Goal: Communication & Community: Answer question/provide support

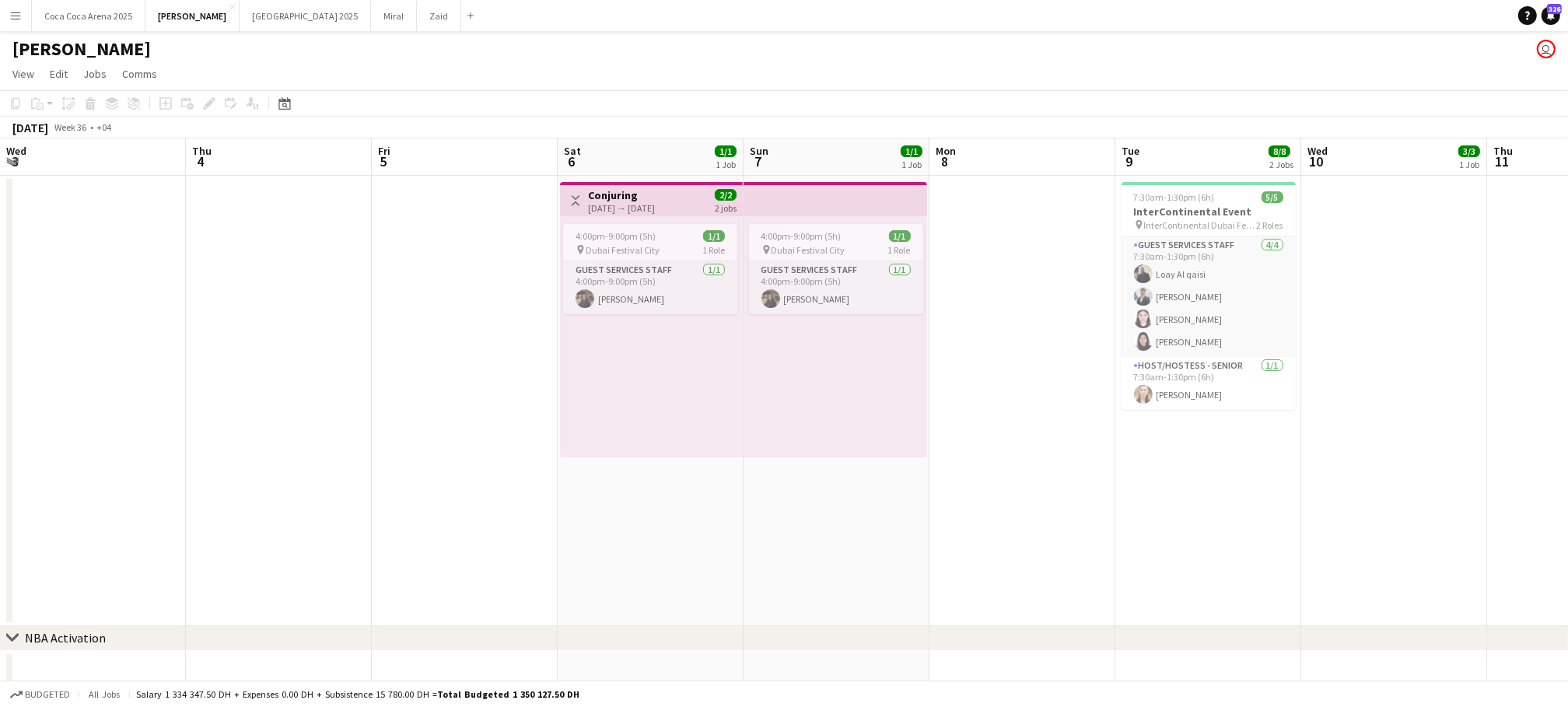
scroll to position [0, 529]
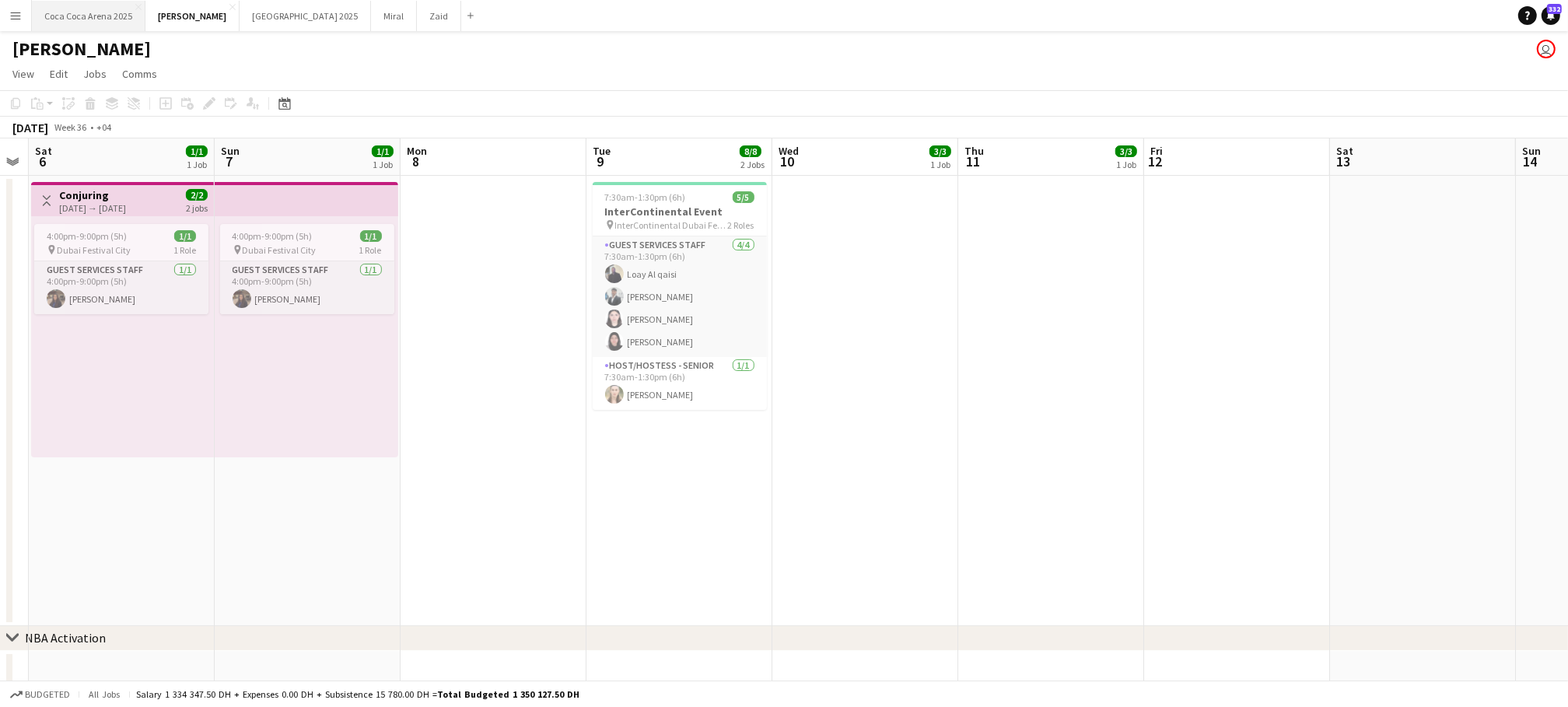
click at [64, 16] on button "[GEOGRAPHIC_DATA] 2025 Close" at bounding box center [89, 16] width 113 height 30
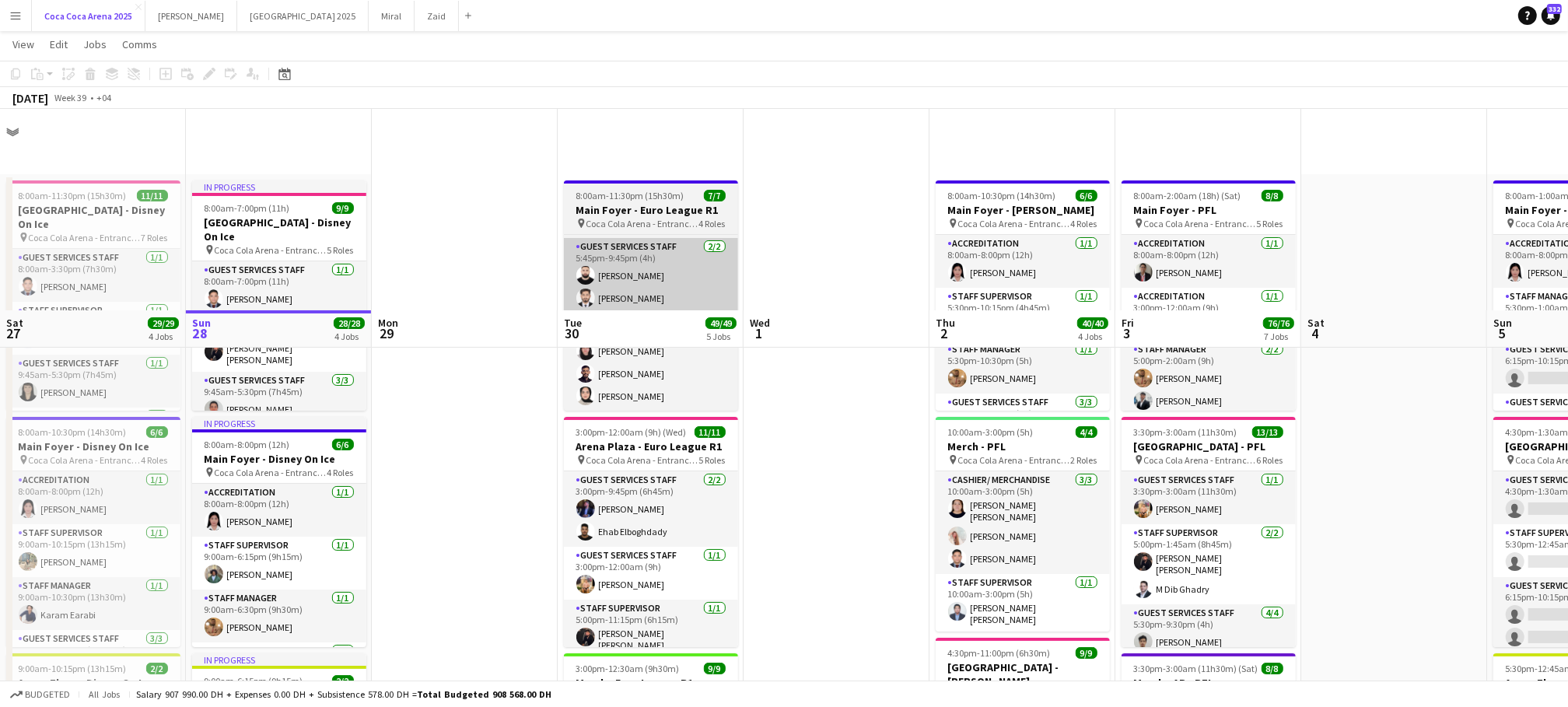
scroll to position [231, 0]
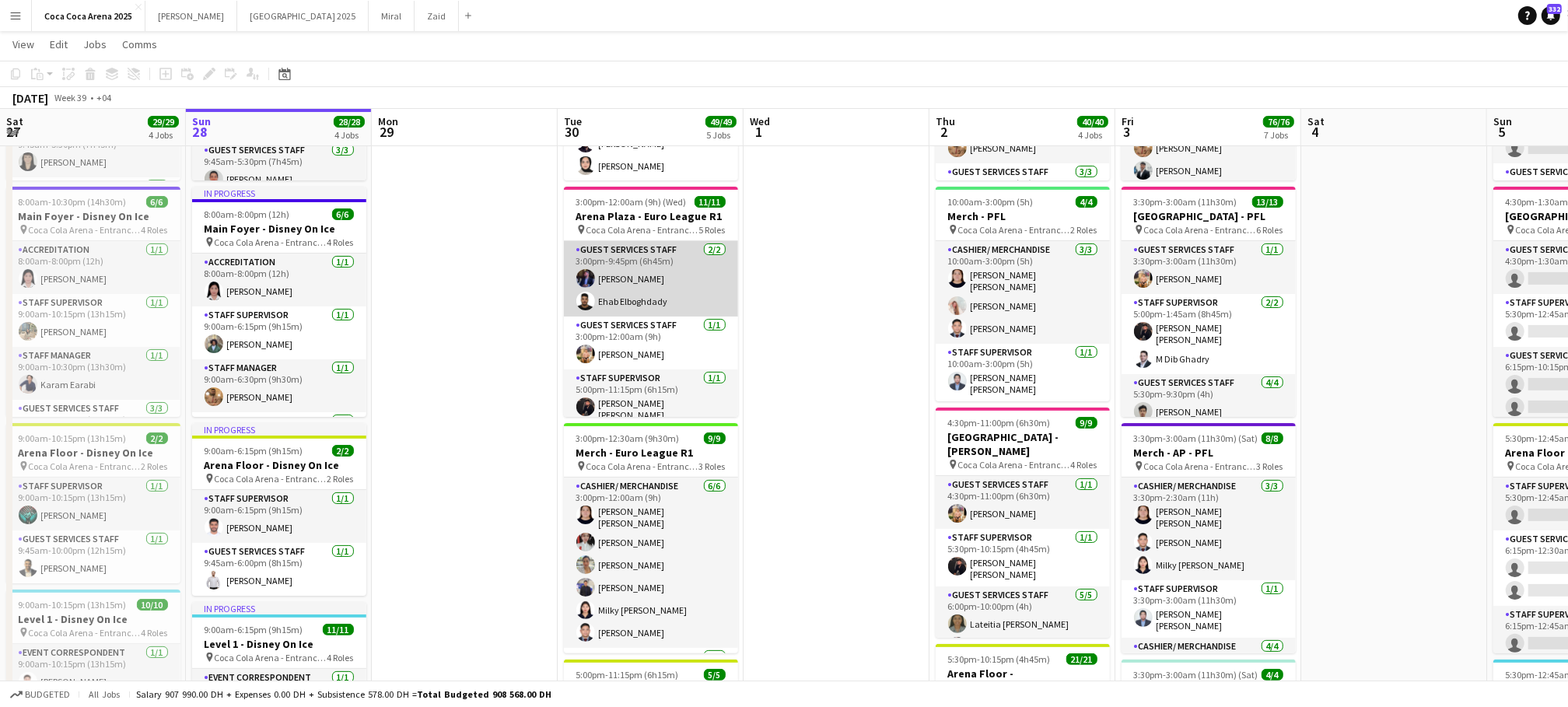
click at [630, 310] on app-card-role "Guest Services Staff 2/2 3:00pm-9:45pm (6h45m) Bader Baker Ehab Elboghdady" at bounding box center [651, 279] width 174 height 75
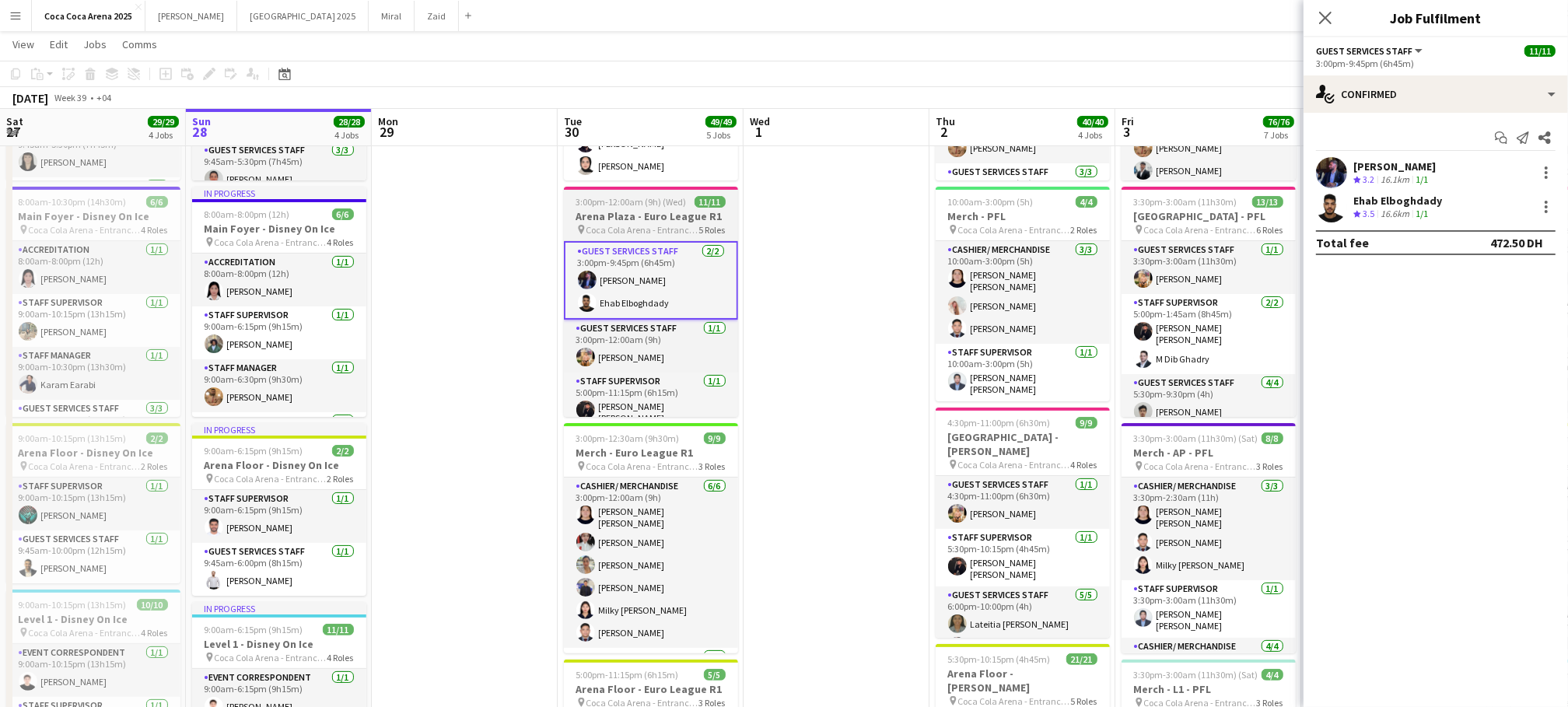
click at [617, 222] on h3 "Arena Plaza - Euro League R1" at bounding box center [651, 216] width 174 height 14
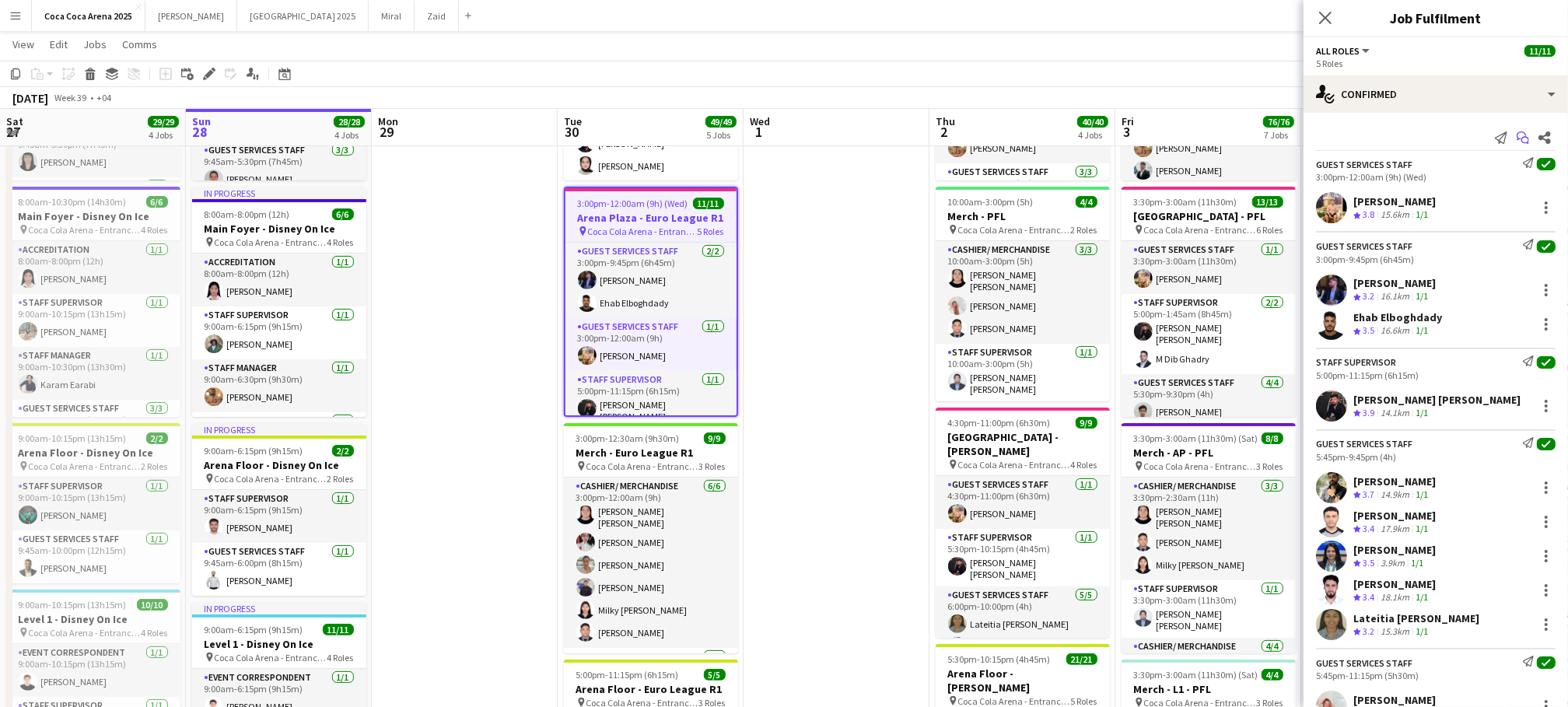
click at [1525, 135] on icon at bounding box center [1522, 135] width 10 height 9
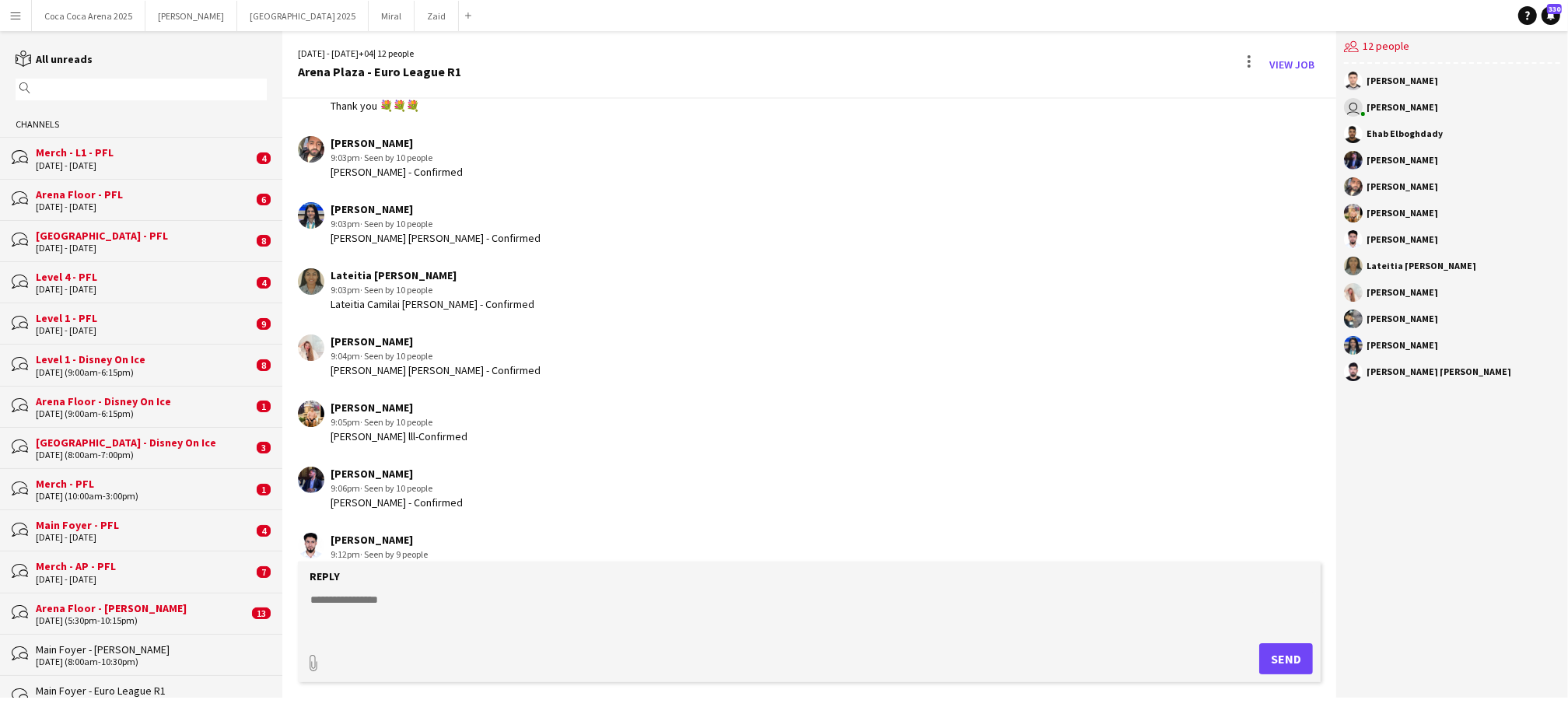
scroll to position [480, 0]
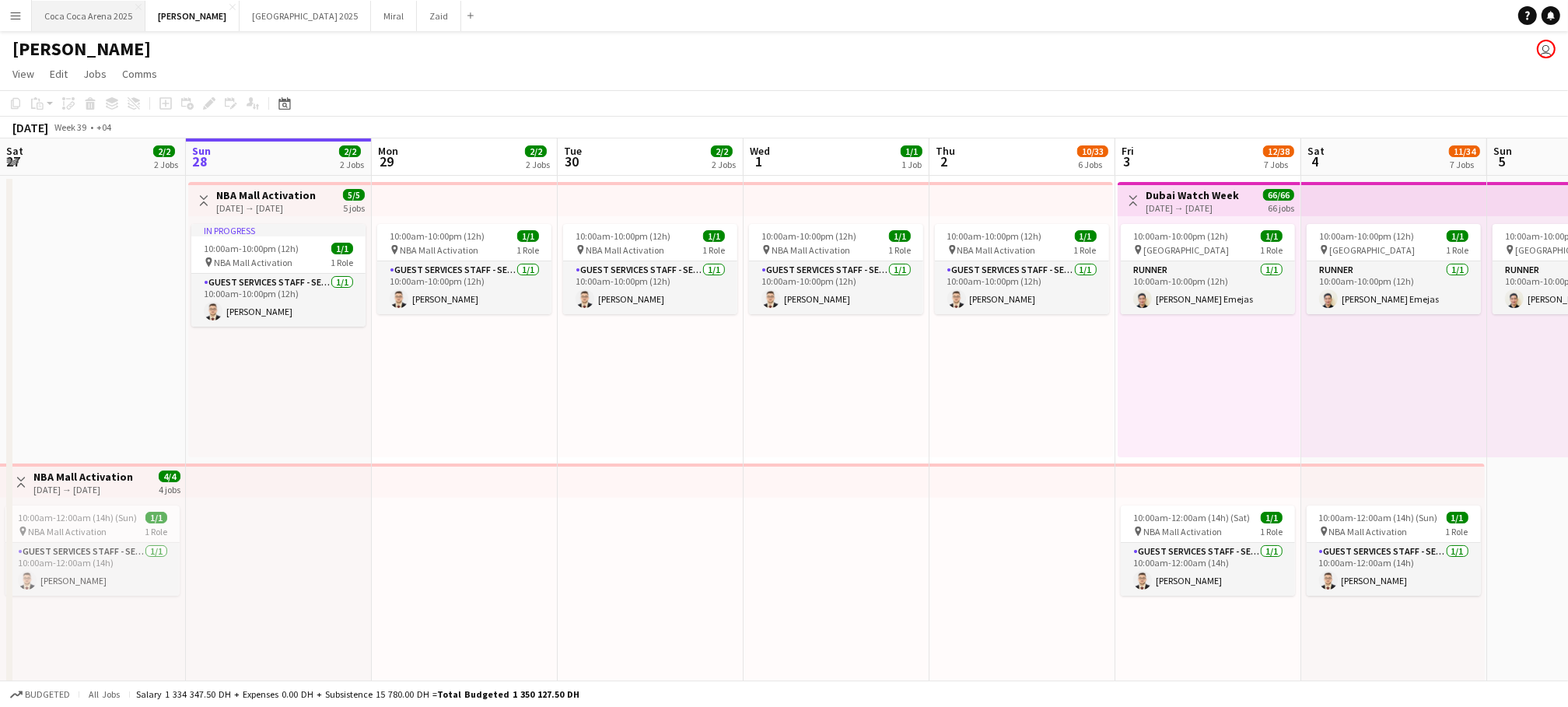
click at [81, 21] on button "[GEOGRAPHIC_DATA] 2025 Close" at bounding box center [89, 16] width 113 height 30
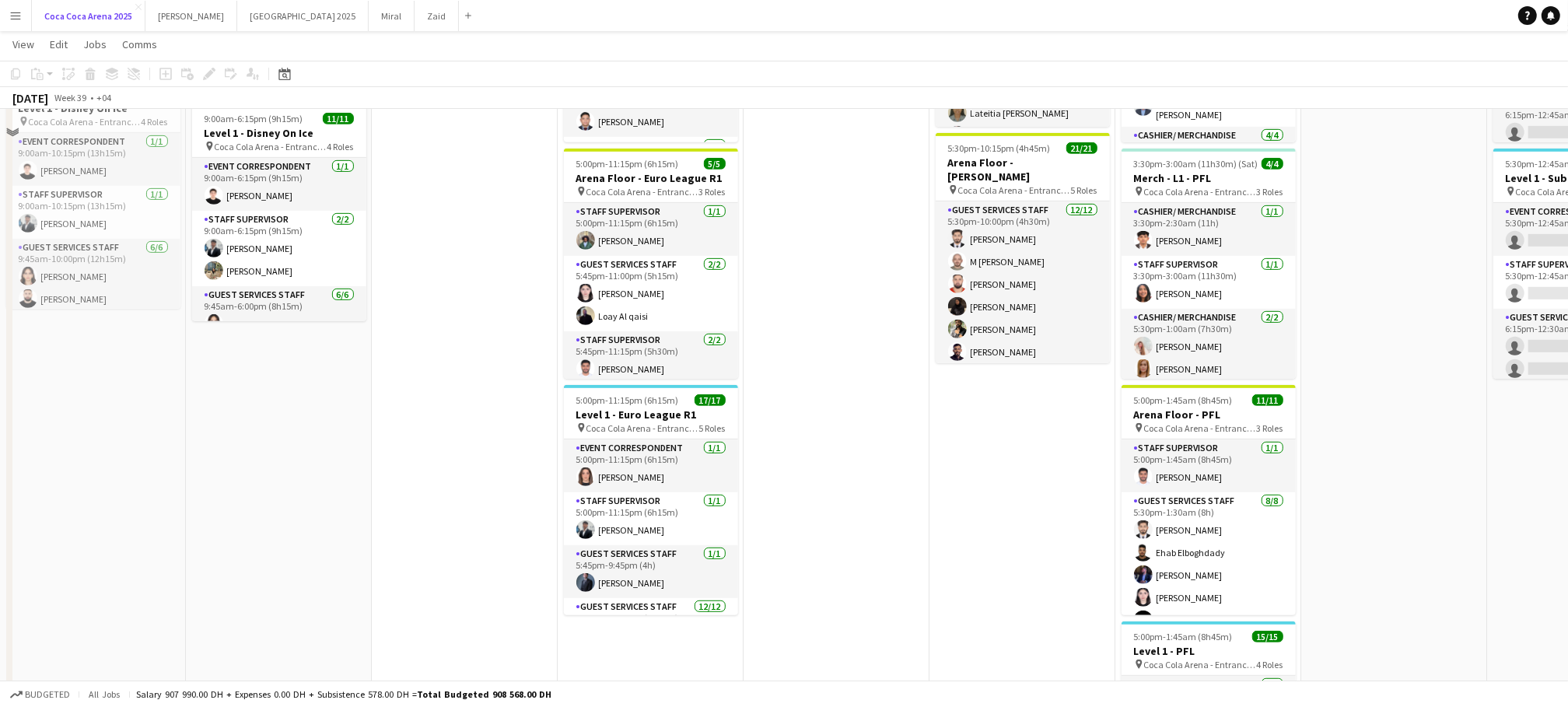
scroll to position [823, 0]
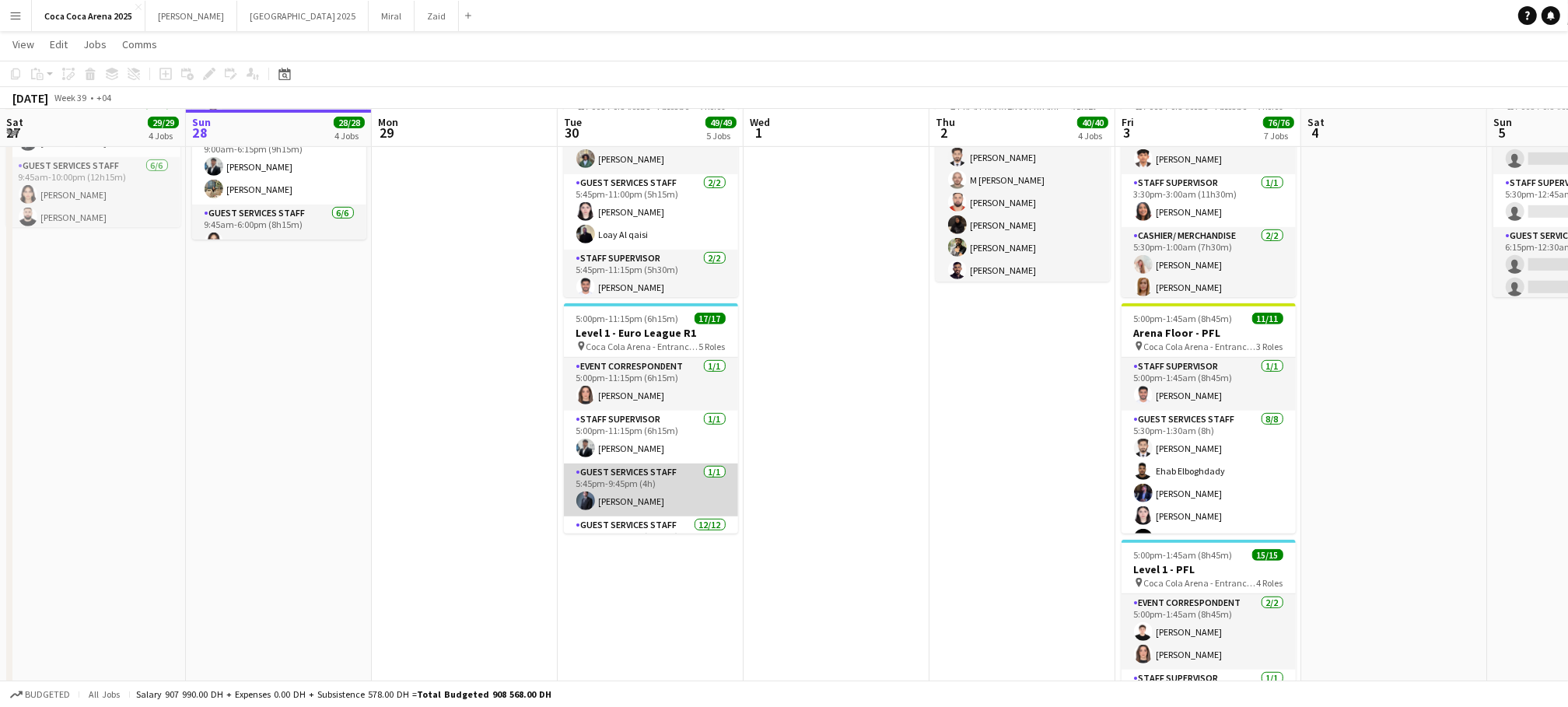
click at [637, 493] on app-card-role "Guest Services Staff [DATE] 5:45pm-9:45pm (4h) [PERSON_NAME]" at bounding box center [651, 490] width 174 height 53
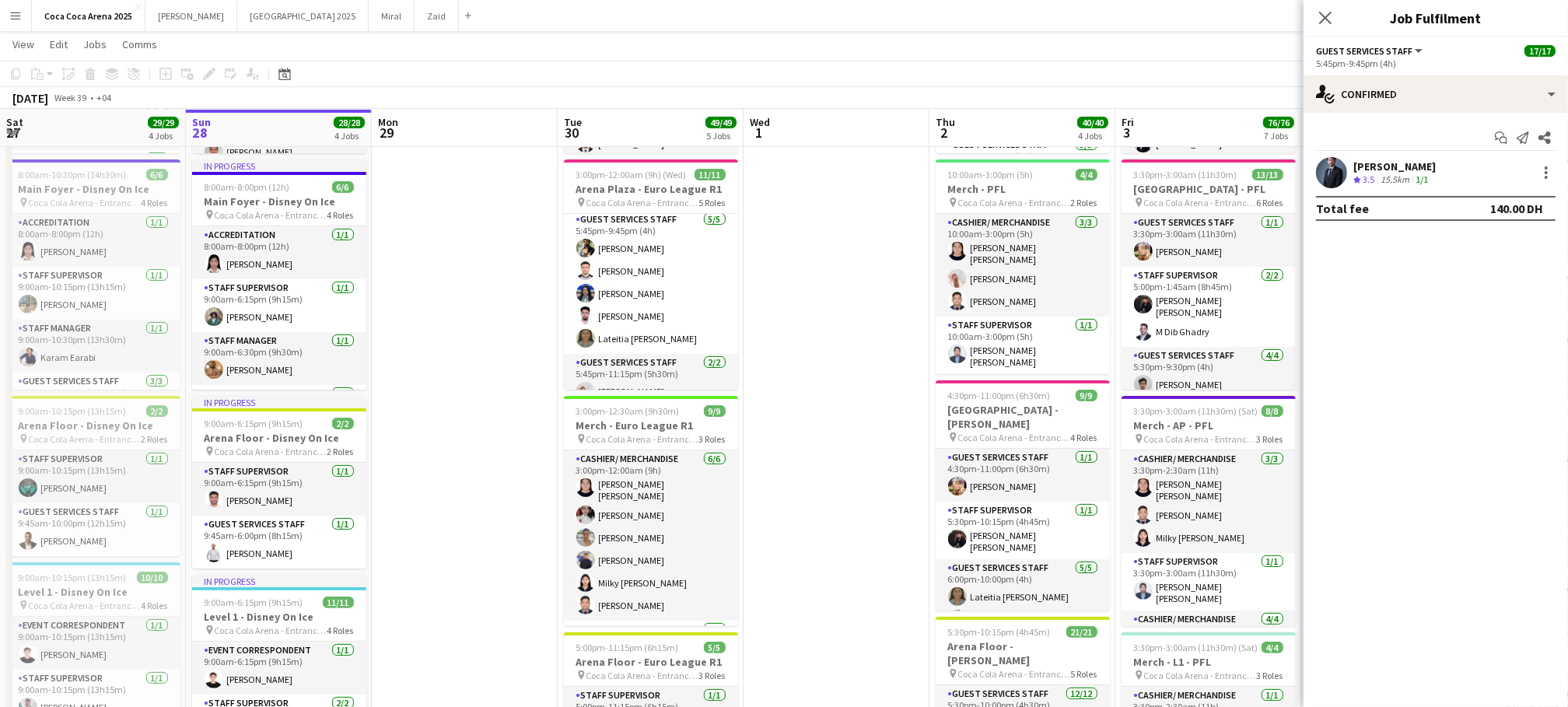
scroll to position [223, 0]
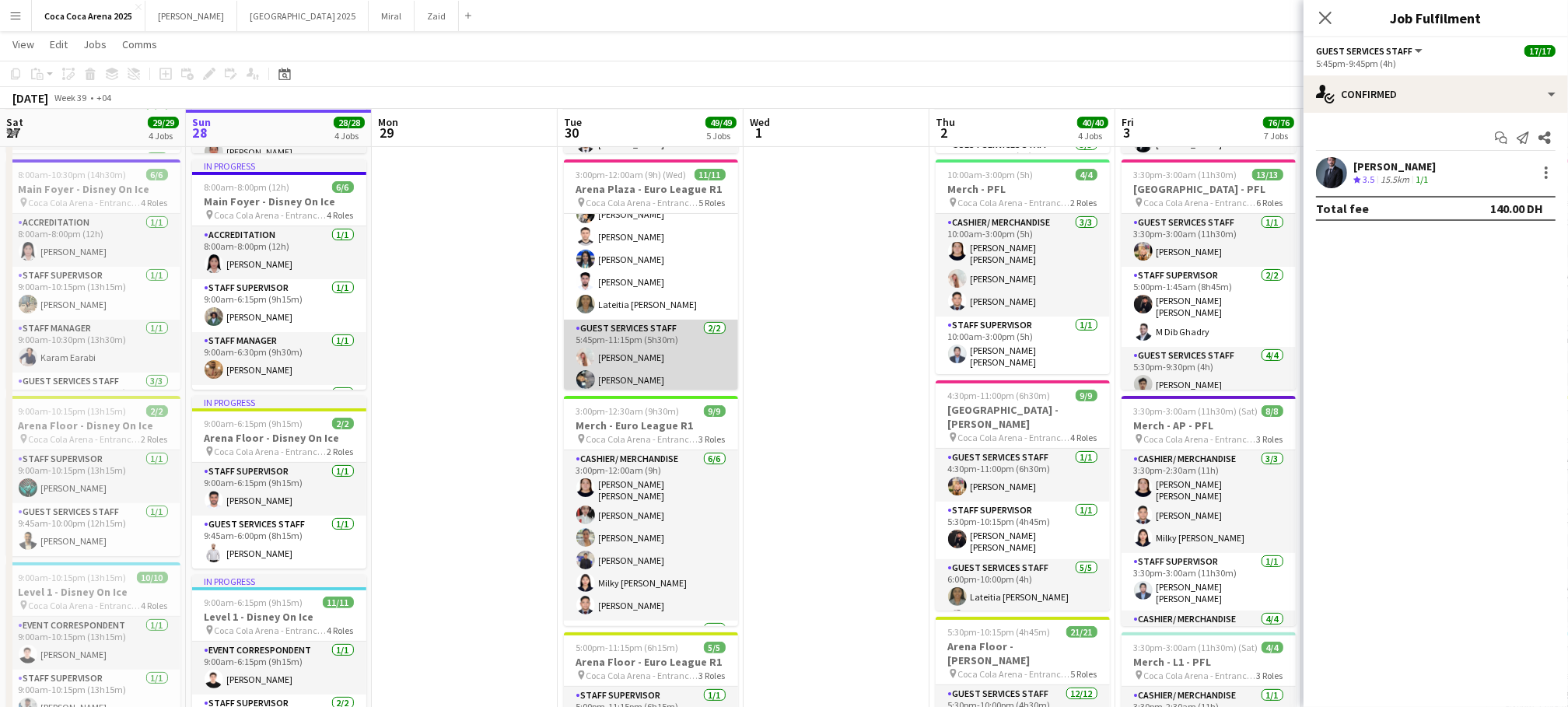
click at [623, 353] on app-card-role "Guest Services Staff 2/2 5:45pm-11:15pm (5h30m) Camille Ilagan Nyla Fathima" at bounding box center [651, 357] width 174 height 75
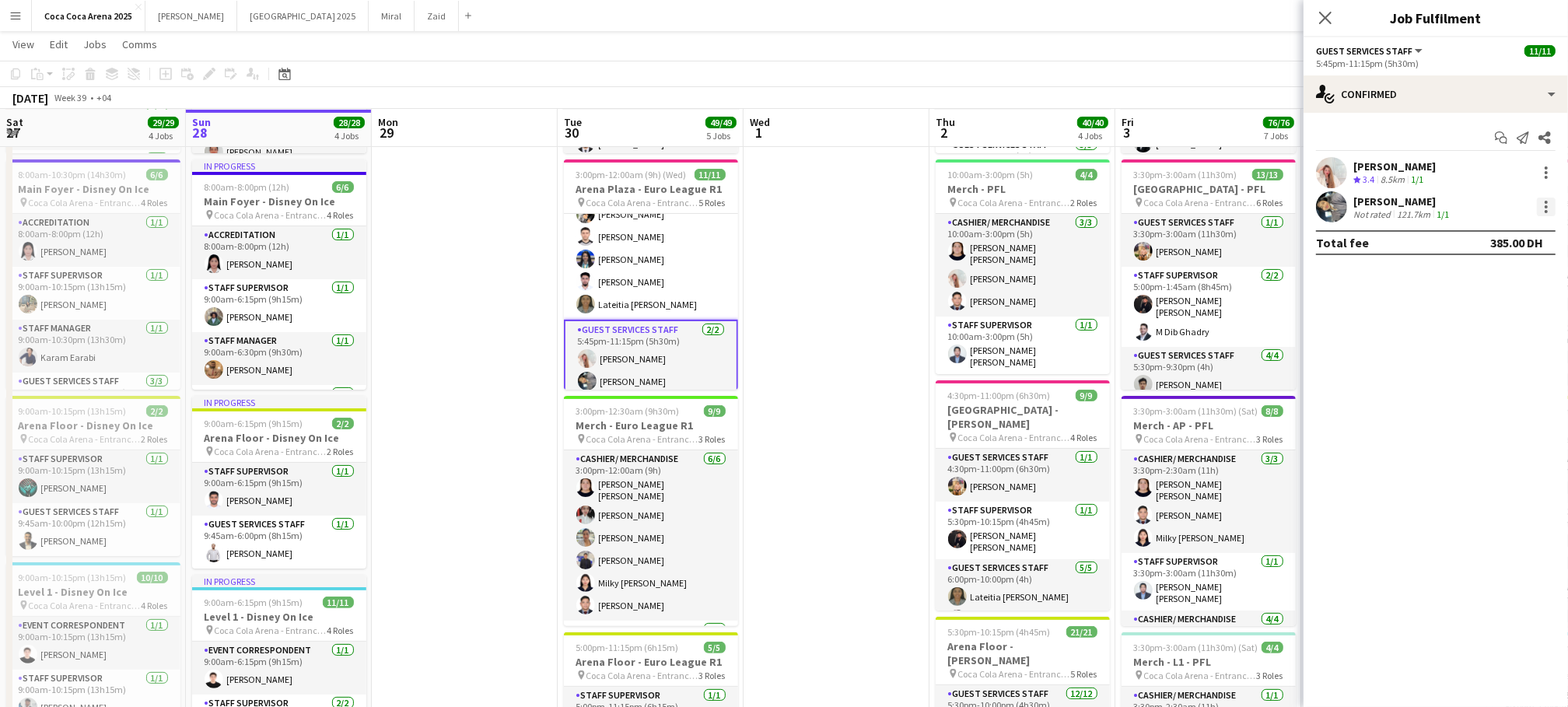
click at [1546, 199] on div at bounding box center [1546, 206] width 19 height 19
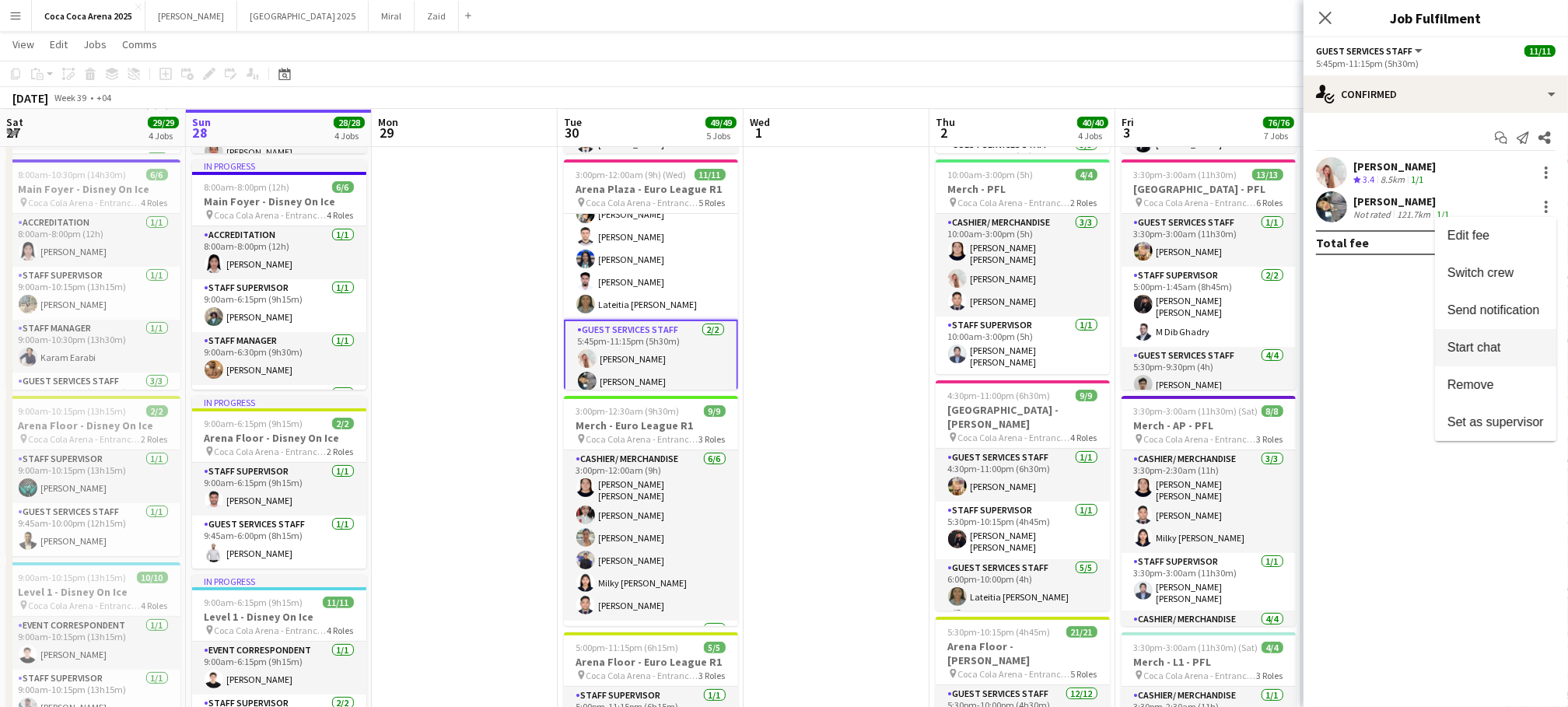
click at [1484, 344] on span "Start chat" at bounding box center [1474, 348] width 53 height 14
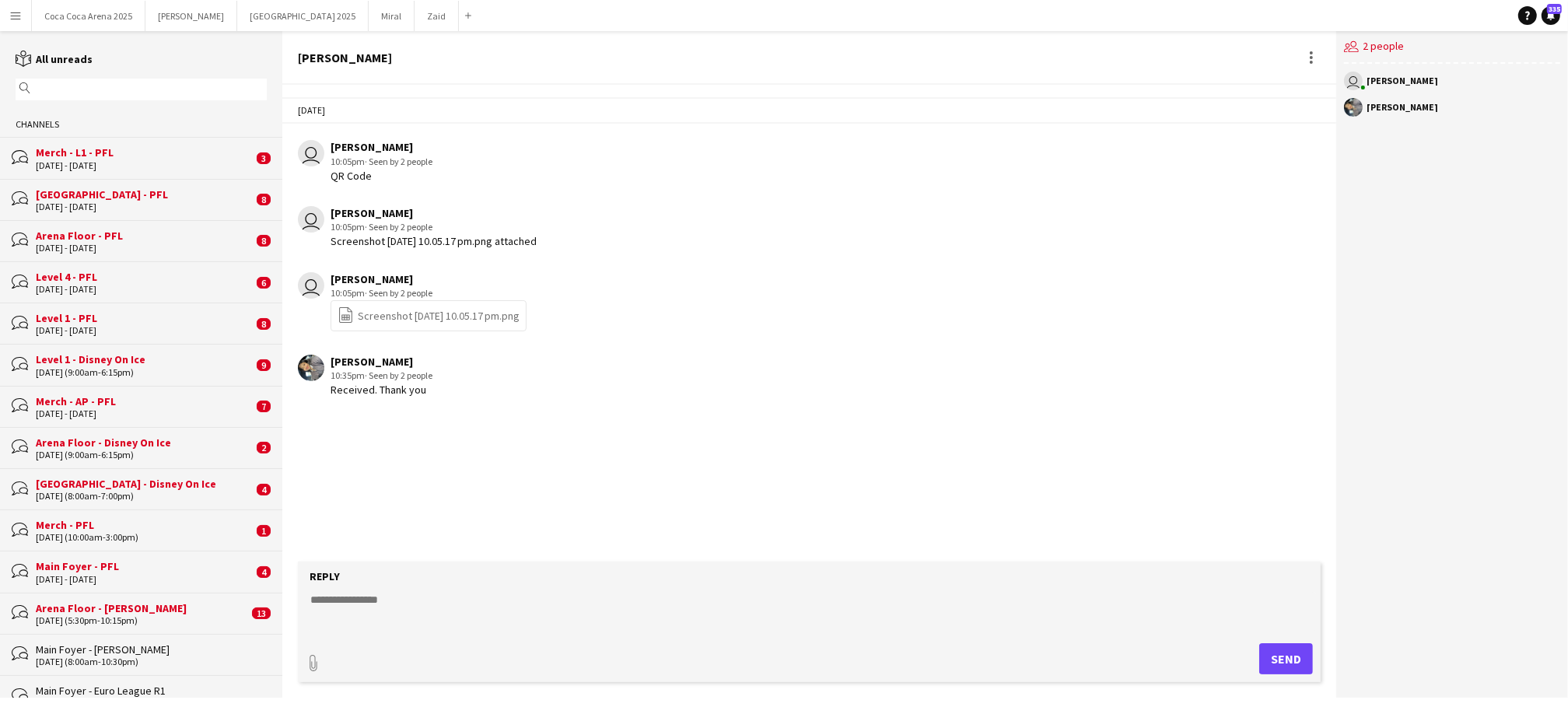
click at [355, 57] on div "[PERSON_NAME]" at bounding box center [345, 58] width 94 height 14
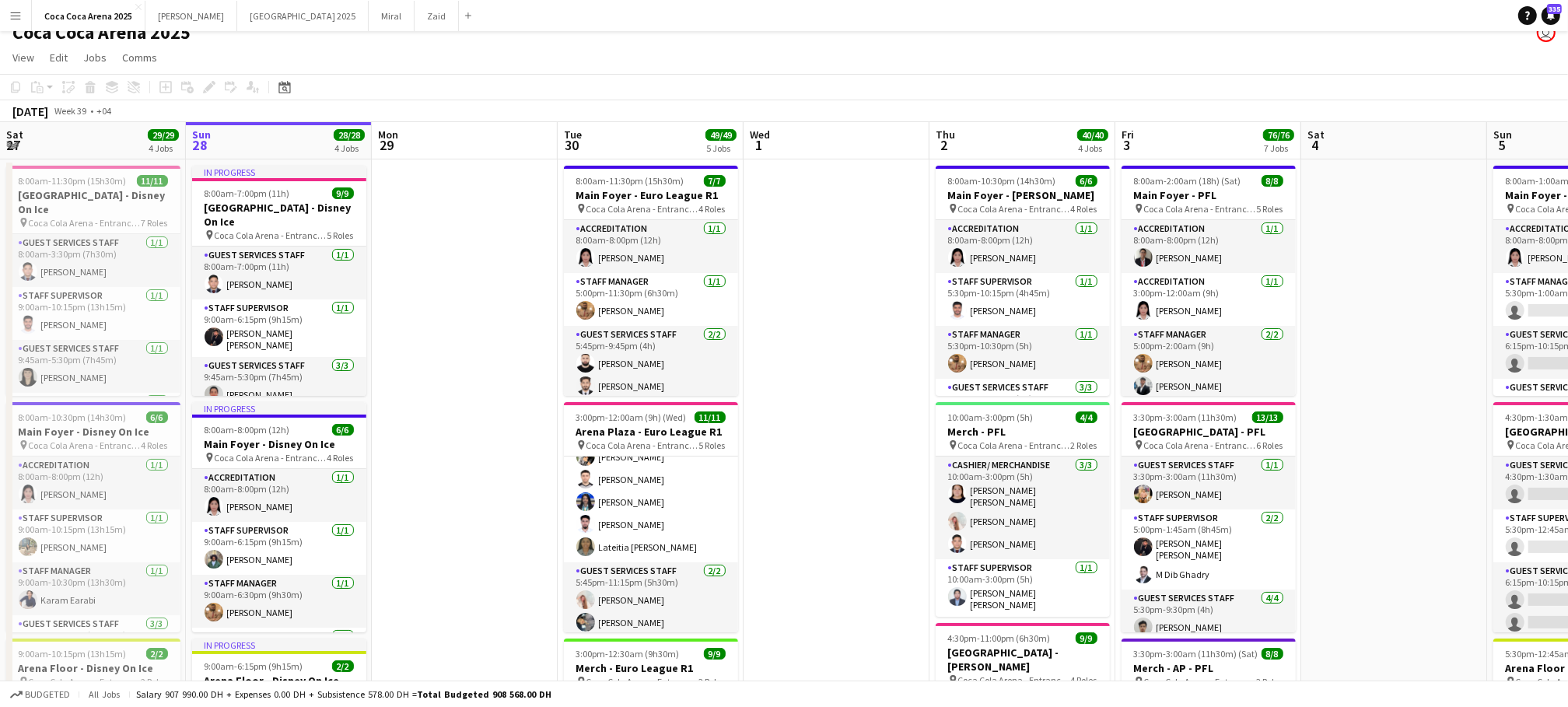
scroll to position [18, 0]
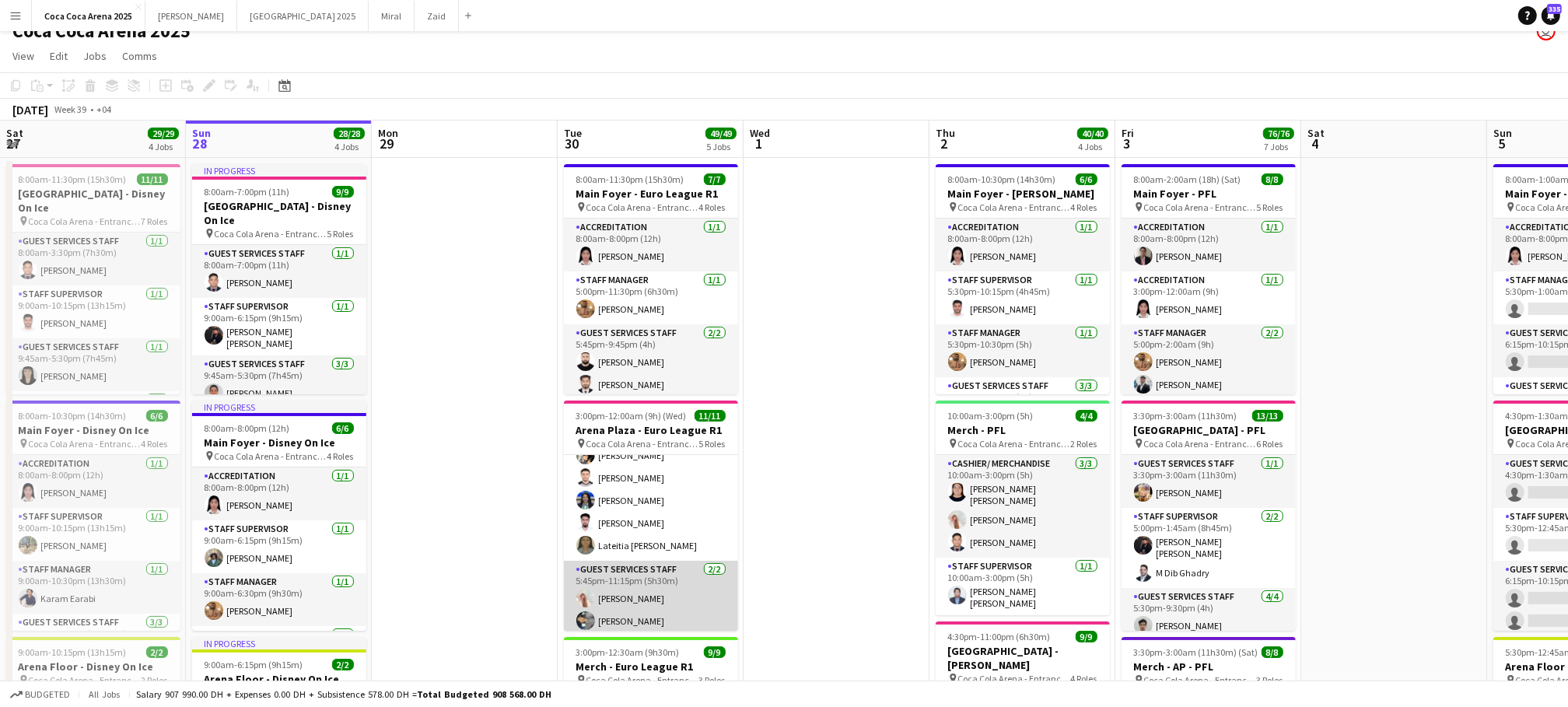
click at [620, 617] on app-card-role "Guest Services Staff 2/2 5:45pm-11:15pm (5h30m) Camille Ilagan Nyla Fathima" at bounding box center [651, 598] width 174 height 75
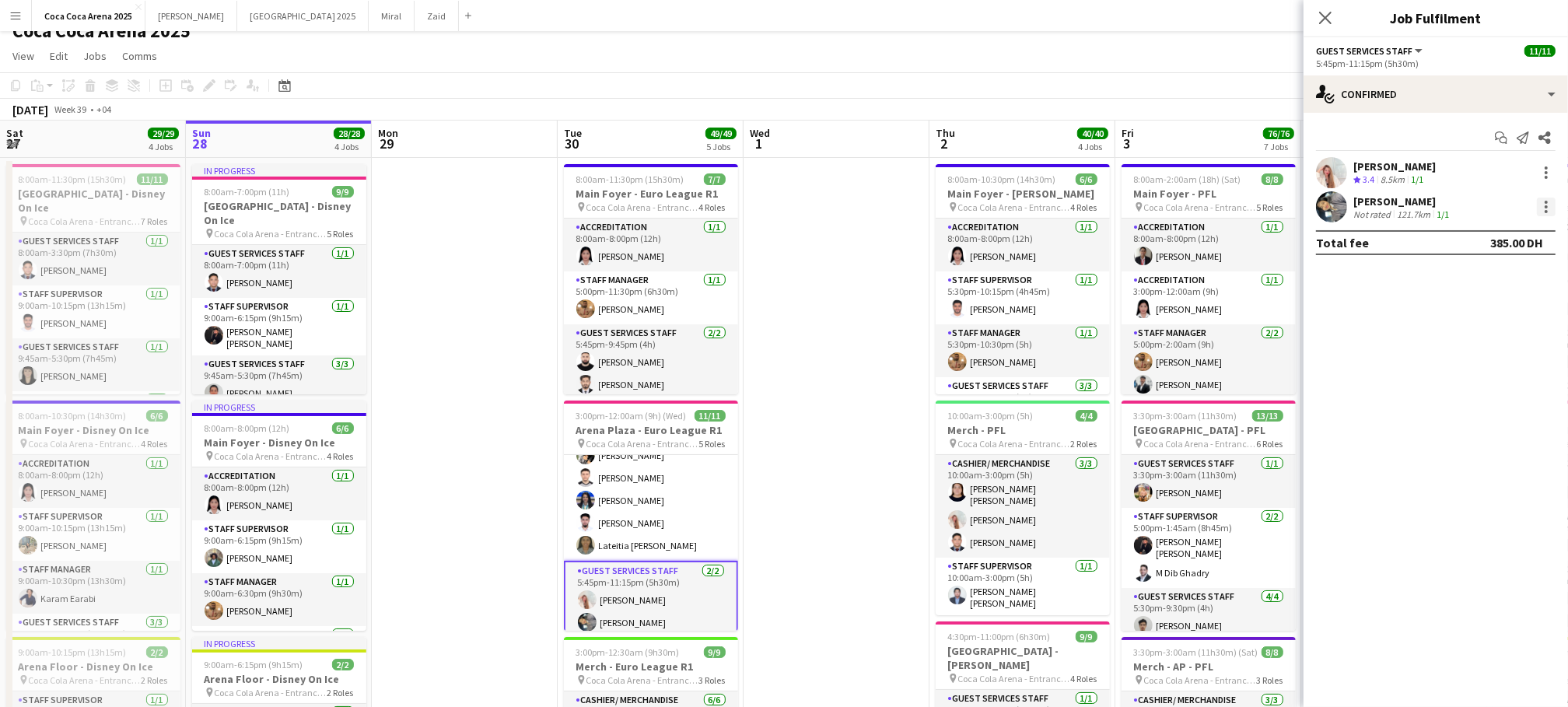
click at [1547, 200] on div at bounding box center [1546, 201] width 3 height 3
click at [1382, 351] on div at bounding box center [784, 353] width 1568 height 707
click at [1328, 203] on app-user-avatar at bounding box center [1331, 207] width 31 height 31
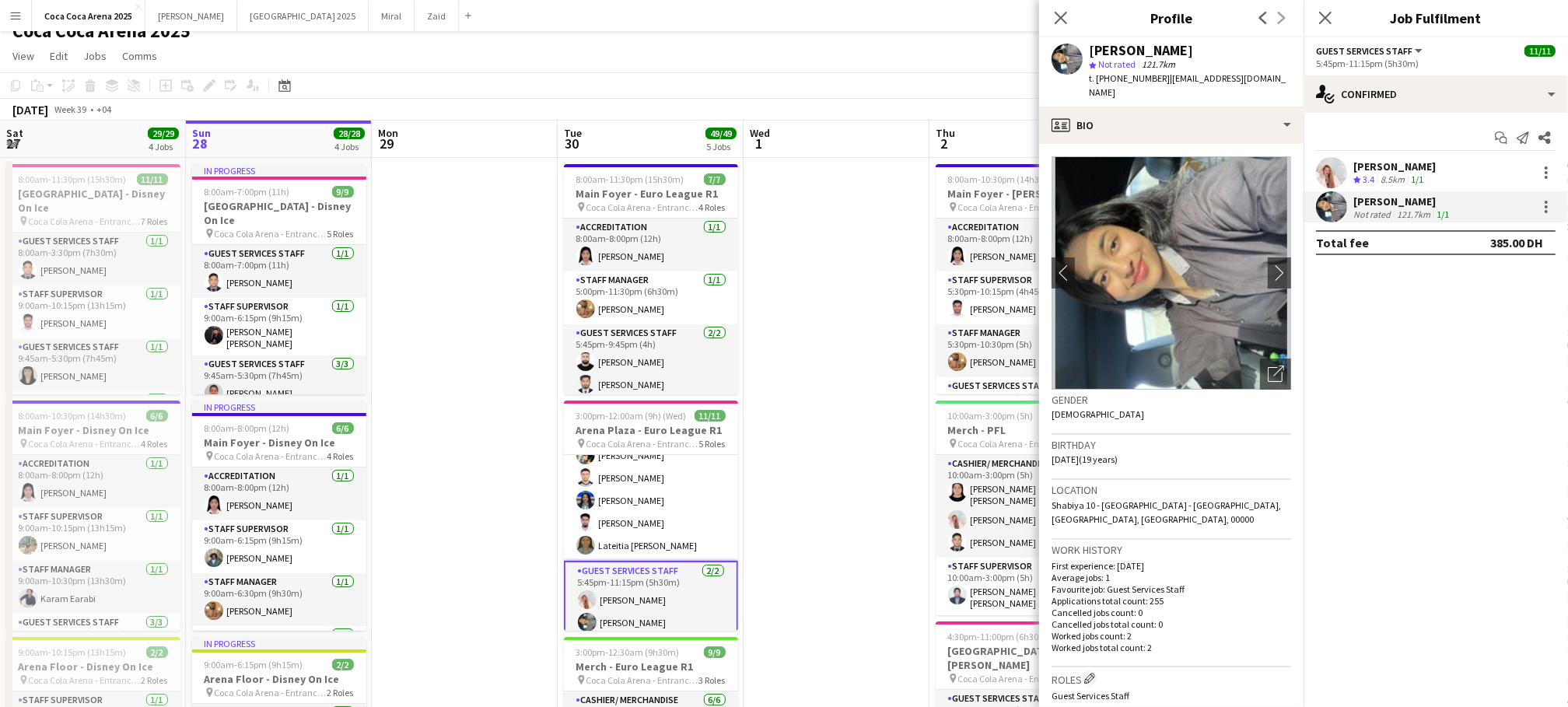
drag, startPoint x: 1158, startPoint y: 78, endPoint x: 1098, endPoint y: 74, distance: 60.1
click at [1098, 74] on div "t. +971502881346 | nylafathima10@gmail.com" at bounding box center [1190, 85] width 202 height 28
copy span "+971502881346"
click at [1547, 208] on div at bounding box center [1546, 206] width 19 height 19
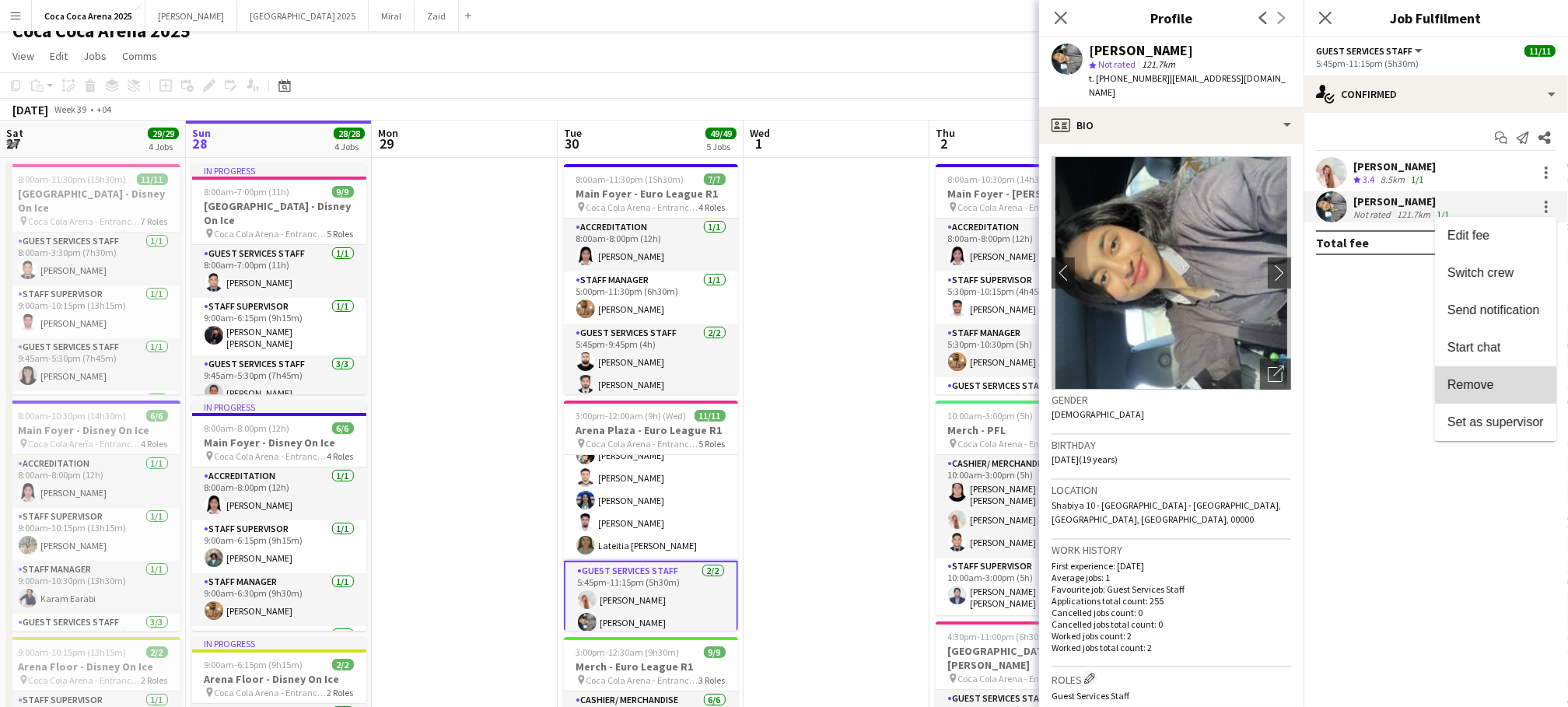
click at [1482, 394] on button "Remove" at bounding box center [1496, 385] width 121 height 37
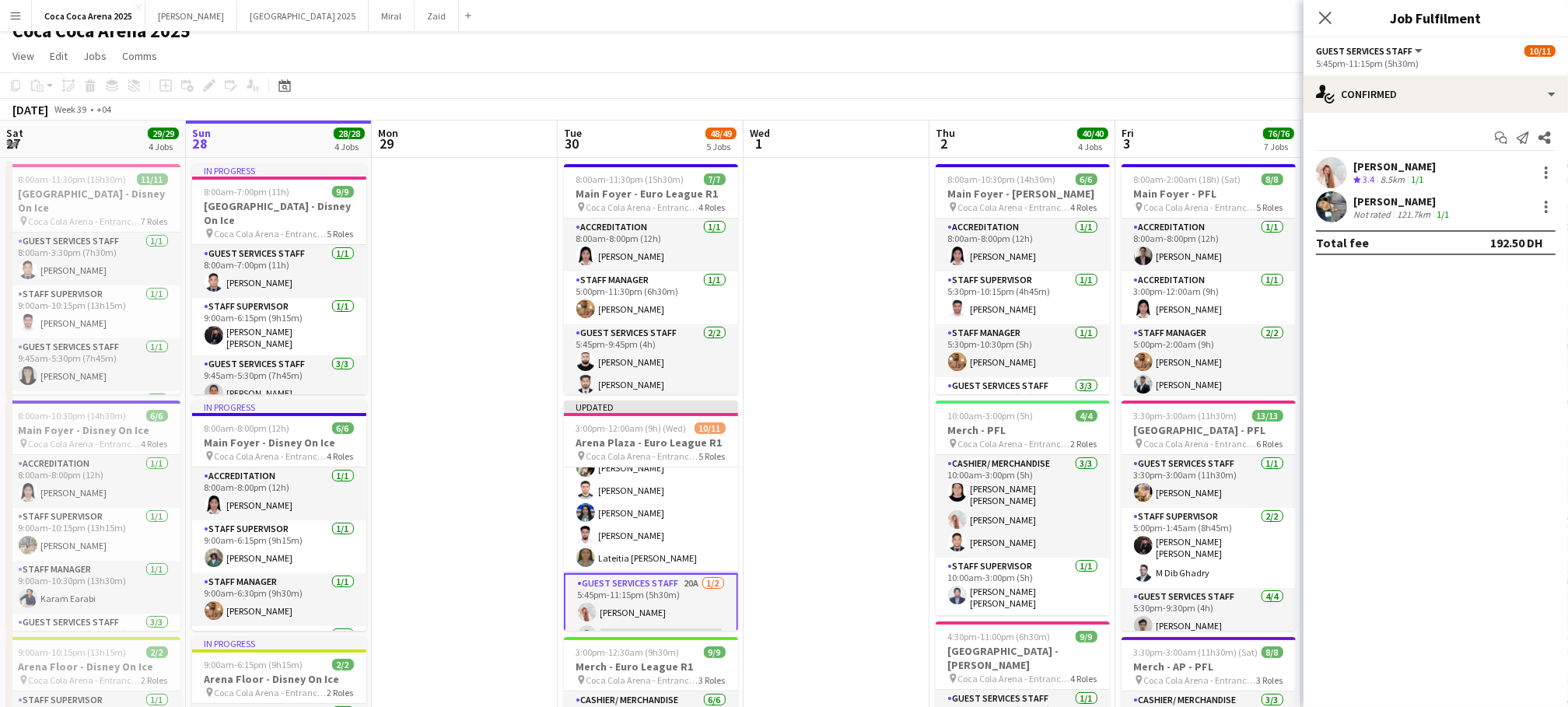
click at [852, 112] on div "September 2025 Week 39 • +04 Publish 1 job Revert 1 job" at bounding box center [784, 110] width 1568 height 22
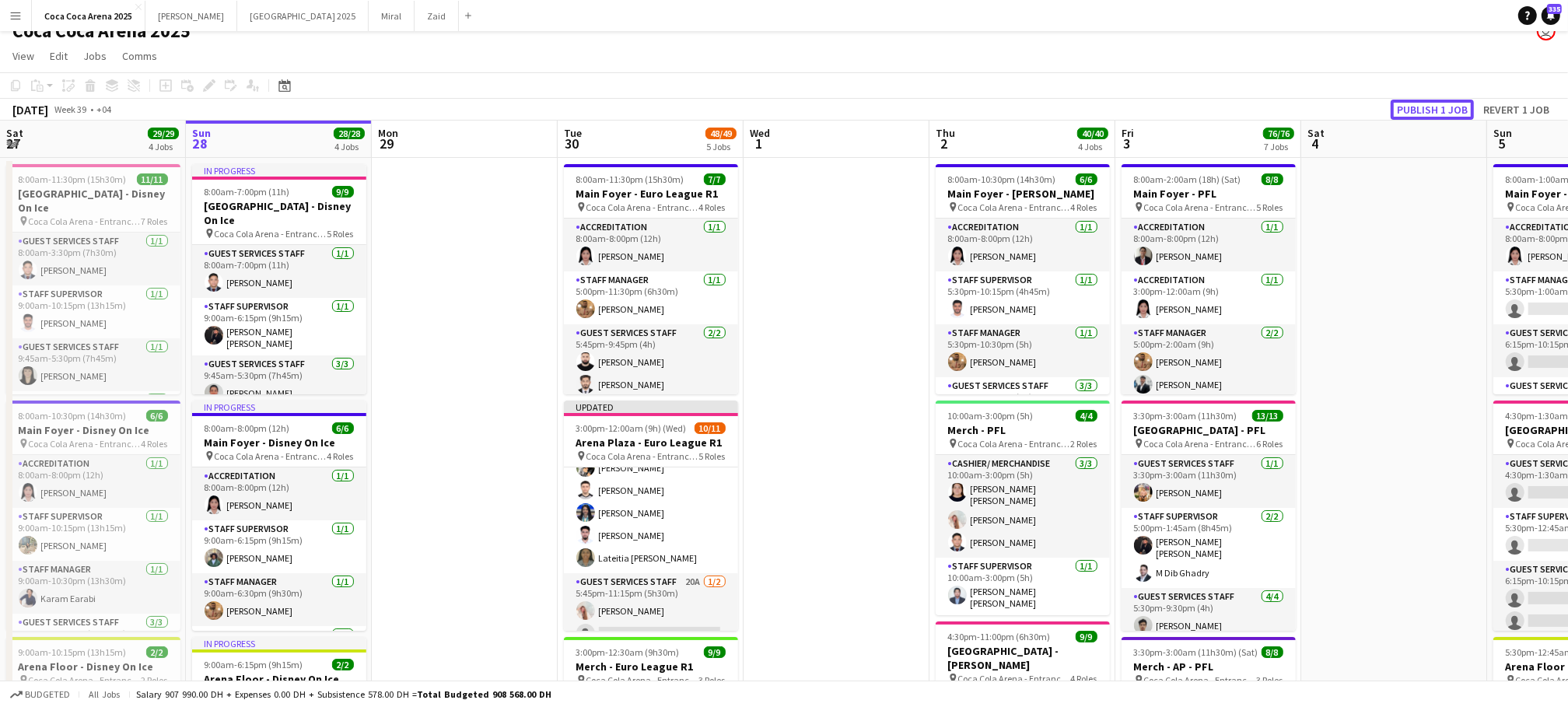
click at [1406, 105] on button "Publish 1 job" at bounding box center [1432, 110] width 83 height 21
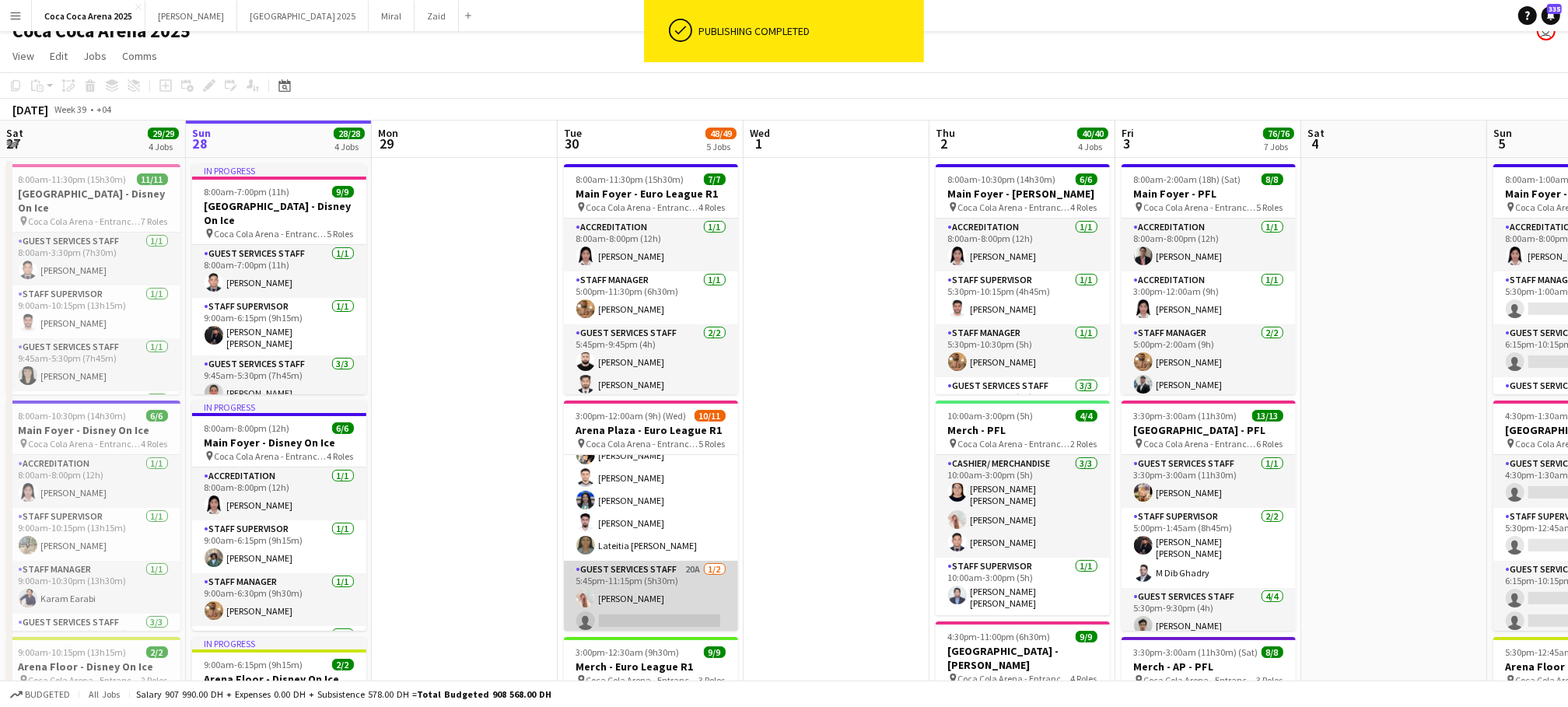
click at [639, 612] on app-card-role "Guest Services Staff 20A 1/2 5:45pm-11:15pm (5h30m) Camille Ilagan single-neutr…" at bounding box center [651, 598] width 174 height 75
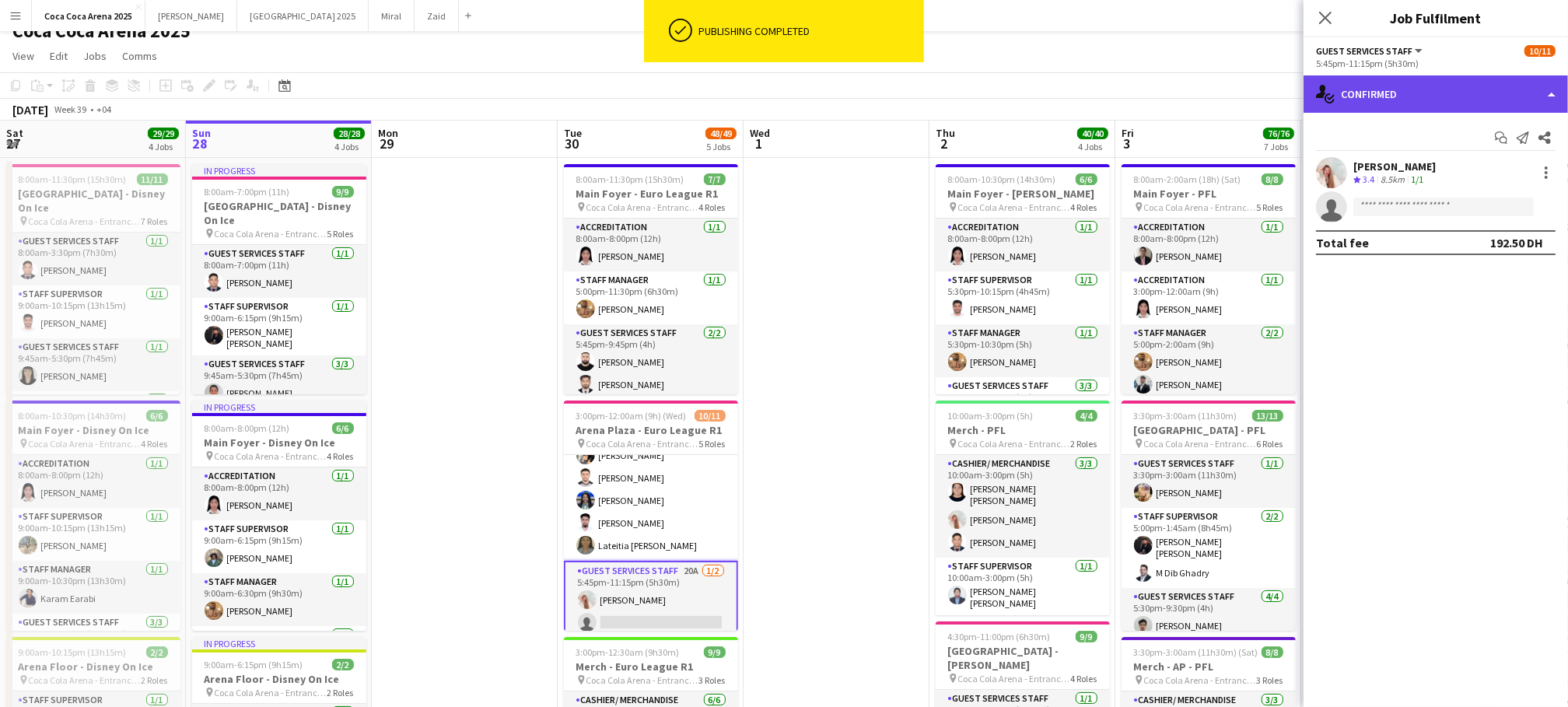
click at [1380, 90] on div "single-neutral-actions-check-2 Confirmed" at bounding box center [1436, 94] width 265 height 37
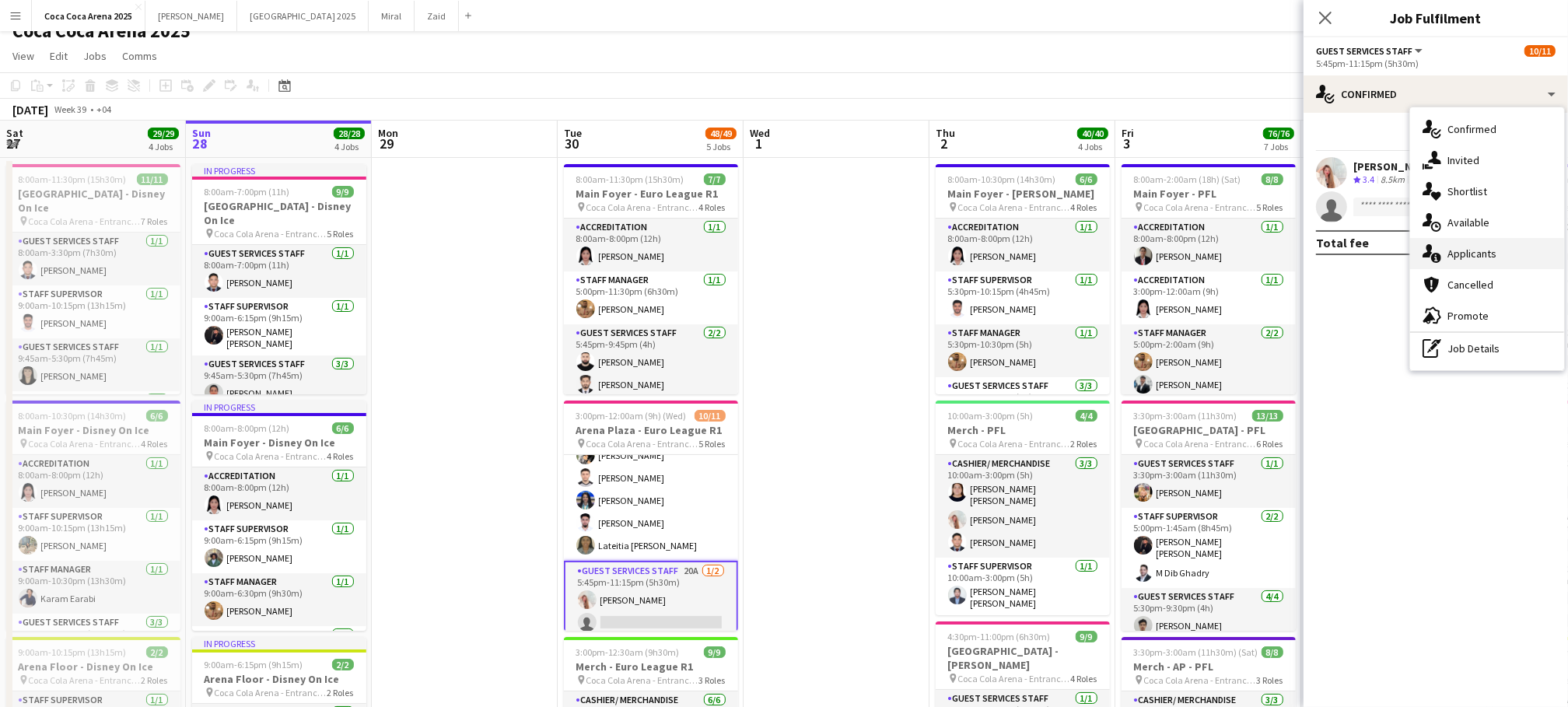
click at [1459, 248] on span "Applicants" at bounding box center [1472, 253] width 49 height 14
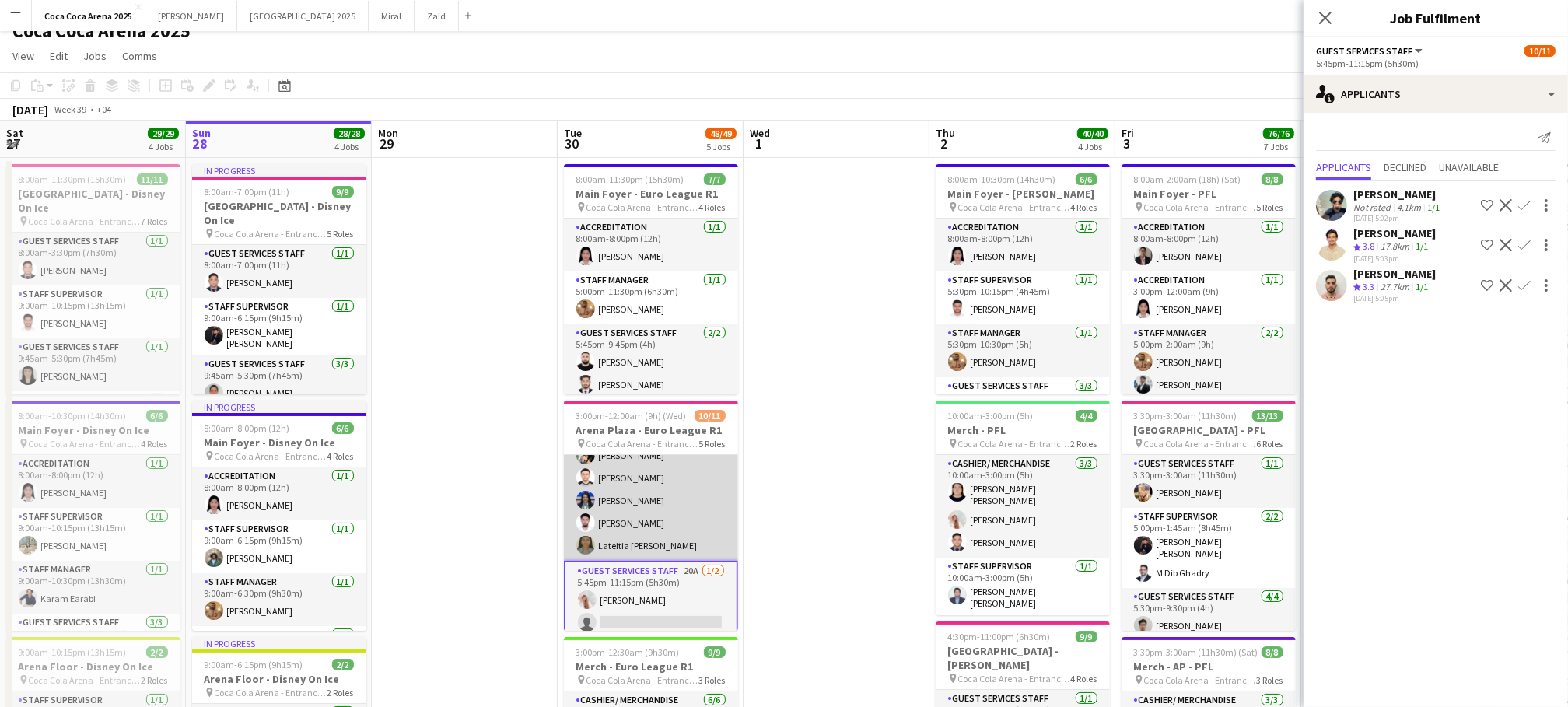
click at [672, 493] on app-card-role "Guest Services Staff 5/5 5:45pm-9:45pm (4h) Masoud Rahimi Hamza ALmohareb Pooja…" at bounding box center [651, 489] width 174 height 143
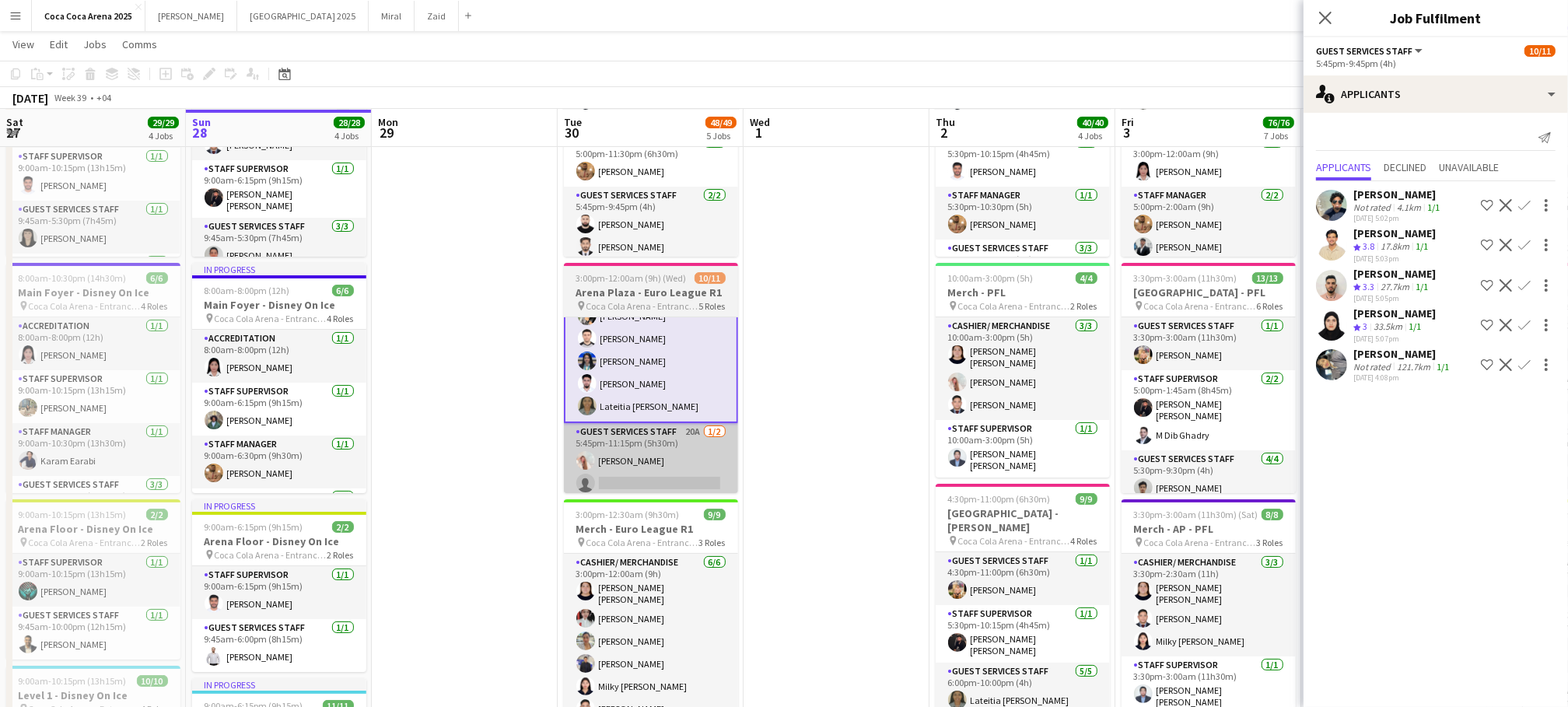
scroll to position [105, 0]
click at [666, 611] on app-card-role "Cashier/ Merchandise 6/6 3:00pm-12:00am (9h) Robie ann David Gemmalyn Ramos Ado…" at bounding box center [651, 534] width 174 height 170
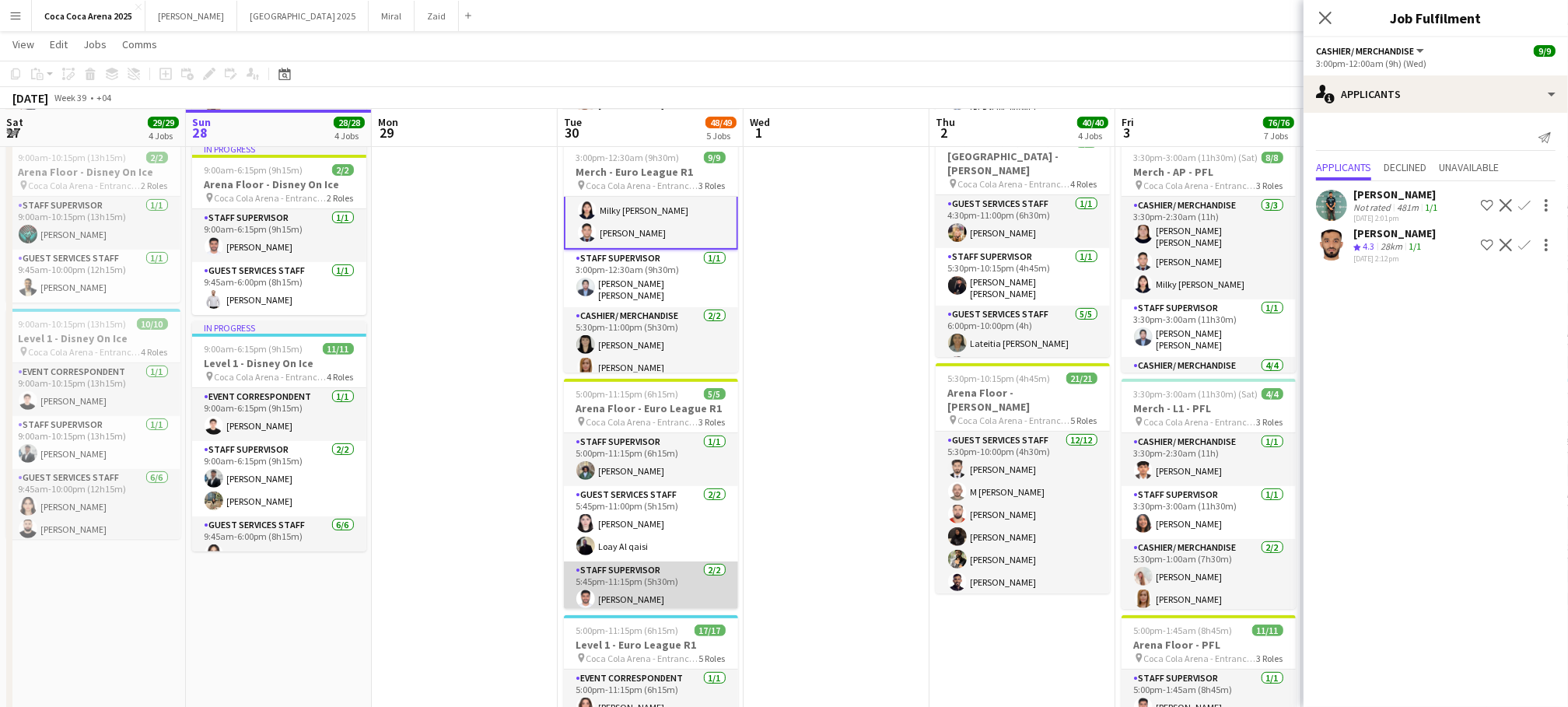
scroll to position [27, 0]
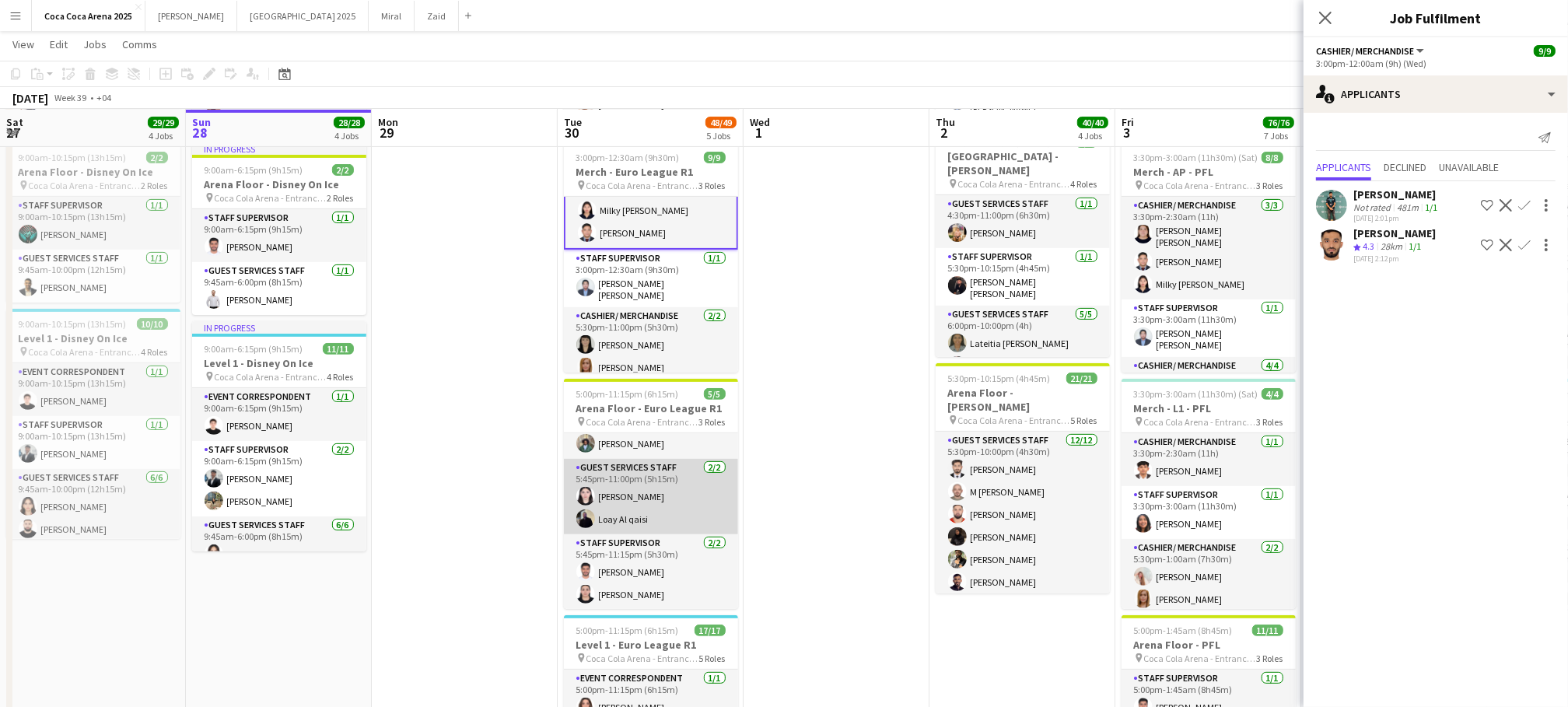
click at [657, 491] on app-card-role "Guest Services Staff 2/2 5:45pm-11:00pm (5h15m) Lynne Elmawed Loay Al qaisi" at bounding box center [651, 496] width 174 height 75
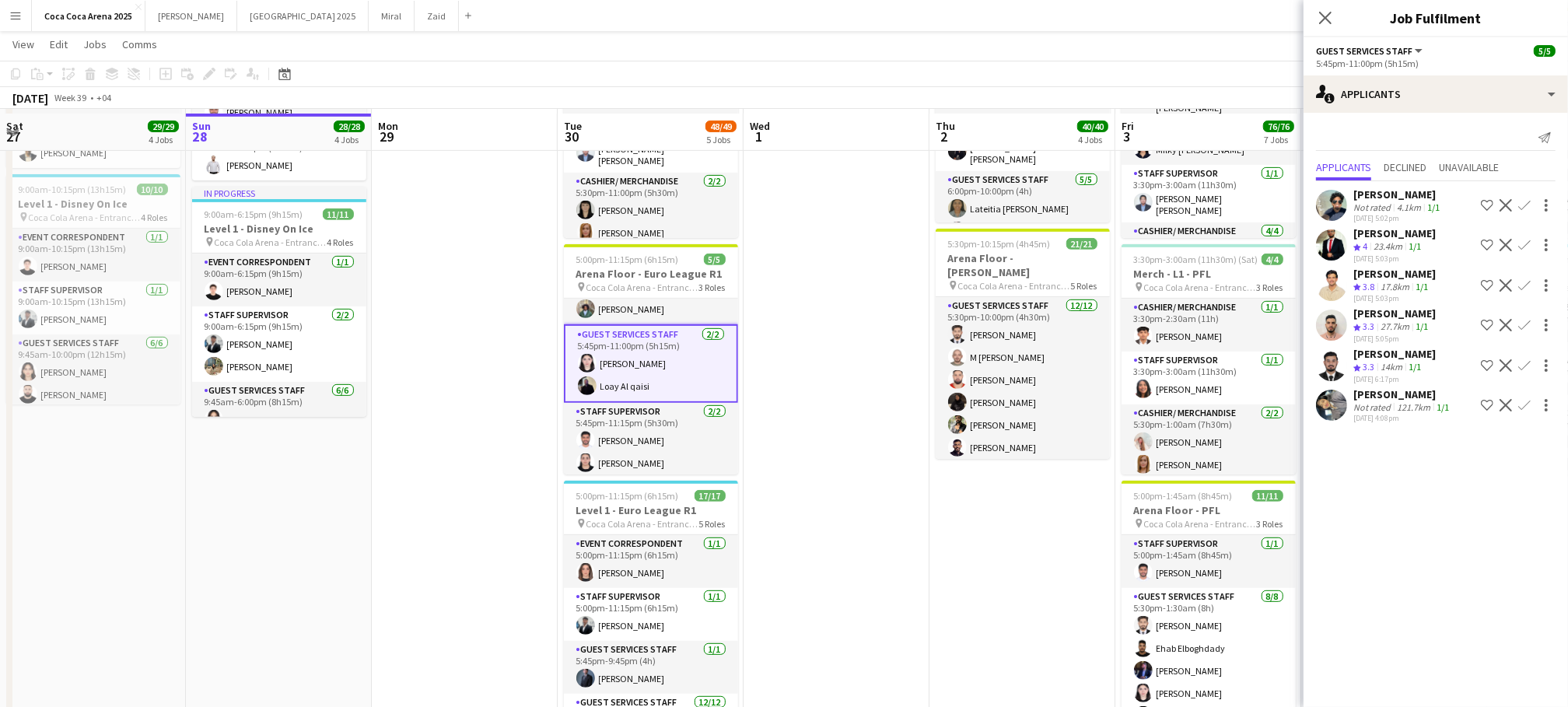
scroll to position [652, 0]
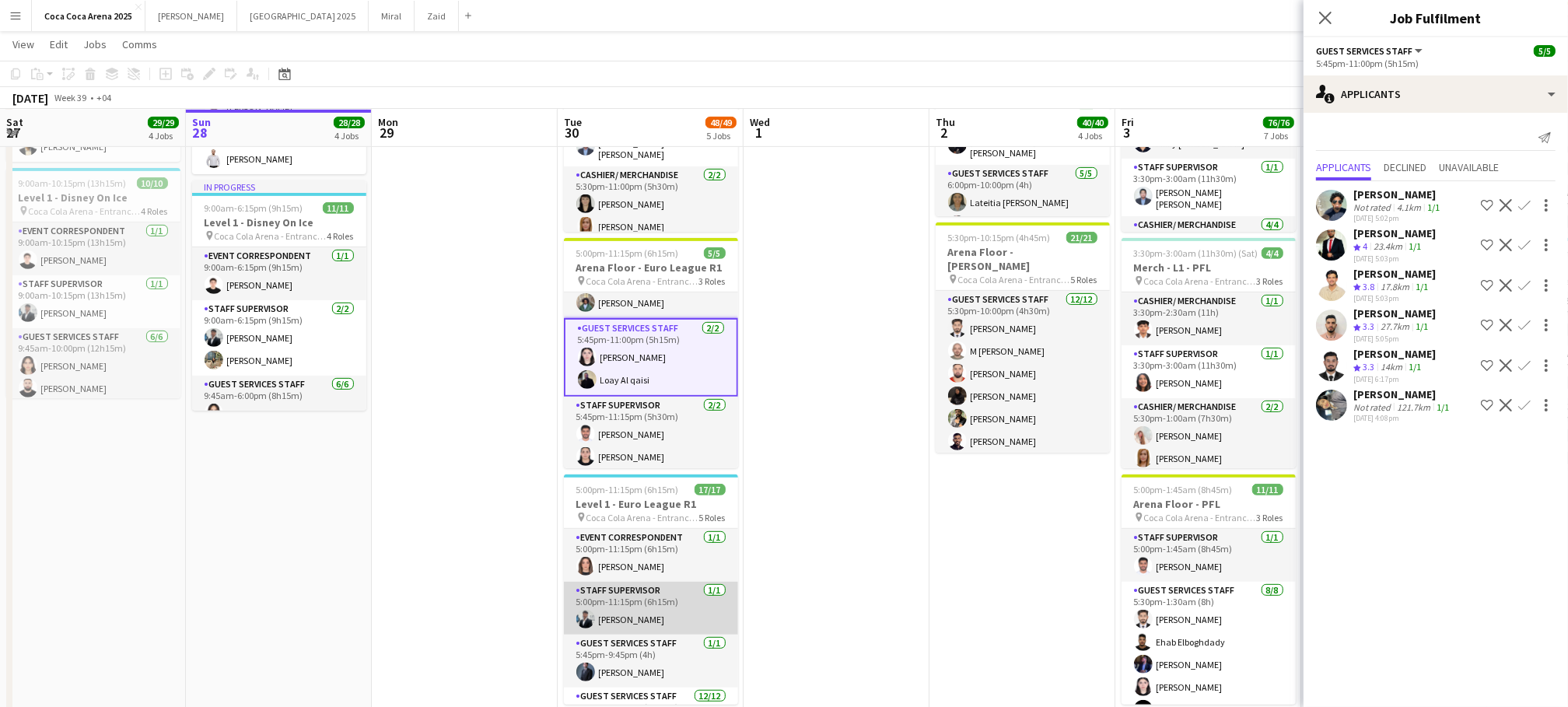
click at [645, 585] on app-card-role "Staff Supervisor 1/1 5:00pm-11:15pm (6h15m) Osama Hejazi" at bounding box center [651, 608] width 174 height 53
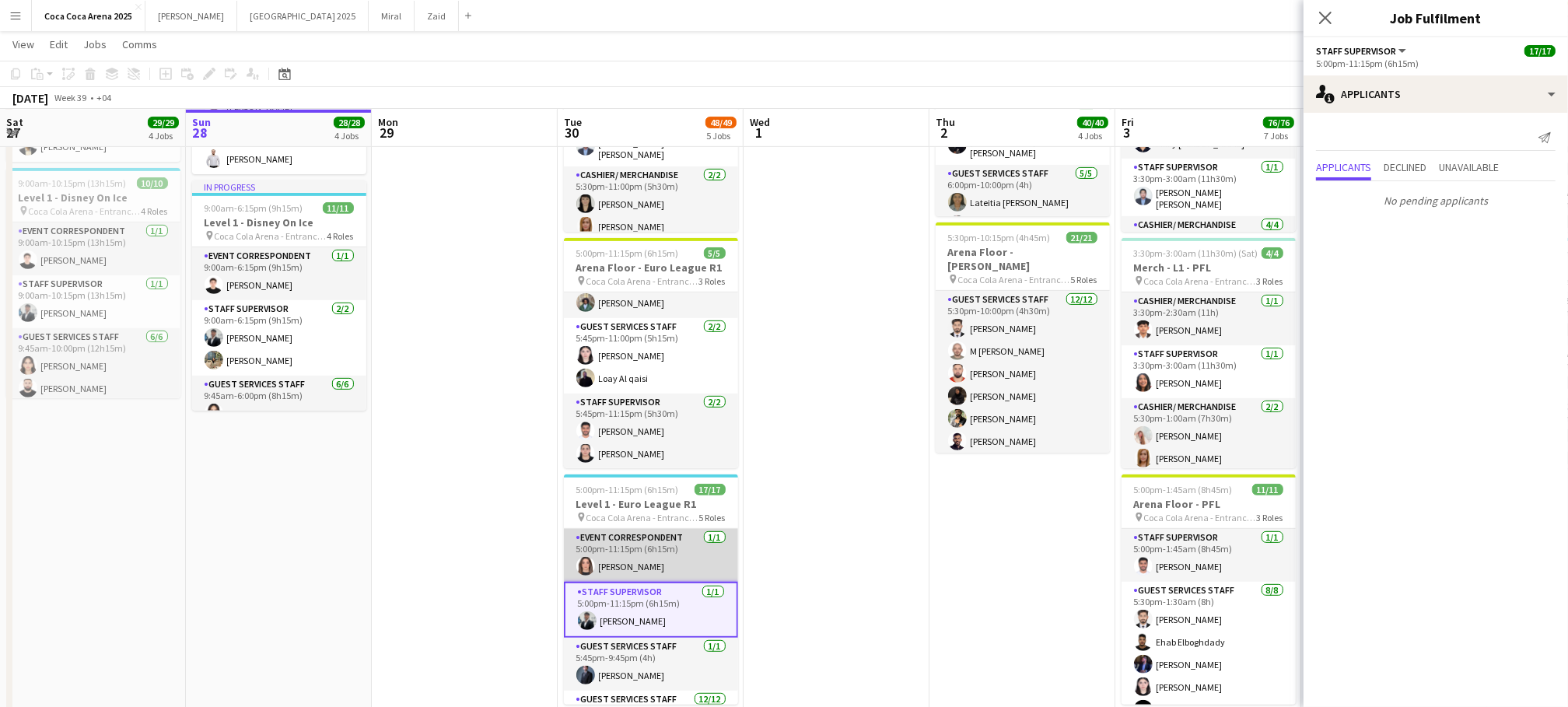
click at [639, 556] on app-card-role "Event Correspondent 1/1 5:00pm-11:15pm (6h15m) Lin Ghadry" at bounding box center [651, 555] width 174 height 53
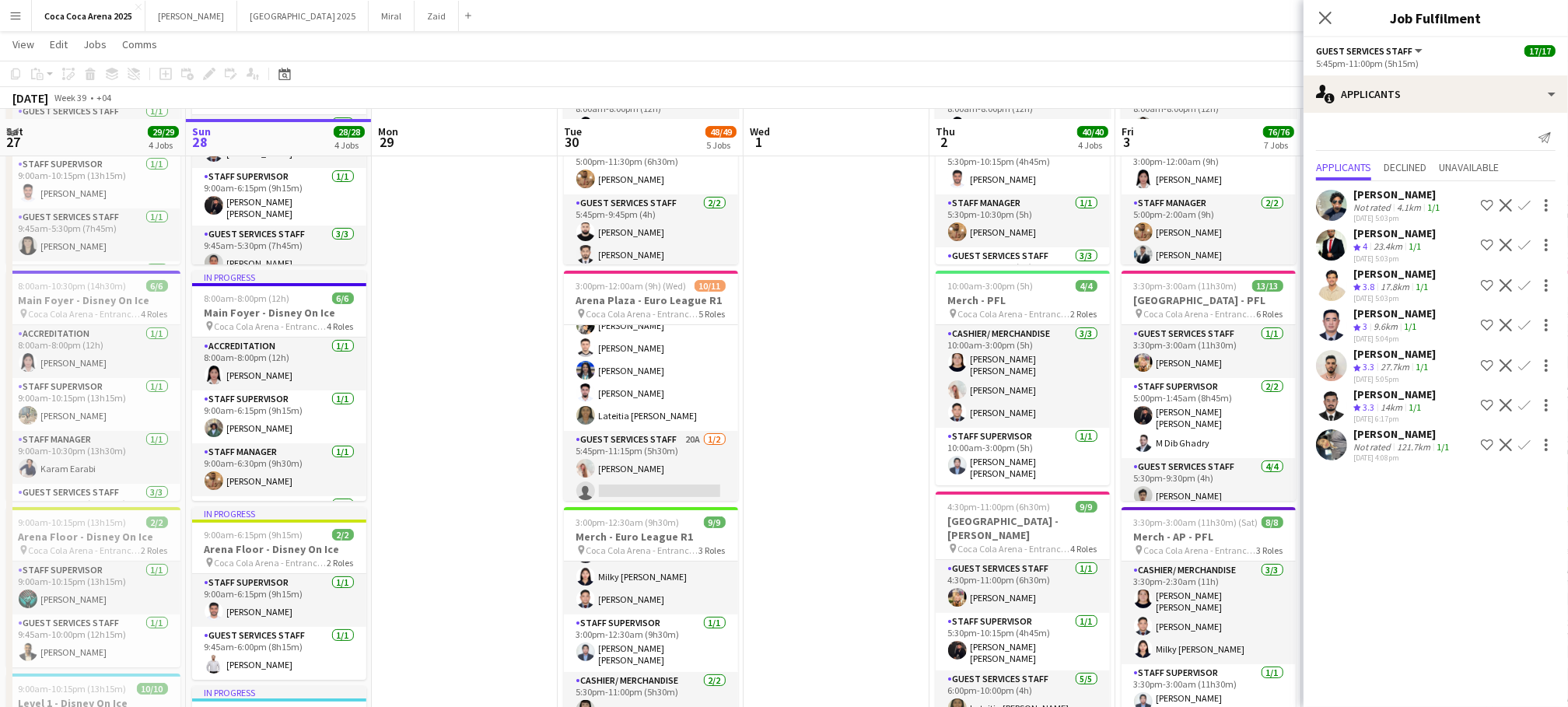
scroll to position [137, 0]
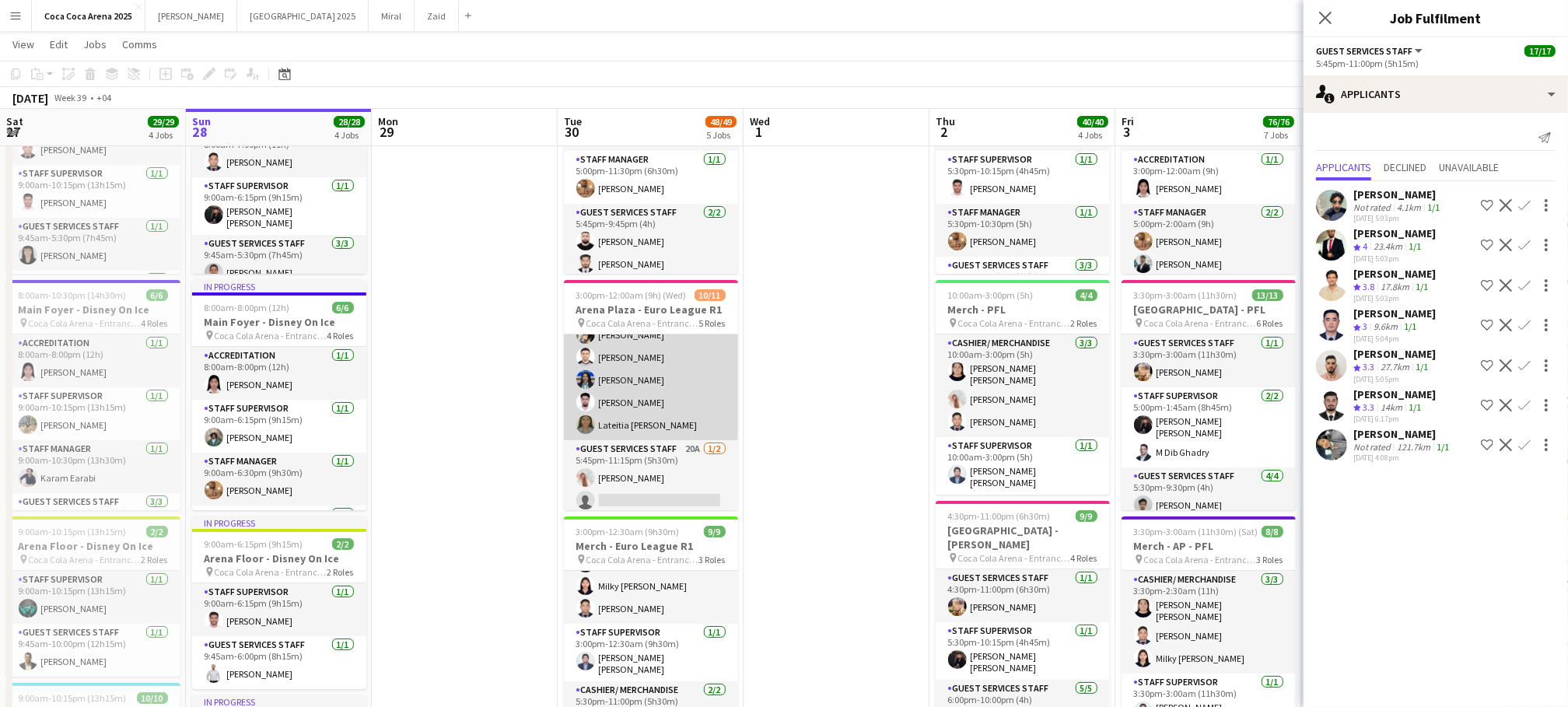
click at [657, 398] on app-card-role "Guest Services Staff 5/5 5:45pm-9:45pm (4h) Masoud Rahimi Hamza ALmohareb Pooja…" at bounding box center [651, 369] width 174 height 143
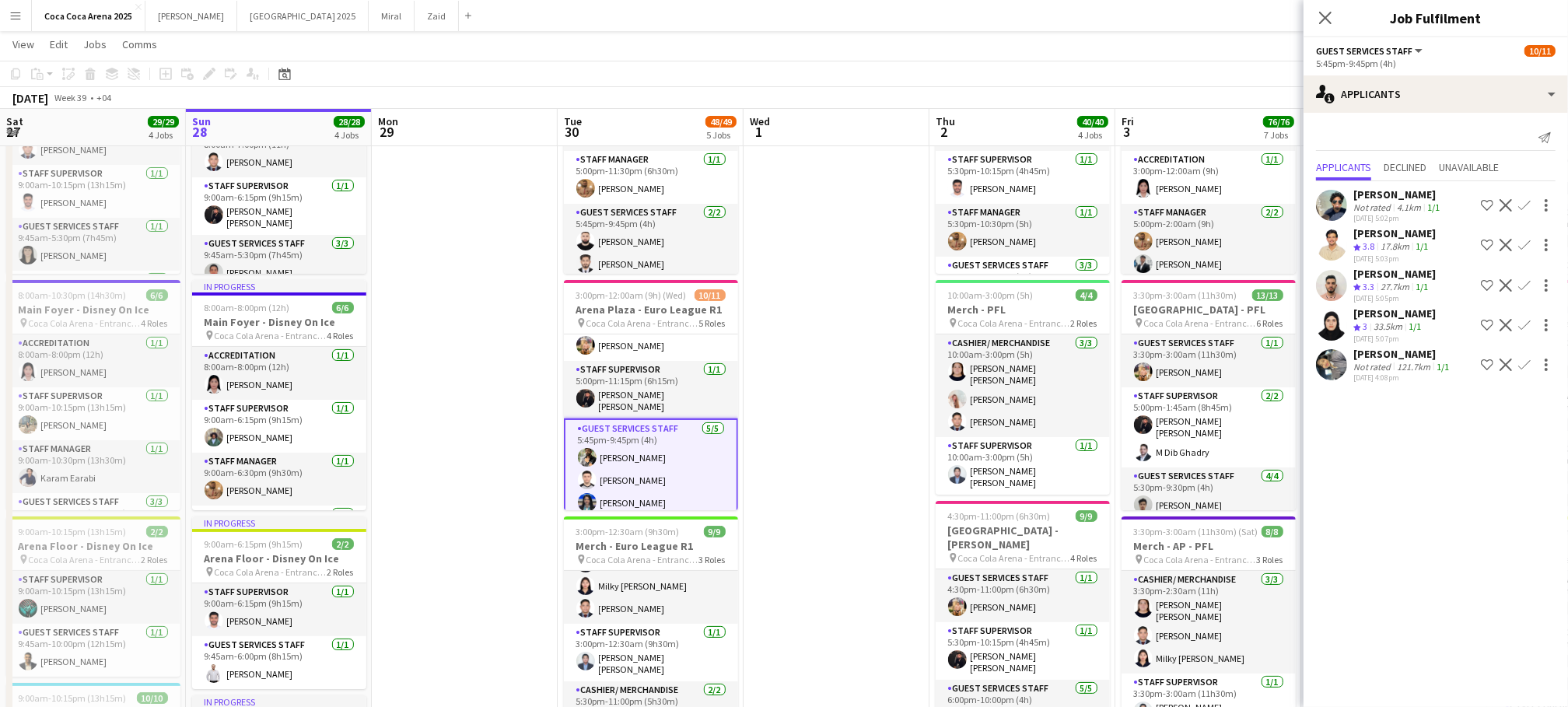
scroll to position [0, 0]
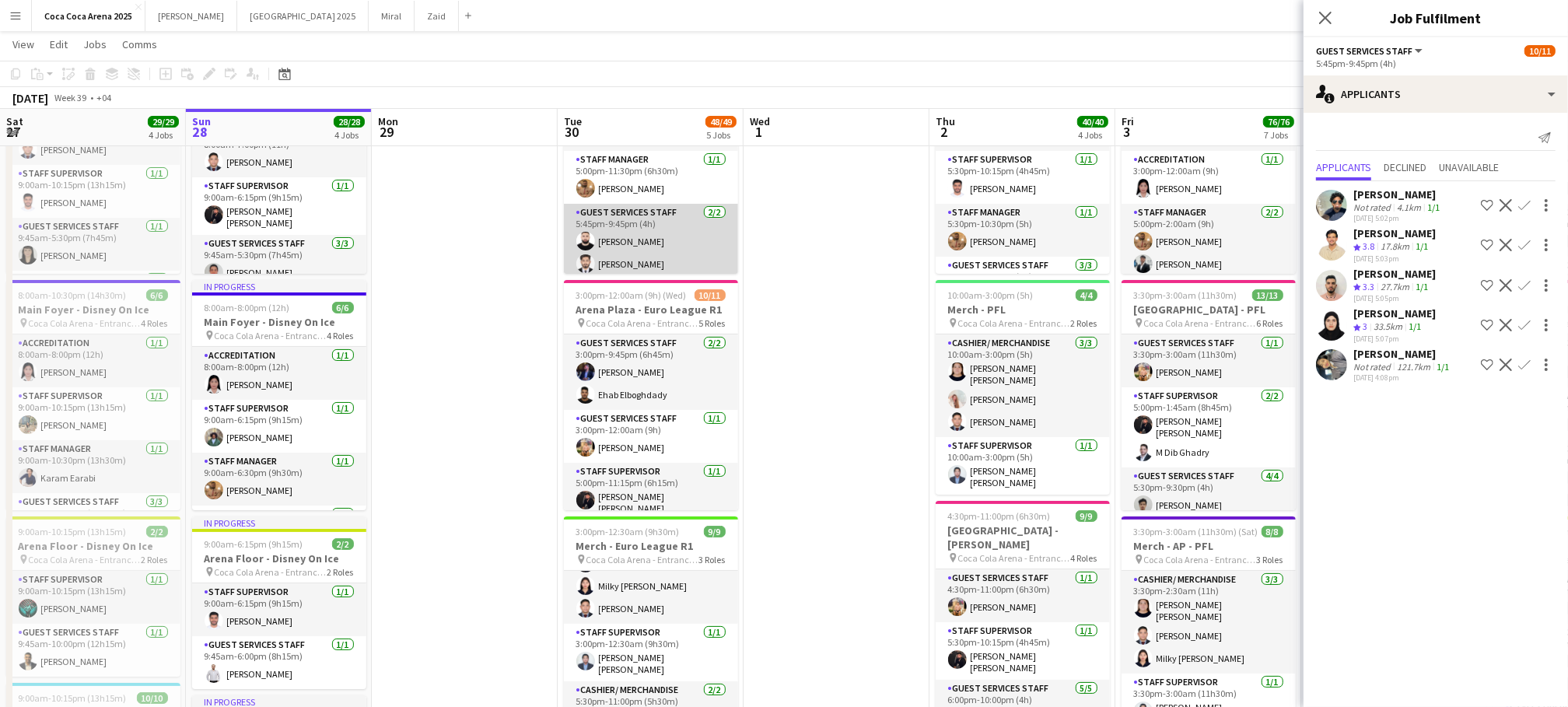
click at [633, 230] on app-card-role "Guest Services Staff 2/2 5:45pm-9:45pm (4h) Haitham Hammoud Sudarshan Krishna" at bounding box center [651, 241] width 174 height 75
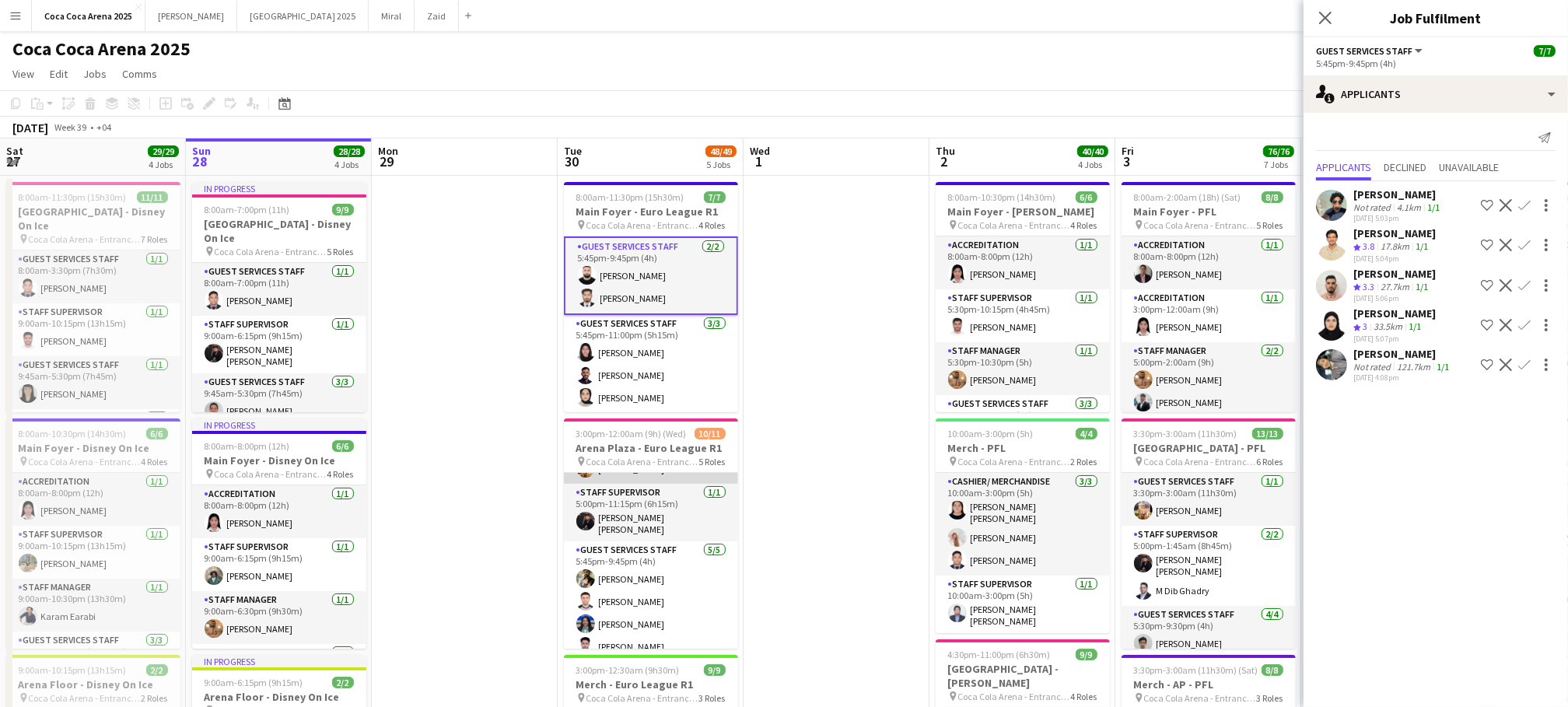
scroll to position [223, 0]
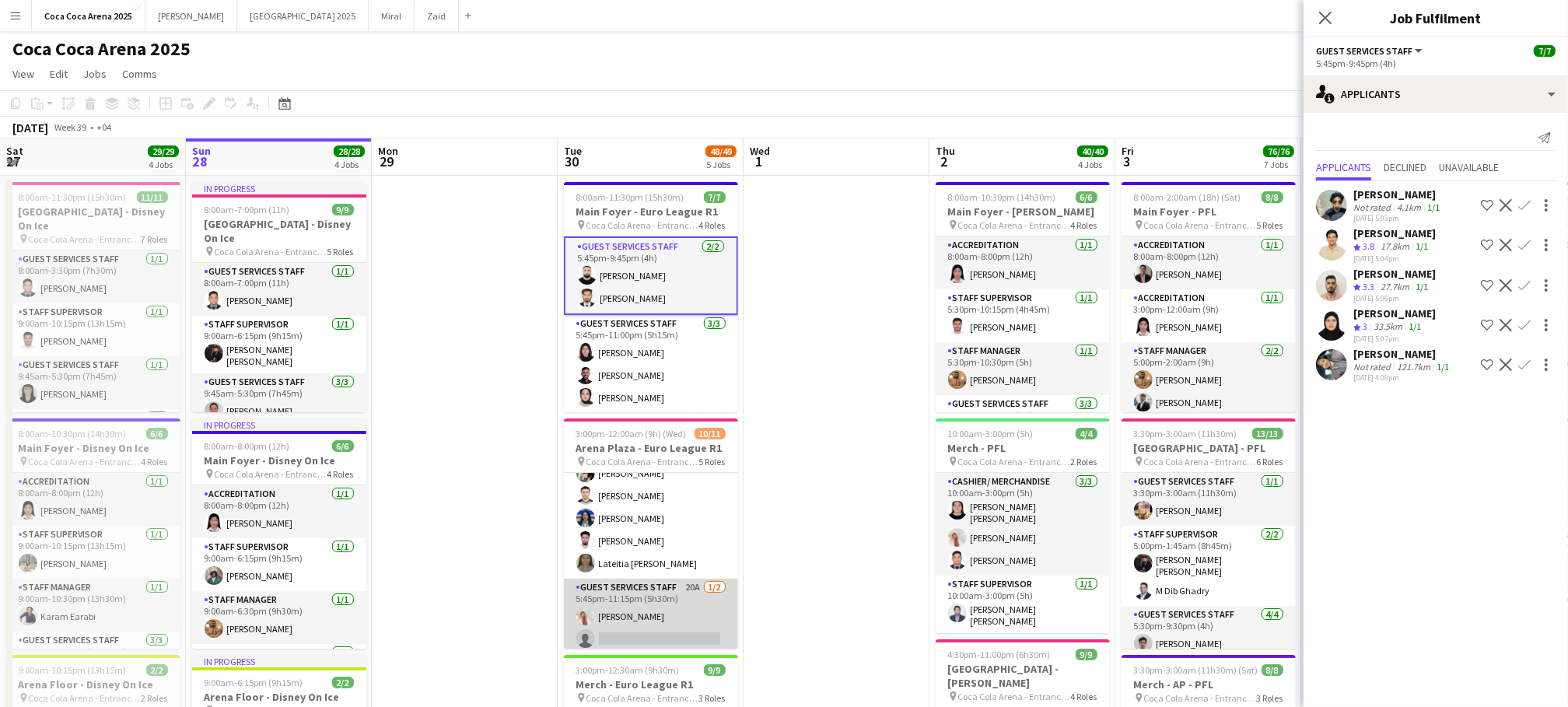
click at [681, 610] on app-card-role "Guest Services Staff 20A 1/2 5:45pm-11:15pm (5h30m) Camille Ilagan single-neutr…" at bounding box center [651, 616] width 174 height 75
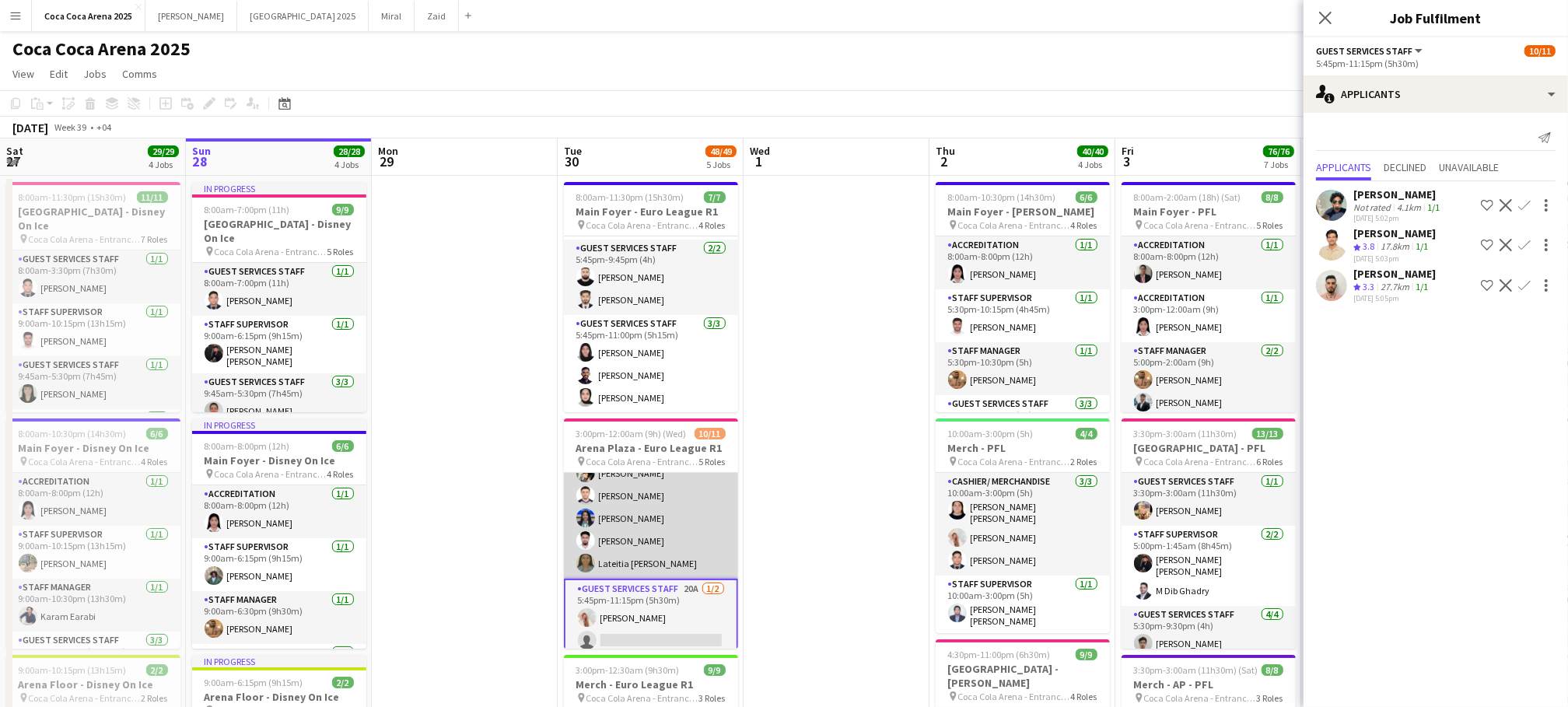
click at [674, 554] on app-card-role "Guest Services Staff 5/5 5:45pm-9:45pm (4h) Masoud Rahimi Hamza ALmohareb Pooja…" at bounding box center [651, 508] width 174 height 143
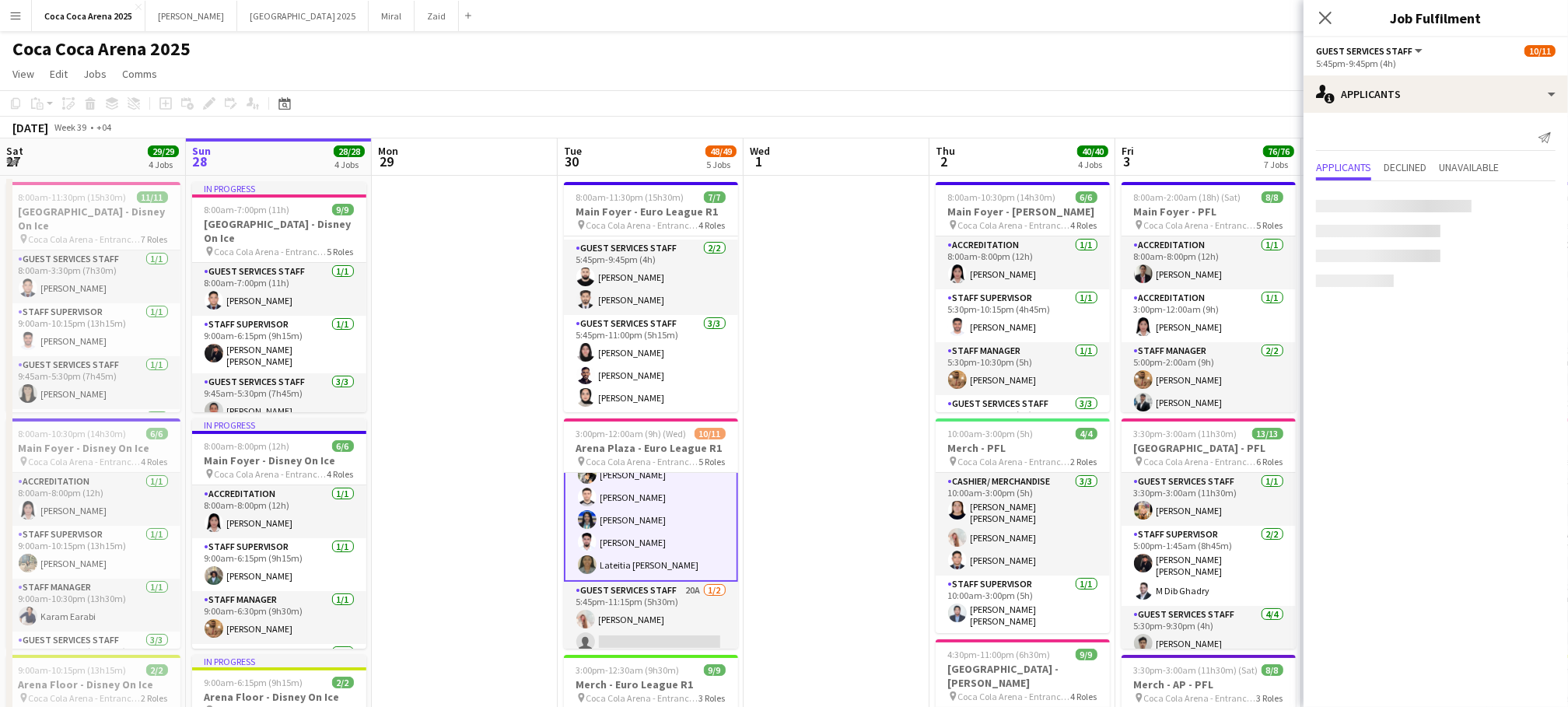
scroll to position [225, 0]
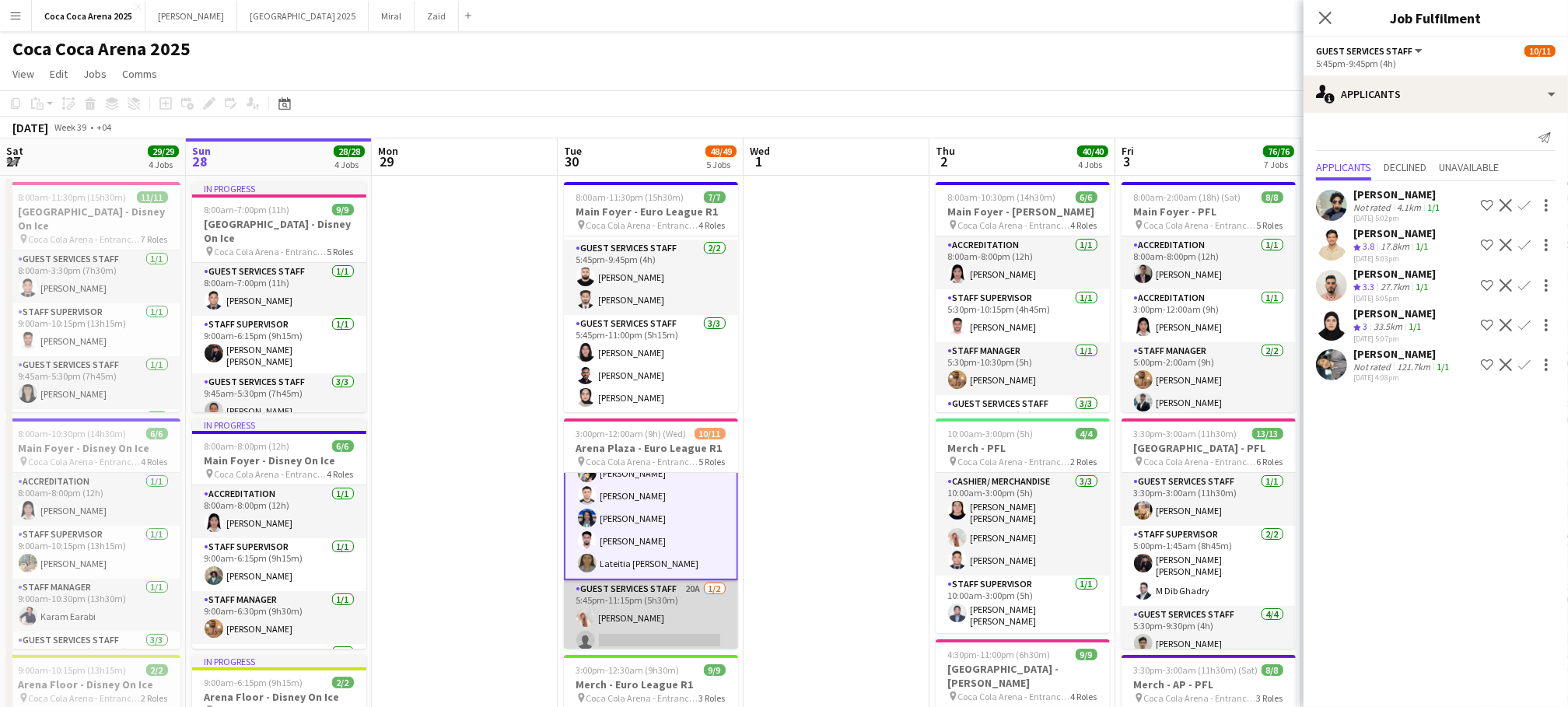
click at [657, 623] on app-card-role "Guest Services Staff 20A 1/2 5:45pm-11:15pm (5h30m) Camille Ilagan single-neutr…" at bounding box center [651, 618] width 174 height 75
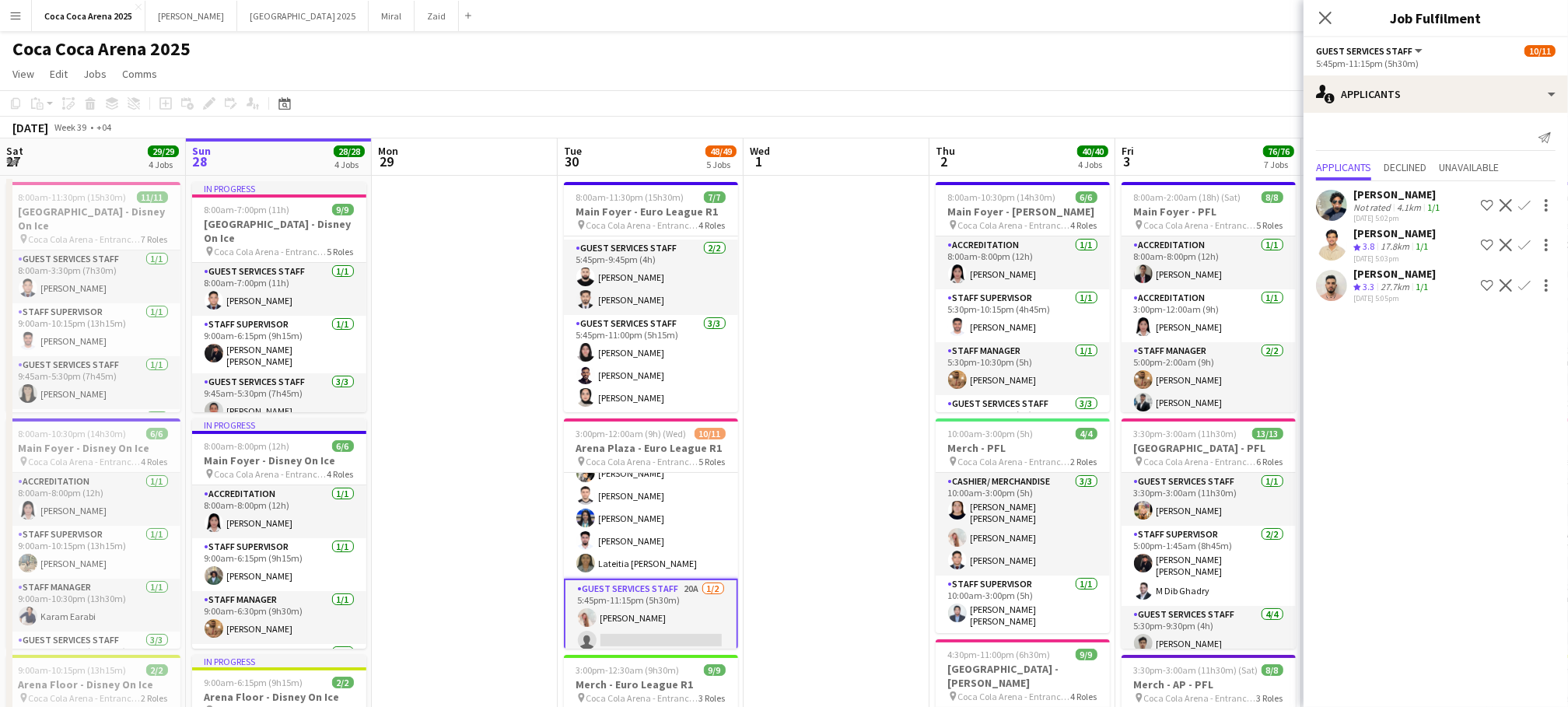
click at [1526, 243] on app-icon "Confirm" at bounding box center [1524, 244] width 13 height 13
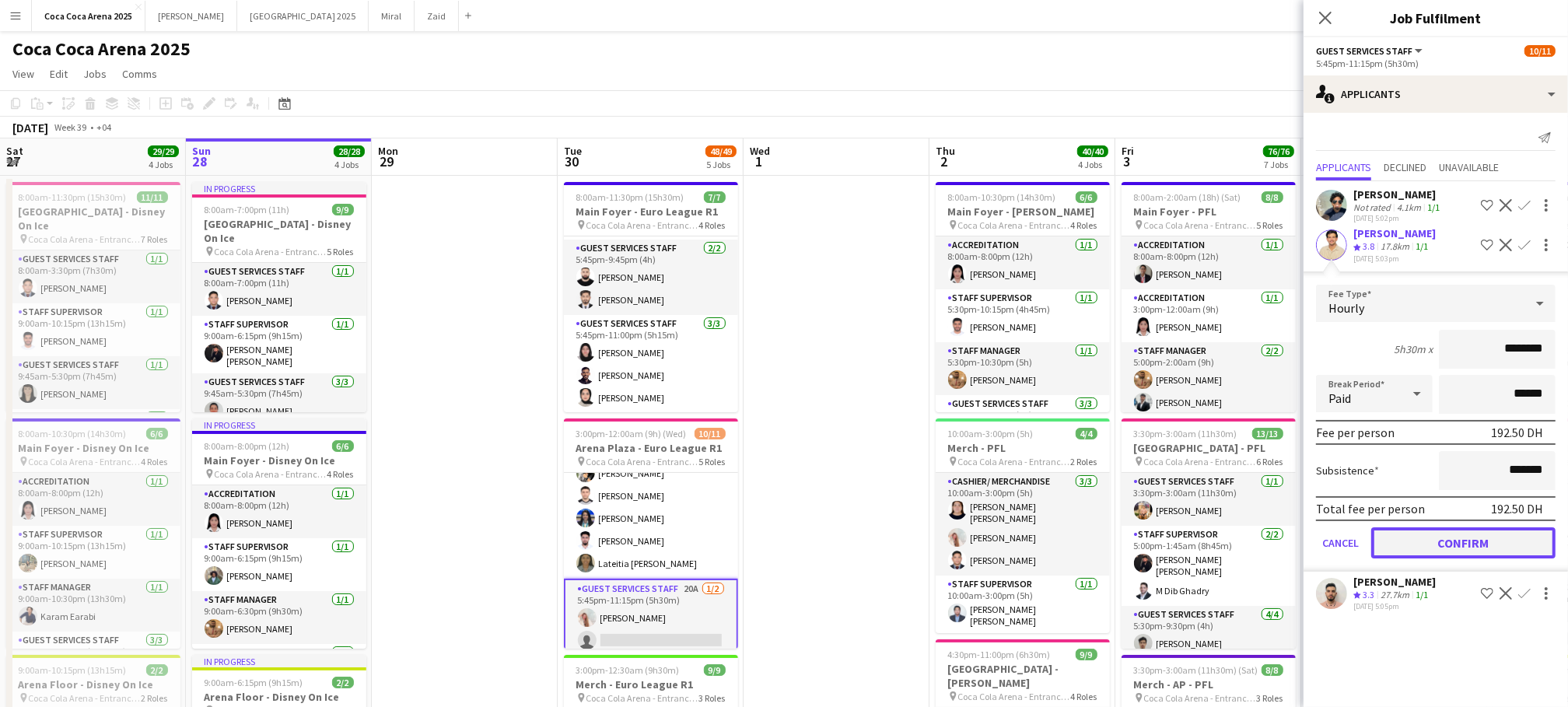
click at [1492, 531] on button "Confirm" at bounding box center [1463, 543] width 185 height 31
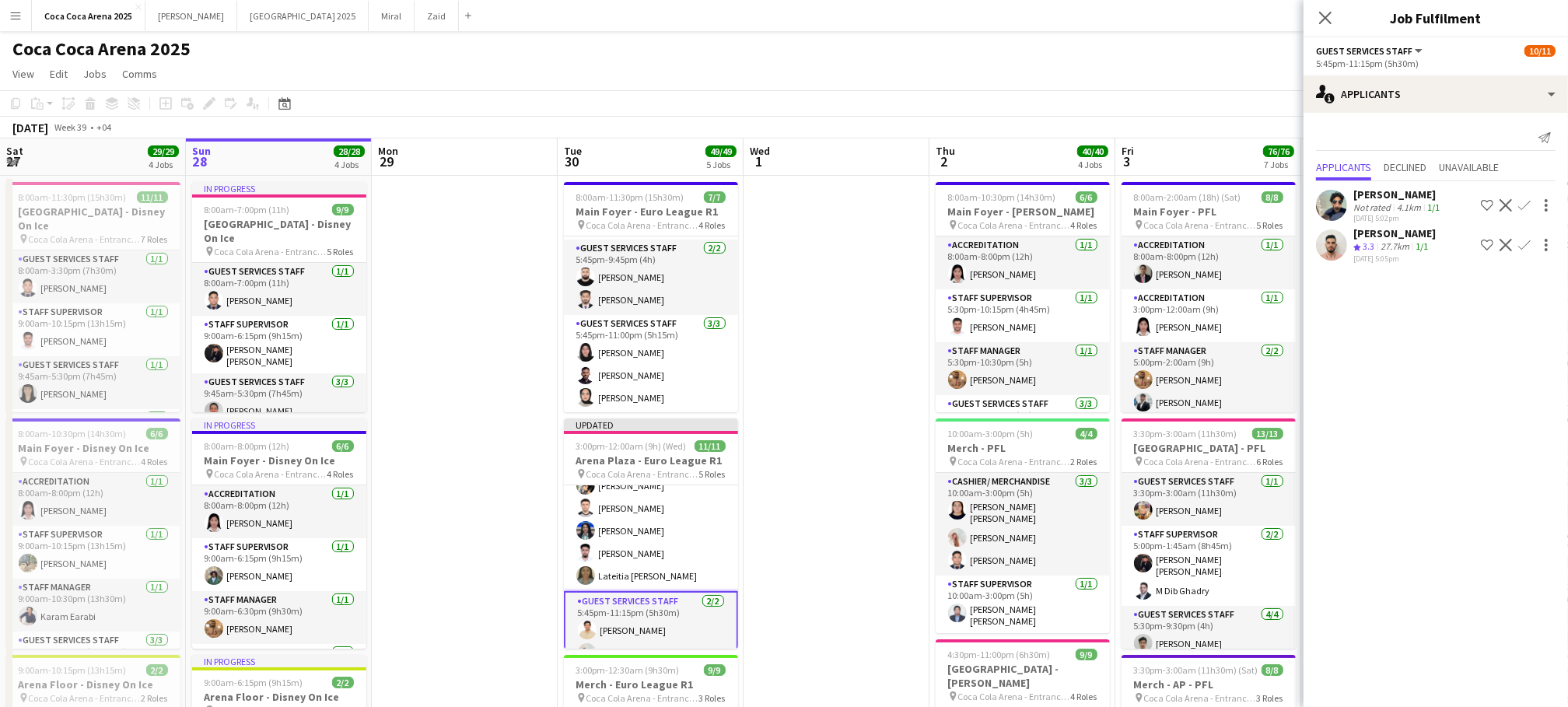
click at [675, 637] on app-card-role "Guest Services Staff 2/2 5:45pm-11:15pm (5h30m) Shahbaz Khan Camille Ilagan" at bounding box center [651, 631] width 174 height 78
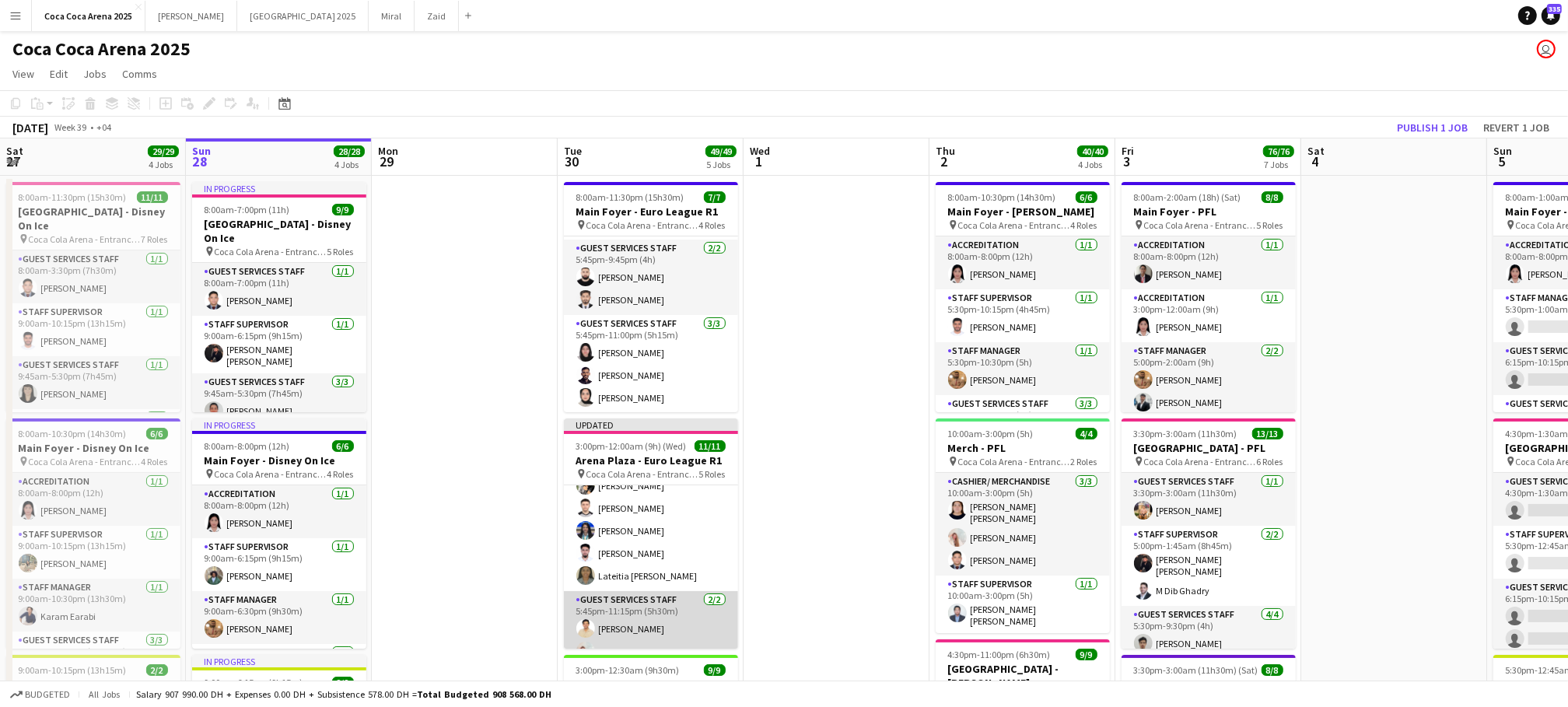
click at [653, 620] on app-card-role "Guest Services Staff 2/2 5:45pm-11:15pm (5h30m) Shahbaz Khan Camille Ilagan" at bounding box center [651, 629] width 174 height 75
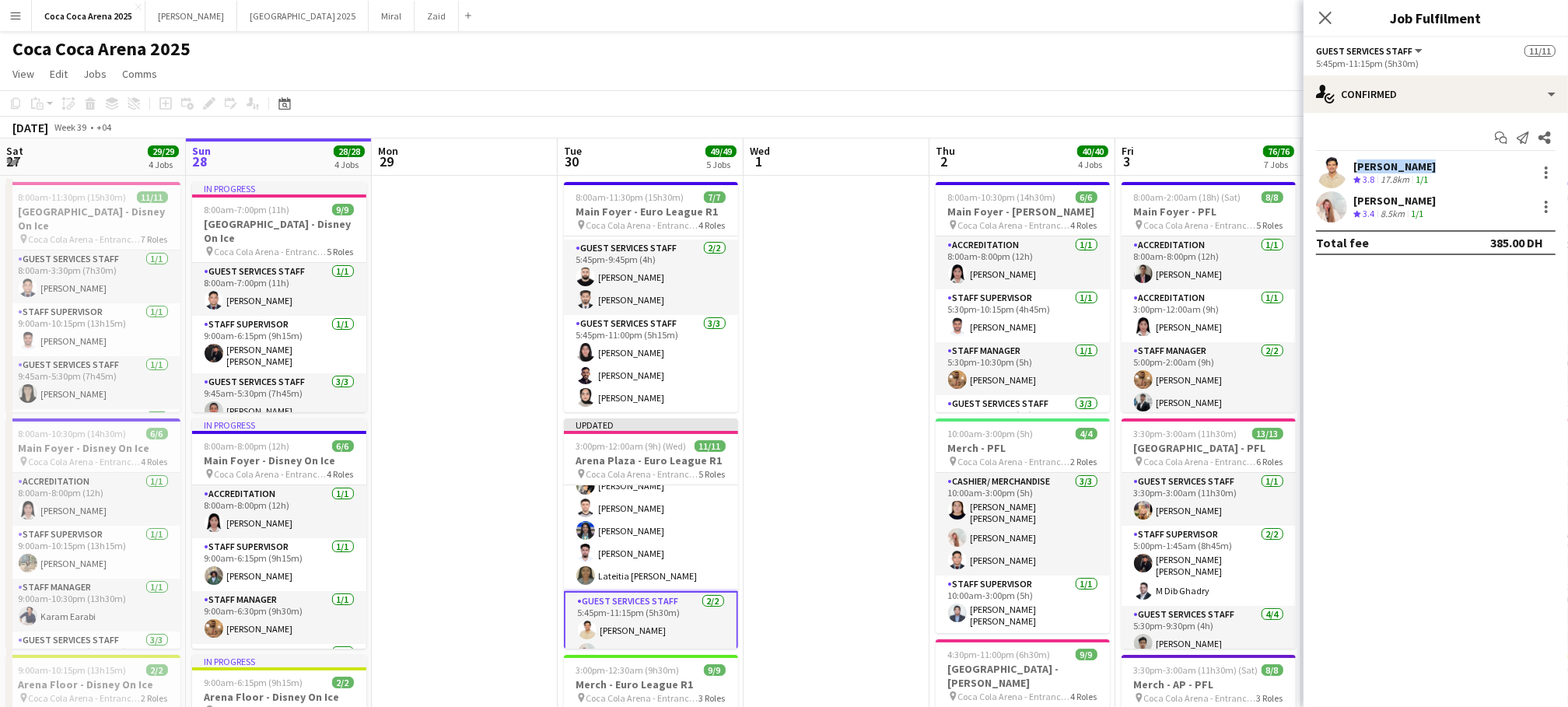
drag, startPoint x: 1432, startPoint y: 165, endPoint x: 1354, endPoint y: 166, distance: 78.0
click at [1354, 166] on div "[PERSON_NAME]" at bounding box center [1394, 166] width 82 height 14
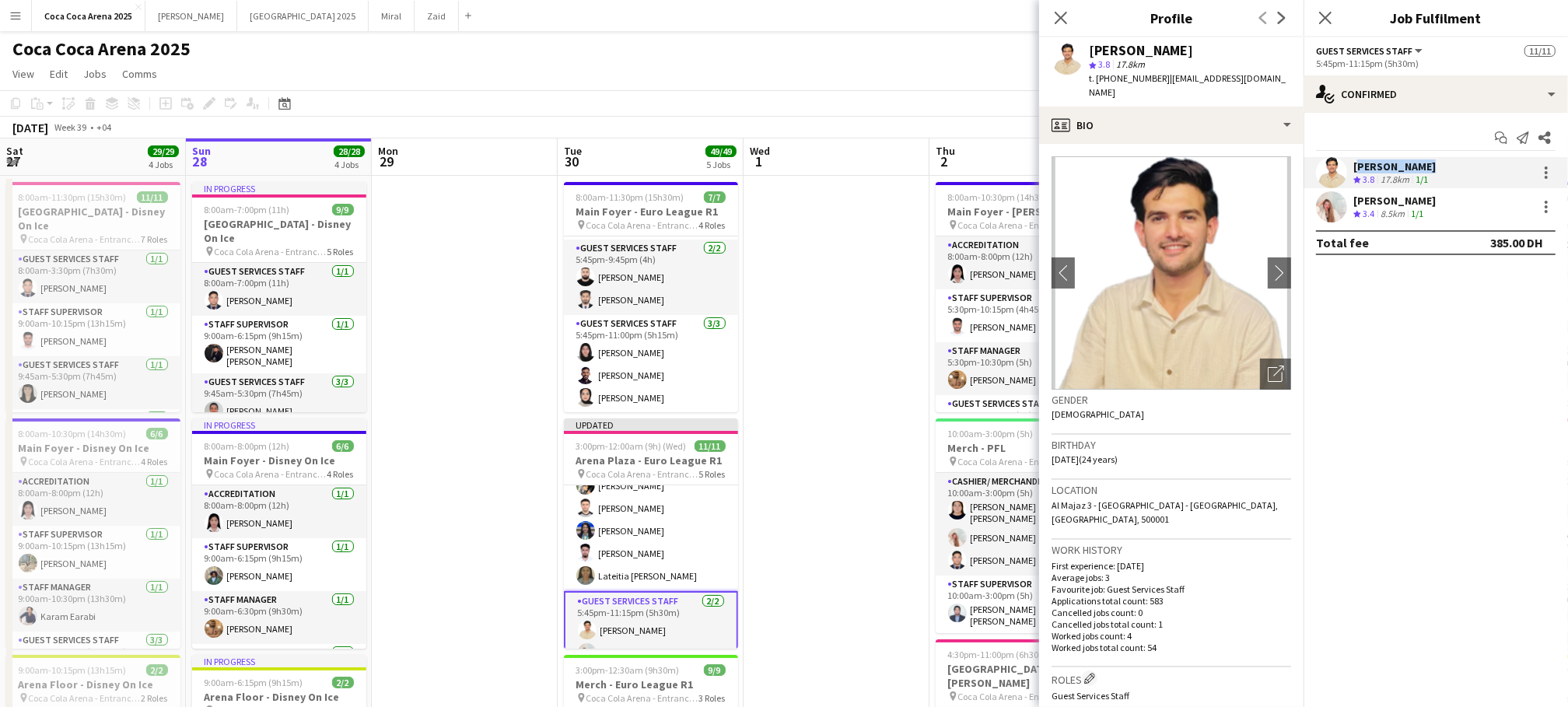
copy div "[PERSON_NAME]"
click at [665, 641] on app-card-role "Guest Services Staff 2/2 5:45pm-11:15pm (5h30m) Shahbaz Khan Camille Ilagan" at bounding box center [651, 631] width 174 height 78
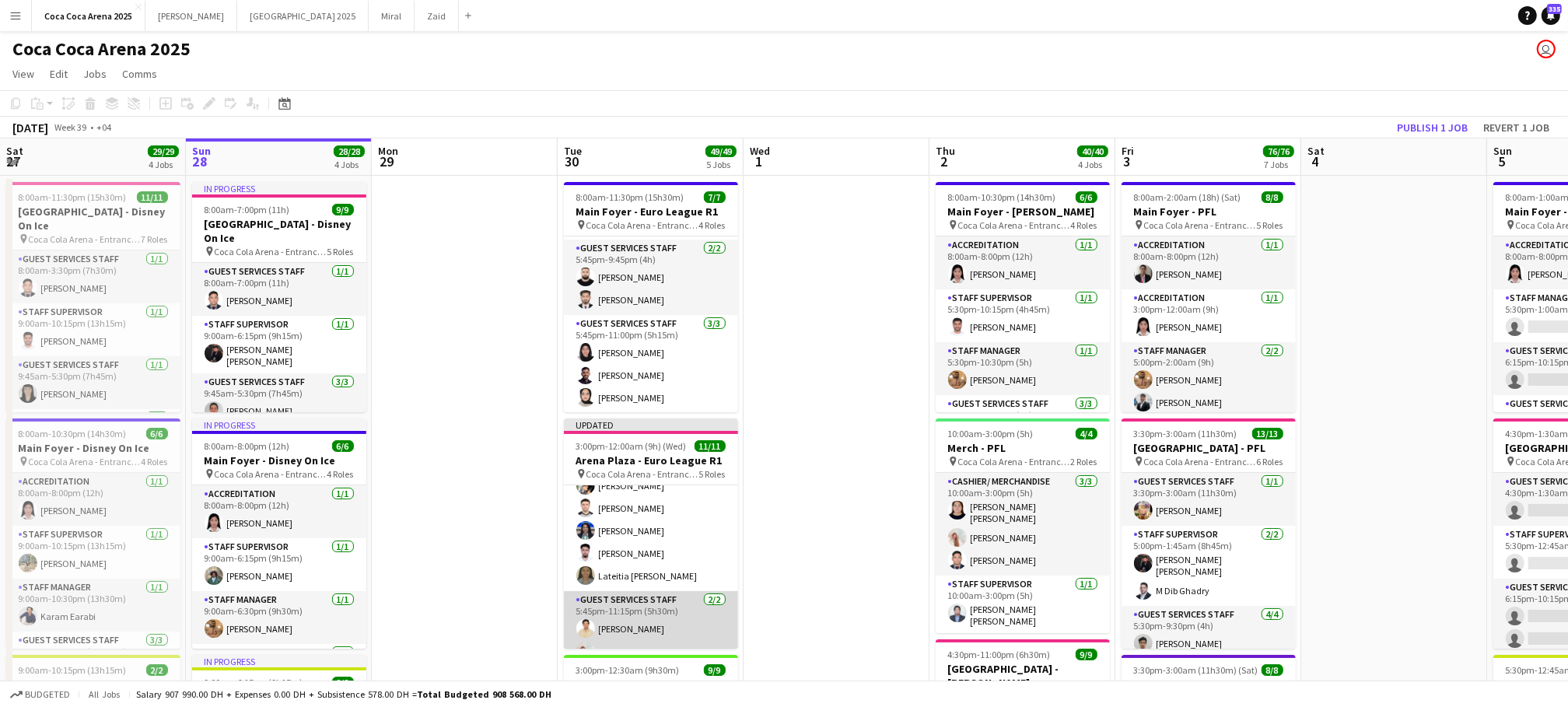
click at [665, 618] on app-card-role "Guest Services Staff 2/2 5:45pm-11:15pm (5h30m) Shahbaz Khan Camille Ilagan" at bounding box center [651, 629] width 174 height 75
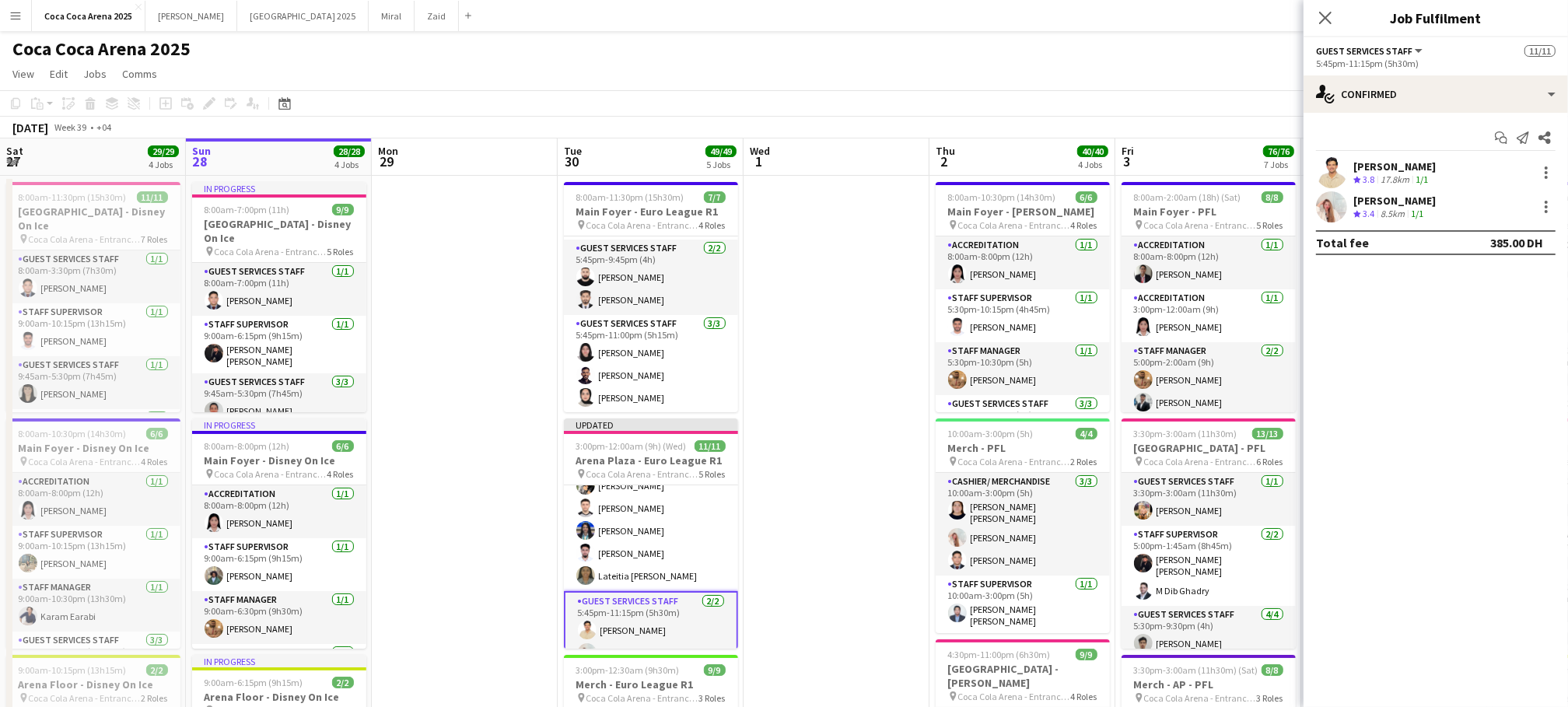
click at [1131, 94] on app-toolbar "Copy Paste Paste Command V Paste with crew Command Shift V Paste linked Job Del…" at bounding box center [784, 103] width 1568 height 26
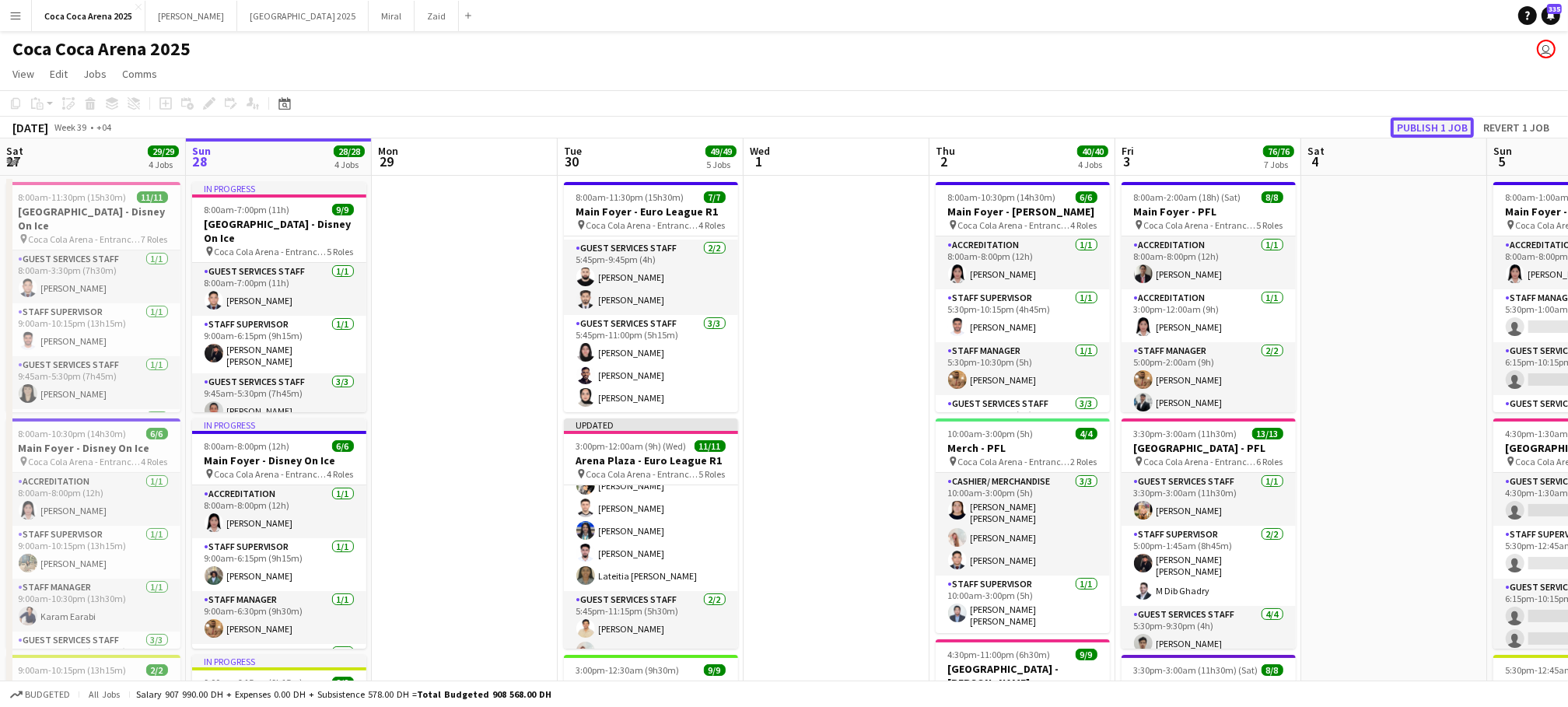
click at [1418, 121] on button "Publish 1 job" at bounding box center [1432, 127] width 83 height 21
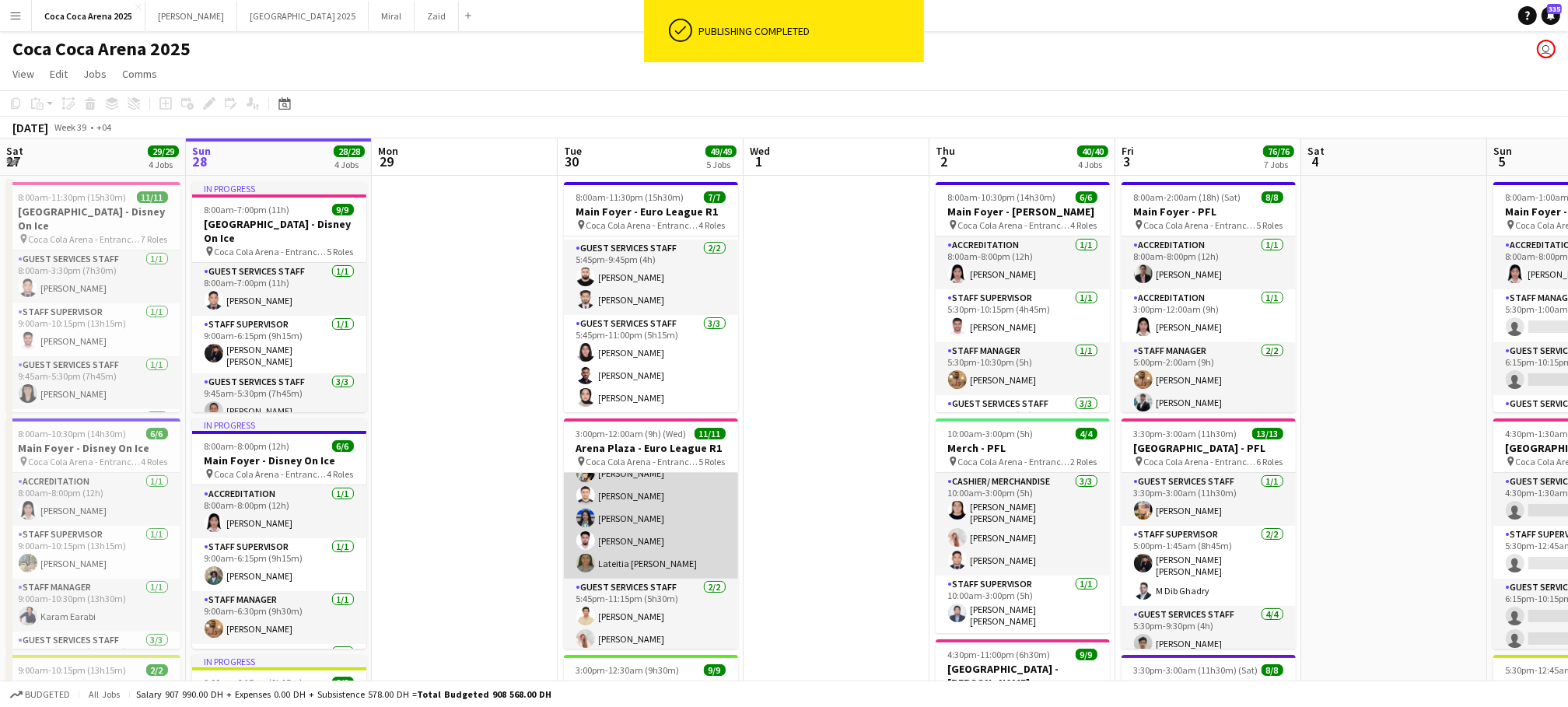
click at [645, 540] on app-card-role "Guest Services Staff 5/5 5:45pm-9:45pm (4h) Masoud Rahimi Hamza ALmohareb Pooja…" at bounding box center [651, 508] width 174 height 143
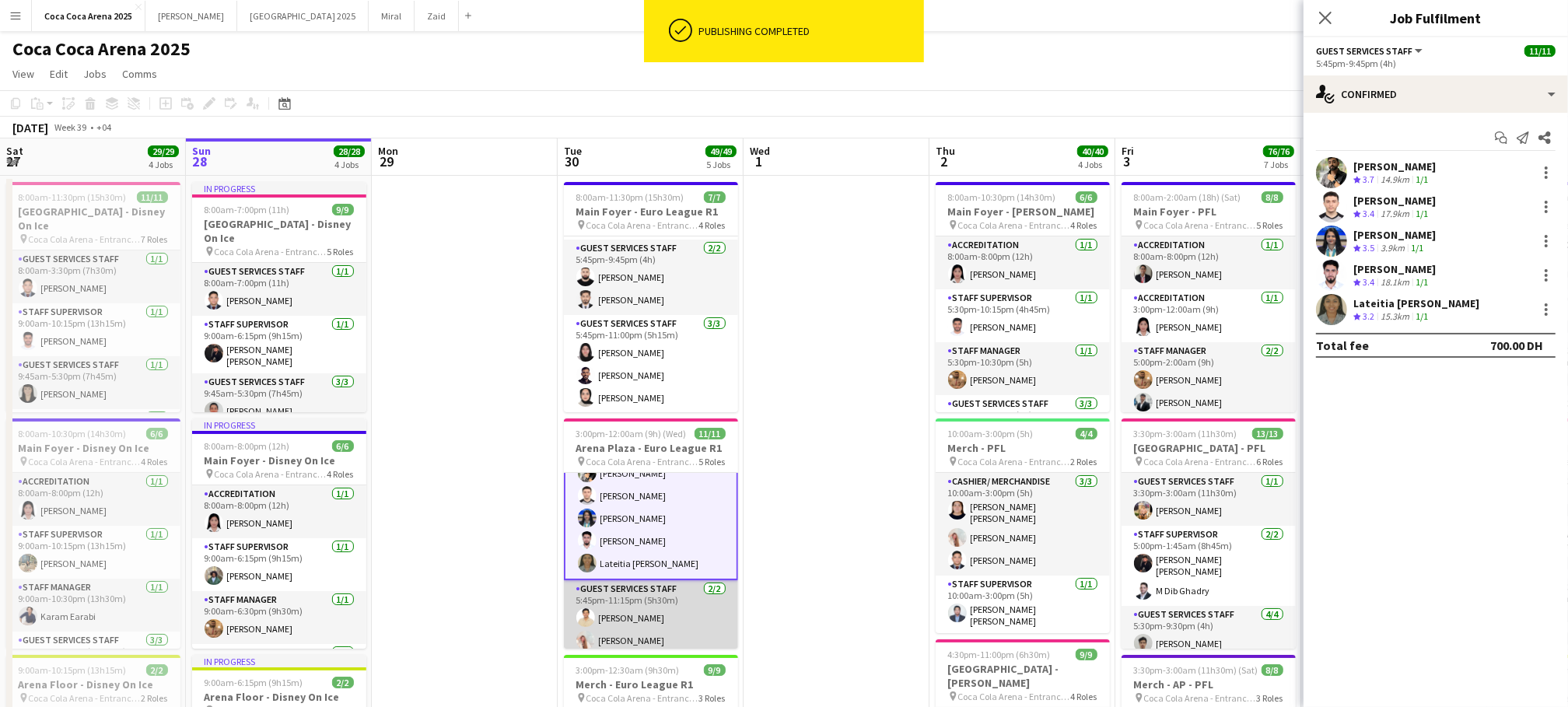
click at [637, 623] on app-card-role "Guest Services Staff 2/2 5:45pm-11:15pm (5h30m) Shahbaz Khan Camille Ilagan" at bounding box center [651, 618] width 174 height 75
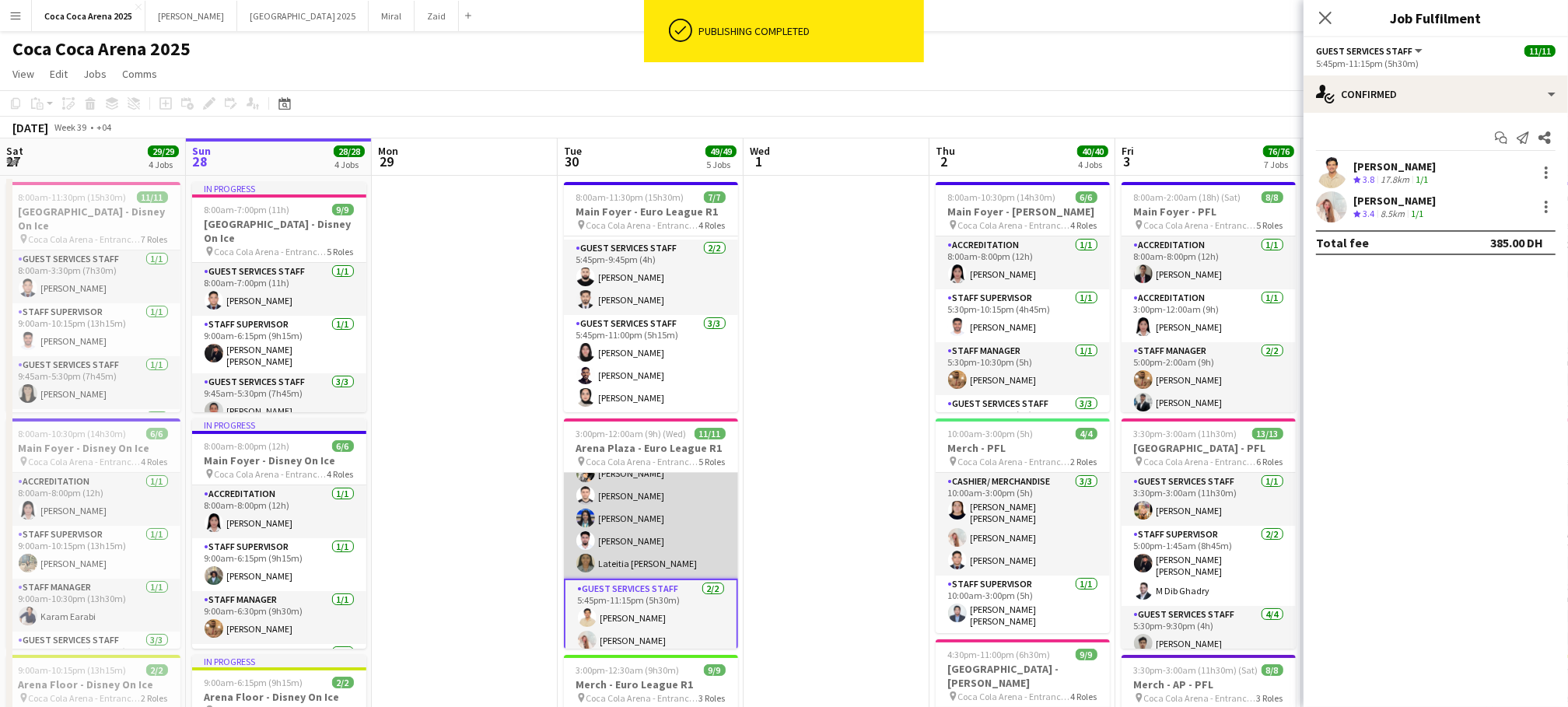
click at [632, 523] on app-card-role "Guest Services Staff 5/5 5:45pm-9:45pm (4h) Masoud Rahimi Hamza ALmohareb Pooja…" at bounding box center [651, 508] width 174 height 143
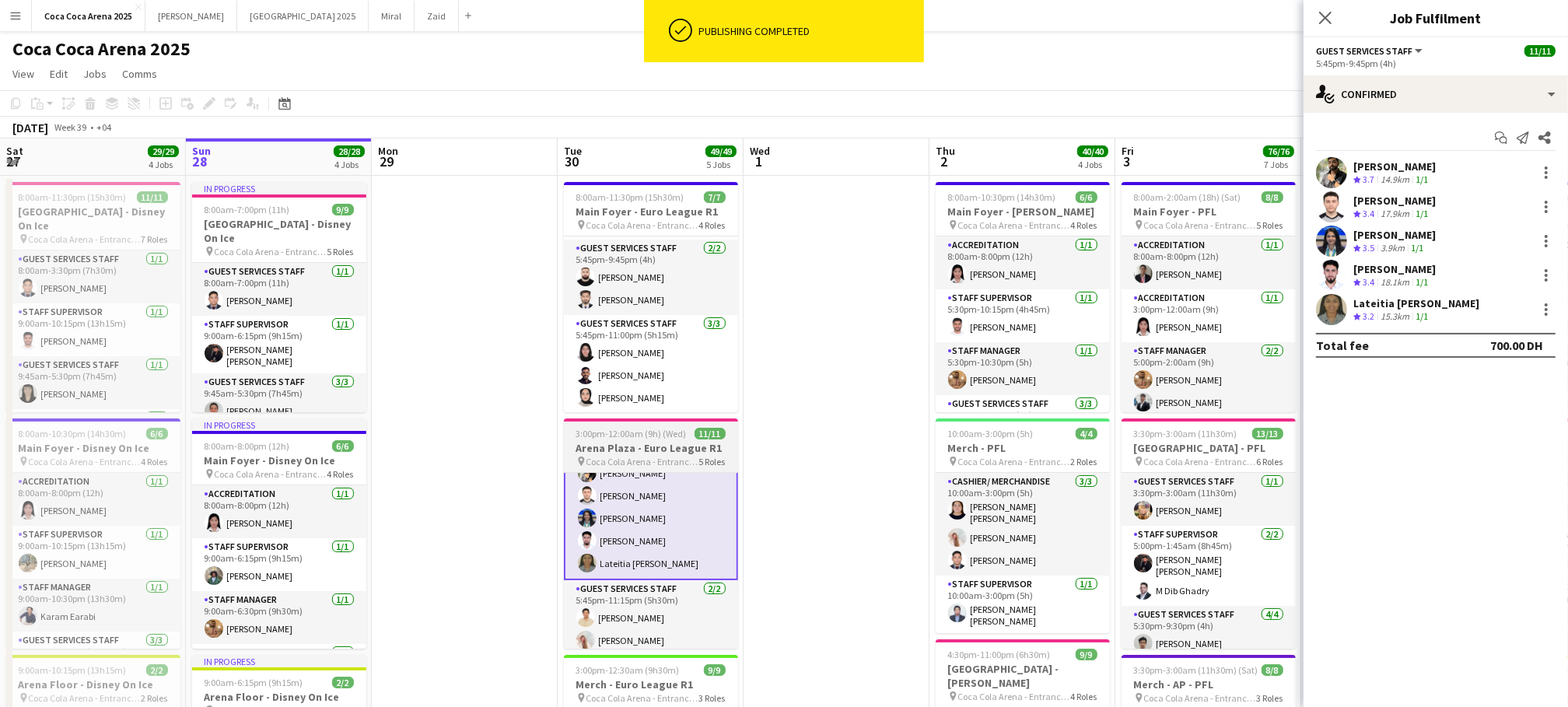
click at [654, 441] on h3 "Arena Plaza - Euro League R1" at bounding box center [651, 448] width 174 height 14
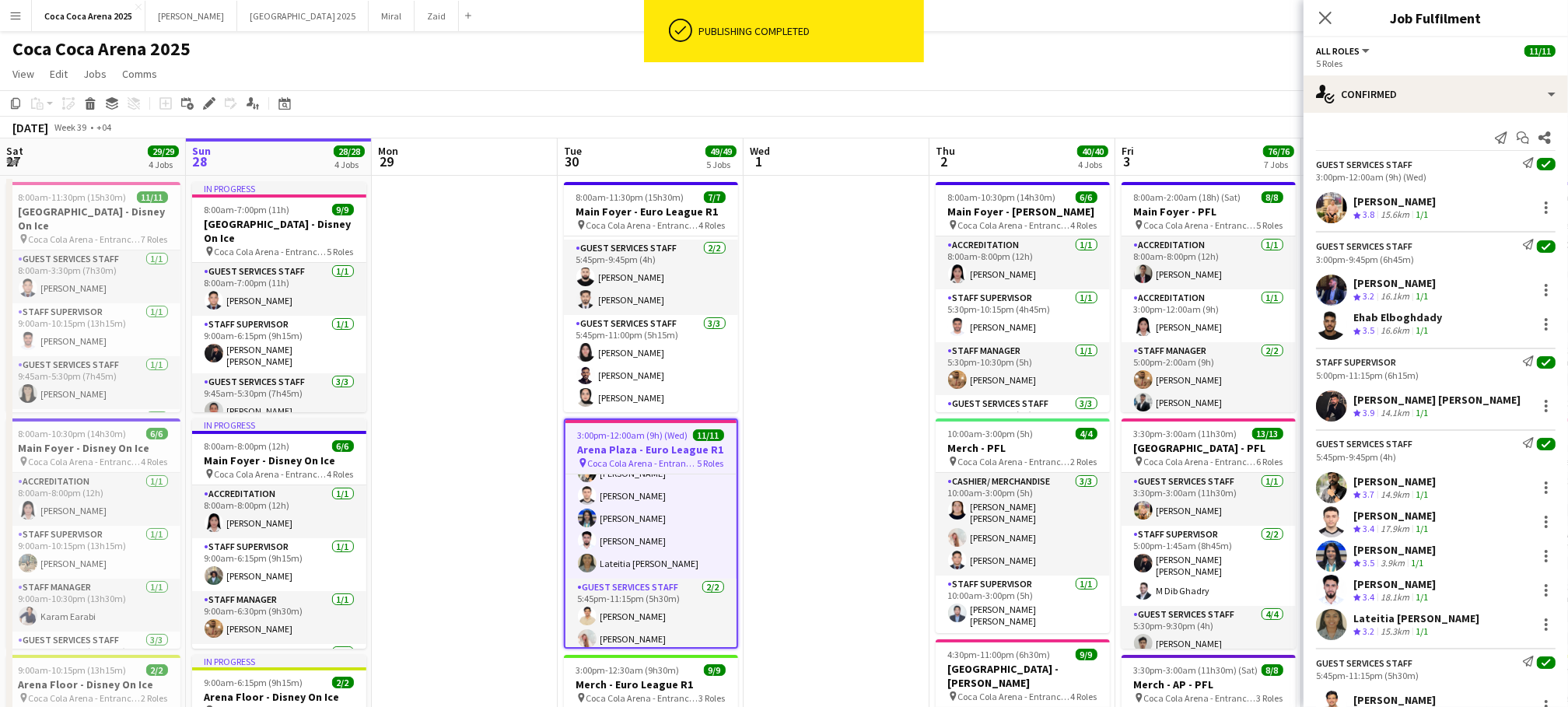
scroll to position [223, 0]
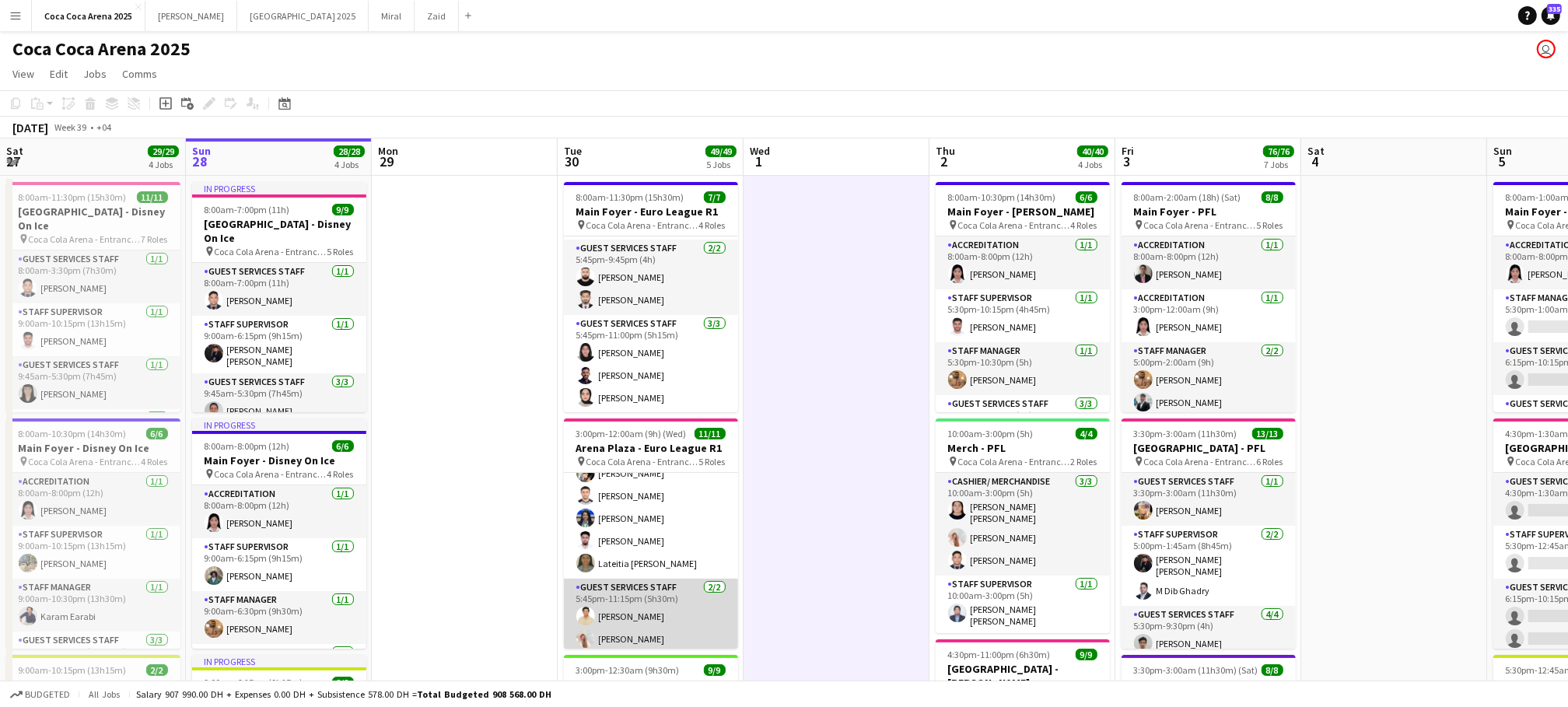
click at [657, 599] on app-card-role "Guest Services Staff 2/2 5:45pm-11:15pm (5h30m) Shahbaz Khan Camille Ilagan" at bounding box center [651, 616] width 174 height 75
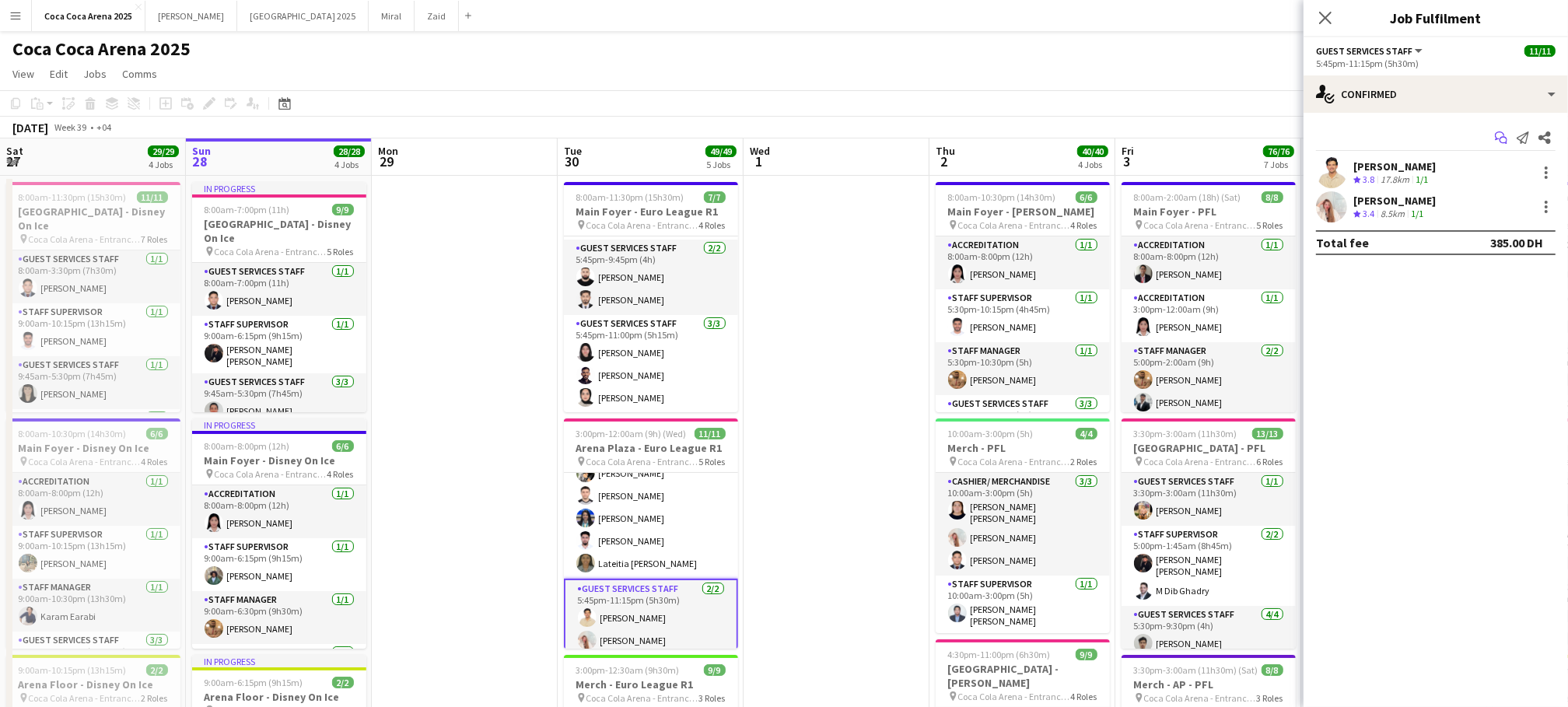
click at [1495, 135] on icon "Start chat" at bounding box center [1501, 137] width 13 height 13
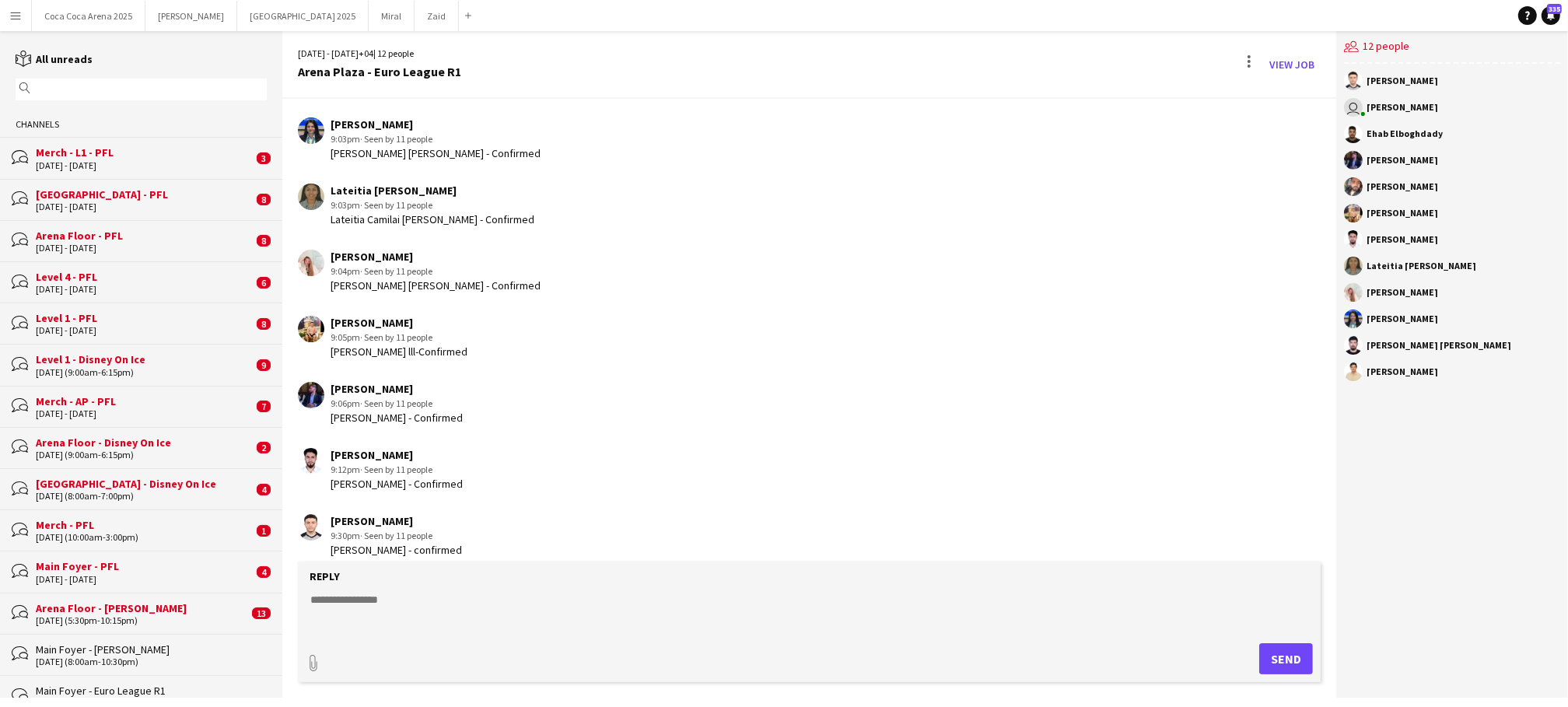
scroll to position [481, 0]
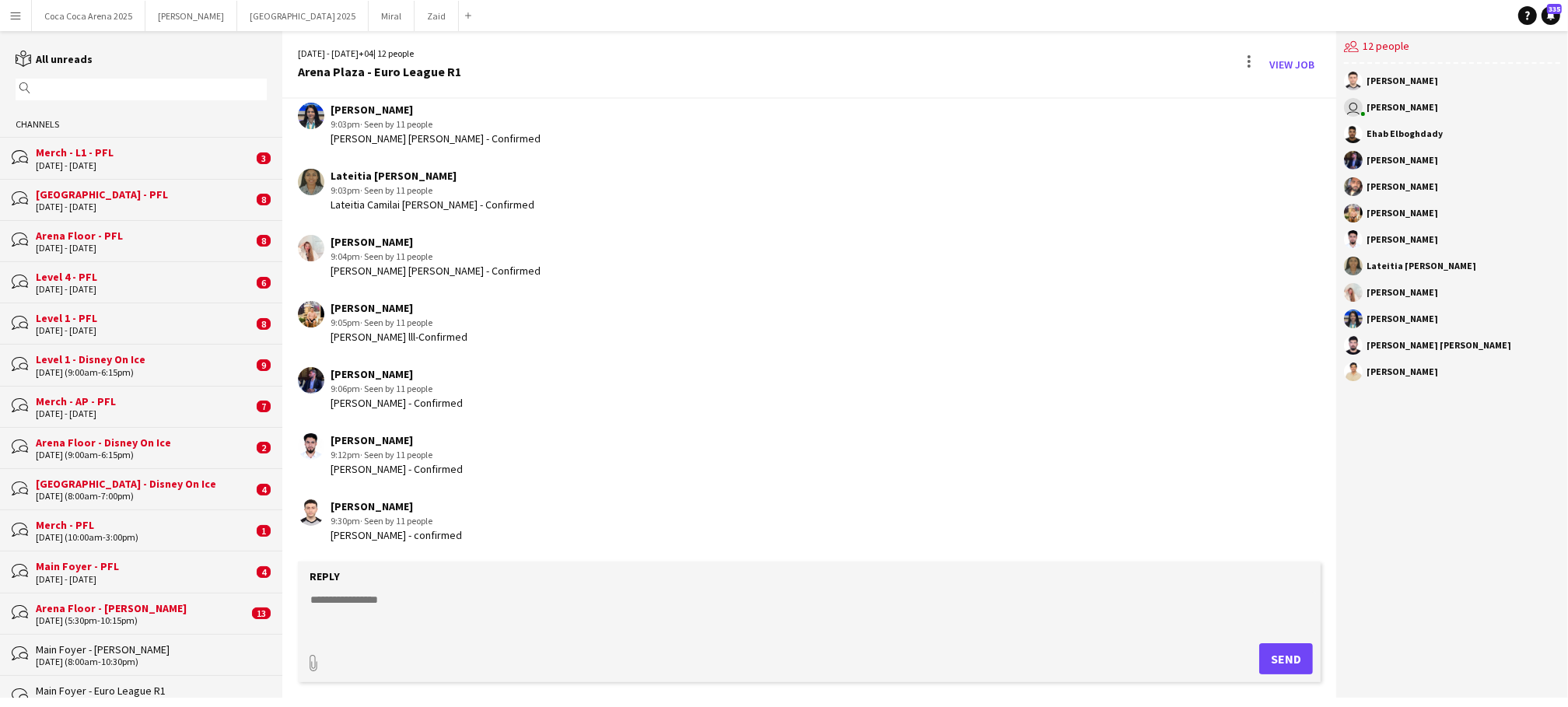
click at [658, 585] on form "Reply paperclip Send" at bounding box center [809, 621] width 1024 height 120
click at [408, 596] on textarea at bounding box center [812, 612] width 1008 height 40
type textarea "**********"
click at [1277, 656] on button "Send" at bounding box center [1285, 659] width 54 height 31
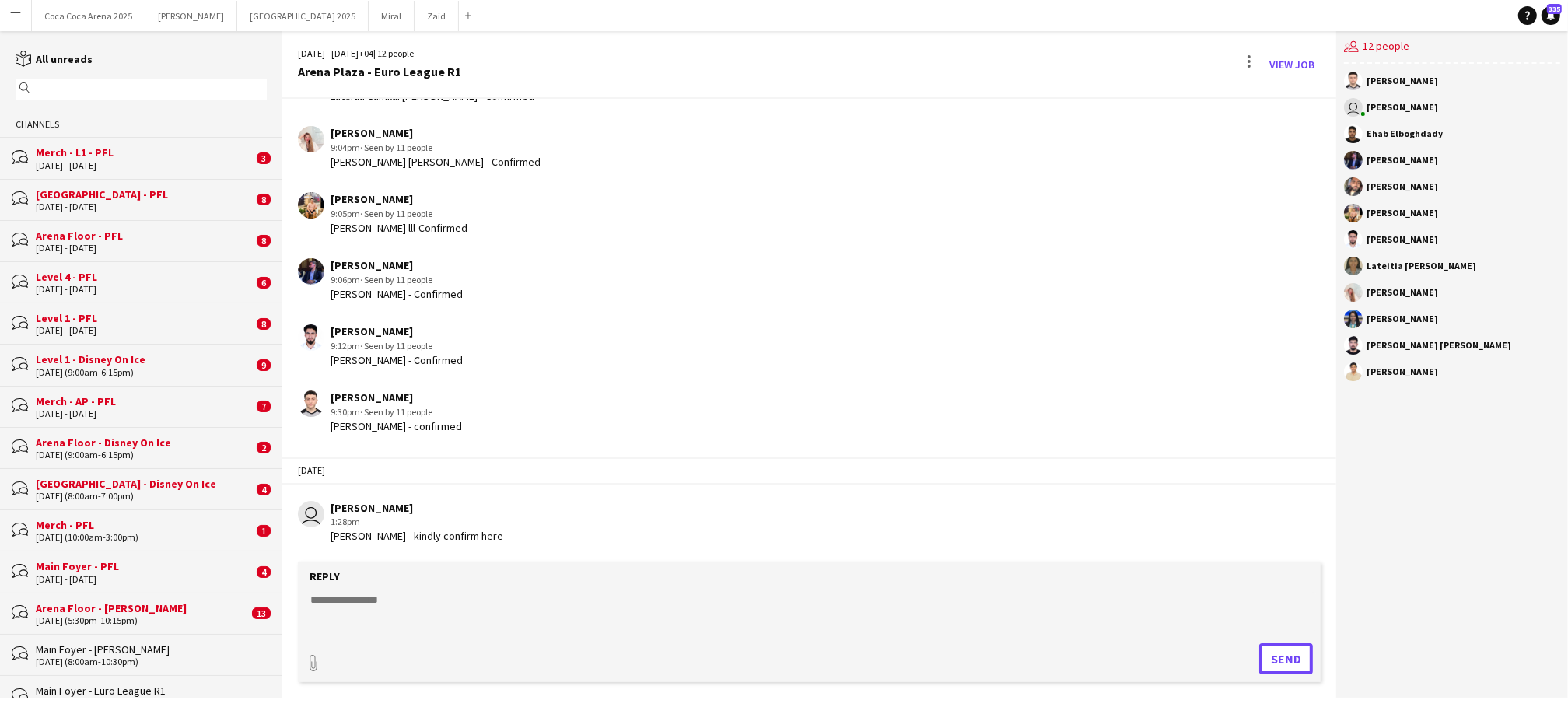
scroll to position [589, 0]
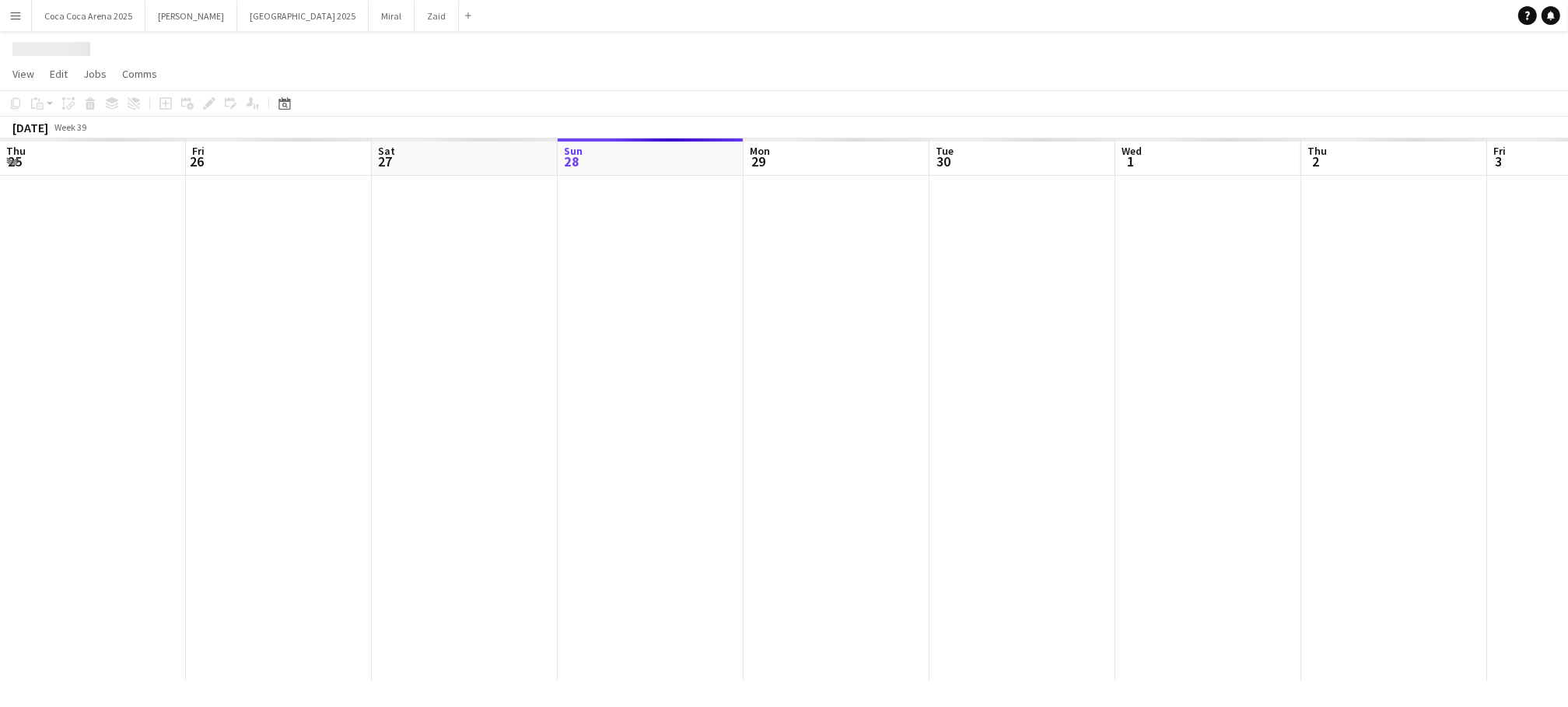
scroll to position [0, 371]
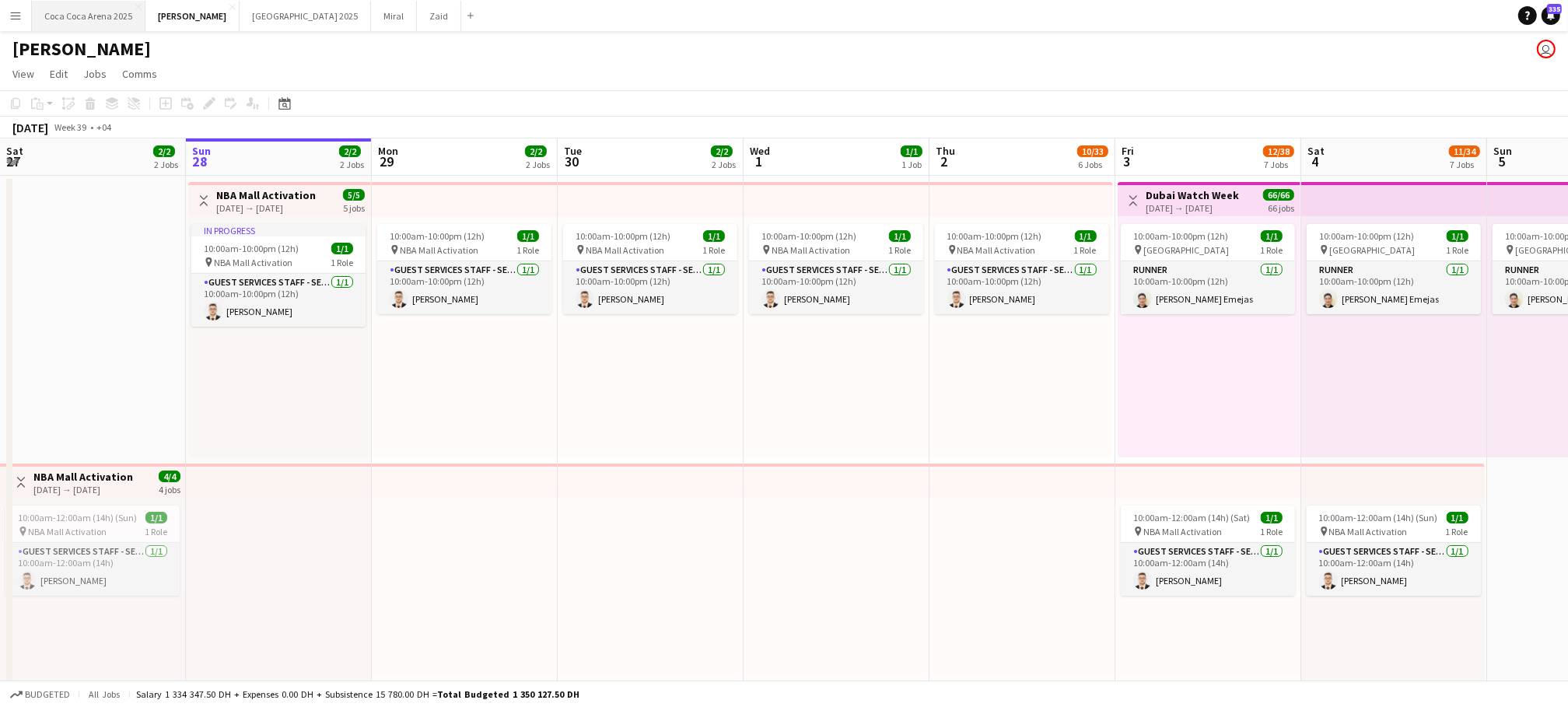
click at [112, 7] on button "[GEOGRAPHIC_DATA] 2025 Close" at bounding box center [89, 16] width 113 height 30
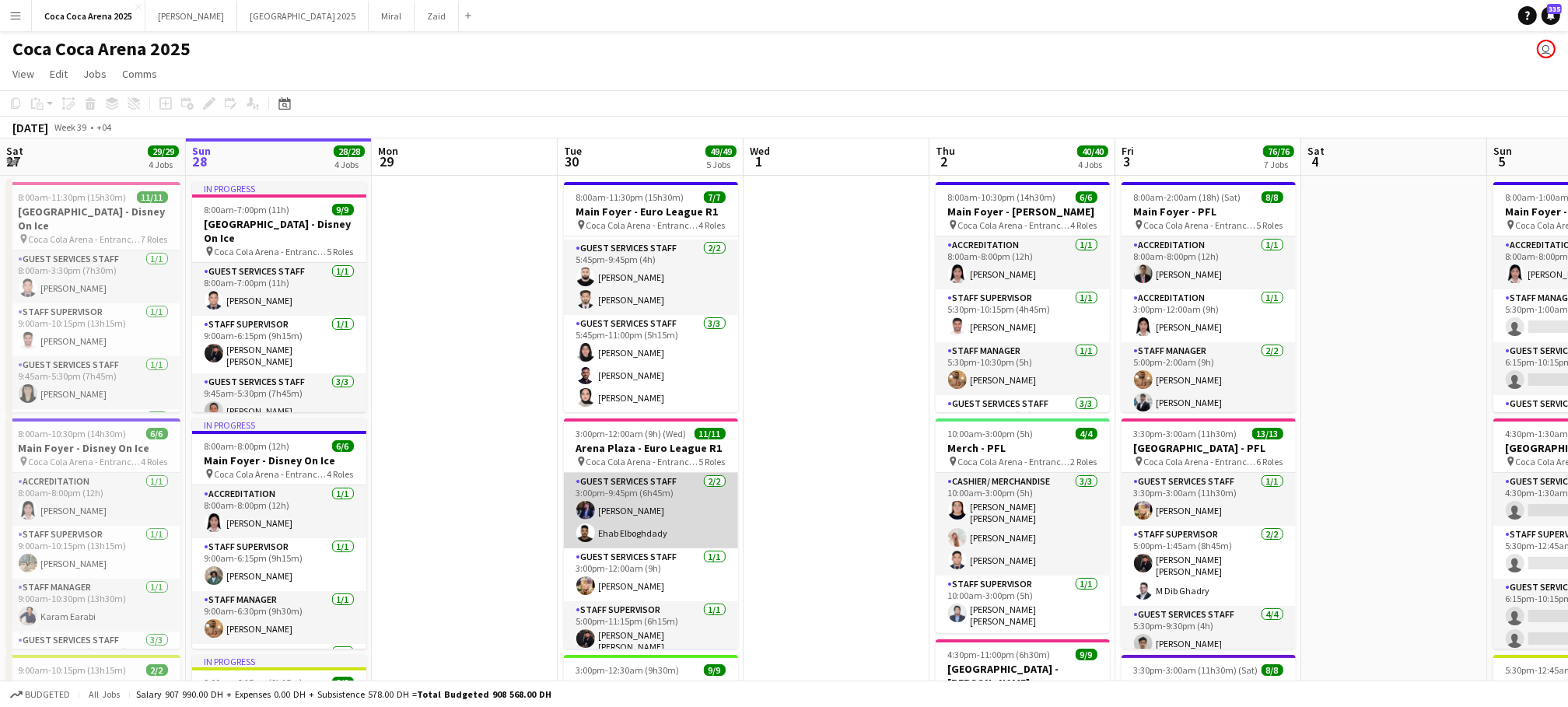
click at [629, 523] on app-card-role "Guest Services Staff 2/2 3:00pm-9:45pm (6h45m) Bader Baker Ehab Elboghdady" at bounding box center [651, 510] width 174 height 75
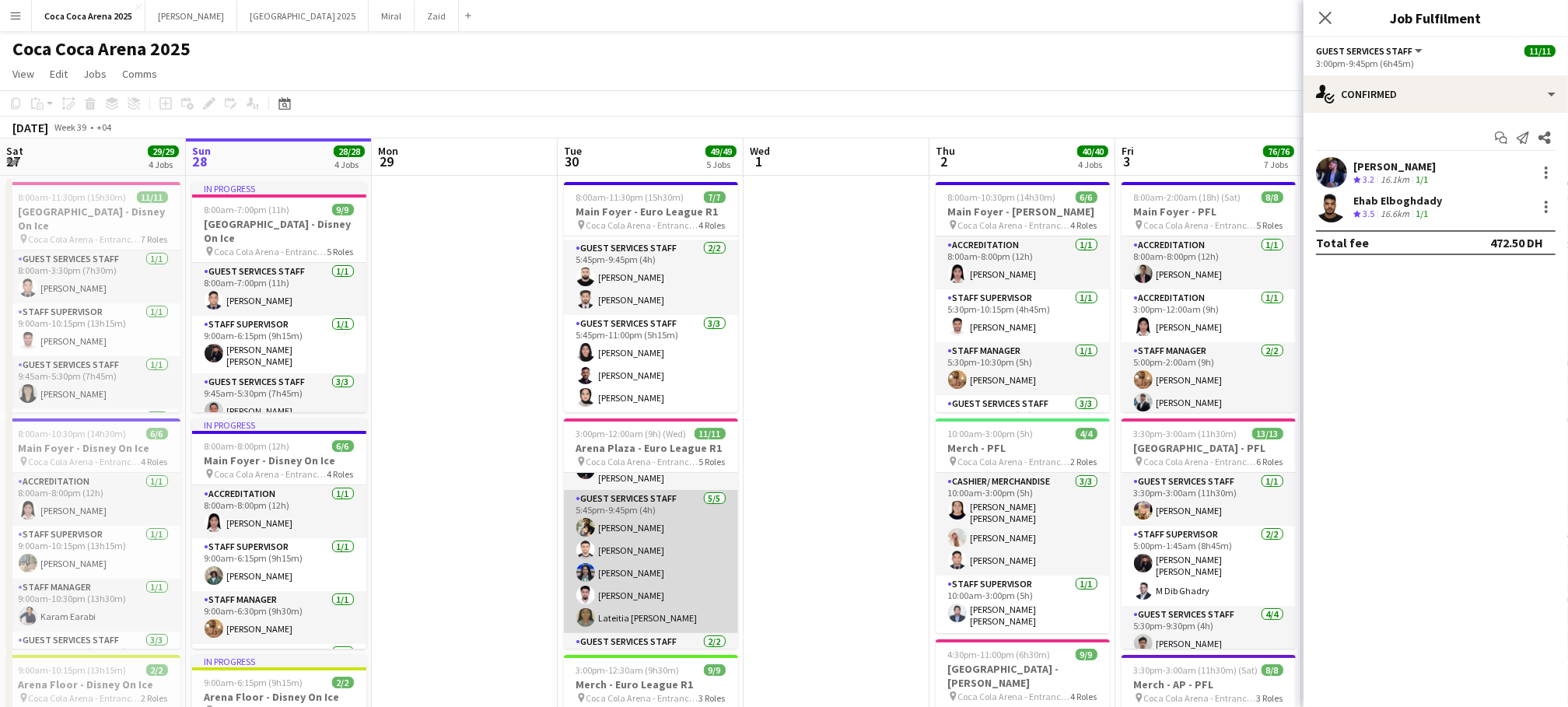
scroll to position [167, 0]
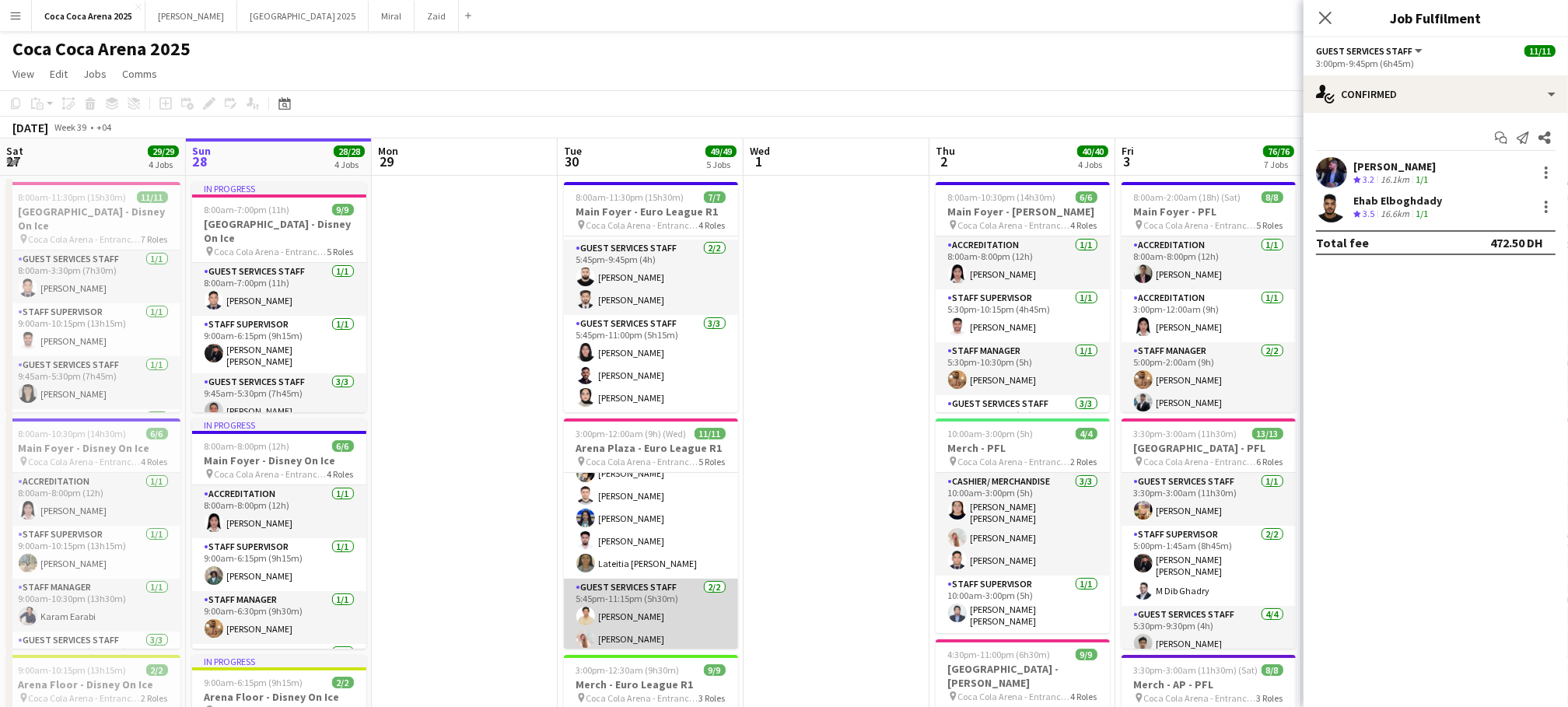
click at [634, 637] on app-card-role "Guest Services Staff [DATE] 5:45pm-11:15pm (5h30m) [PERSON_NAME] [PERSON_NAME]" at bounding box center [651, 616] width 174 height 75
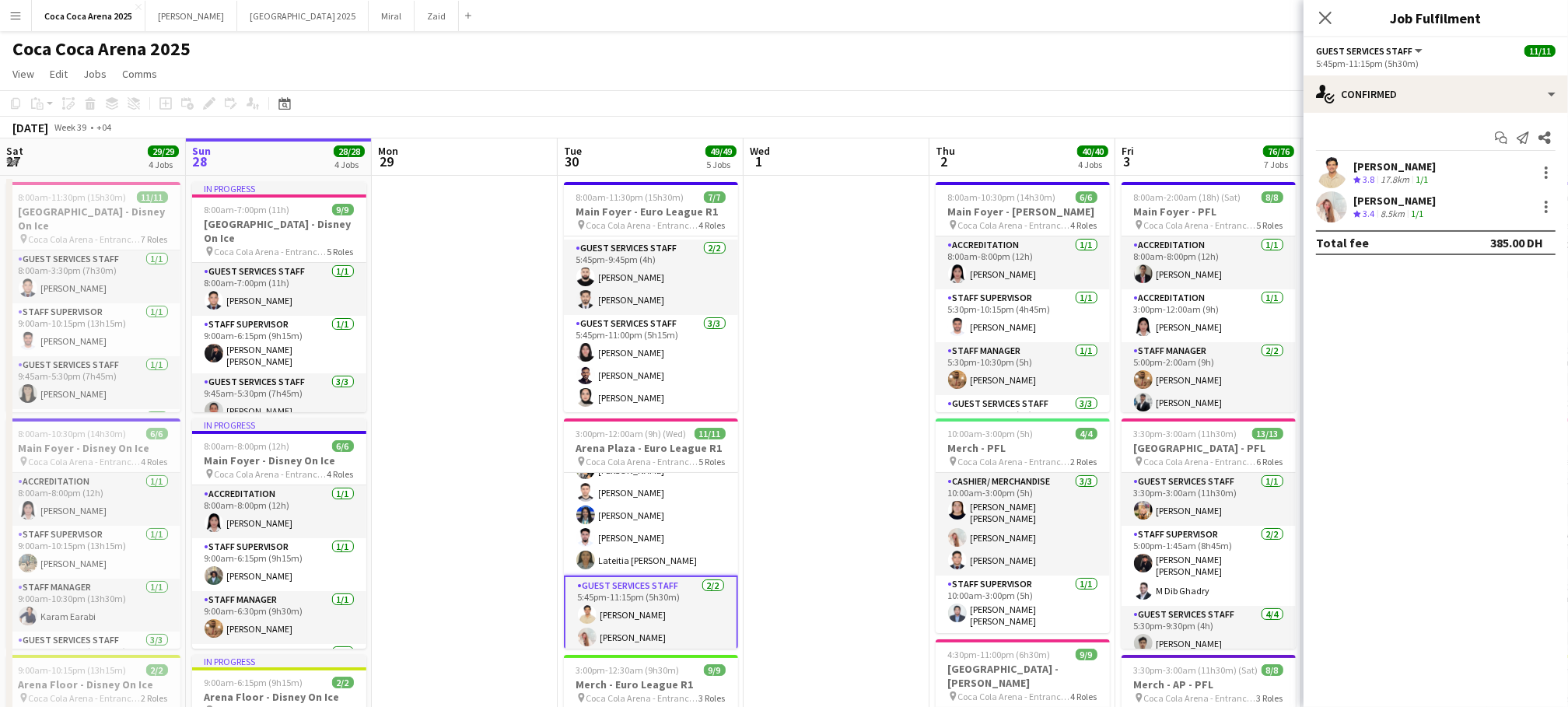
scroll to position [223, 0]
click at [1547, 163] on div at bounding box center [1546, 172] width 19 height 19
click at [1393, 178] on div at bounding box center [784, 353] width 1568 height 707
click at [1376, 172] on div "[PERSON_NAME]" at bounding box center [1394, 166] width 82 height 14
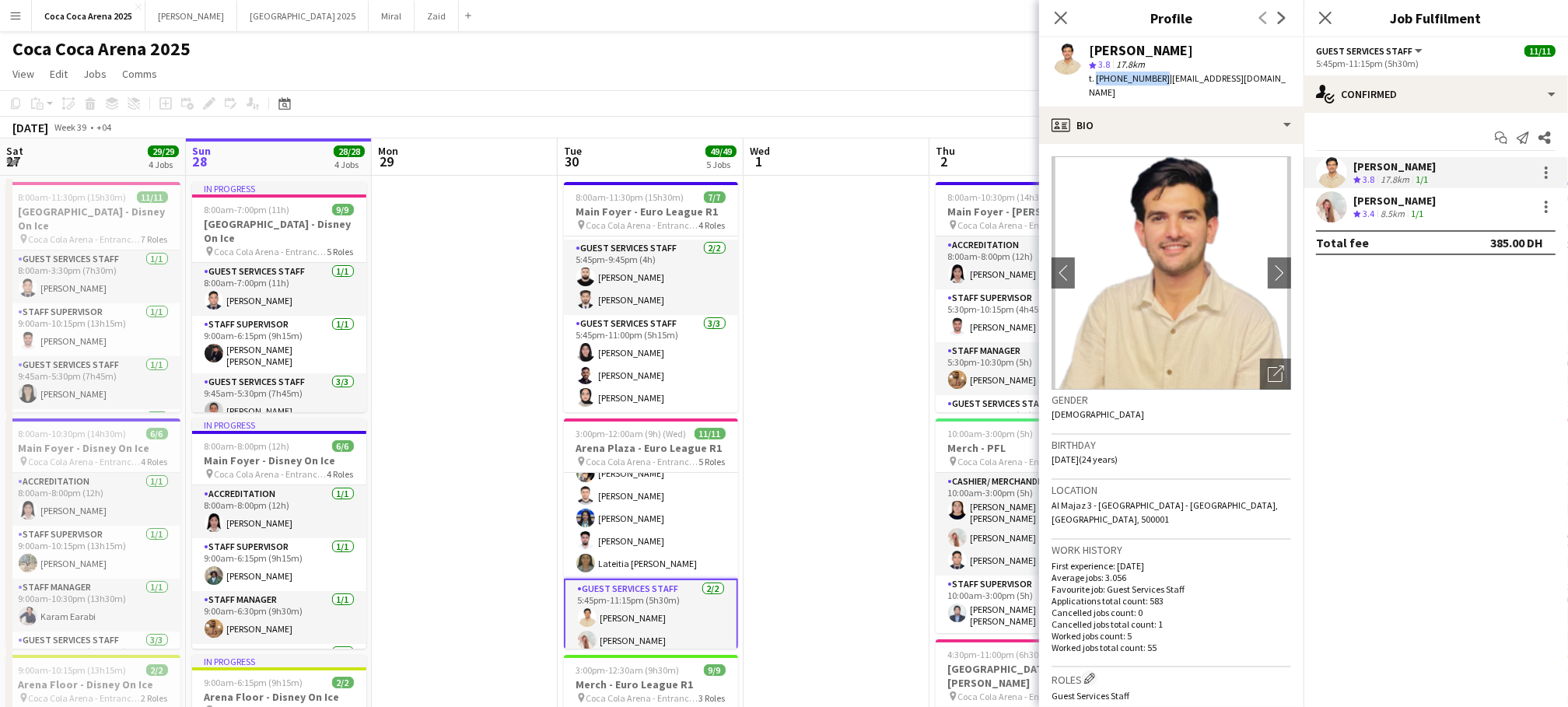
drag, startPoint x: 1157, startPoint y: 82, endPoint x: 1095, endPoint y: 80, distance: 62.0
click at [1095, 80] on span "t. +971507143244" at bounding box center [1129, 78] width 81 height 12
copy span "+971507143244"
click at [1500, 141] on icon at bounding box center [1503, 141] width 8 height 8
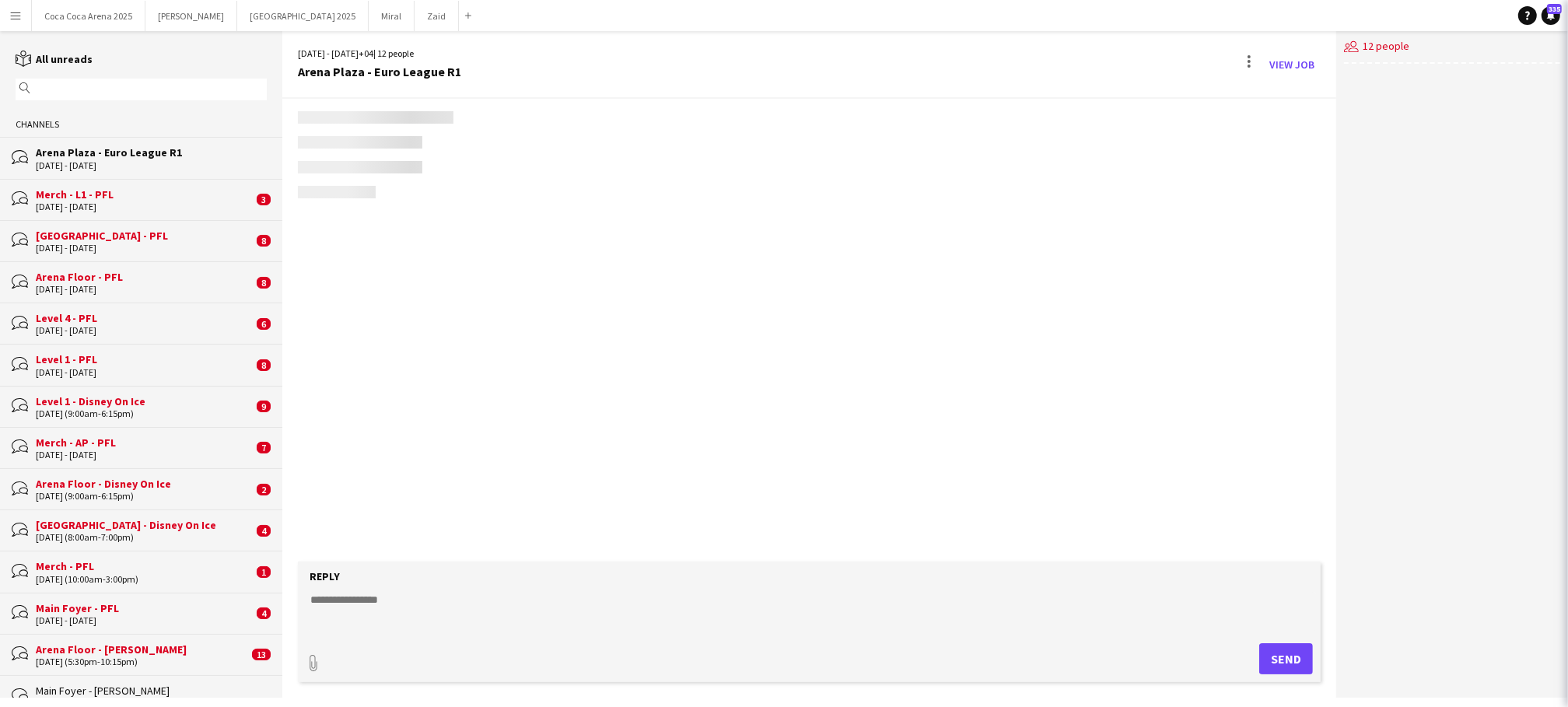
scroll to position [656, 0]
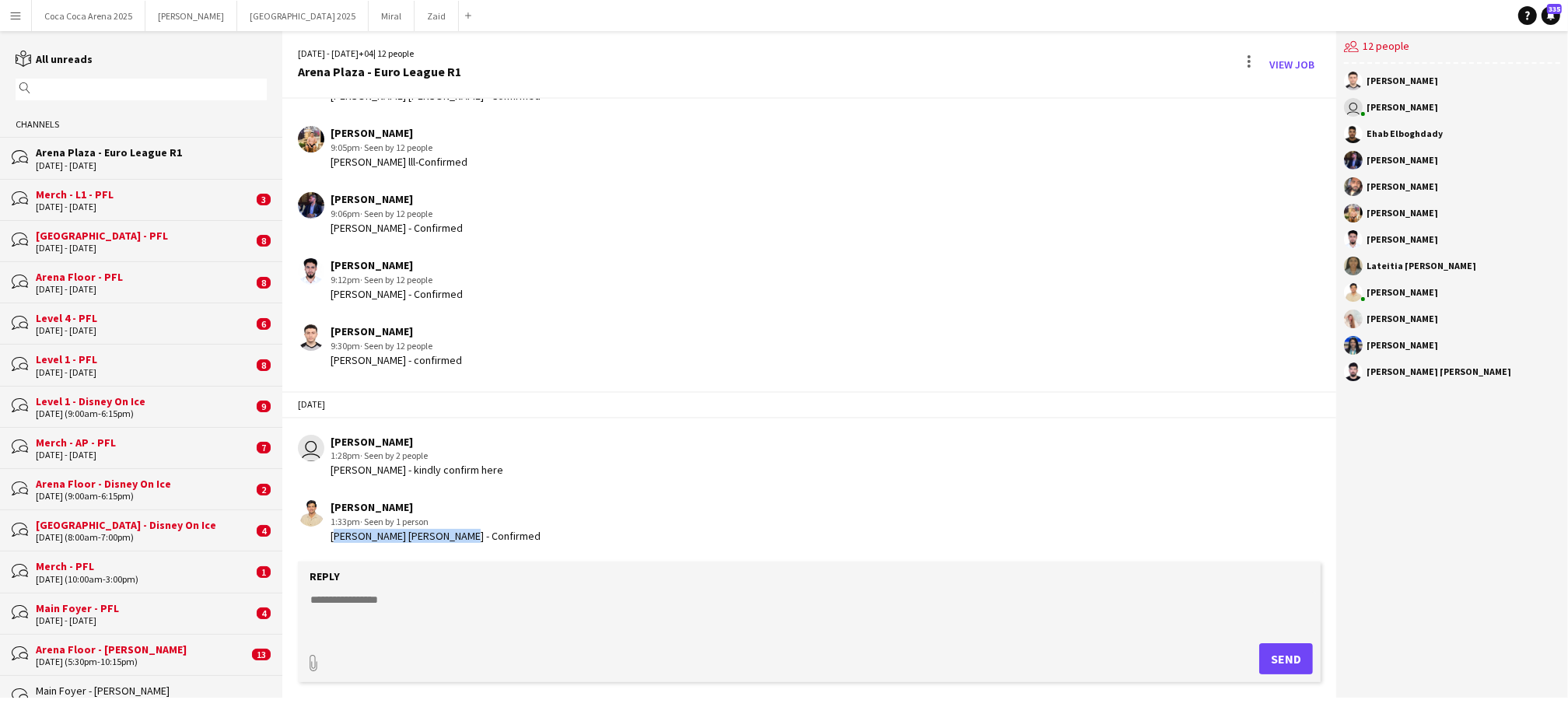
drag, startPoint x: 463, startPoint y: 536, endPoint x: 329, endPoint y: 536, distance: 134.0
click at [330, 536] on div "Shahbaz Khan Mumtaz Khan - Confirmed" at bounding box center [435, 536] width 210 height 14
copy div "Shahbaz Khan Mumtaz Khan"
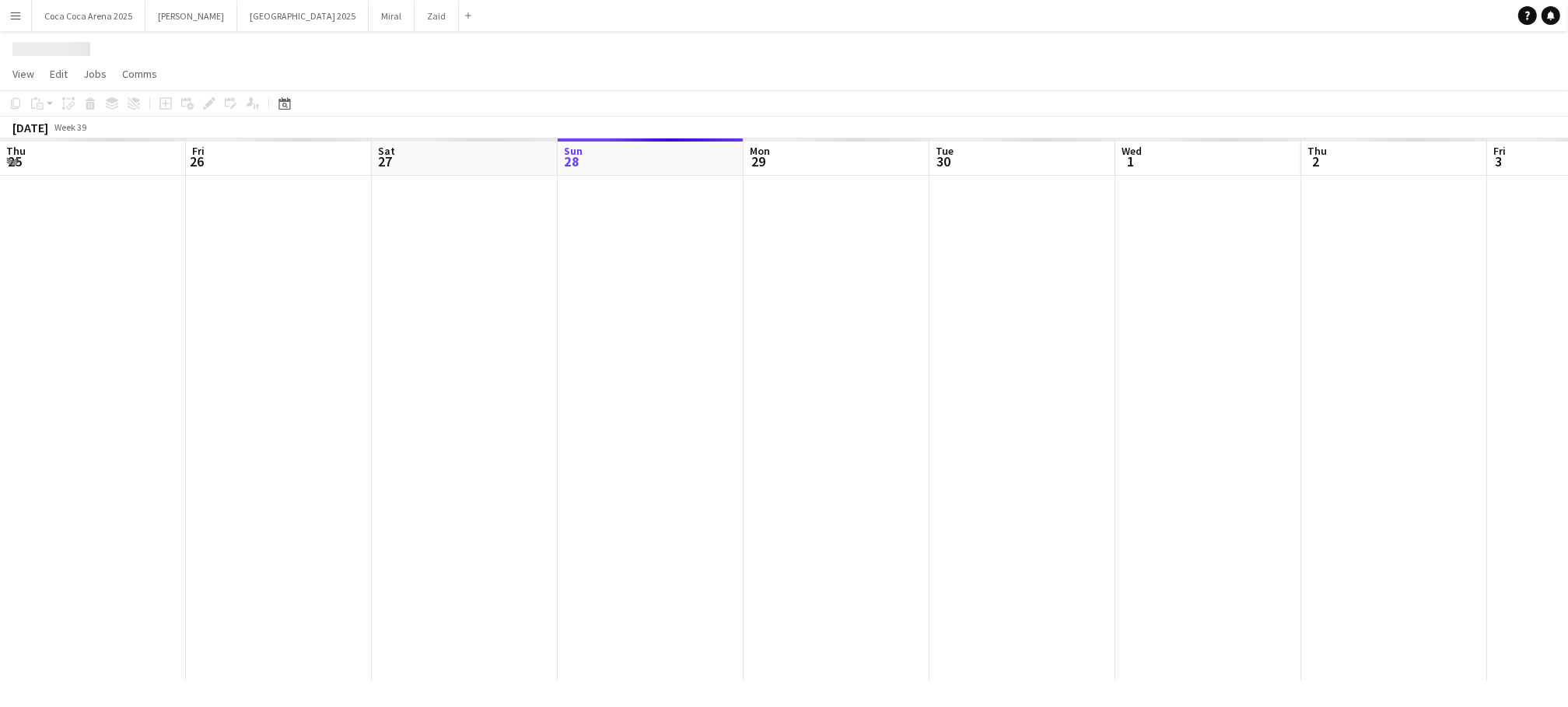
scroll to position [0, 371]
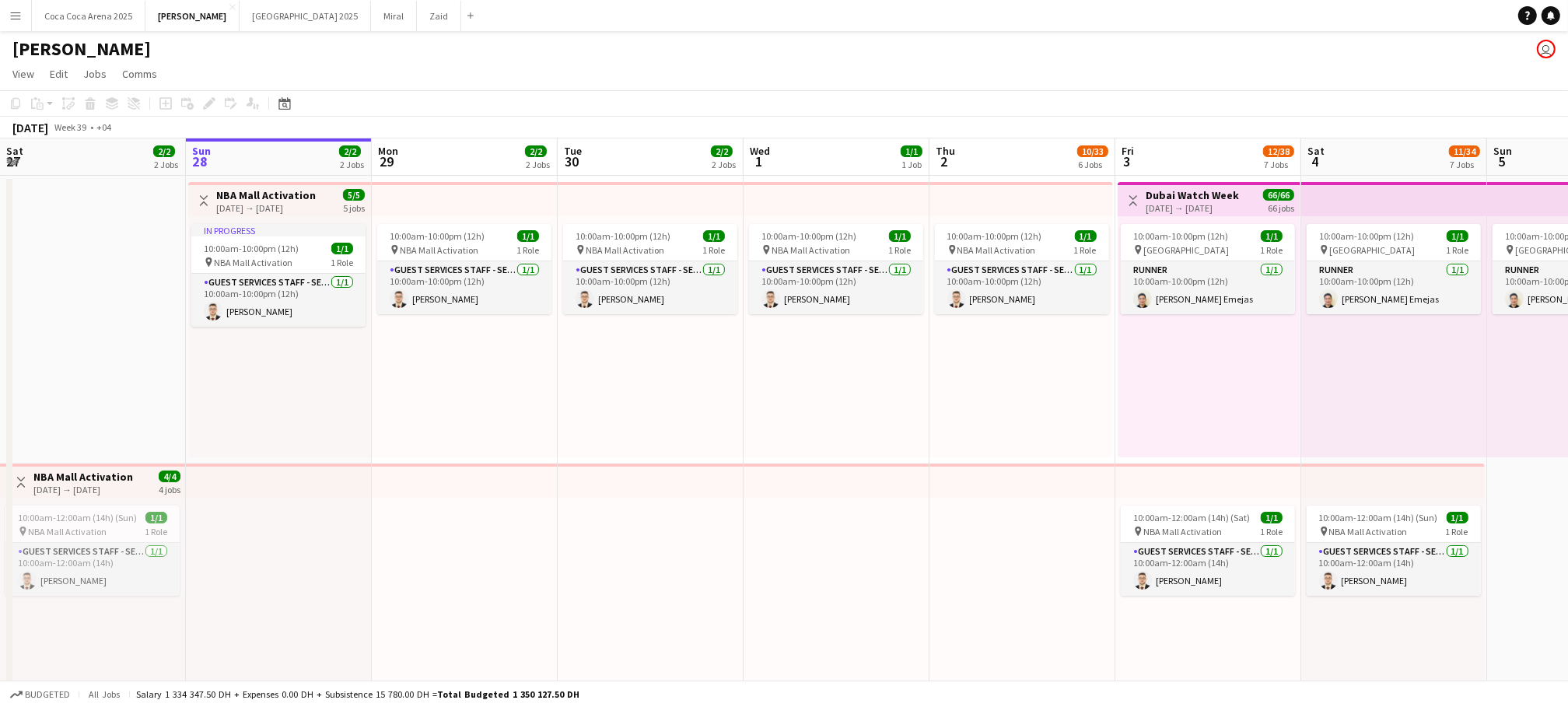
click at [6, 18] on button "Menu" at bounding box center [16, 16] width 31 height 31
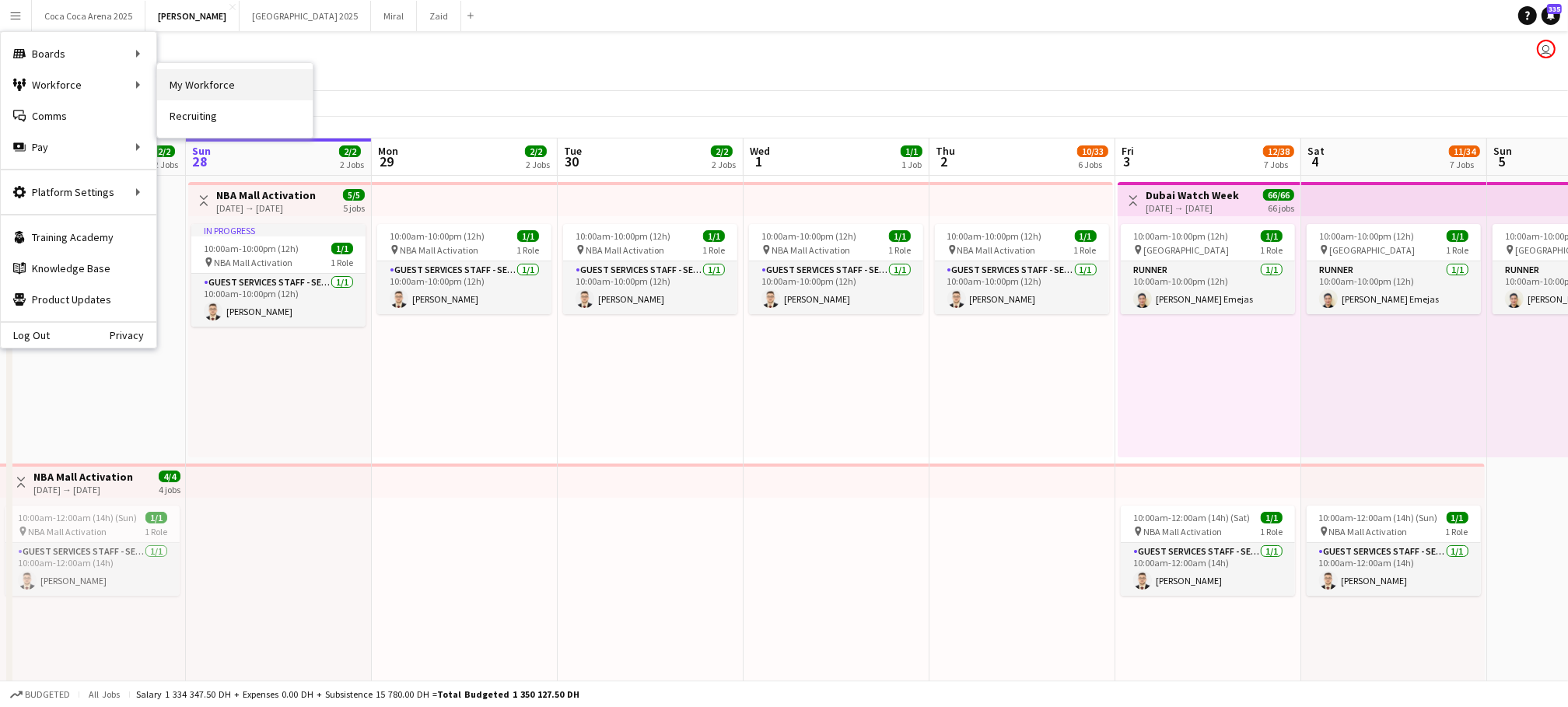
click at [204, 93] on link "My Workforce" at bounding box center [235, 85] width 155 height 31
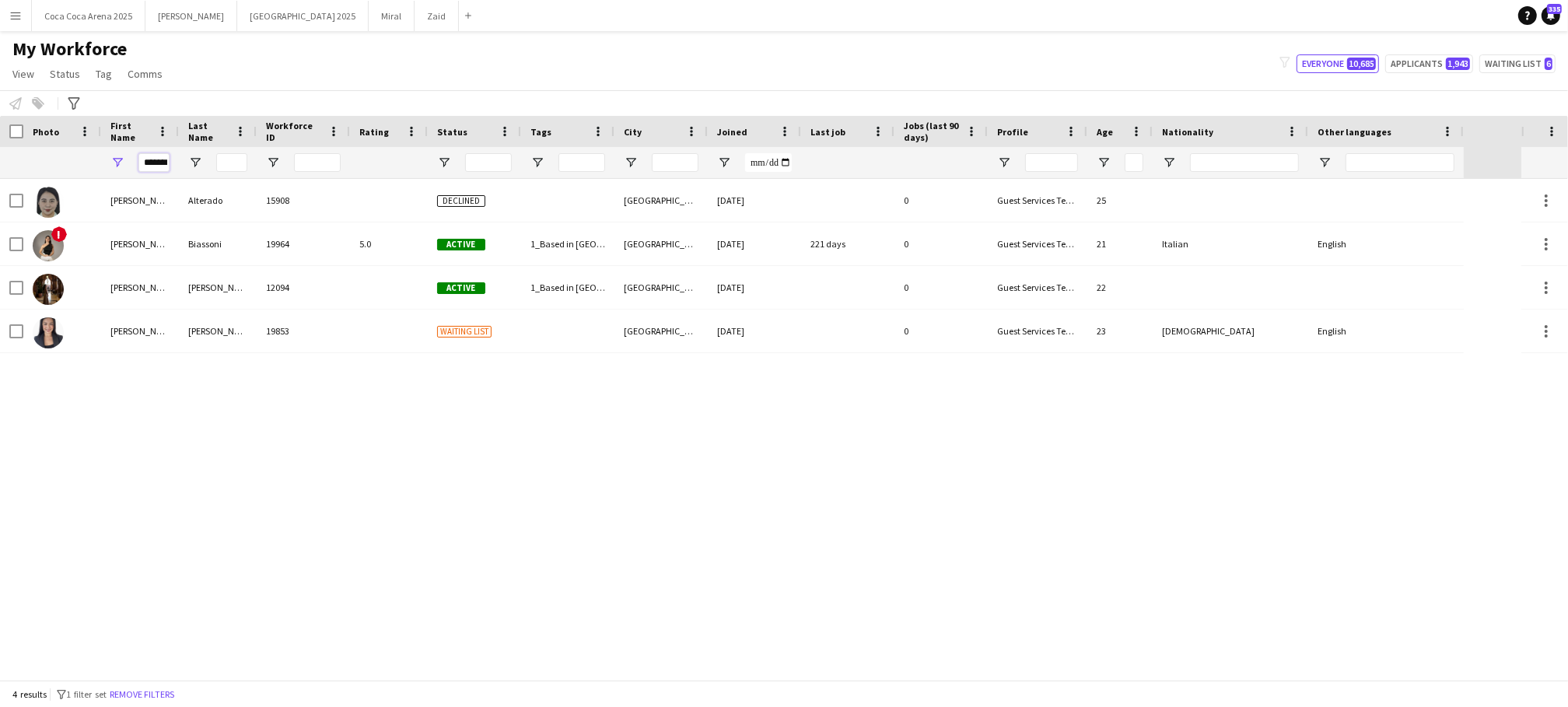
click at [143, 162] on input "*******" at bounding box center [154, 162] width 31 height 19
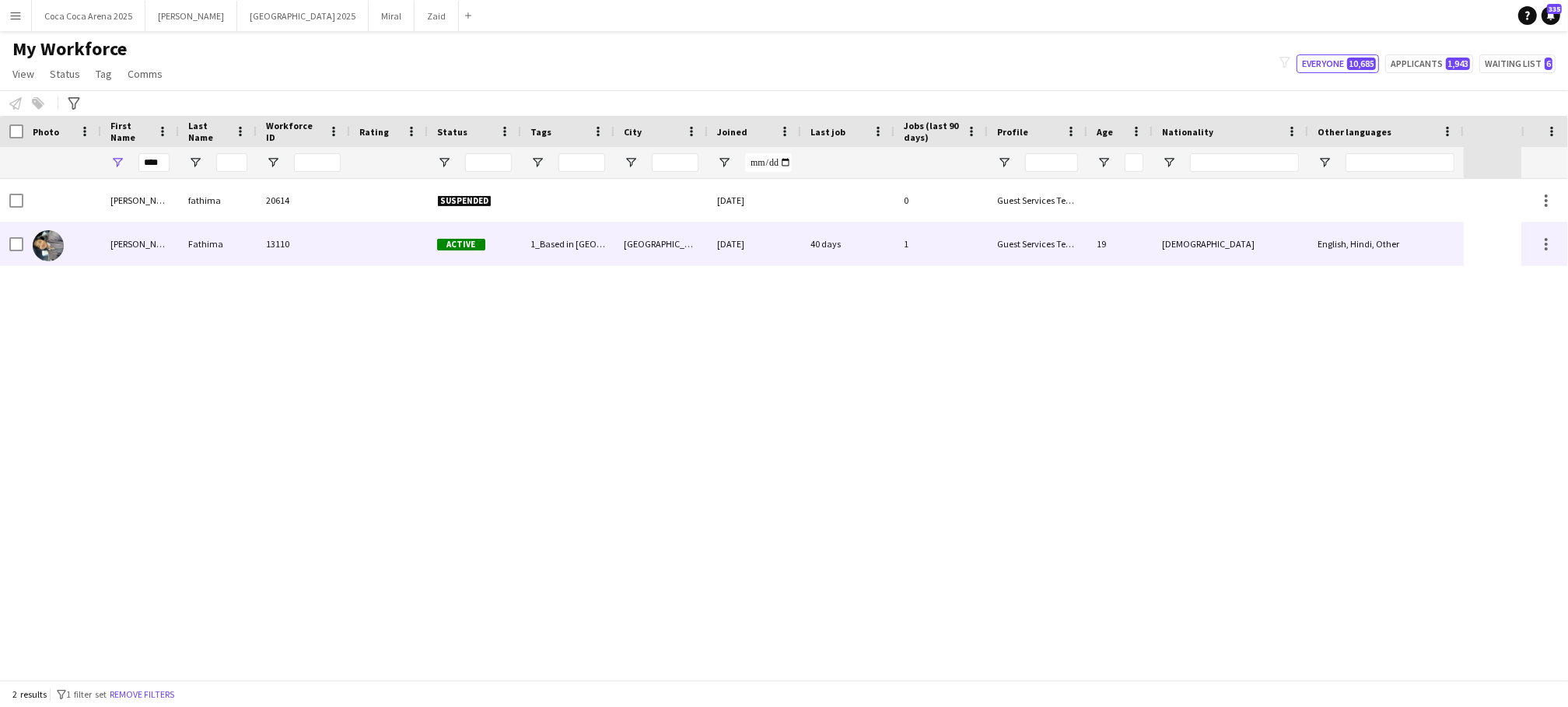
click at [126, 245] on div "Nyla" at bounding box center [140, 244] width 78 height 43
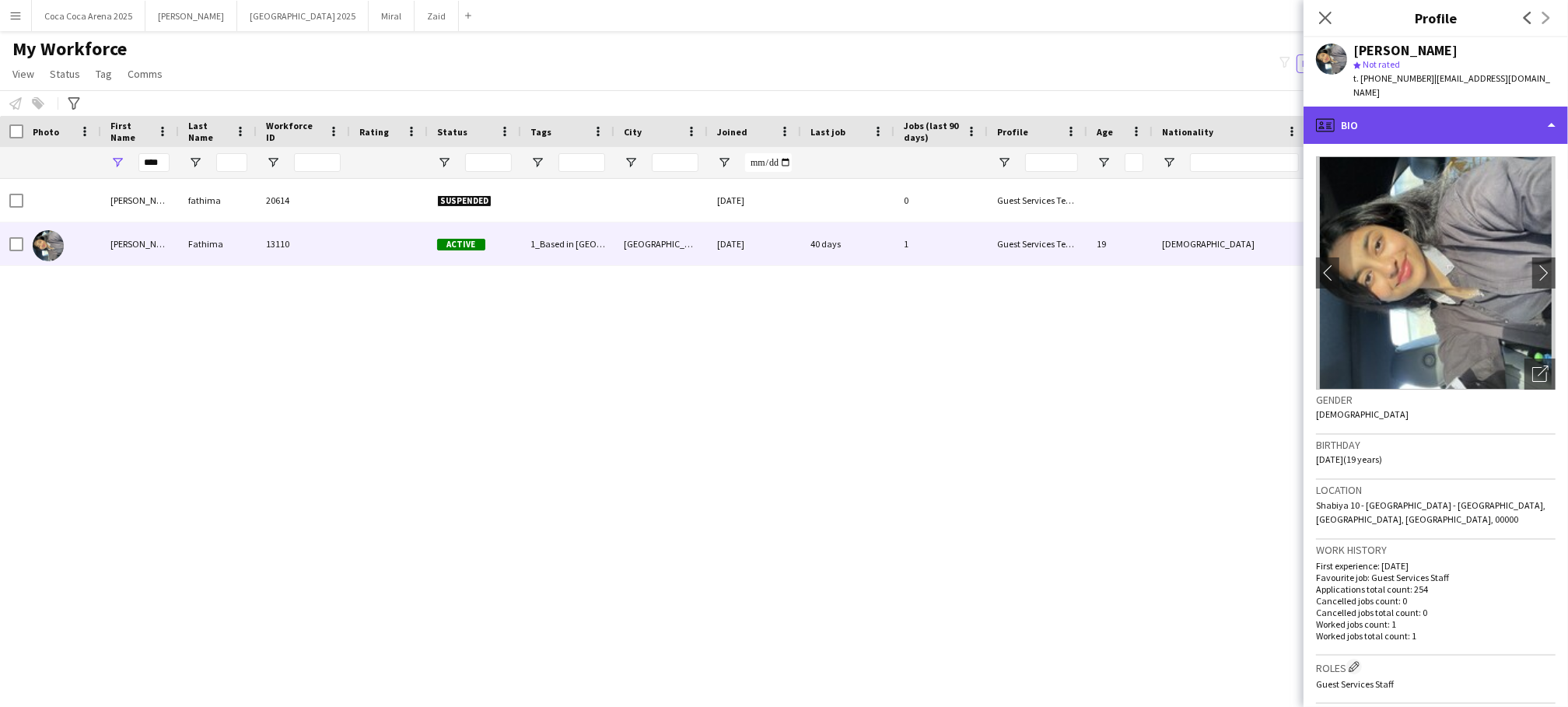
click at [1396, 107] on div "profile Bio" at bounding box center [1436, 125] width 265 height 37
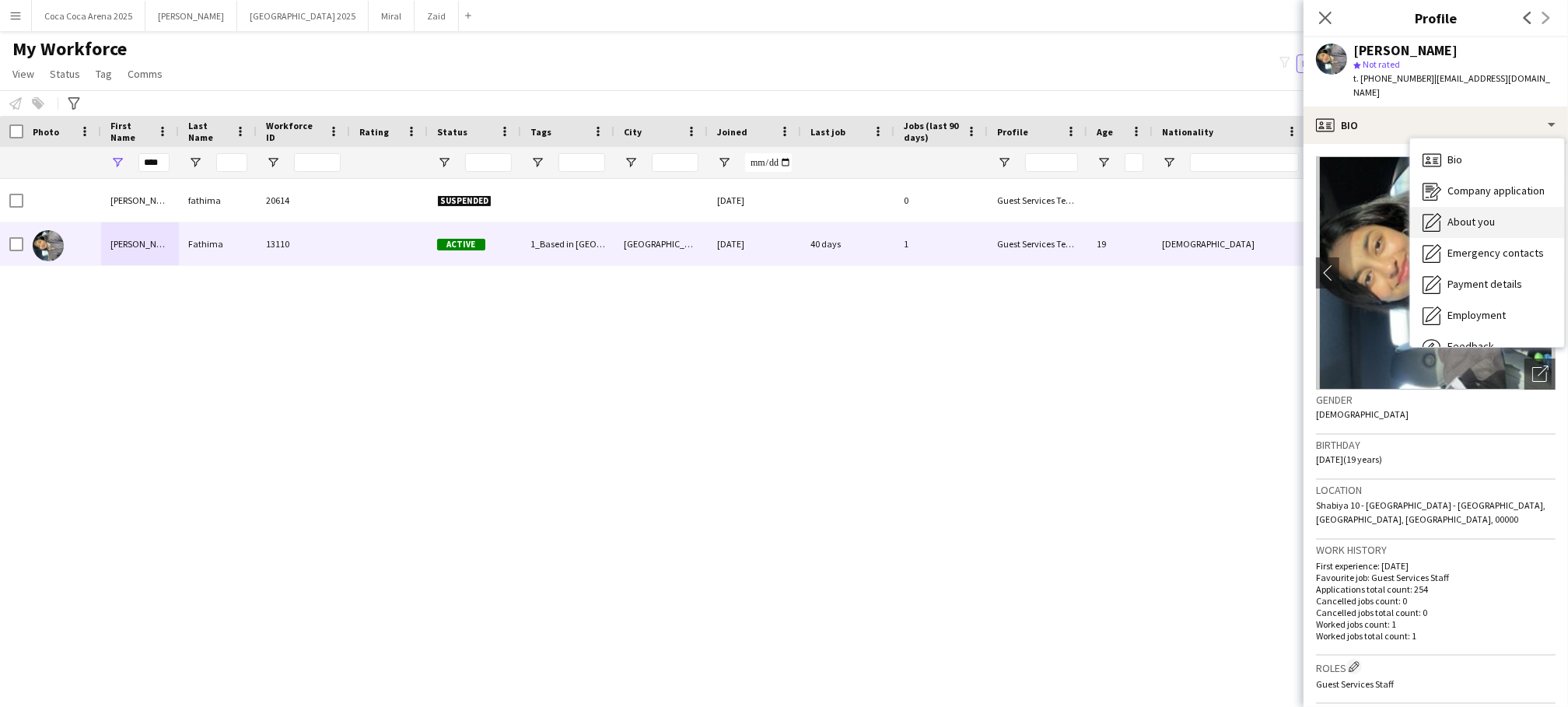
click at [1441, 207] on div "About you About you" at bounding box center [1488, 223] width 154 height 31
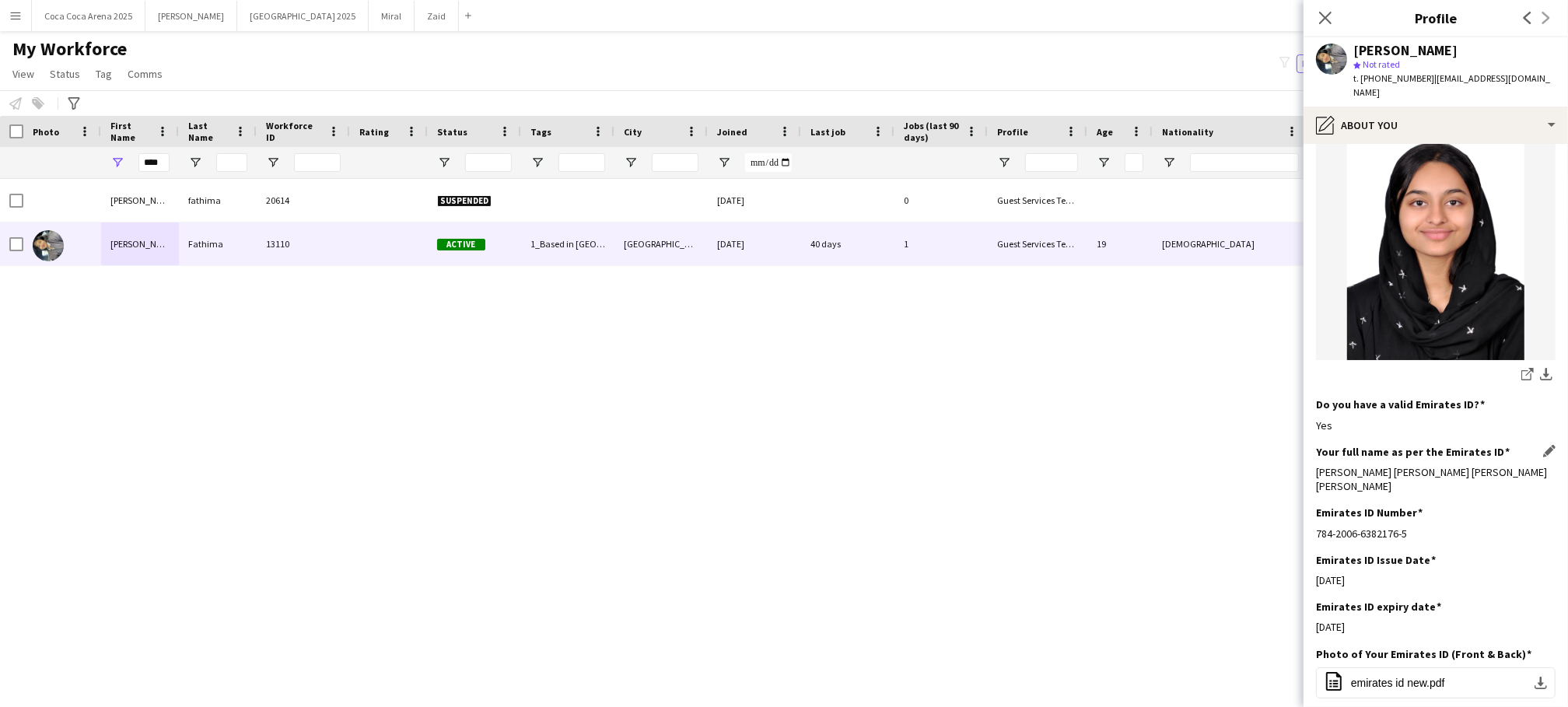
scroll to position [280, 0]
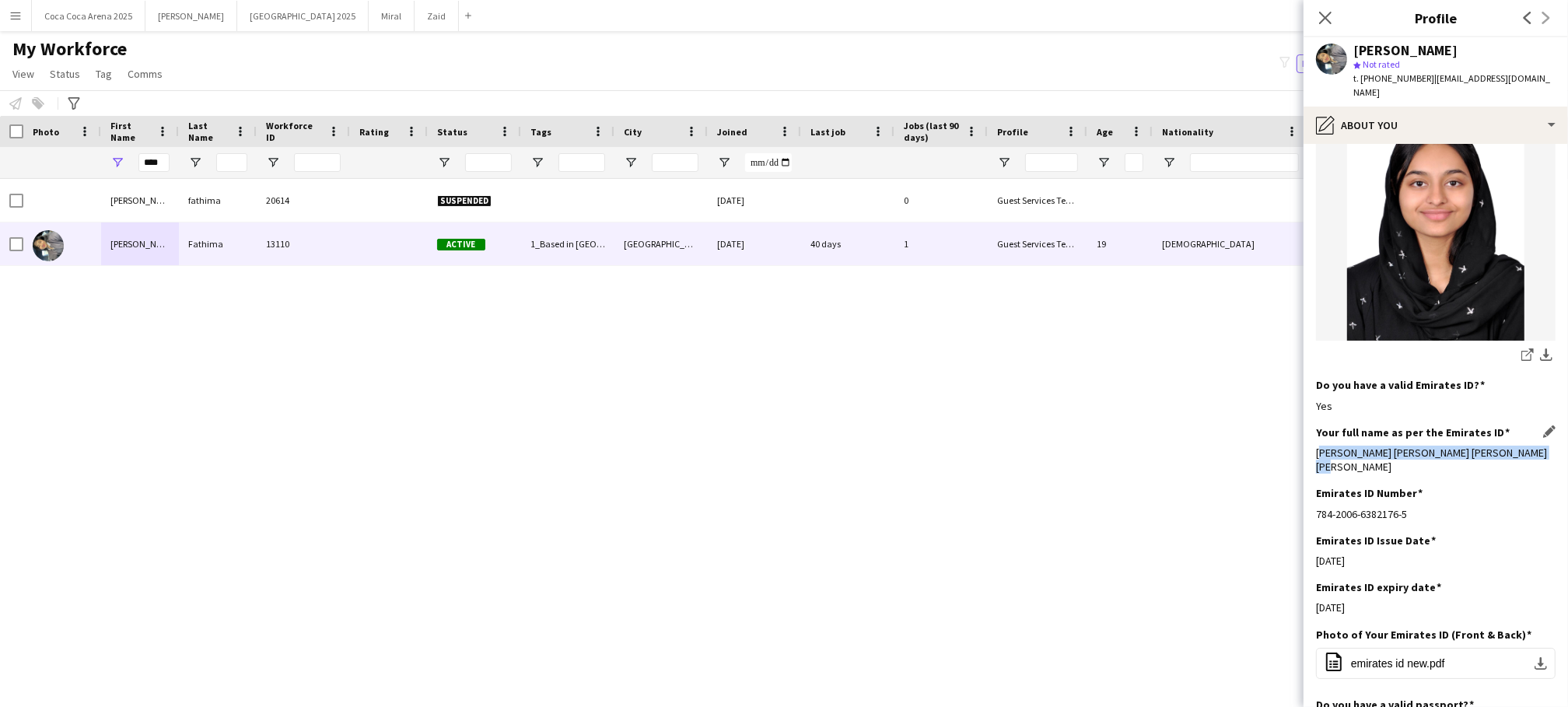
drag, startPoint x: 1315, startPoint y: 437, endPoint x: 1530, endPoint y: 443, distance: 215.1
click at [1530, 443] on app-section-data-types "Bio Edit this field I am an undergraduate student pursuing my bachelors in adve…" at bounding box center [1436, 425] width 265 height 563
copy div "Nyla Fathima Edavalath Shafeer Kollu Kuniyil"
click at [162, 165] on input "****" at bounding box center [154, 162] width 31 height 19
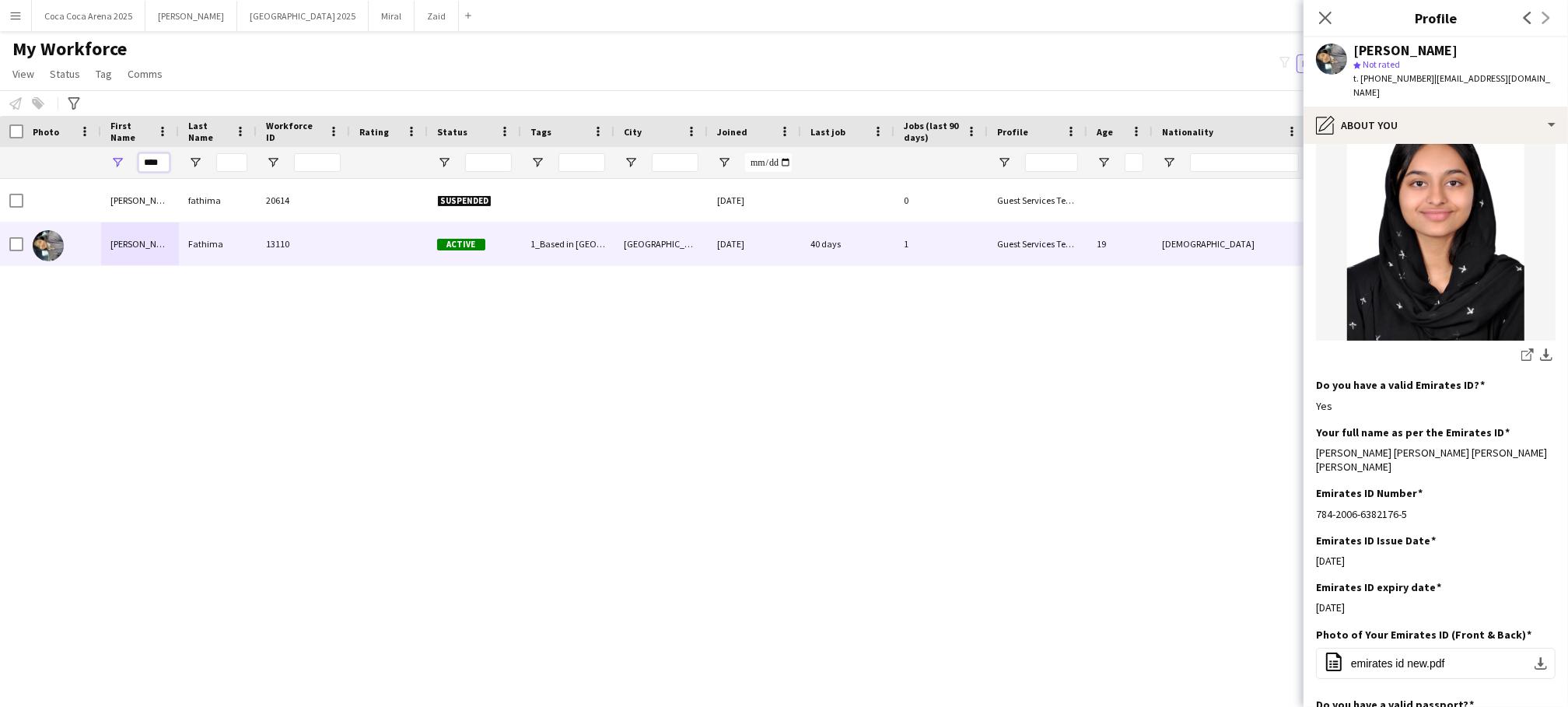
click at [162, 165] on input "****" at bounding box center [154, 162] width 31 height 19
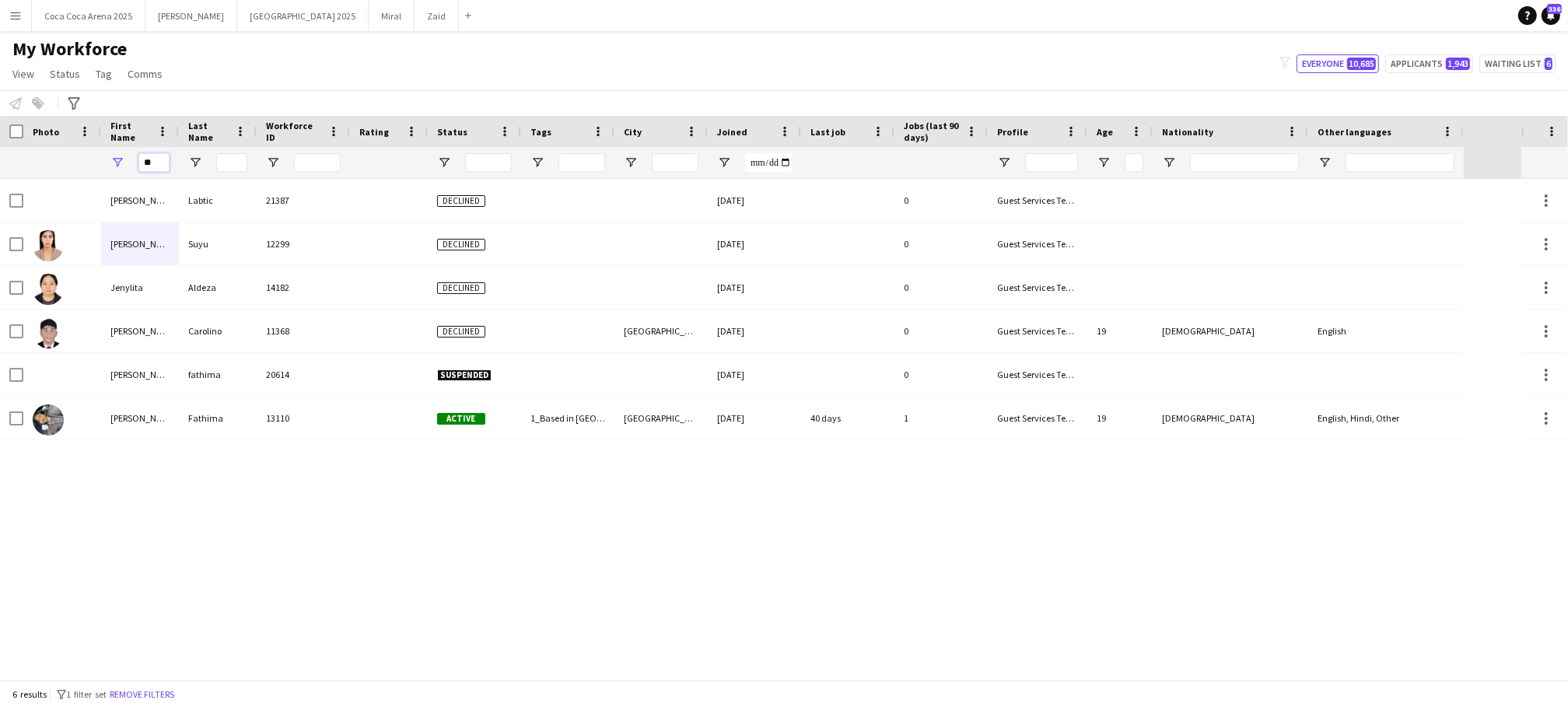
type input "*"
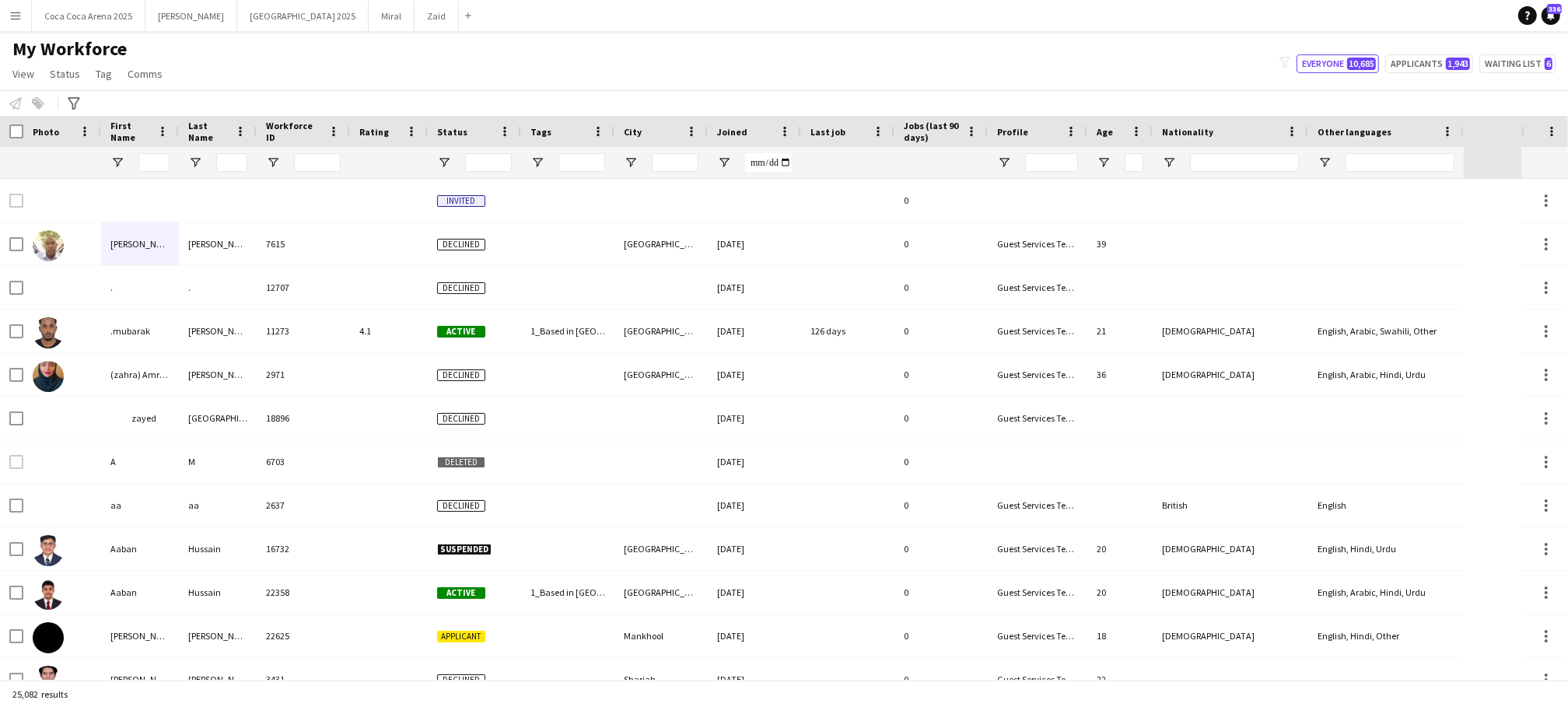
click at [228, 151] on div at bounding box center [232, 162] width 31 height 31
click at [228, 164] on input "Last Name Filter Input" at bounding box center [232, 162] width 31 height 19
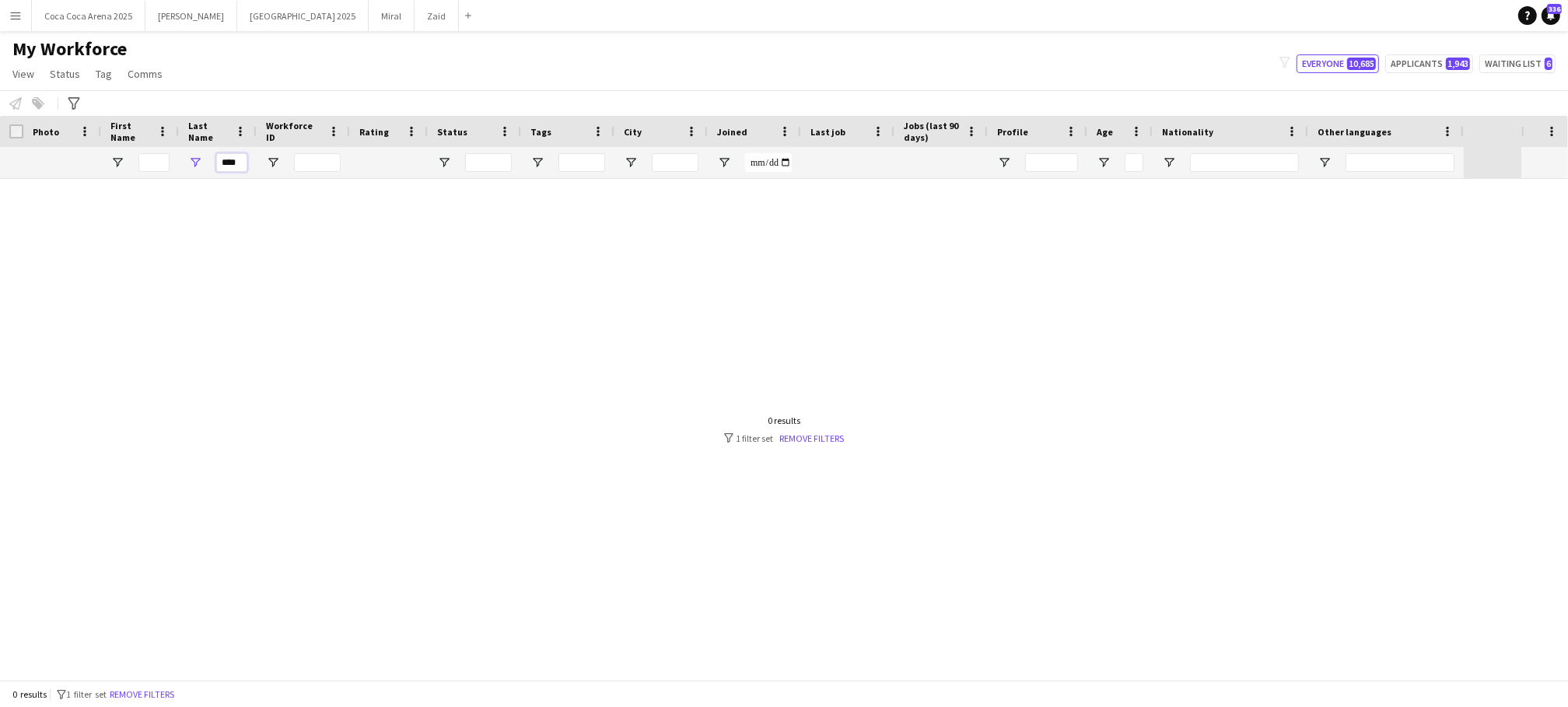
scroll to position [0, 0]
type input "*"
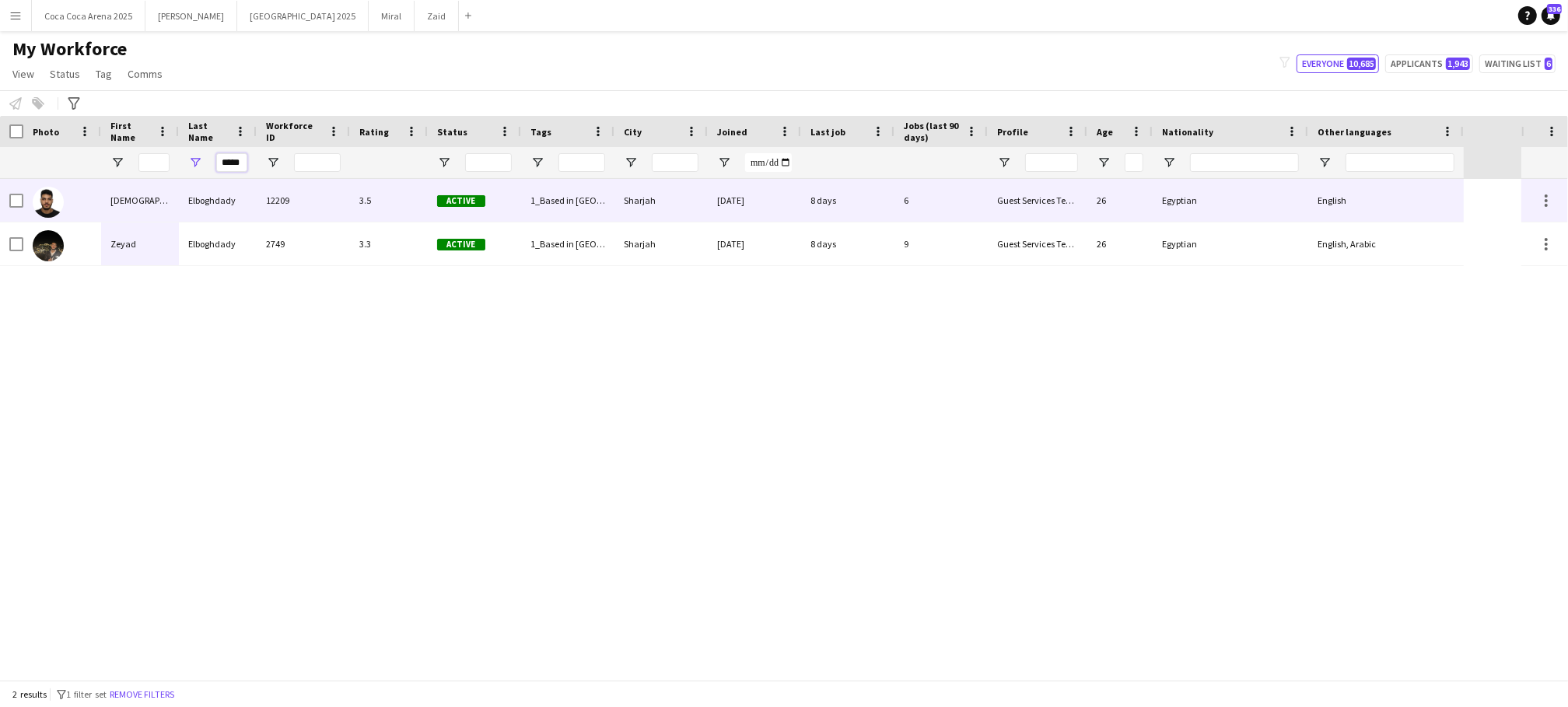
type input "*****"
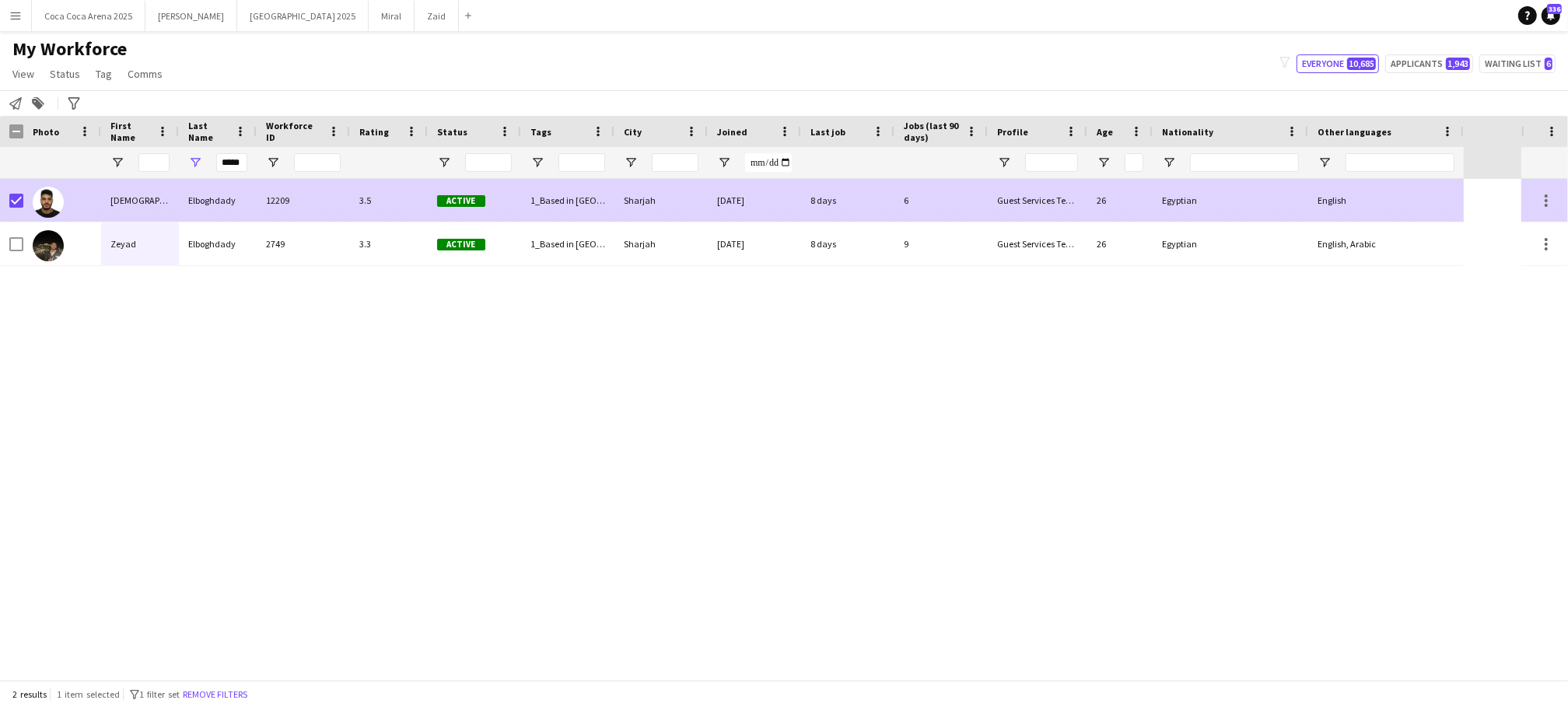
click at [135, 199] on div "Ehab" at bounding box center [140, 200] width 78 height 43
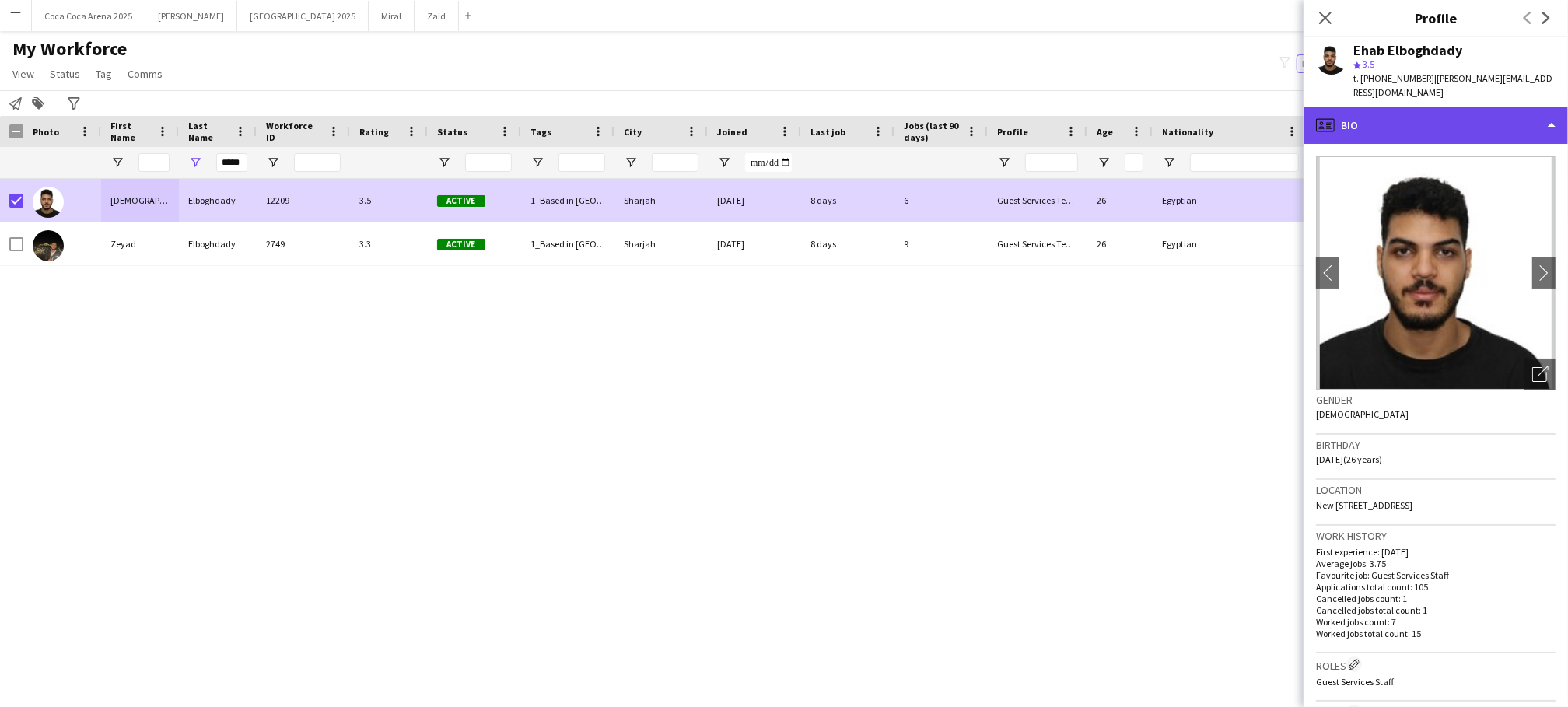
click at [1390, 107] on div "profile Bio" at bounding box center [1436, 125] width 265 height 37
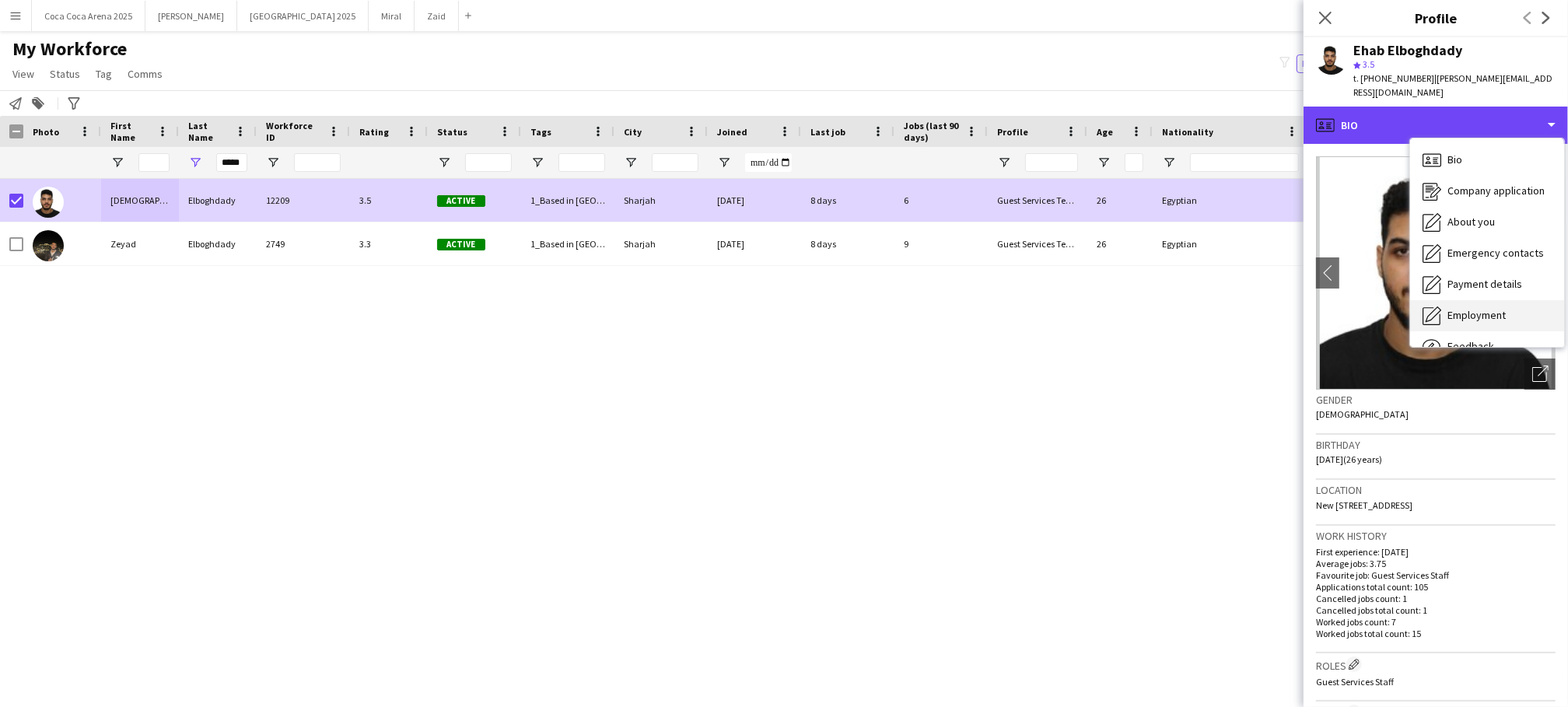
scroll to position [36, 0]
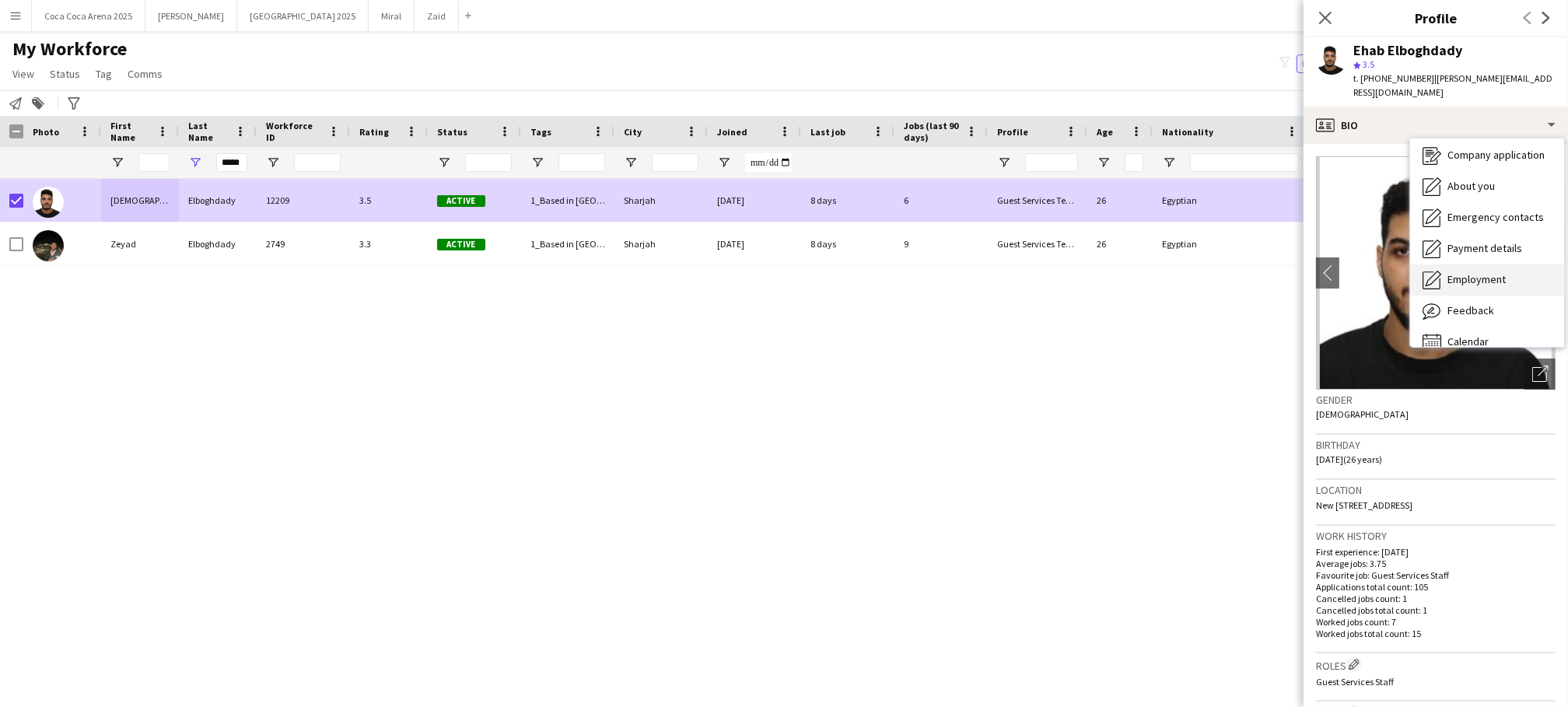
click at [1464, 295] on div "Feedback Feedback" at bounding box center [1488, 311] width 154 height 31
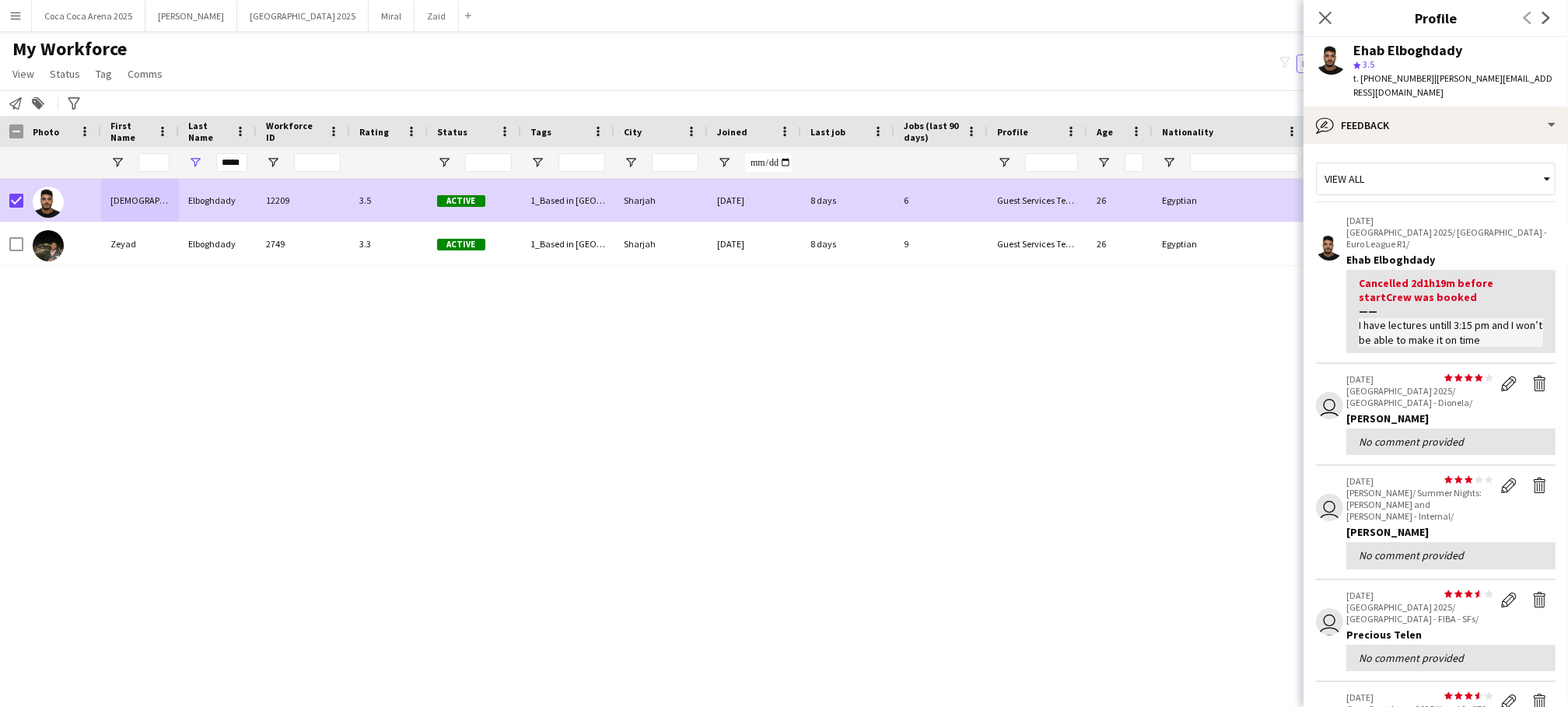
scroll to position [325, 0]
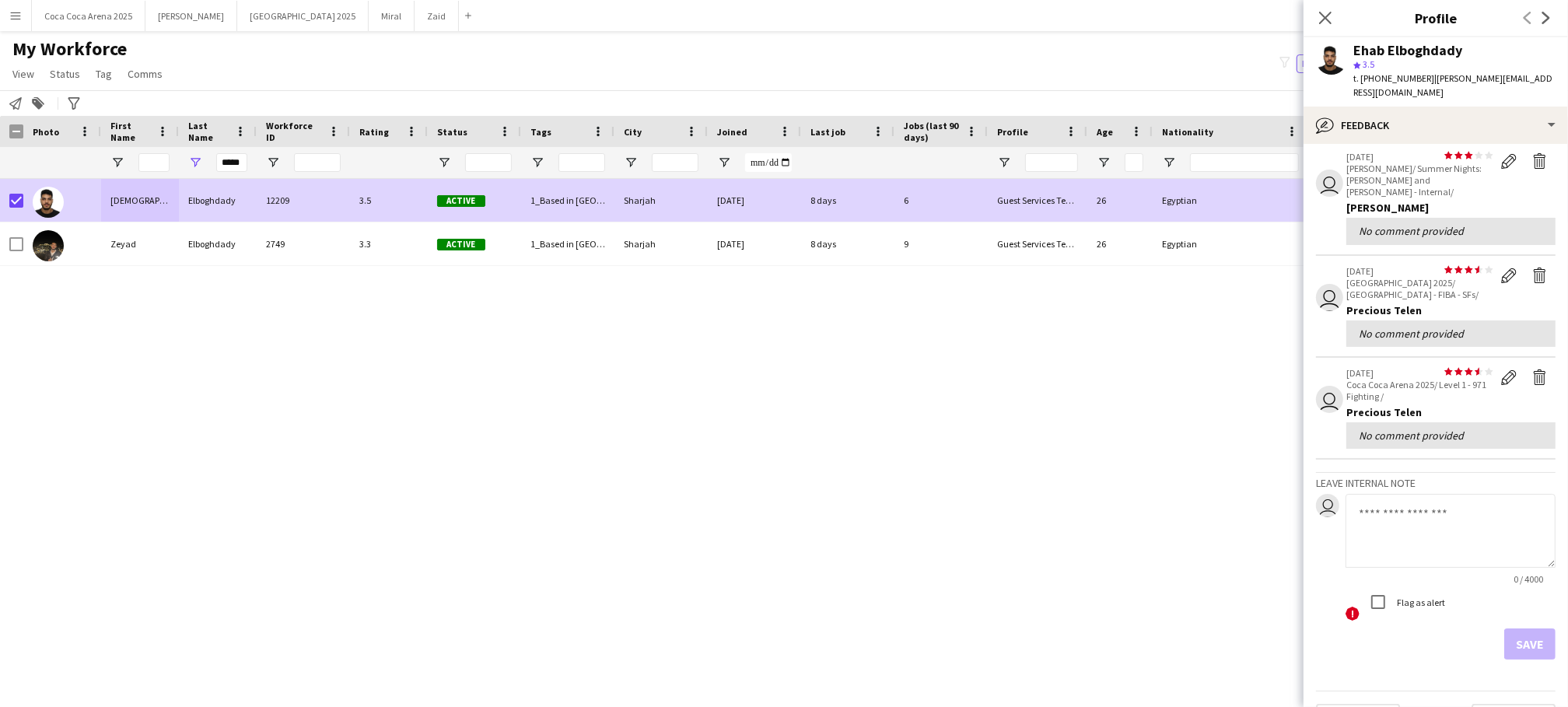
click at [1416, 494] on textarea at bounding box center [1451, 531] width 210 height 74
click at [1380, 494] on textarea at bounding box center [1451, 531] width 210 height 74
type textarea "*"
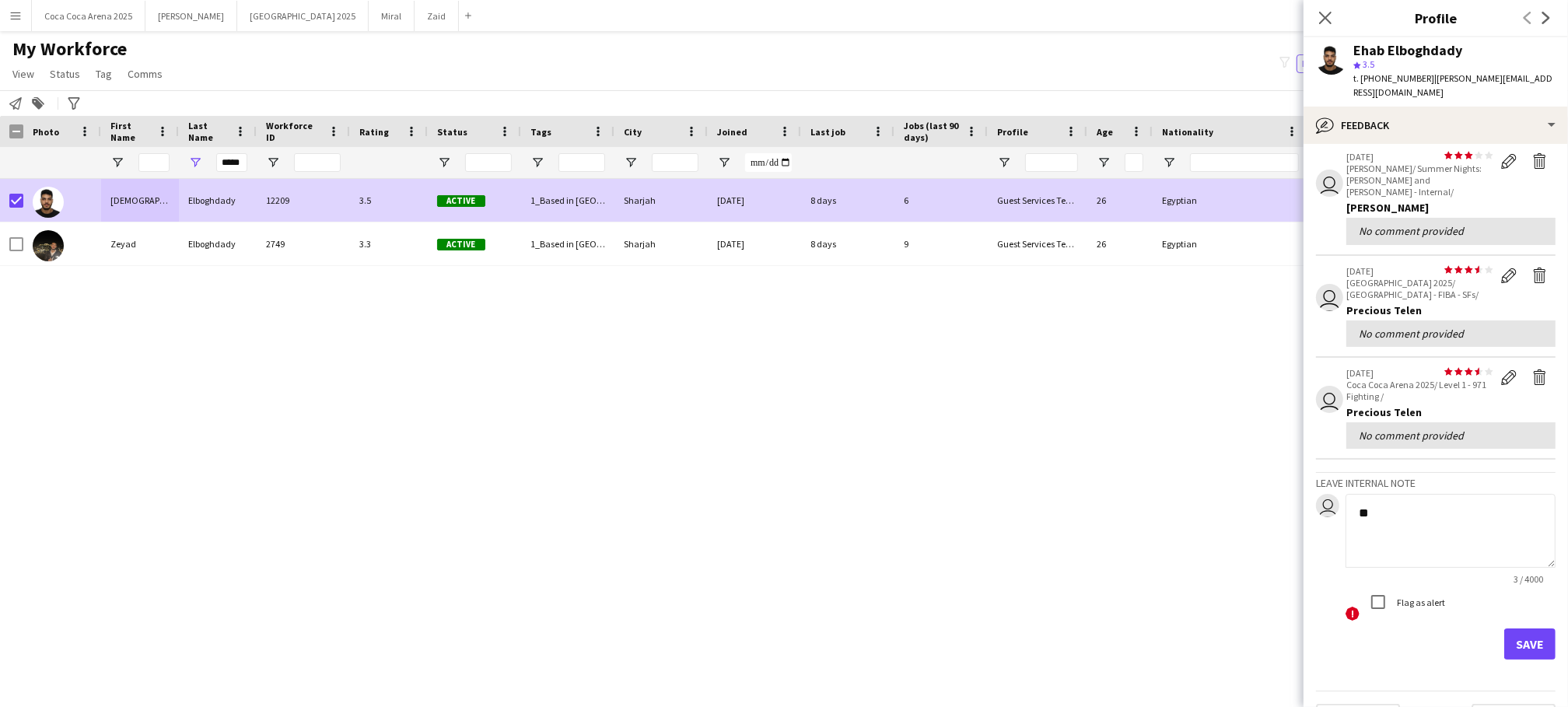
type textarea "*"
type textarea "**********"
click at [1536, 629] on button "Save" at bounding box center [1530, 644] width 52 height 31
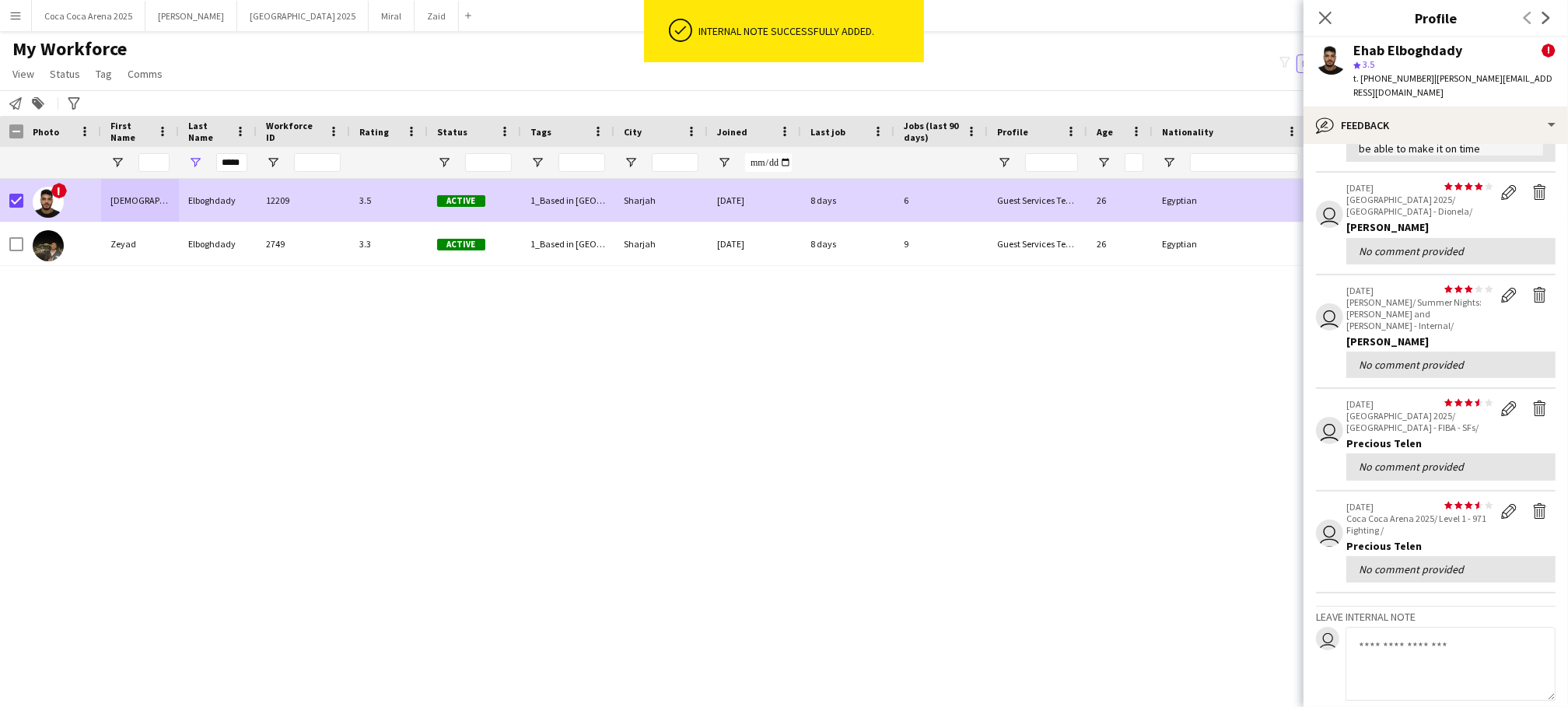
scroll to position [458, 0]
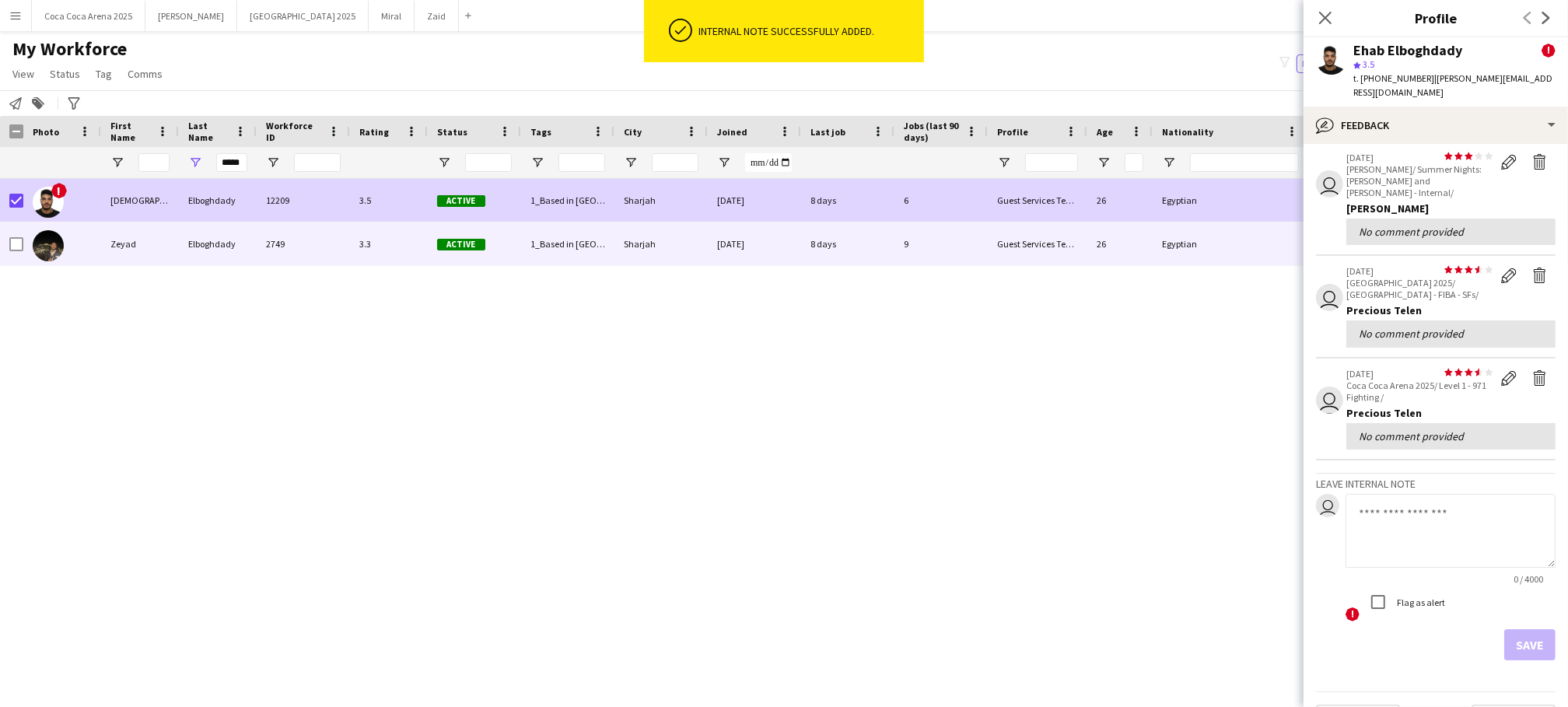
click at [101, 242] on div at bounding box center [63, 244] width 78 height 43
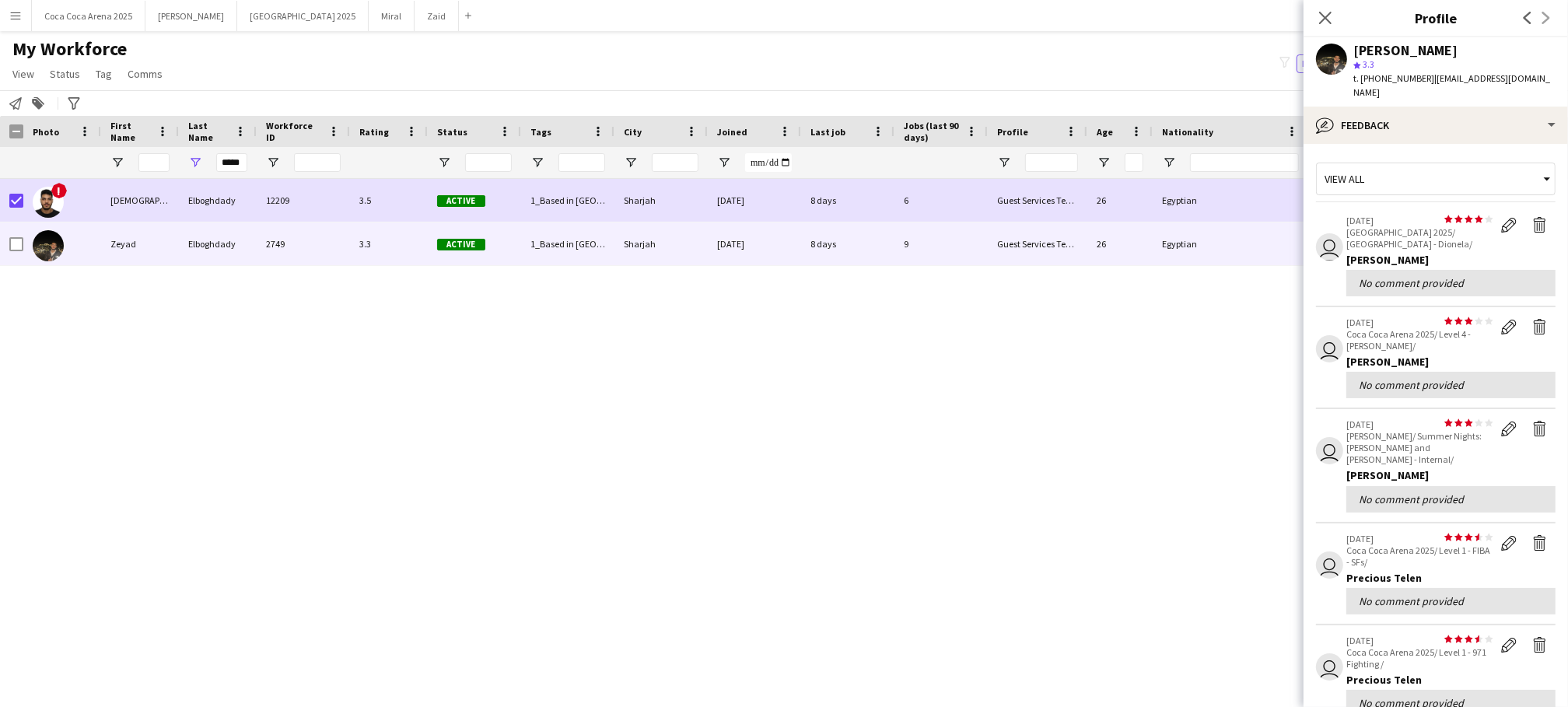
scroll to position [304, 0]
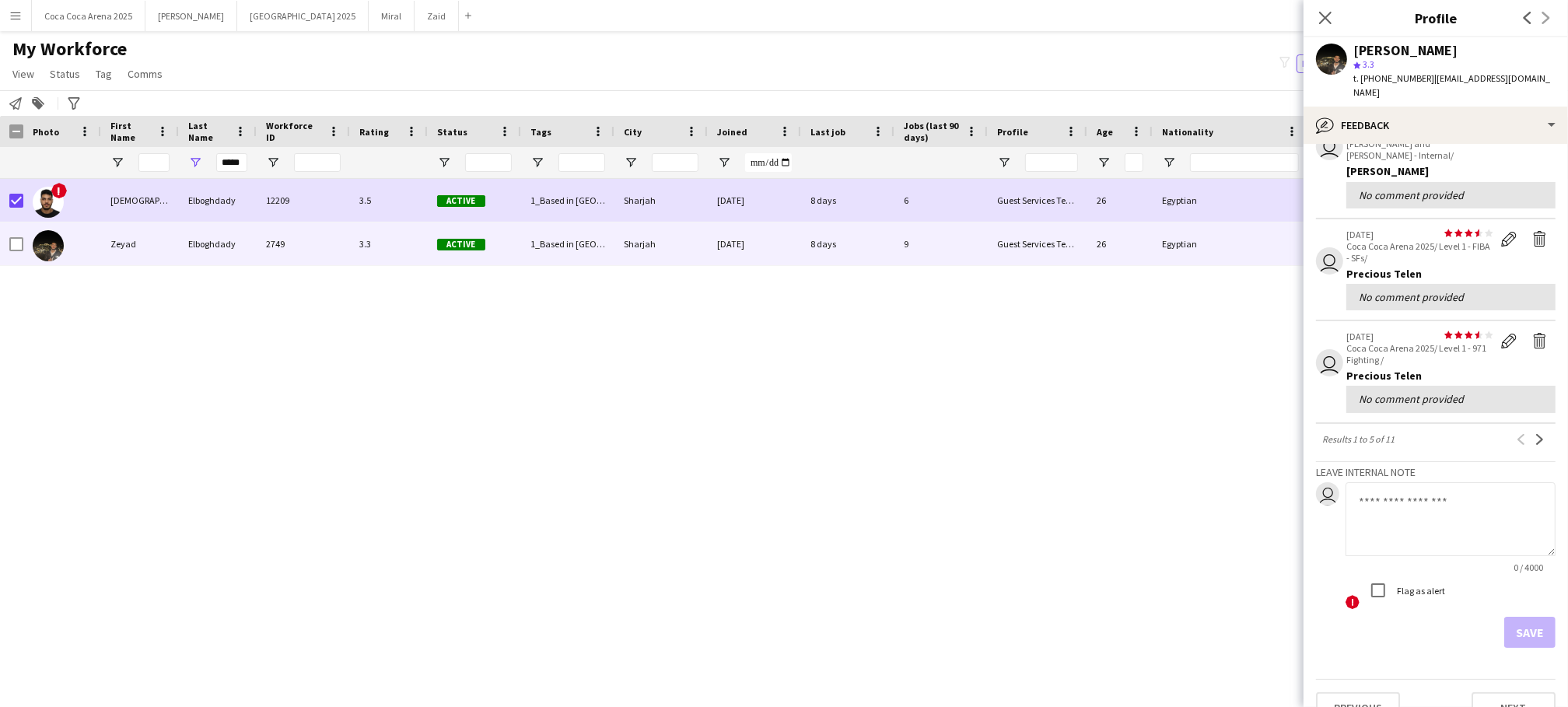
click at [1409, 488] on textarea at bounding box center [1451, 519] width 210 height 74
paste textarea "**********"
type textarea "**********"
click at [1538, 617] on button "Save" at bounding box center [1530, 633] width 52 height 31
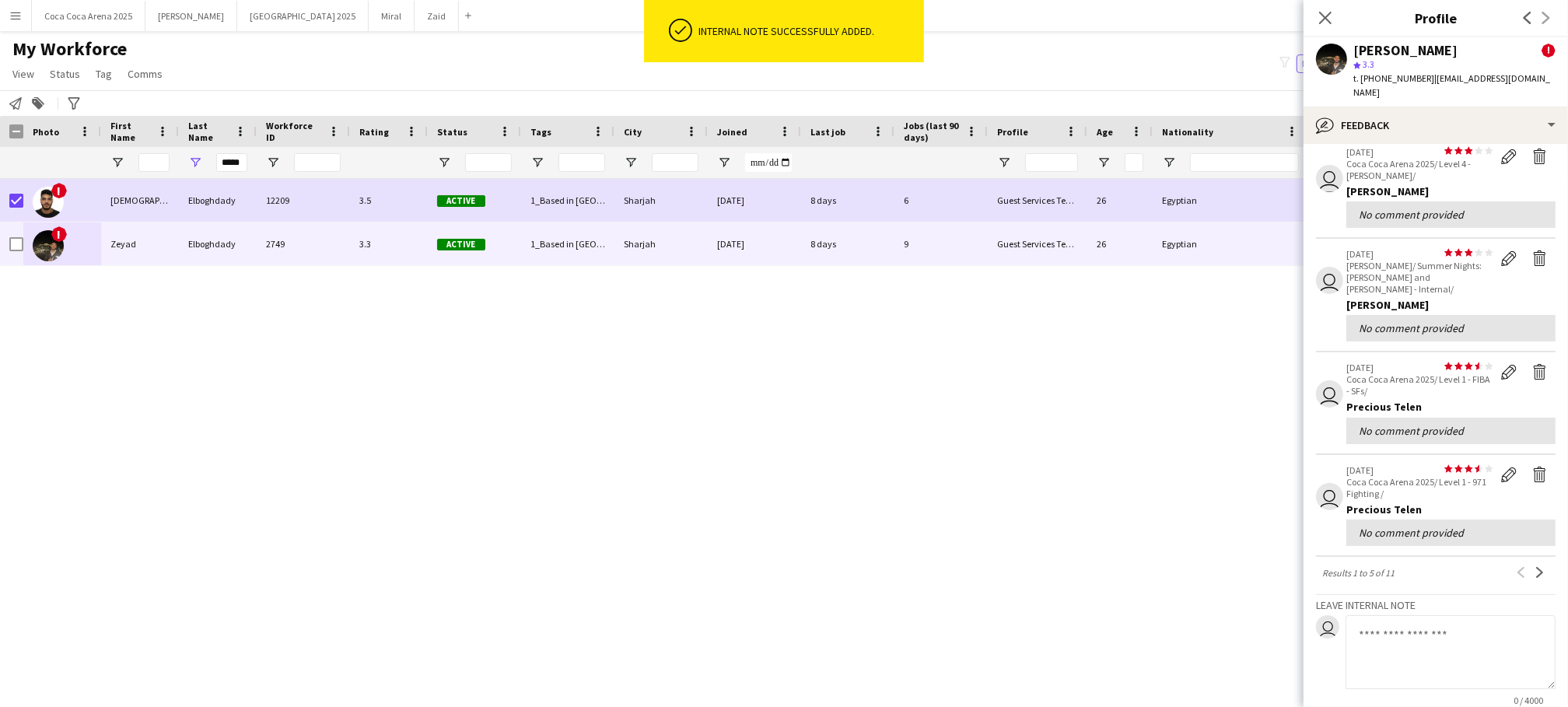
scroll to position [438, 0]
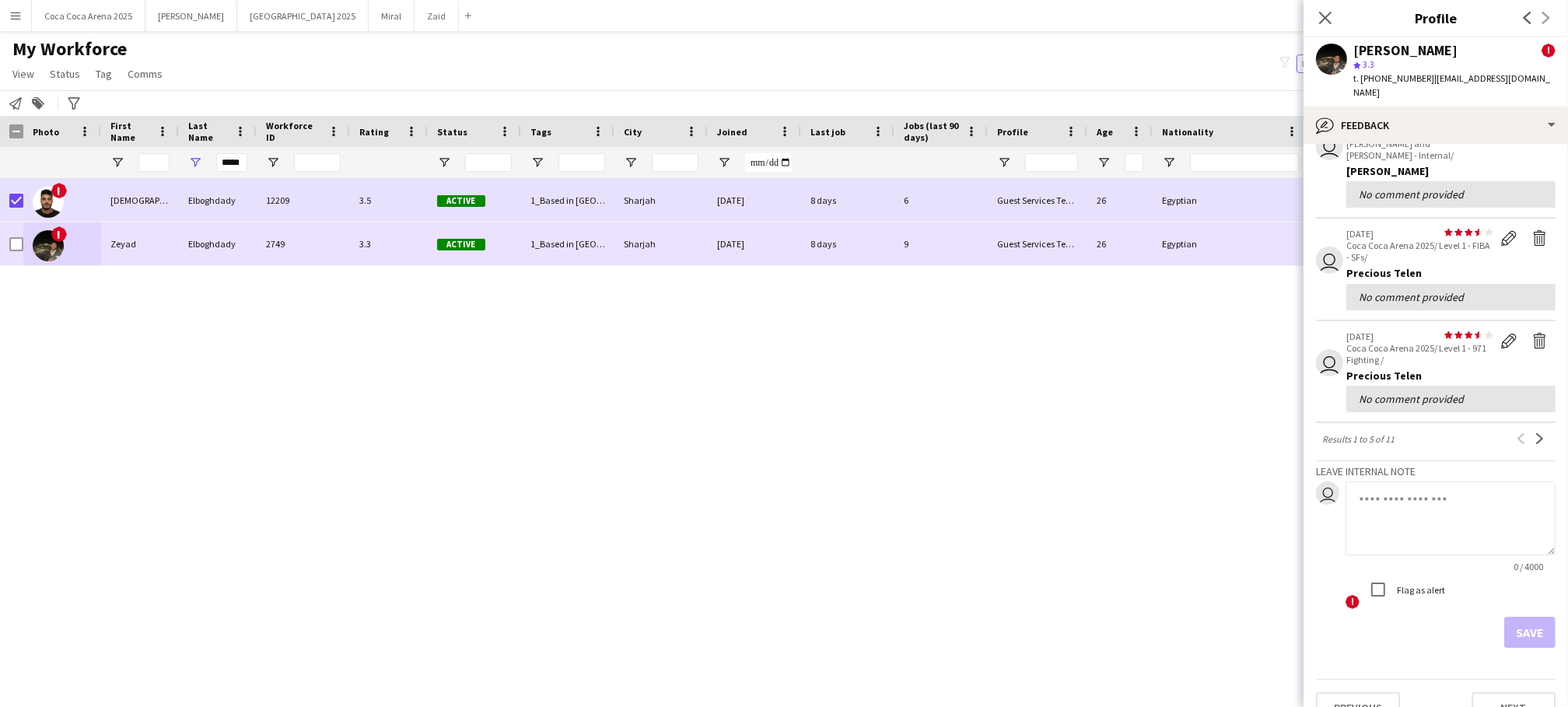
click at [125, 244] on div "Zeyad" at bounding box center [140, 244] width 78 height 43
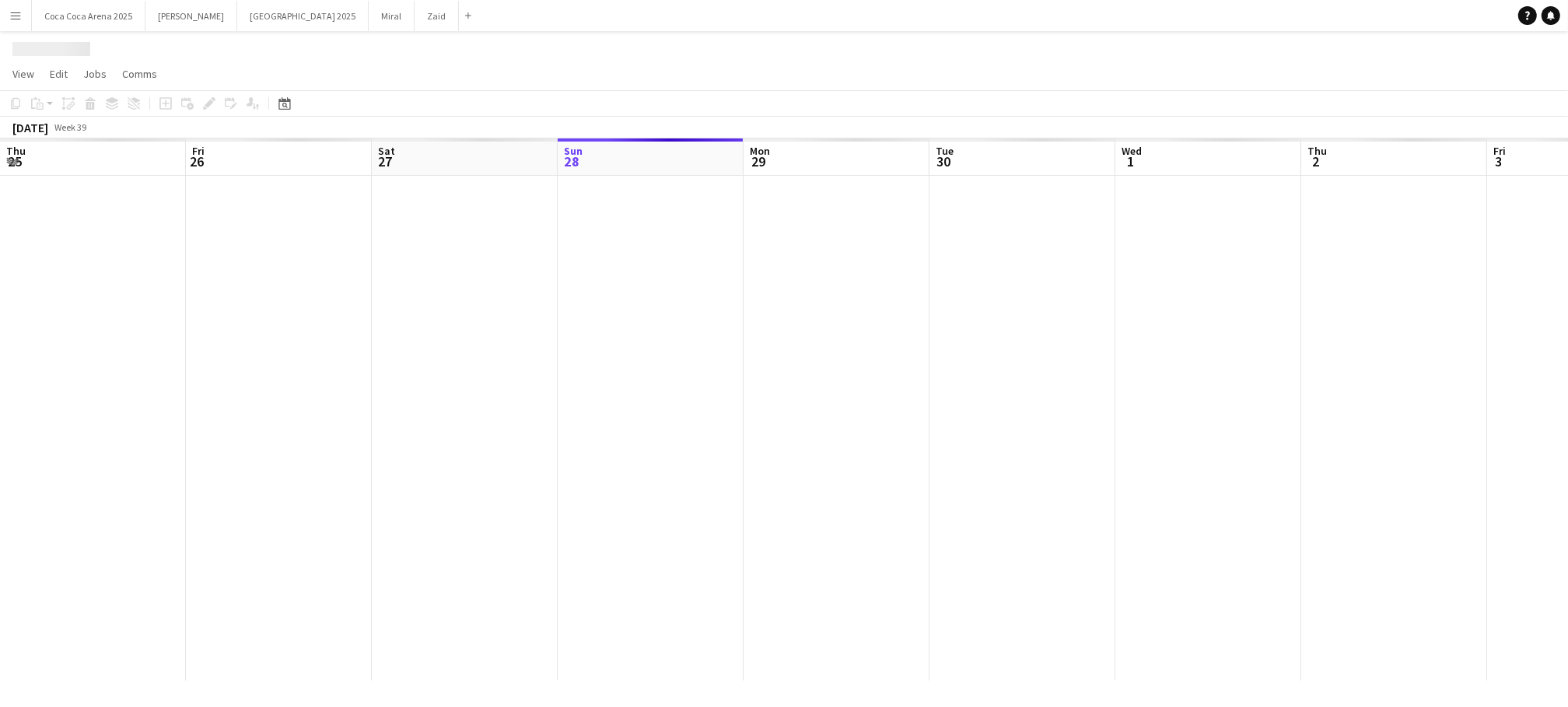
scroll to position [0, 371]
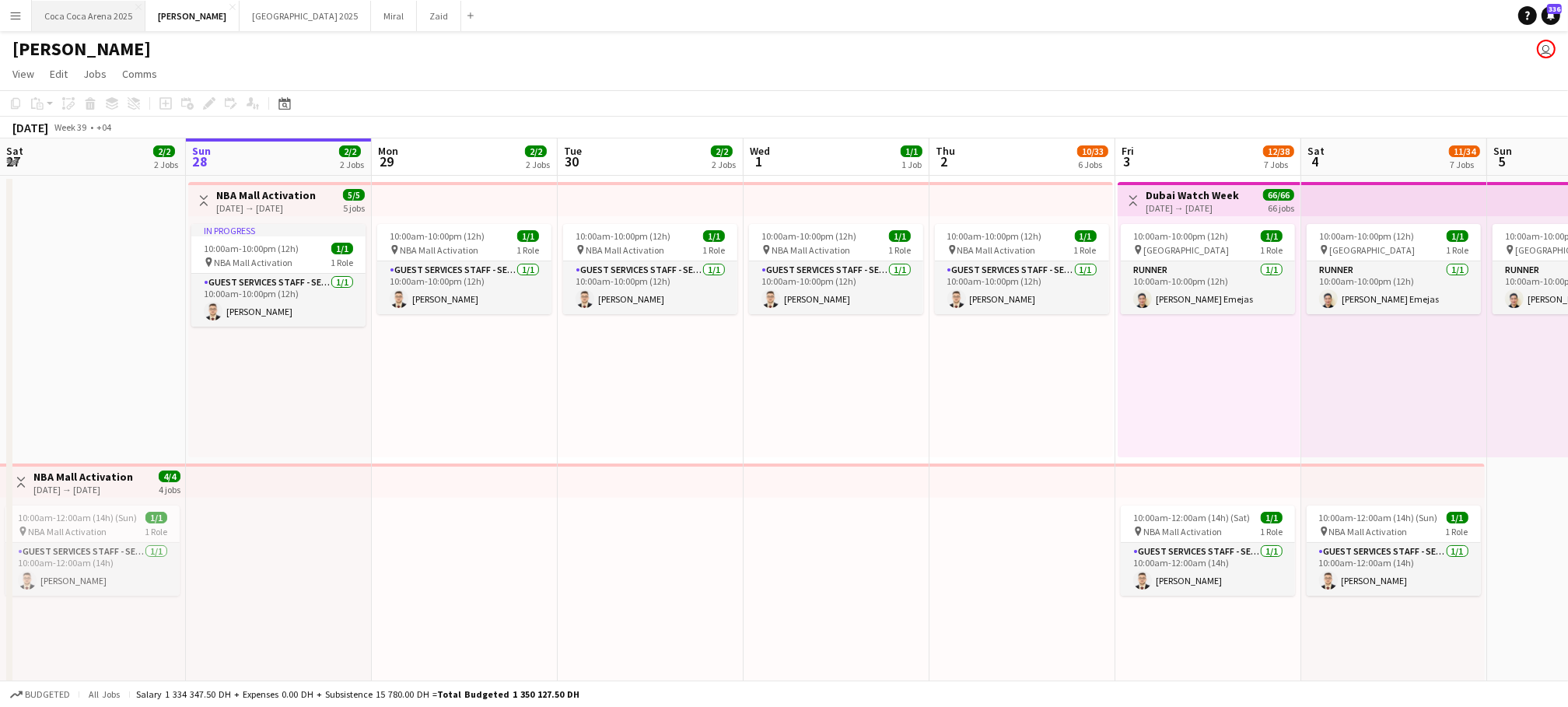
click at [90, 13] on button "[GEOGRAPHIC_DATA] 2025 Close" at bounding box center [89, 16] width 113 height 30
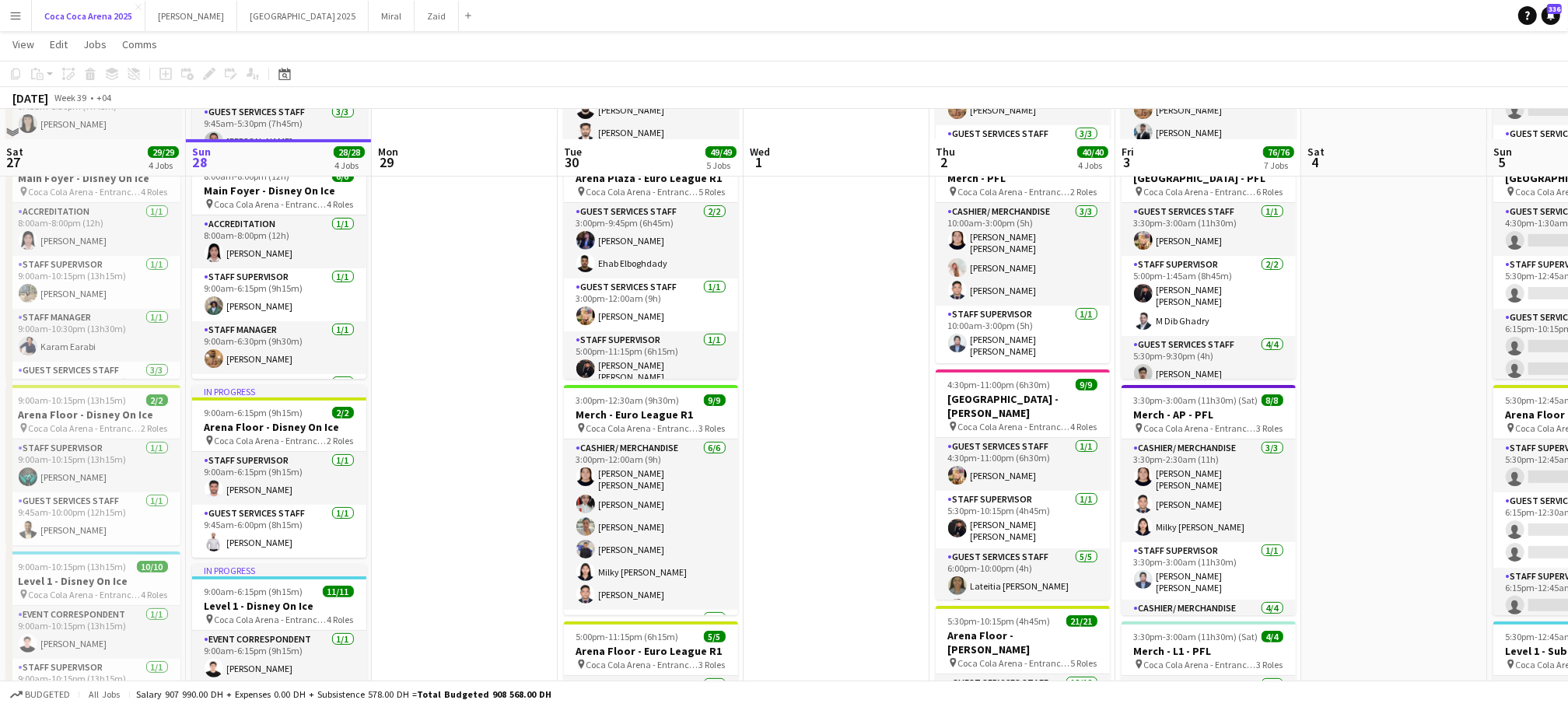
scroll to position [298, 0]
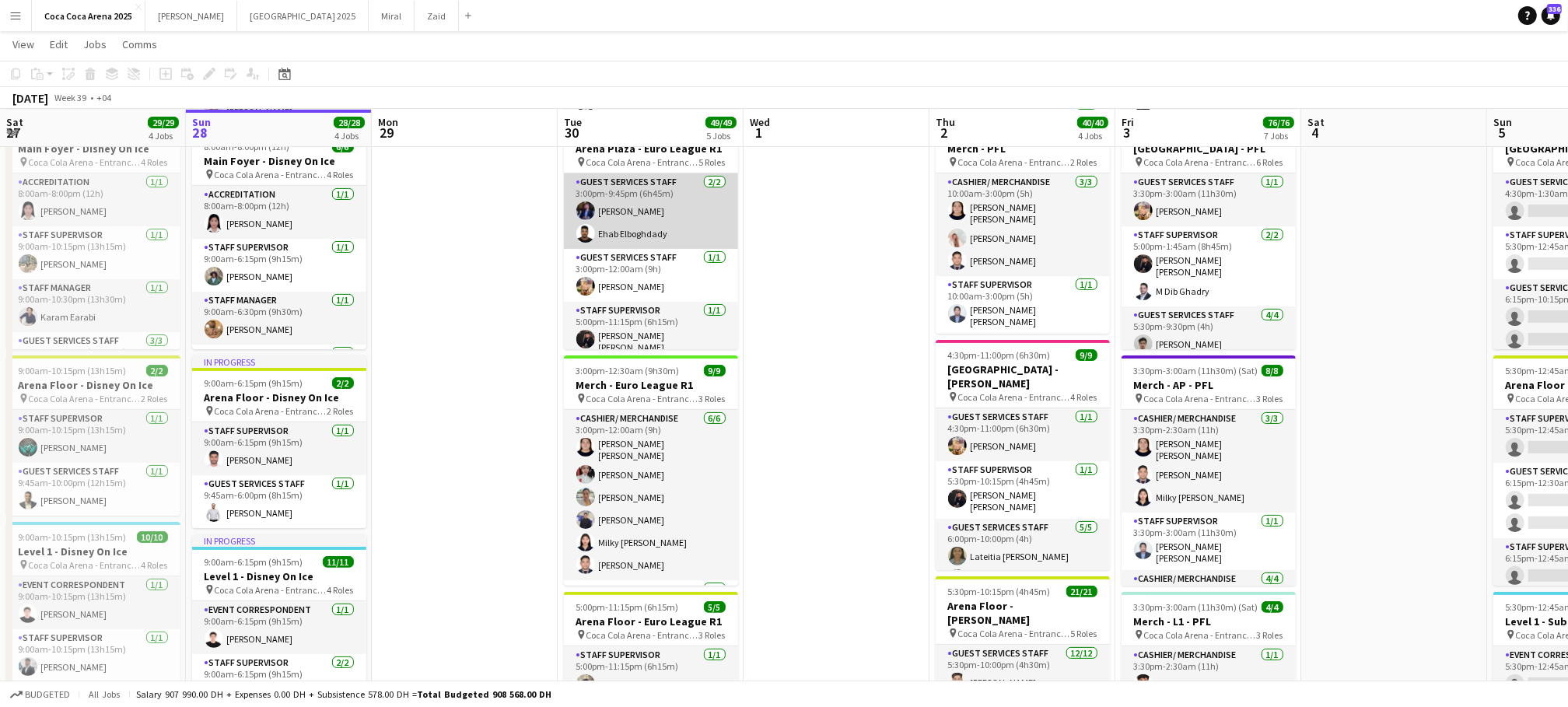
click at [639, 234] on app-card-role "Guest Services Staff [DATE] 3:00pm-9:45pm (6h45m) [PERSON_NAME][GEOGRAPHIC_DATA…" at bounding box center [651, 210] width 174 height 75
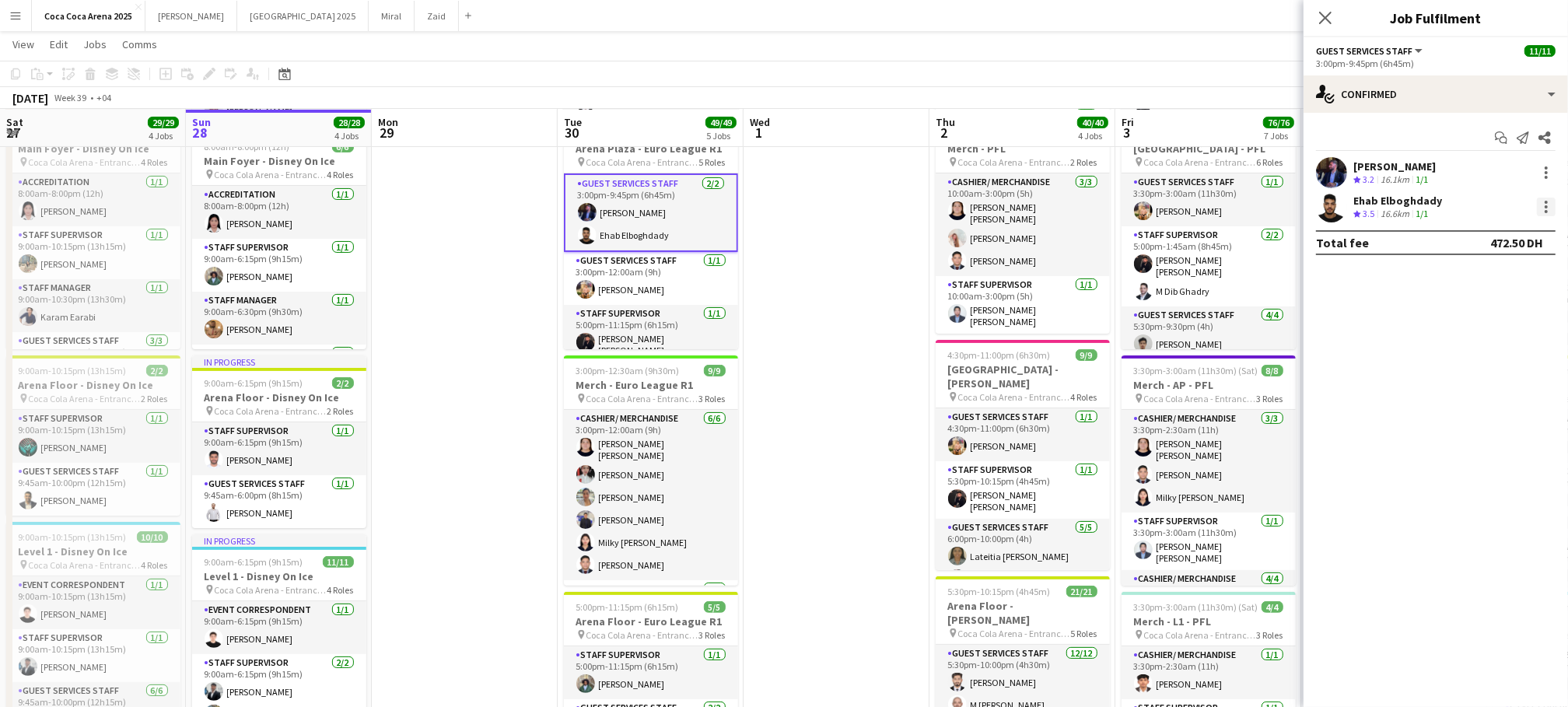
click at [1547, 203] on div at bounding box center [1546, 206] width 19 height 19
click at [1387, 215] on div at bounding box center [784, 353] width 1568 height 707
click at [1377, 210] on div "Crew rating 3.5" at bounding box center [1365, 214] width 24 height 14
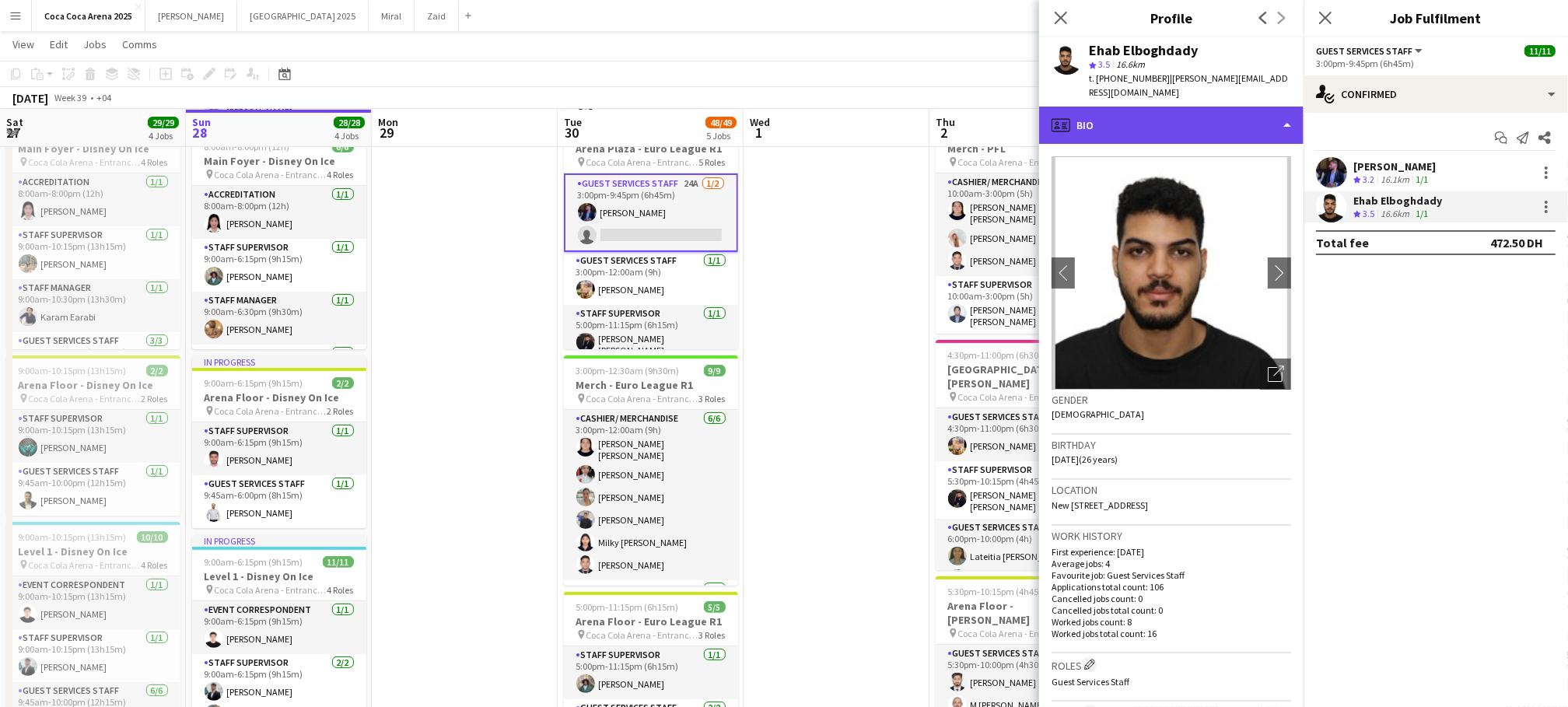
click at [1139, 108] on div "profile Bio" at bounding box center [1171, 125] width 265 height 37
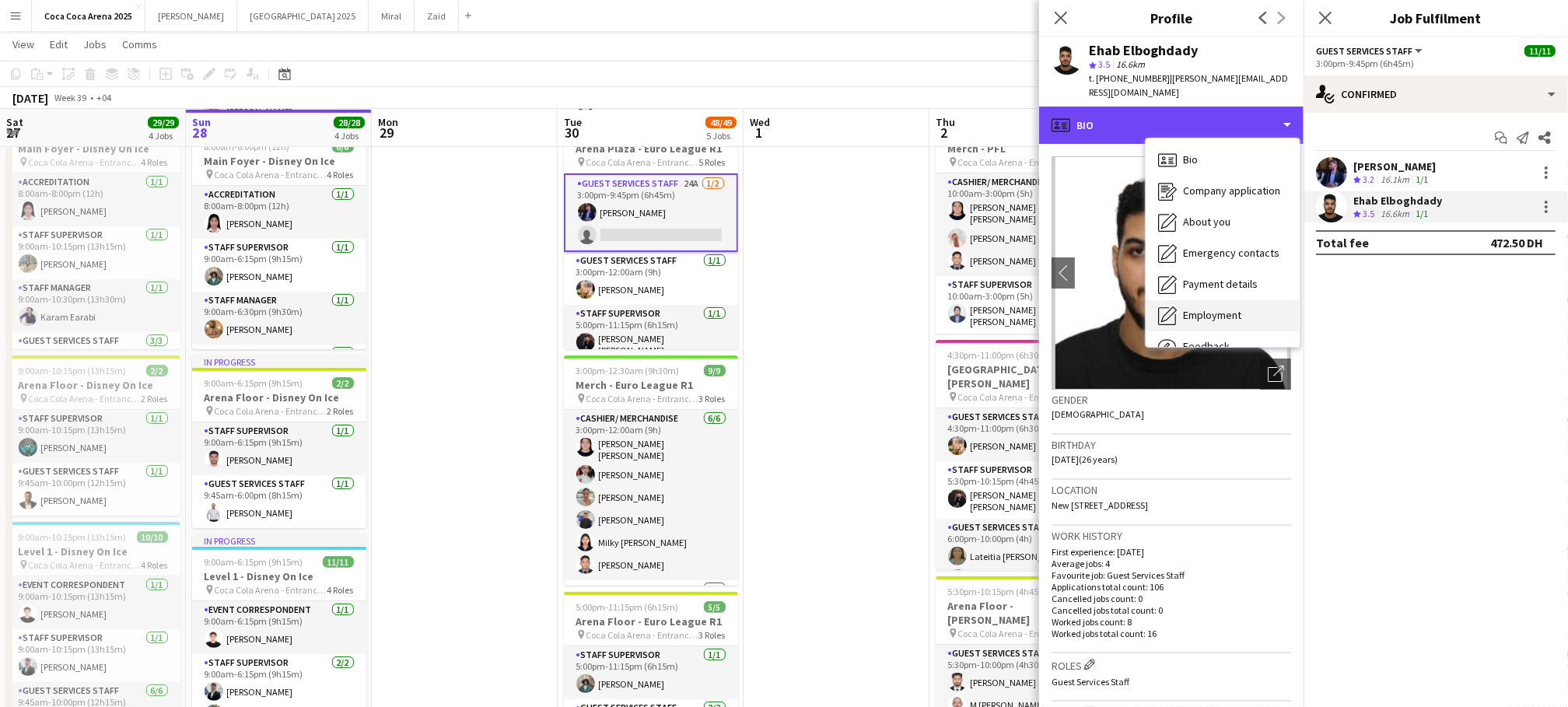
scroll to position [52, 0]
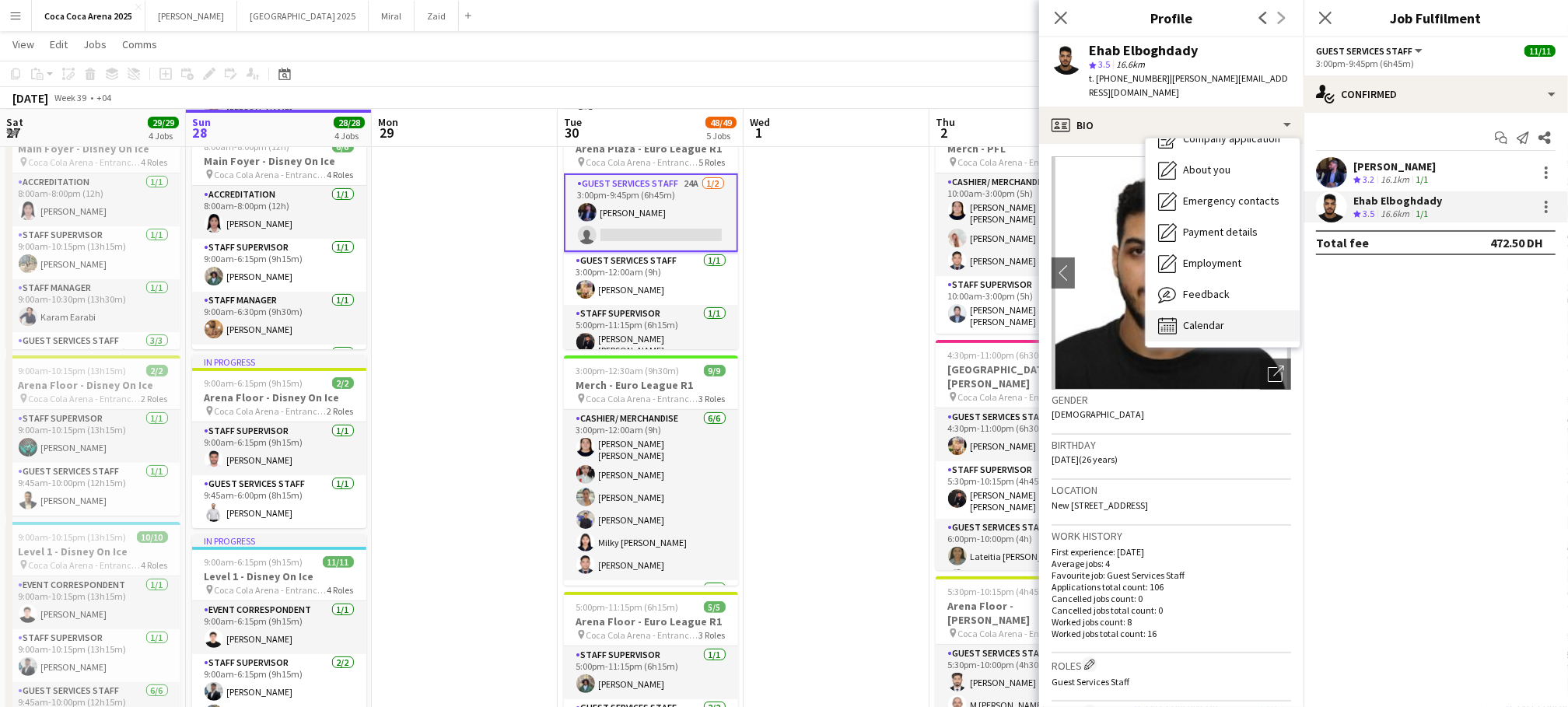
click at [1194, 318] on div "Calendar Calendar" at bounding box center [1223, 326] width 154 height 31
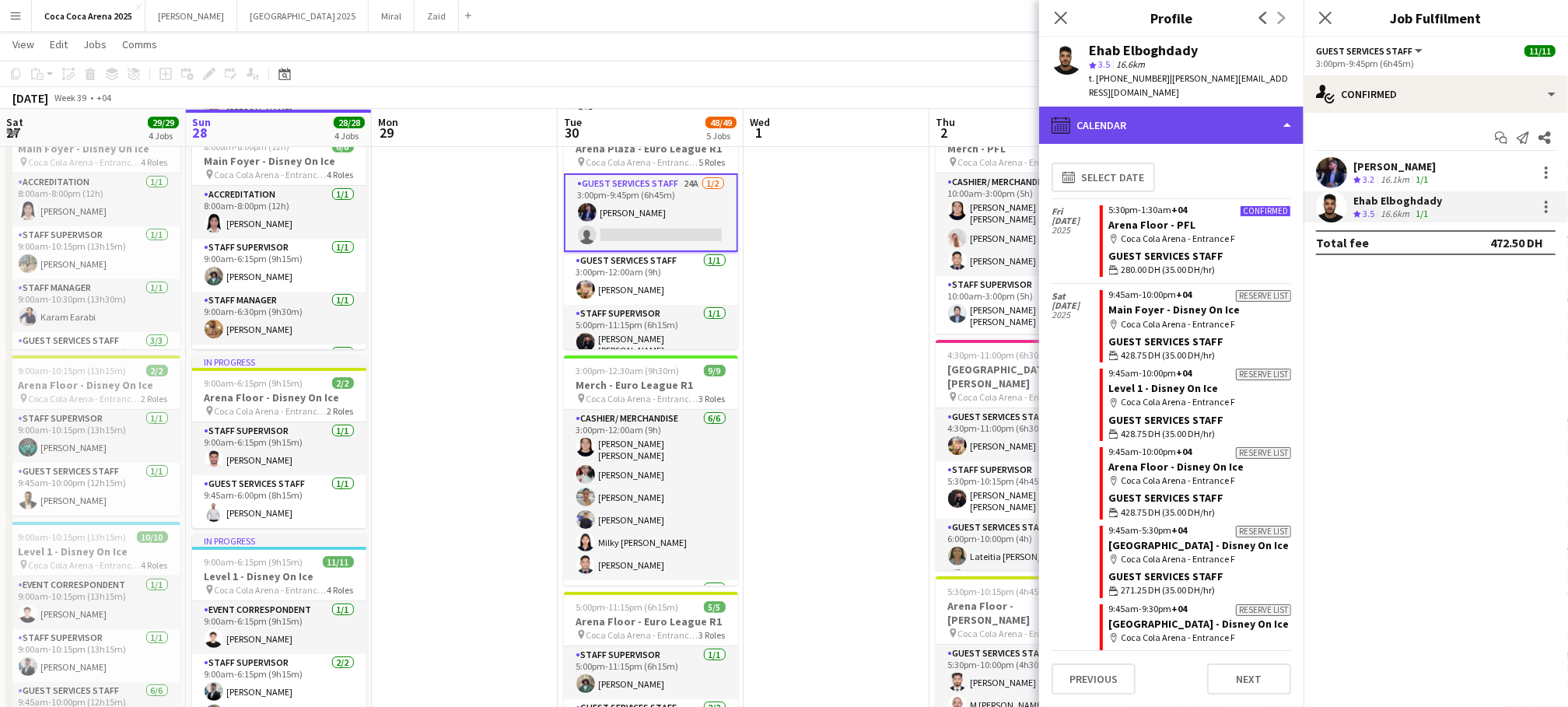
click at [1129, 107] on div "calendar-full Calendar" at bounding box center [1171, 125] width 265 height 37
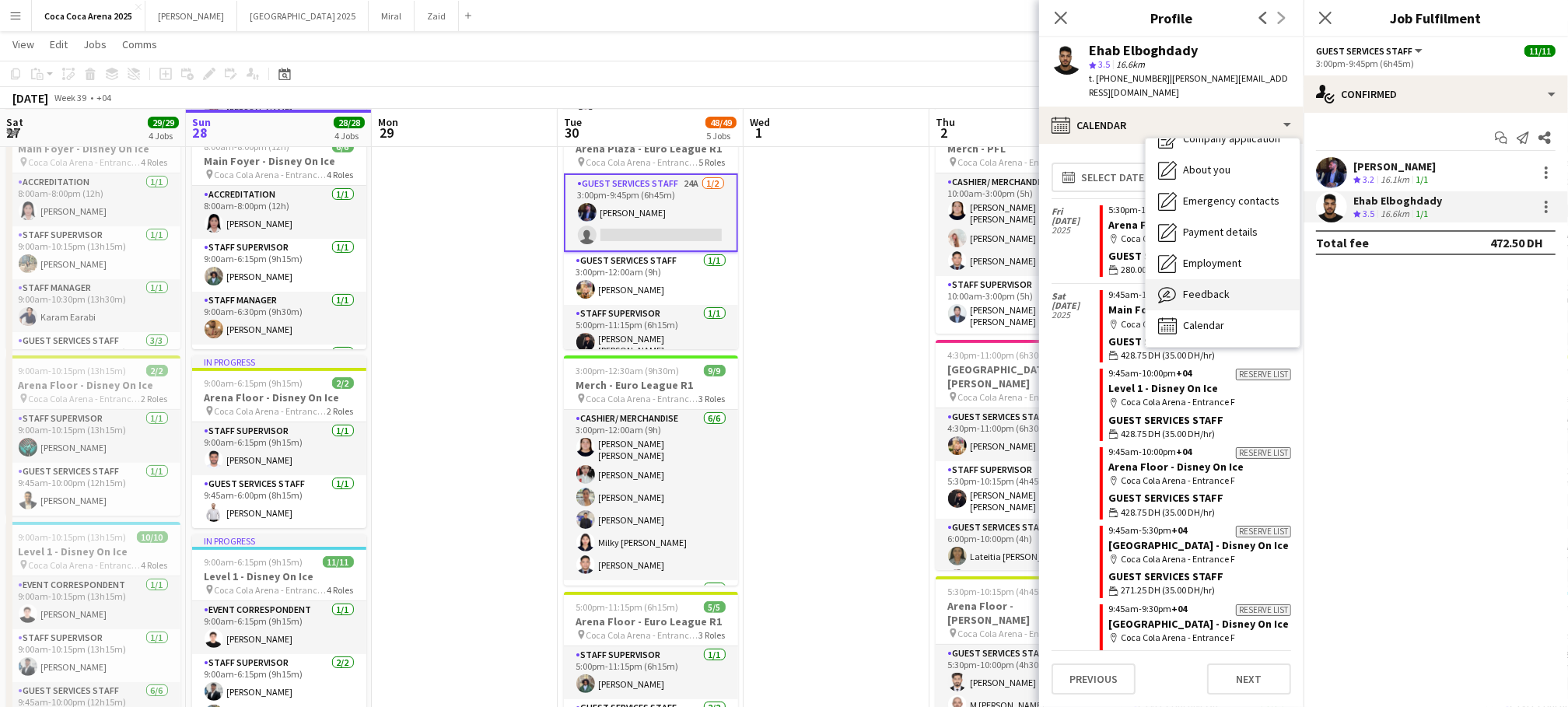
click at [1209, 287] on span "Feedback" at bounding box center [1206, 294] width 47 height 14
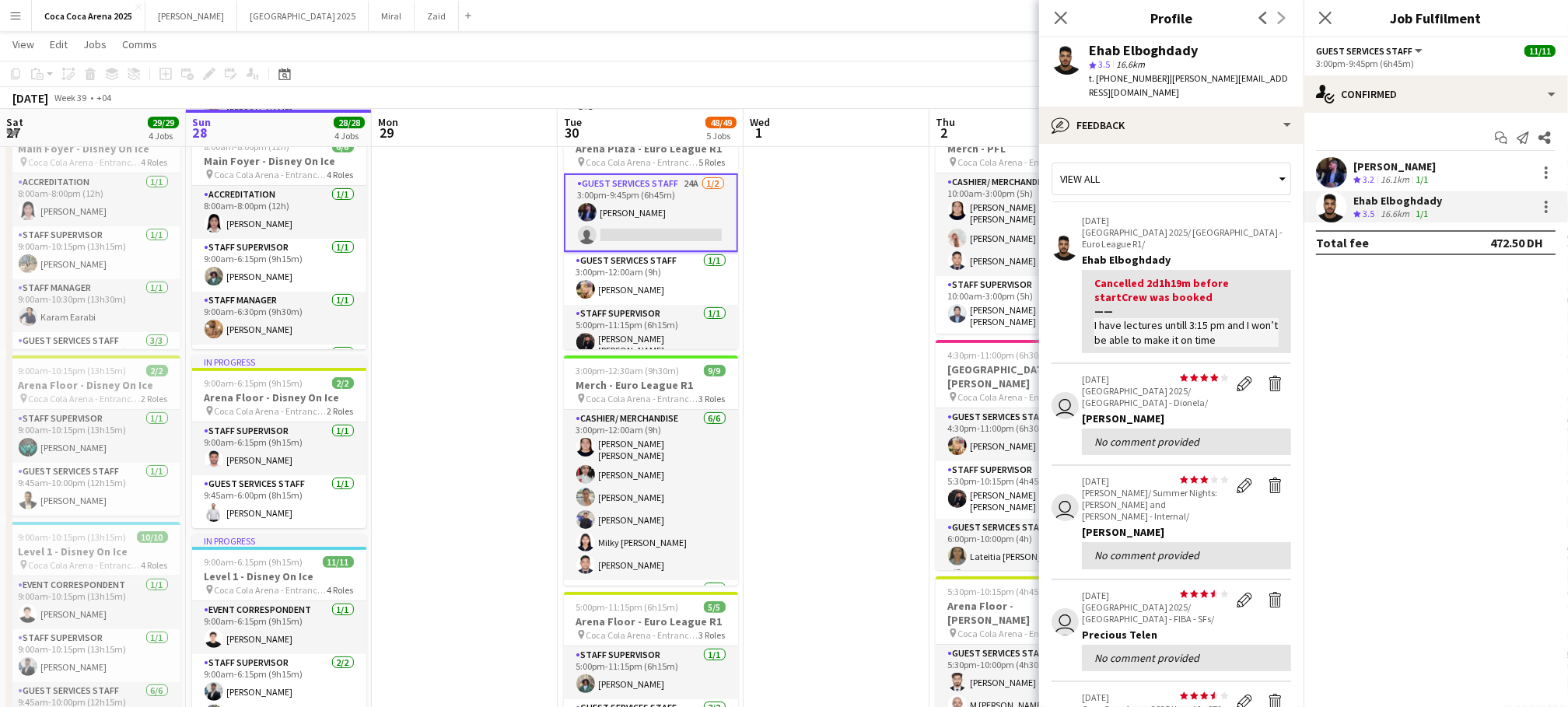
scroll to position [325, 0]
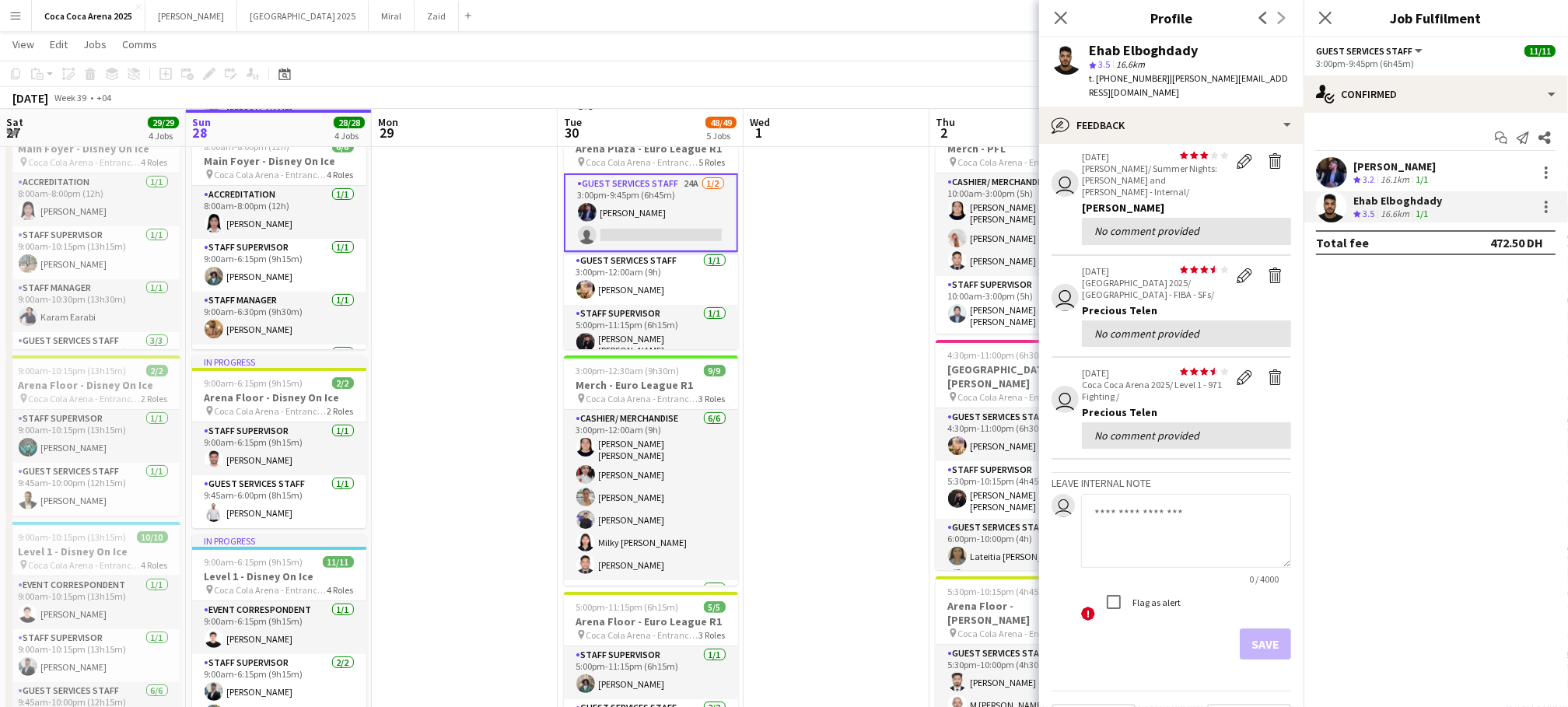
click at [1168, 497] on textarea at bounding box center [1186, 531] width 210 height 74
type textarea "**********"
click at [1058, 19] on icon "Close pop-in" at bounding box center [1060, 17] width 15 height 15
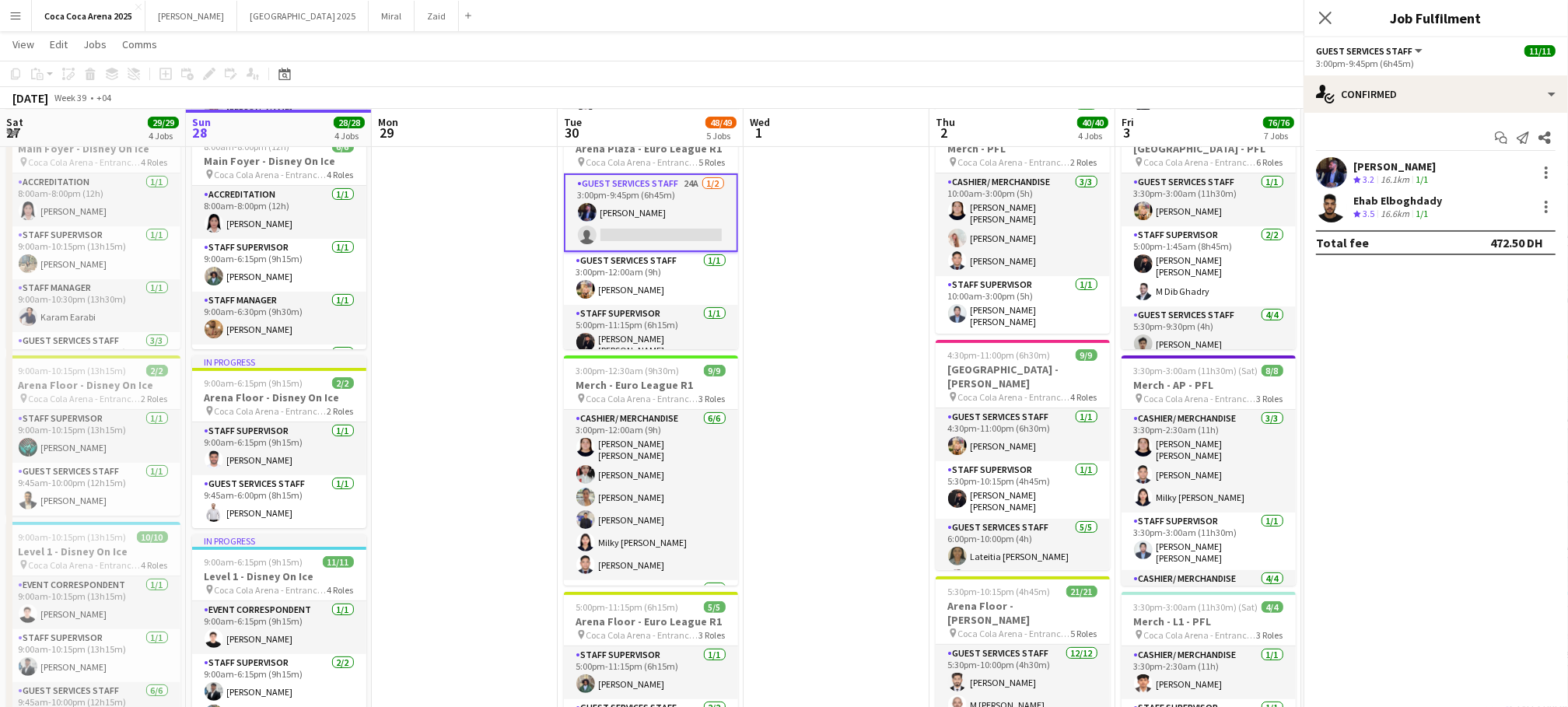
click at [893, 183] on app-date-cell at bounding box center [837, 719] width 186 height 1687
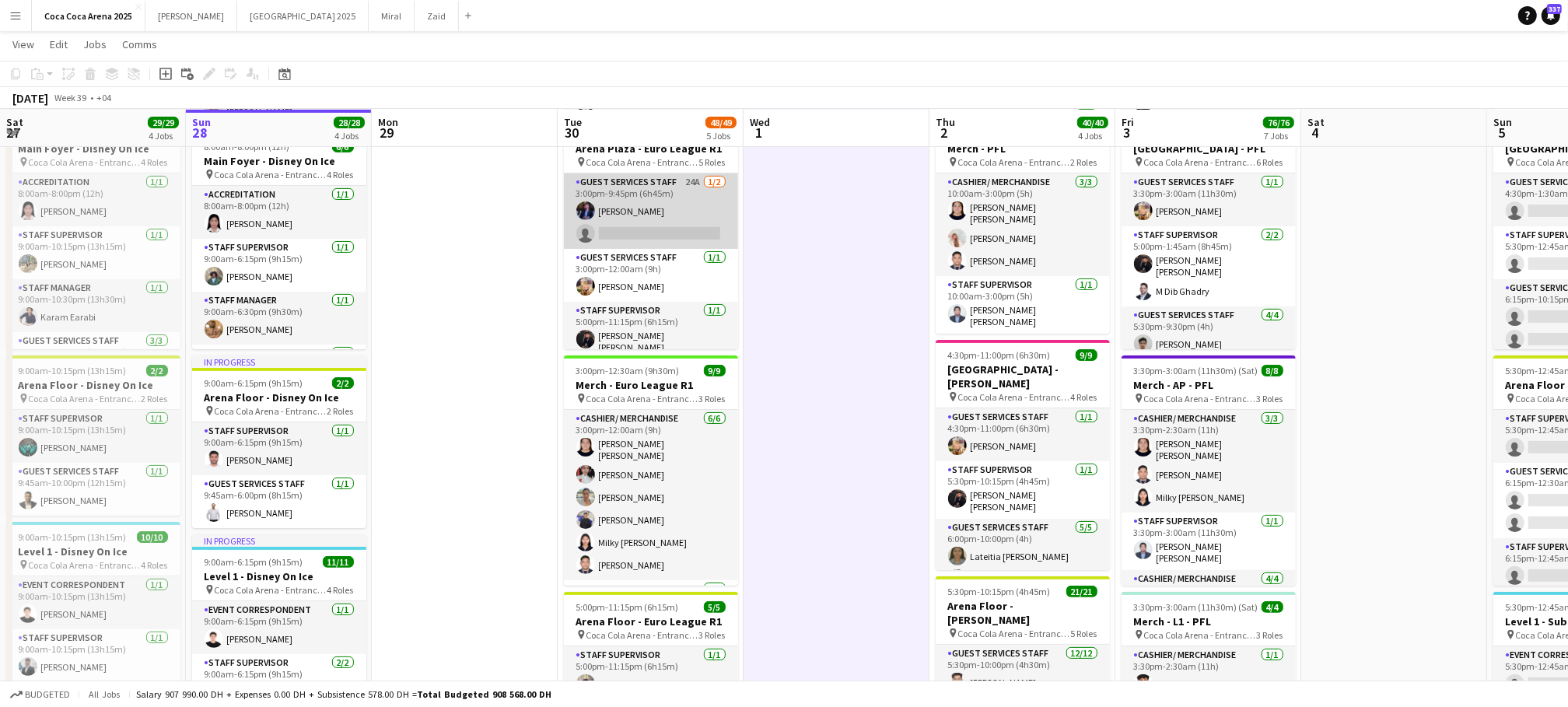
click at [647, 226] on app-card-role "Guest Services Staff 24A 1/2 3:00pm-9:45pm (6h45m) Bader Baker single-neutral-a…" at bounding box center [651, 210] width 174 height 75
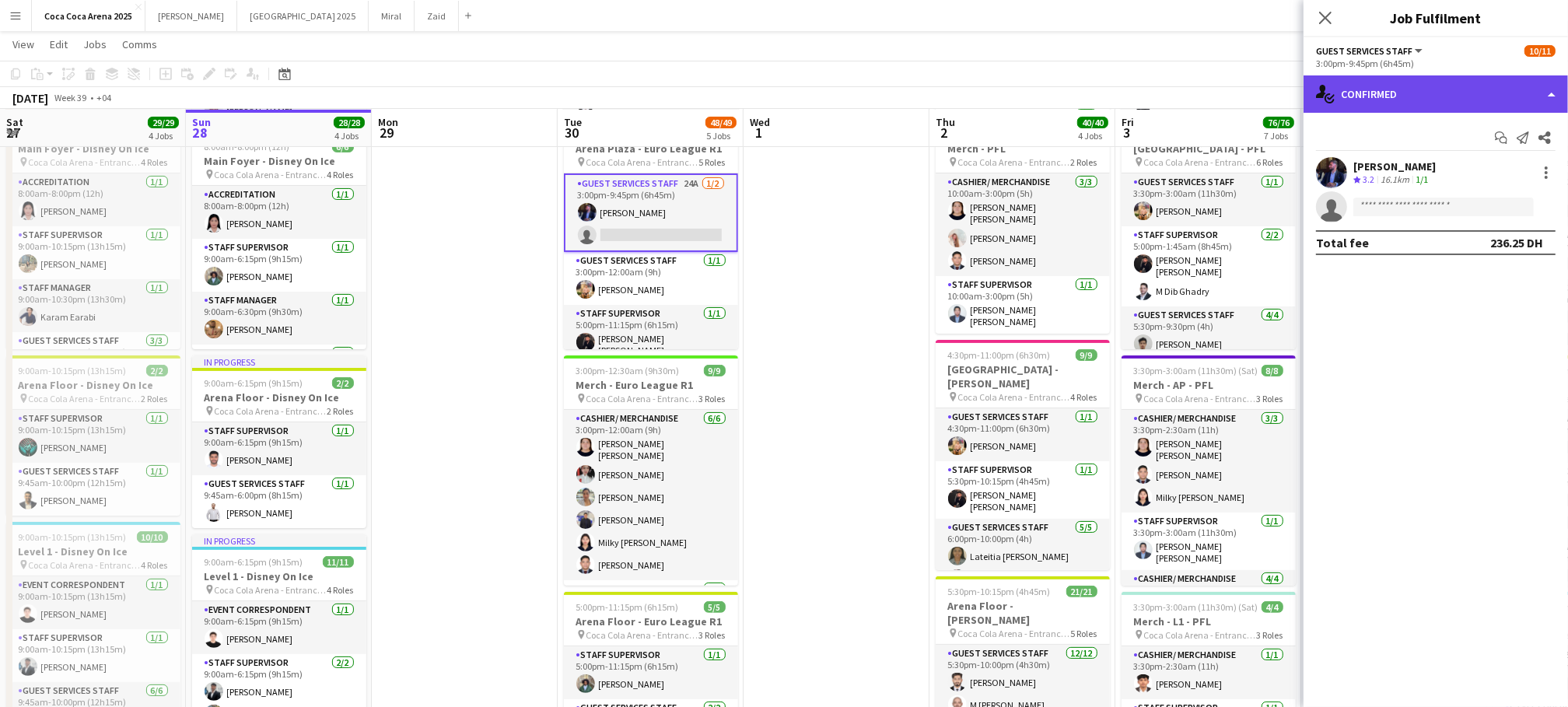
click at [1409, 87] on div "single-neutral-actions-check-2 Confirmed" at bounding box center [1436, 94] width 265 height 37
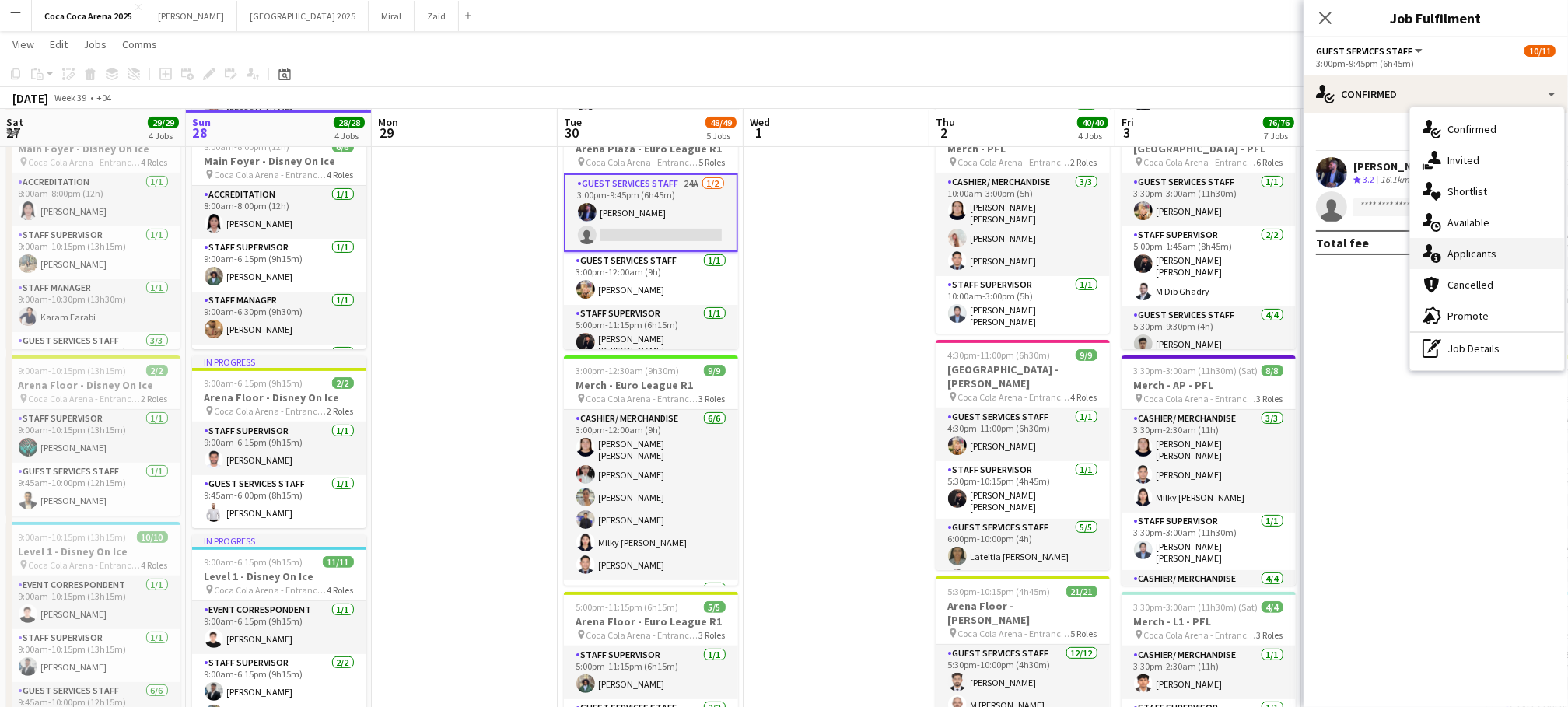
click at [1453, 253] on span "Applicants" at bounding box center [1472, 253] width 49 height 14
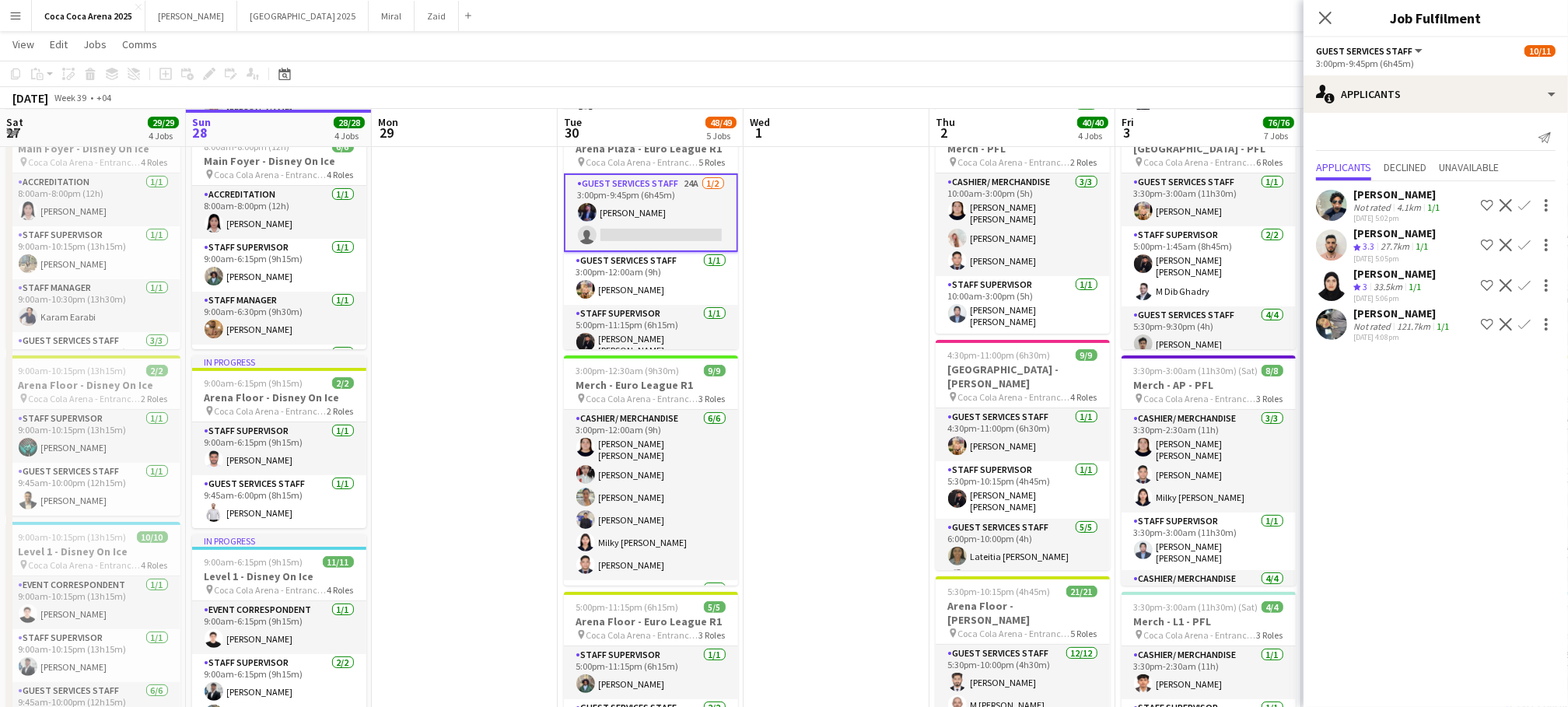
click at [1381, 233] on div "[PERSON_NAME]" at bounding box center [1394, 234] width 82 height 14
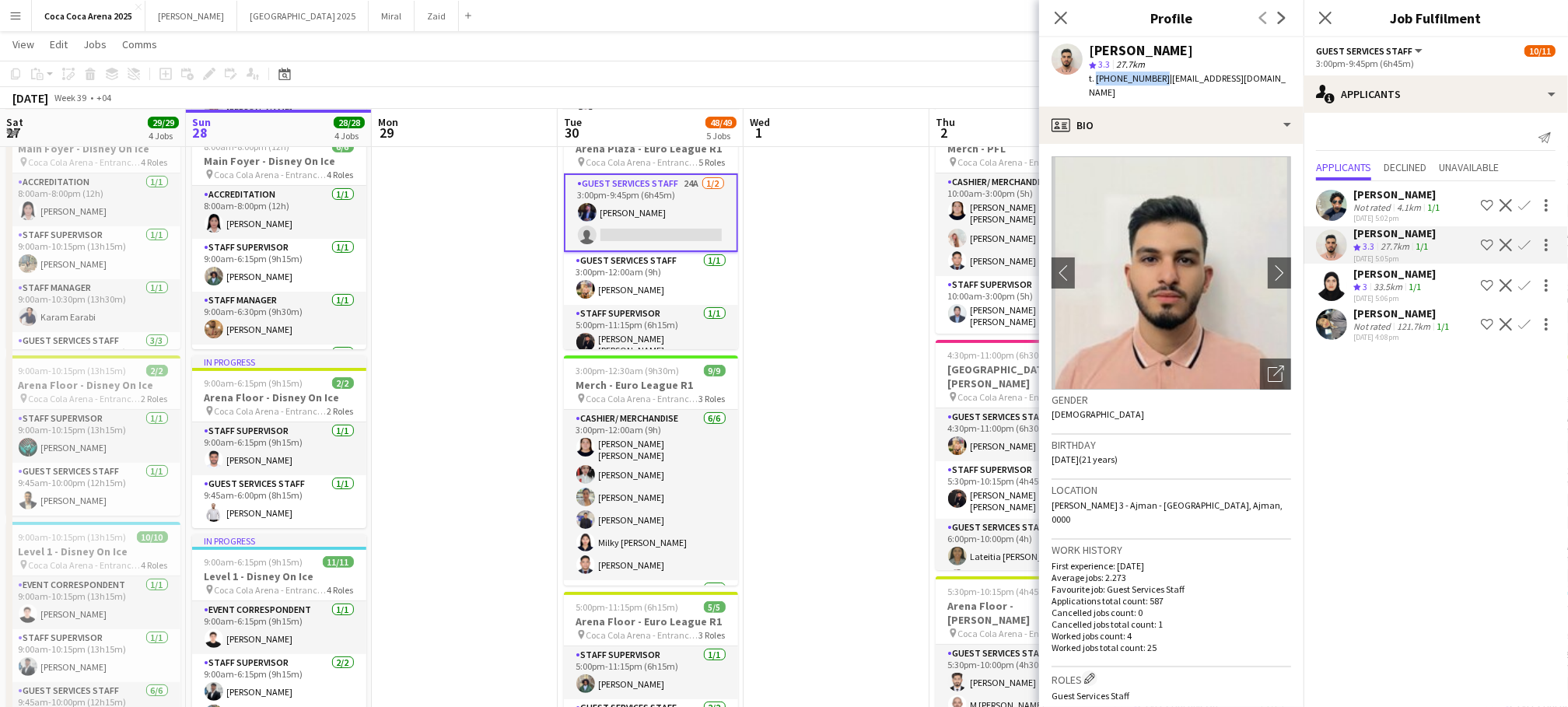
drag, startPoint x: 1156, startPoint y: 75, endPoint x: 1095, endPoint y: 77, distance: 61.0
click at [1095, 77] on span "t. +971503456239" at bounding box center [1129, 78] width 81 height 12
copy span "+971503456239"
click at [645, 242] on app-card-role "Guest Services Staff 24A 1/2 3:00pm-9:45pm (6h45m) Bader Baker single-neutral-a…" at bounding box center [651, 212] width 174 height 78
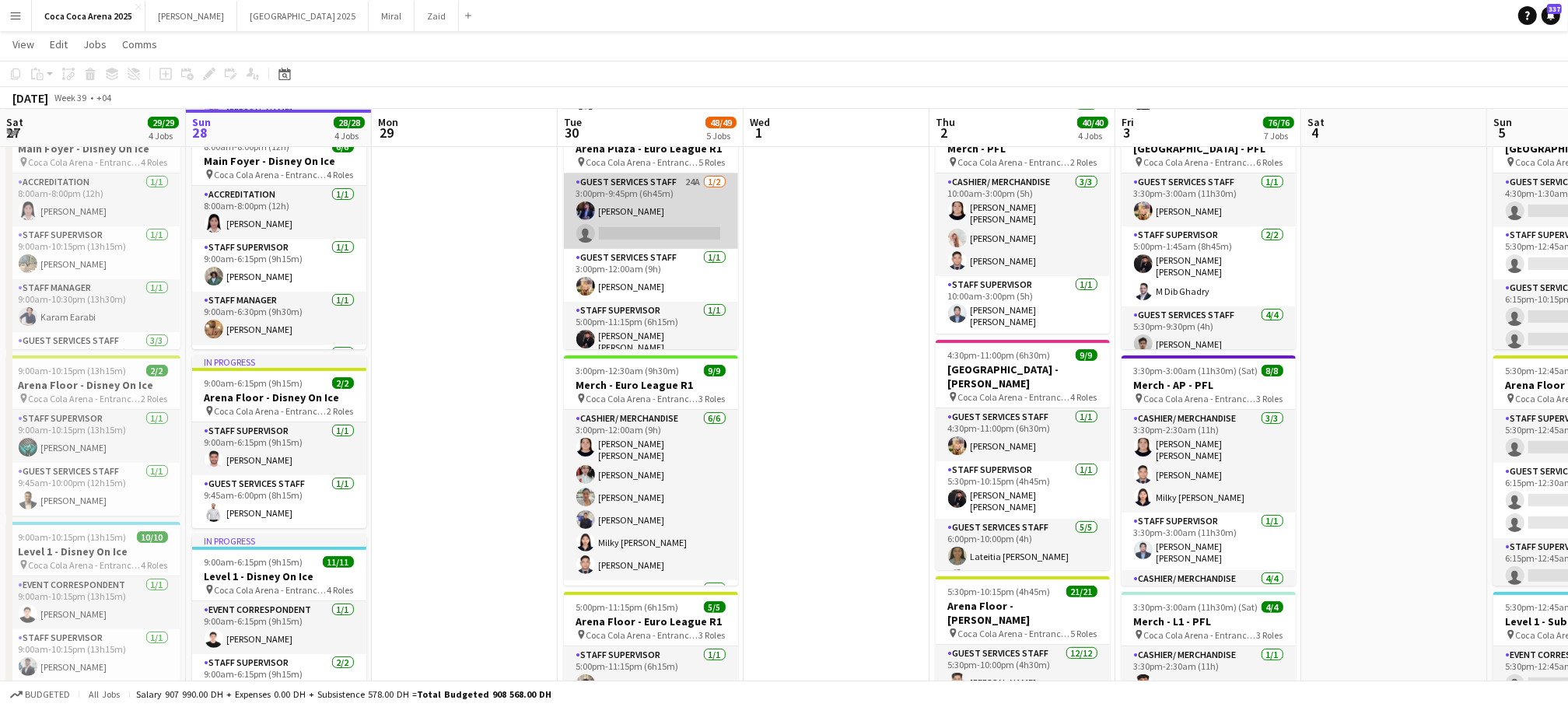
click at [645, 234] on app-card-role "Guest Services Staff 24A 1/2 3:00pm-9:45pm (6h45m) Bader Baker single-neutral-a…" at bounding box center [651, 210] width 174 height 75
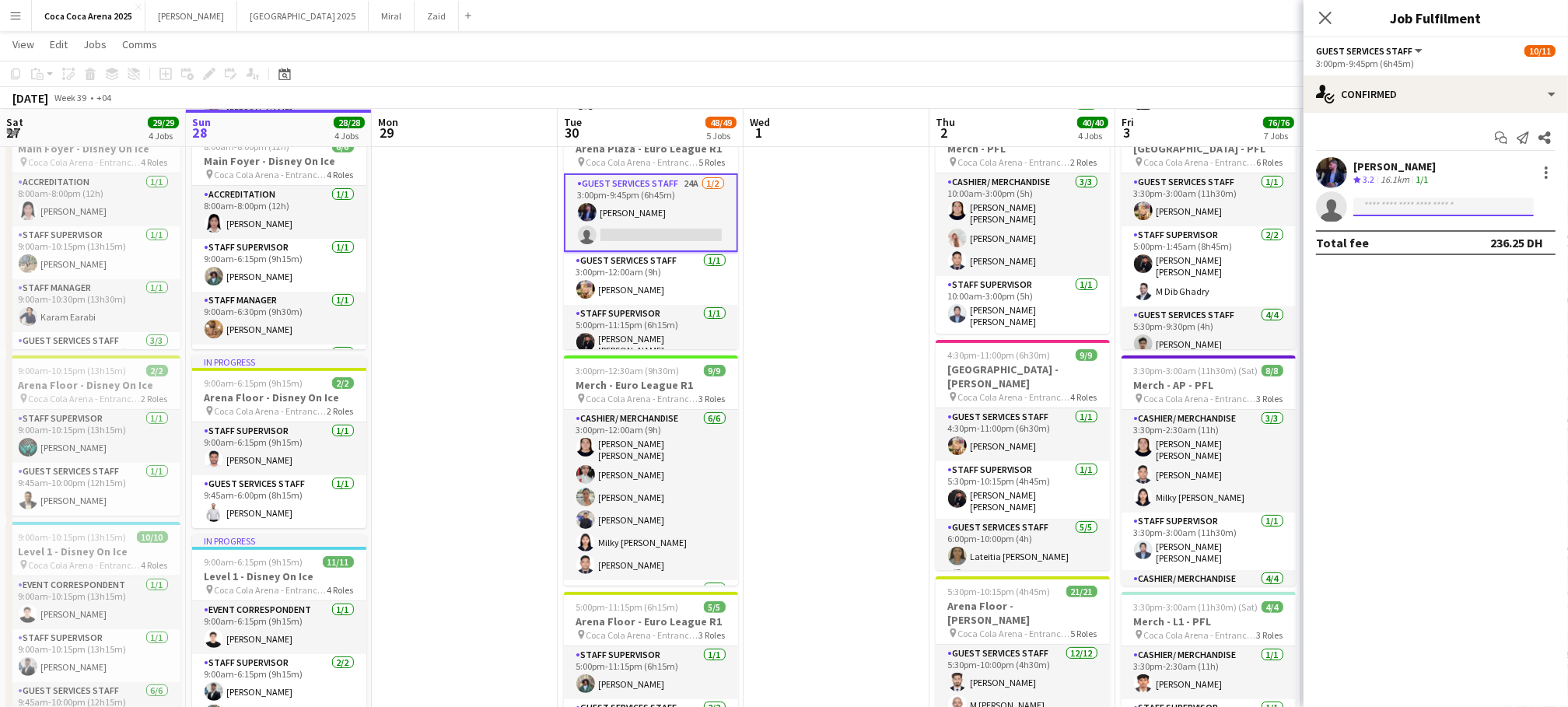
click at [1409, 199] on input at bounding box center [1443, 206] width 181 height 19
type input "*"
type input "**********"
click at [1421, 234] on span "[PERSON_NAME]" at bounding box center [1411, 230] width 90 height 14
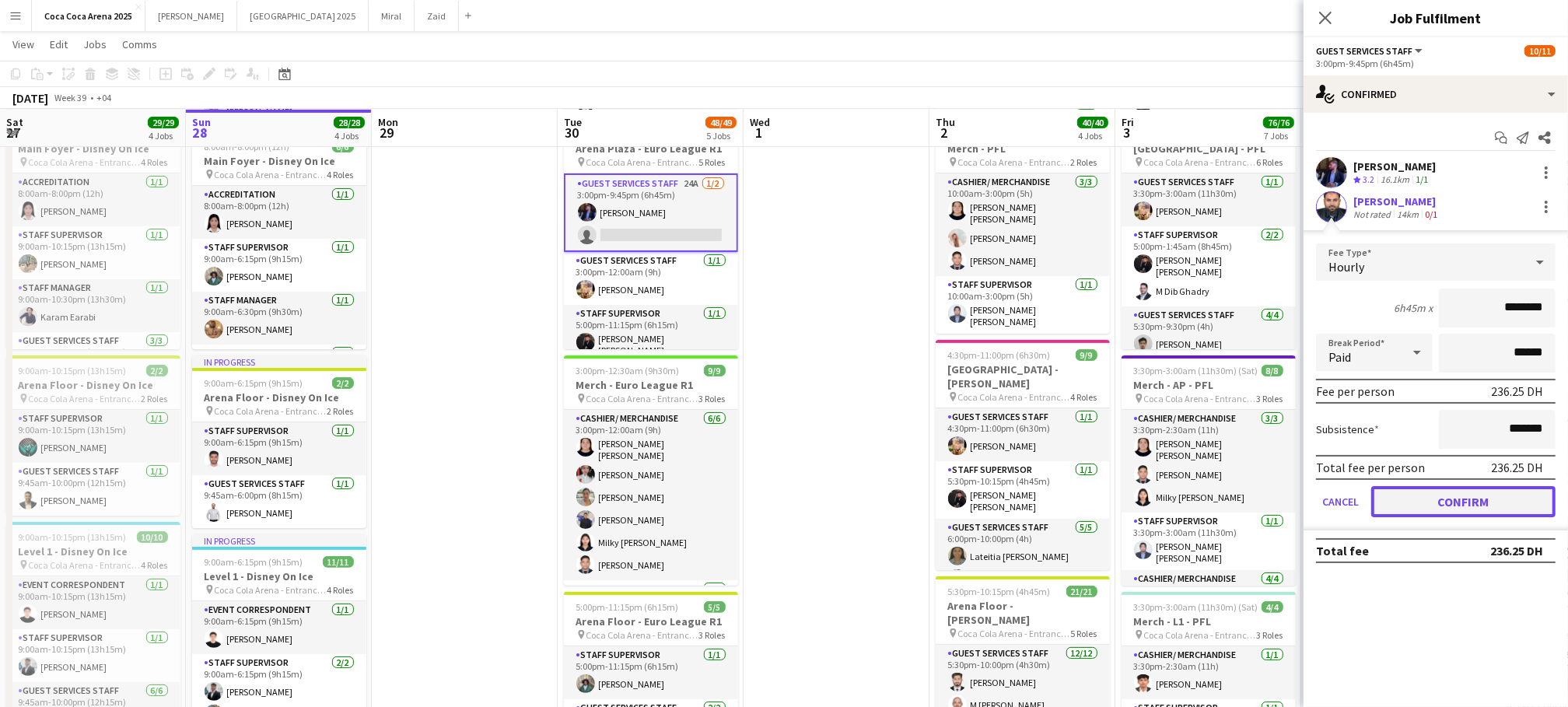
click at [1459, 508] on button "Confirm" at bounding box center [1463, 502] width 185 height 31
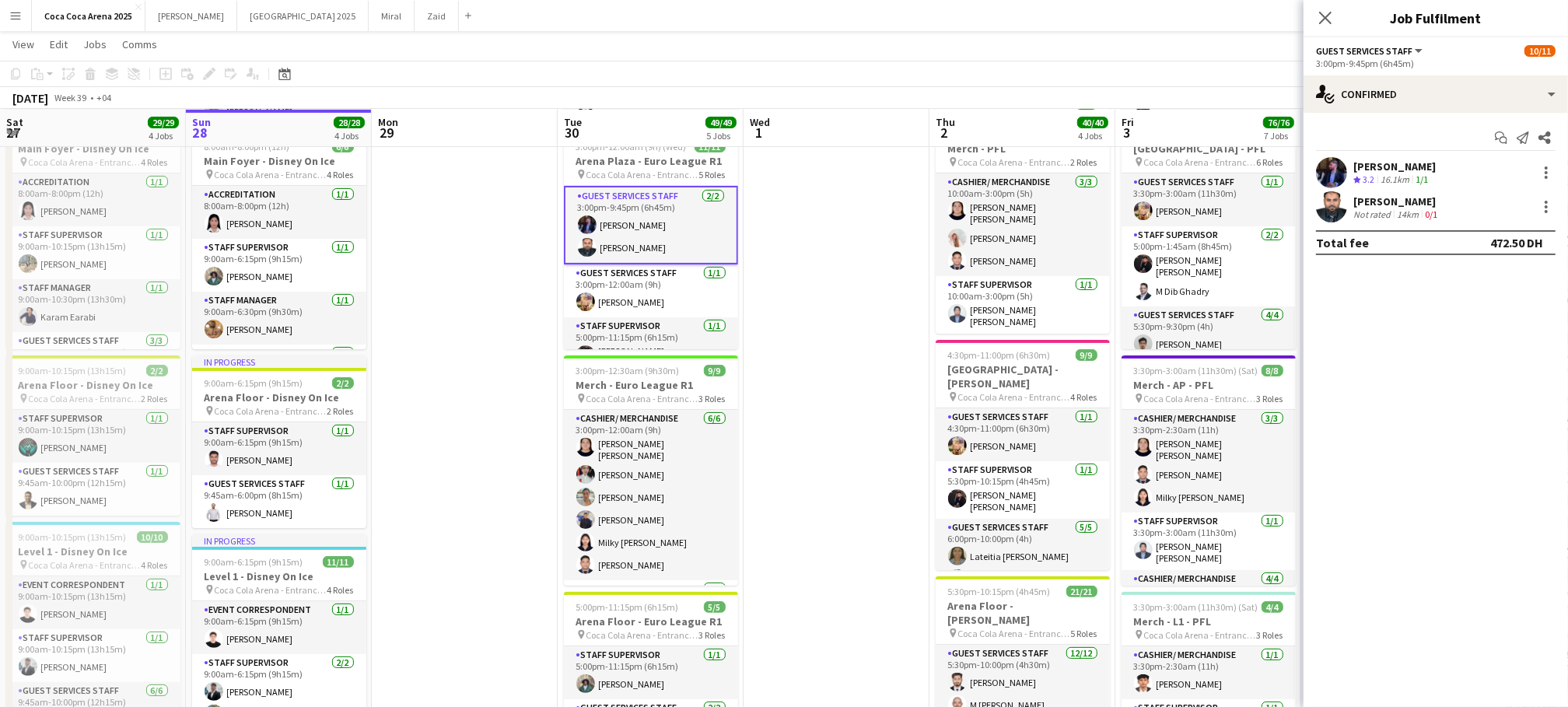
click at [1372, 202] on div "[PERSON_NAME]" at bounding box center [1396, 201] width 87 height 14
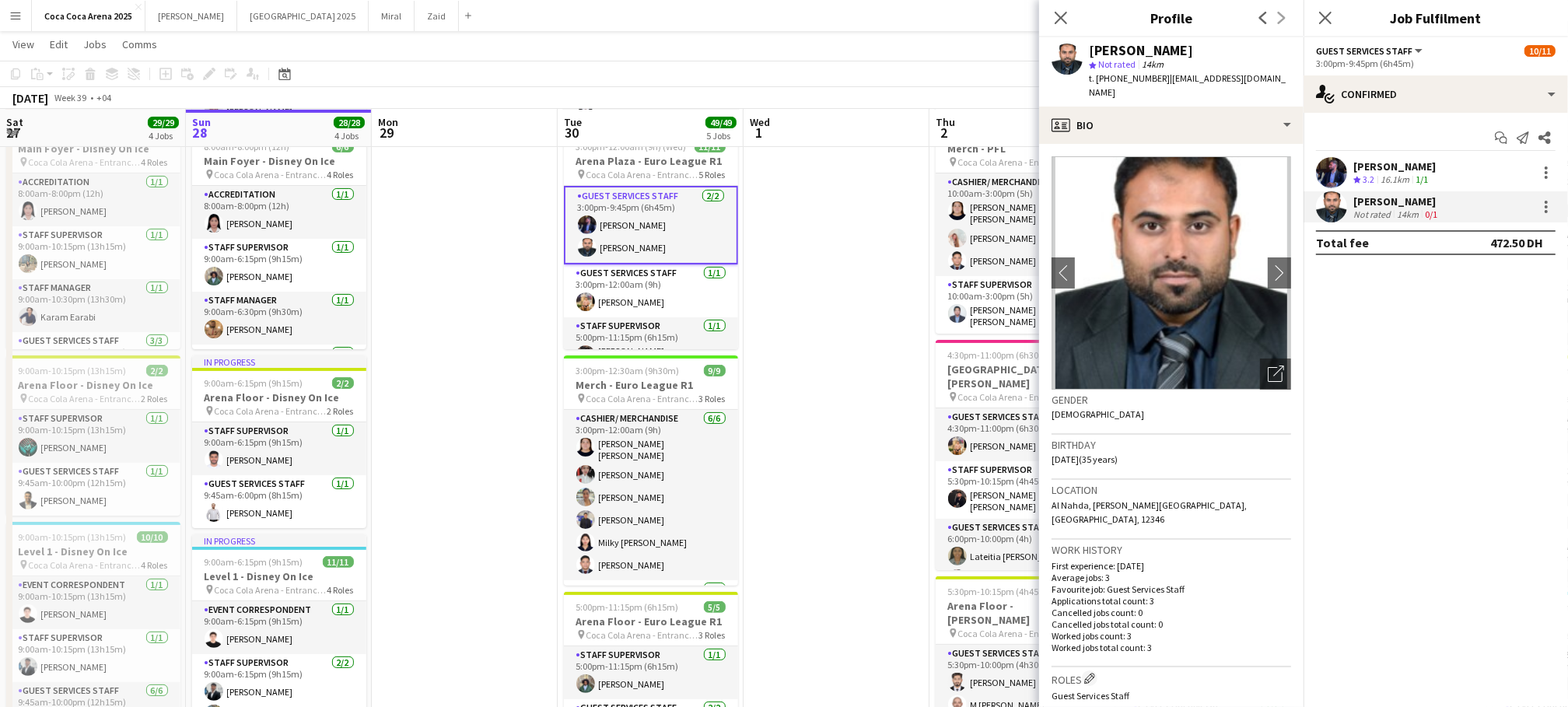
drag, startPoint x: 1159, startPoint y: 80, endPoint x: 1097, endPoint y: 82, distance: 62.0
click at [1097, 82] on div "t. +971529045453 | rajaqasim093@gmail.com" at bounding box center [1190, 85] width 202 height 28
copy div "+971529045453 |"
click at [893, 396] on app-date-cell at bounding box center [837, 719] width 186 height 1687
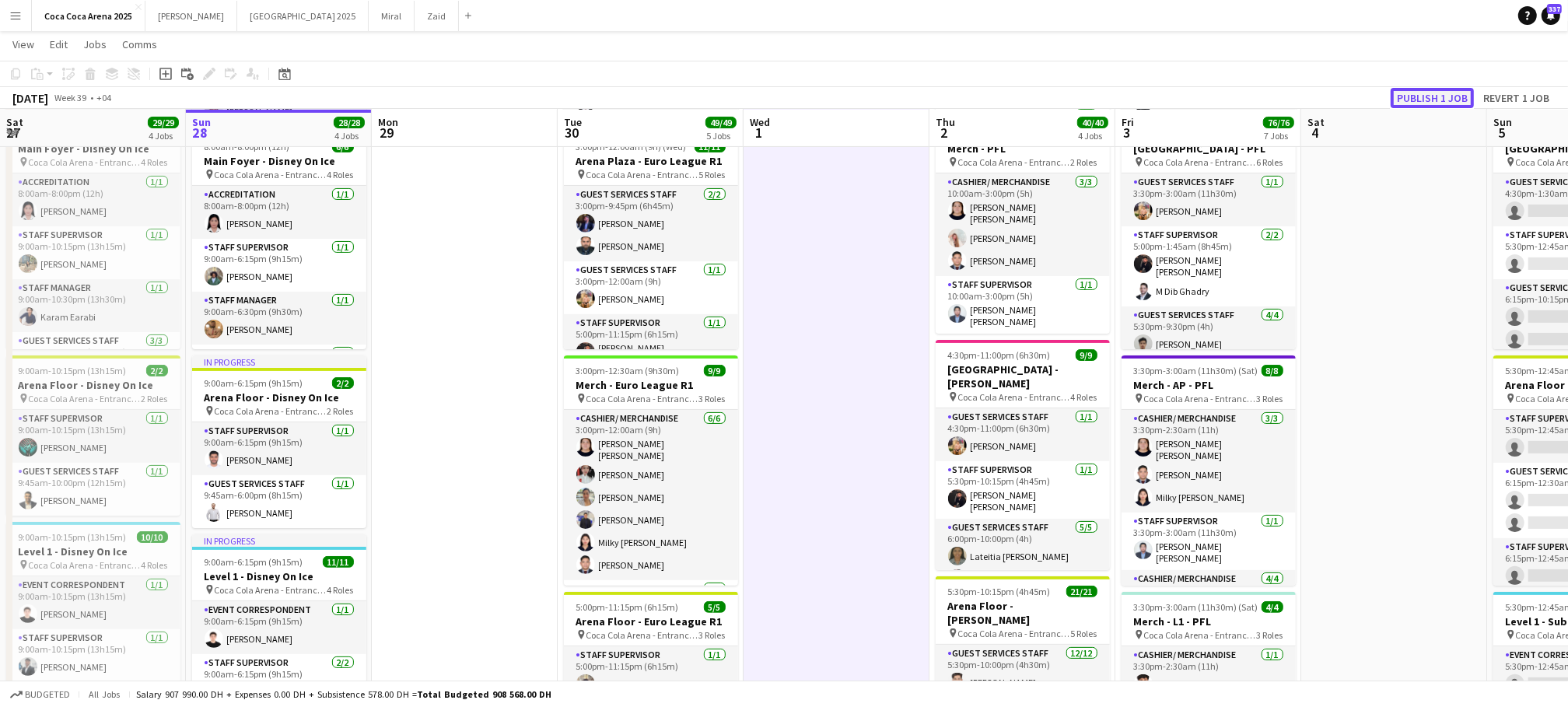
click at [1410, 92] on button "Publish 1 job" at bounding box center [1432, 98] width 83 height 21
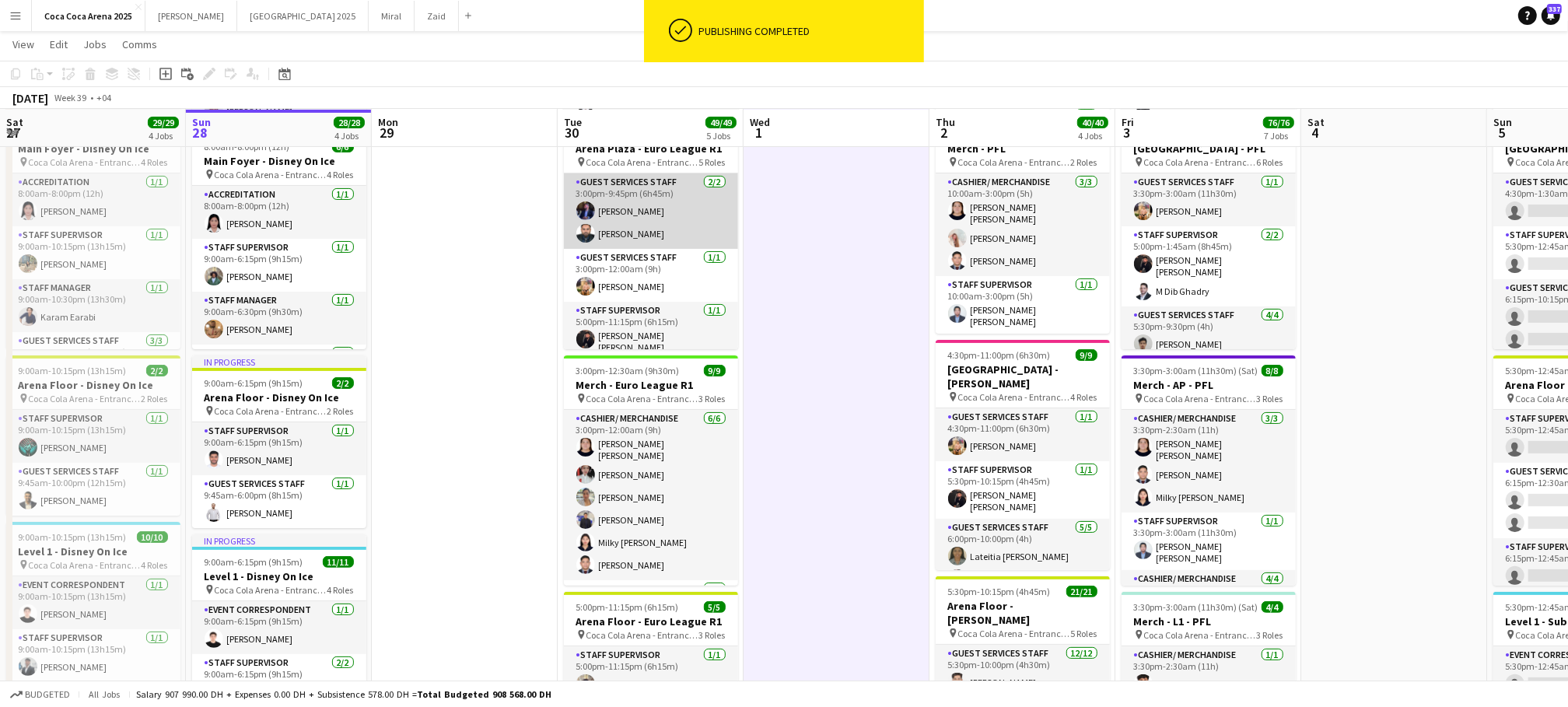
click at [608, 238] on app-card-role "Guest Services Staff 2/2 3:00pm-9:45pm (6h45m) Bader Baker Qasim Fahim" at bounding box center [651, 210] width 174 height 75
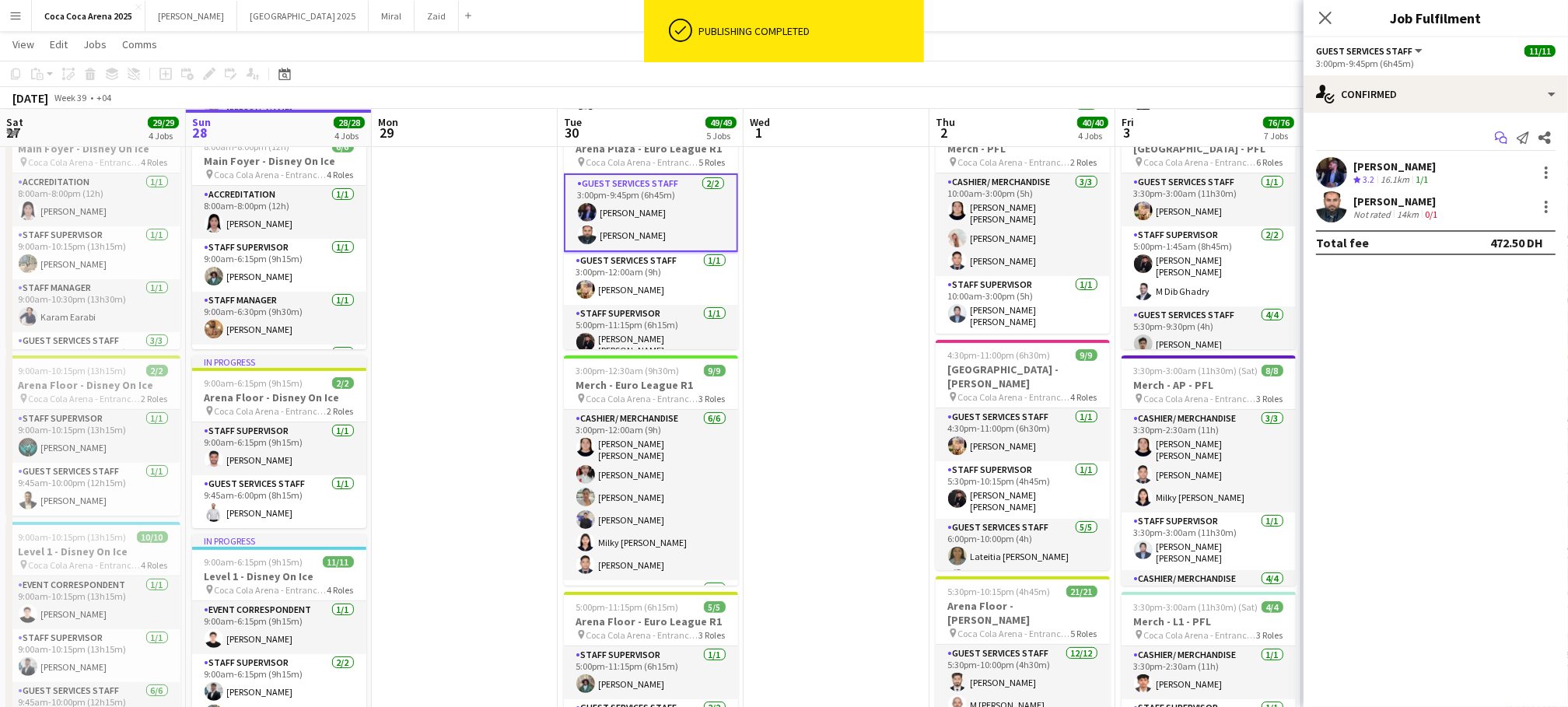
click at [1495, 135] on icon at bounding box center [1500, 135] width 10 height 9
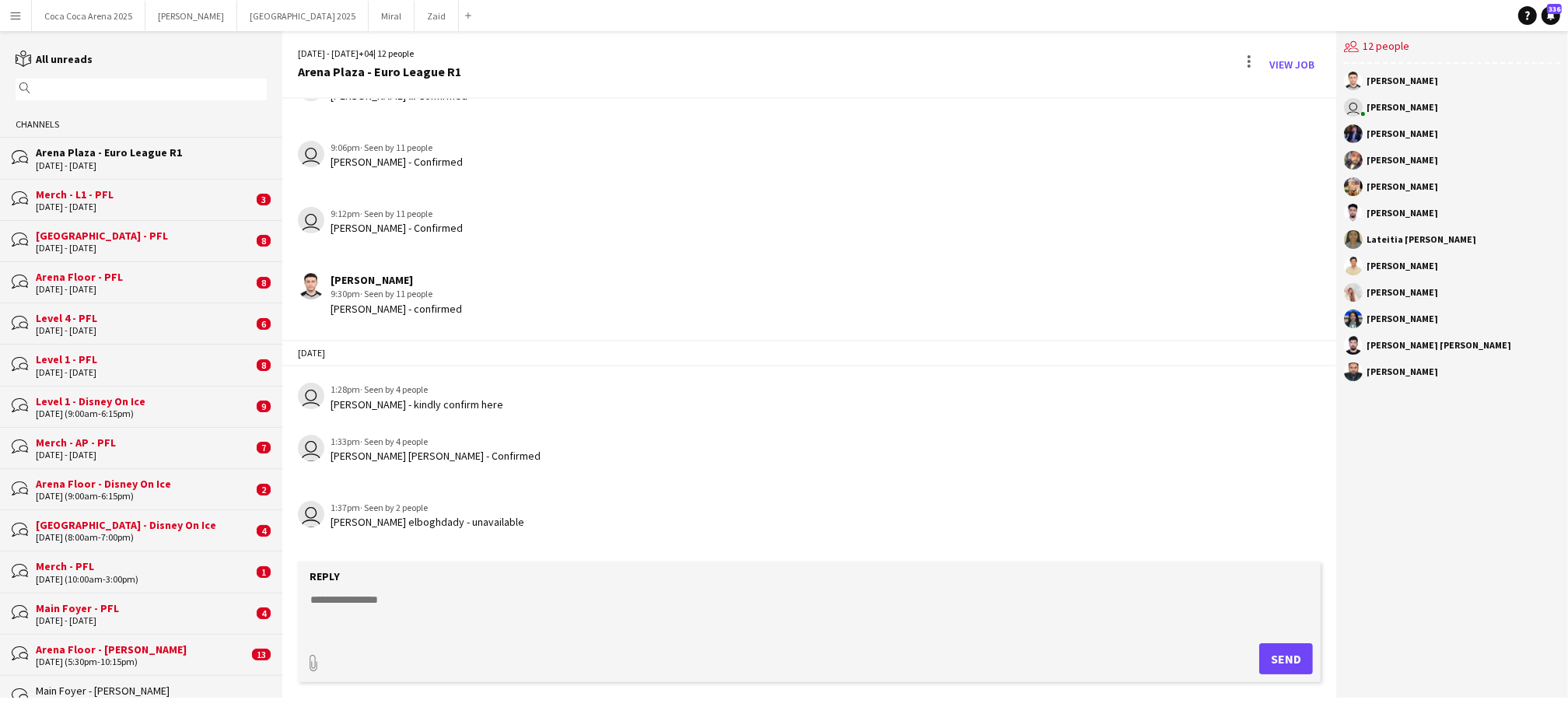
scroll to position [708, 0]
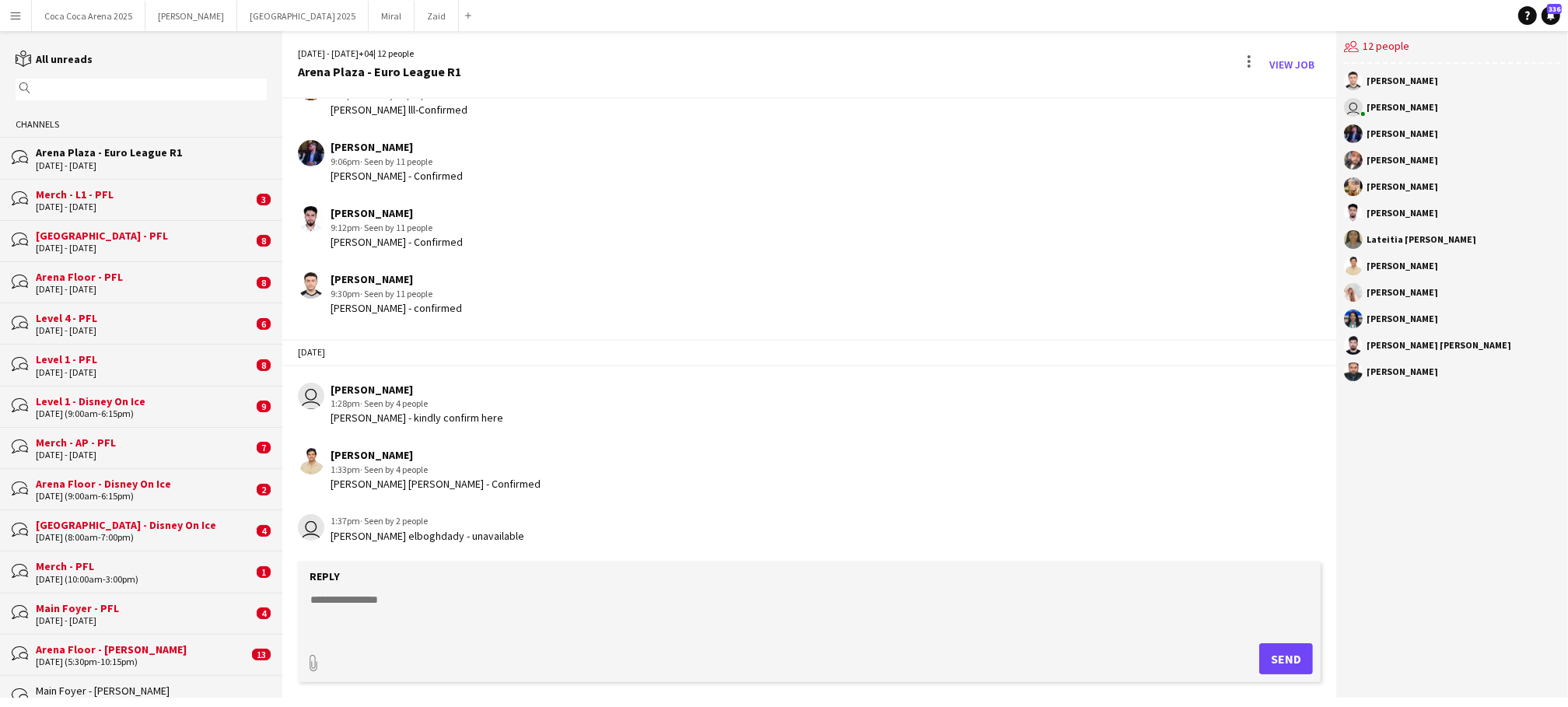
click at [426, 614] on textarea at bounding box center [812, 612] width 1008 height 40
click at [423, 595] on textarea at bounding box center [812, 612] width 1008 height 40
type textarea "*"
type textarea "**********"
click at [1280, 654] on button "Send" at bounding box center [1285, 659] width 54 height 31
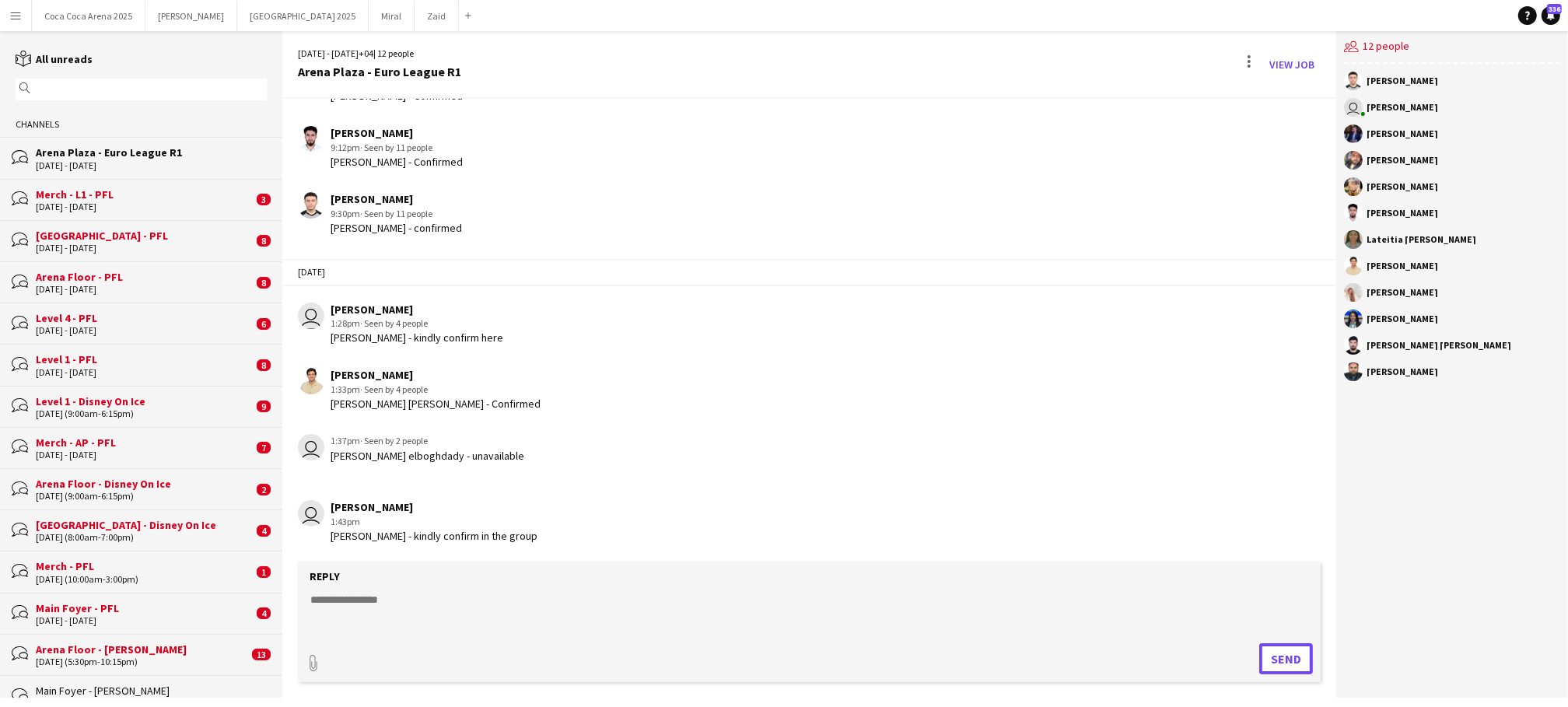
scroll to position [855, 0]
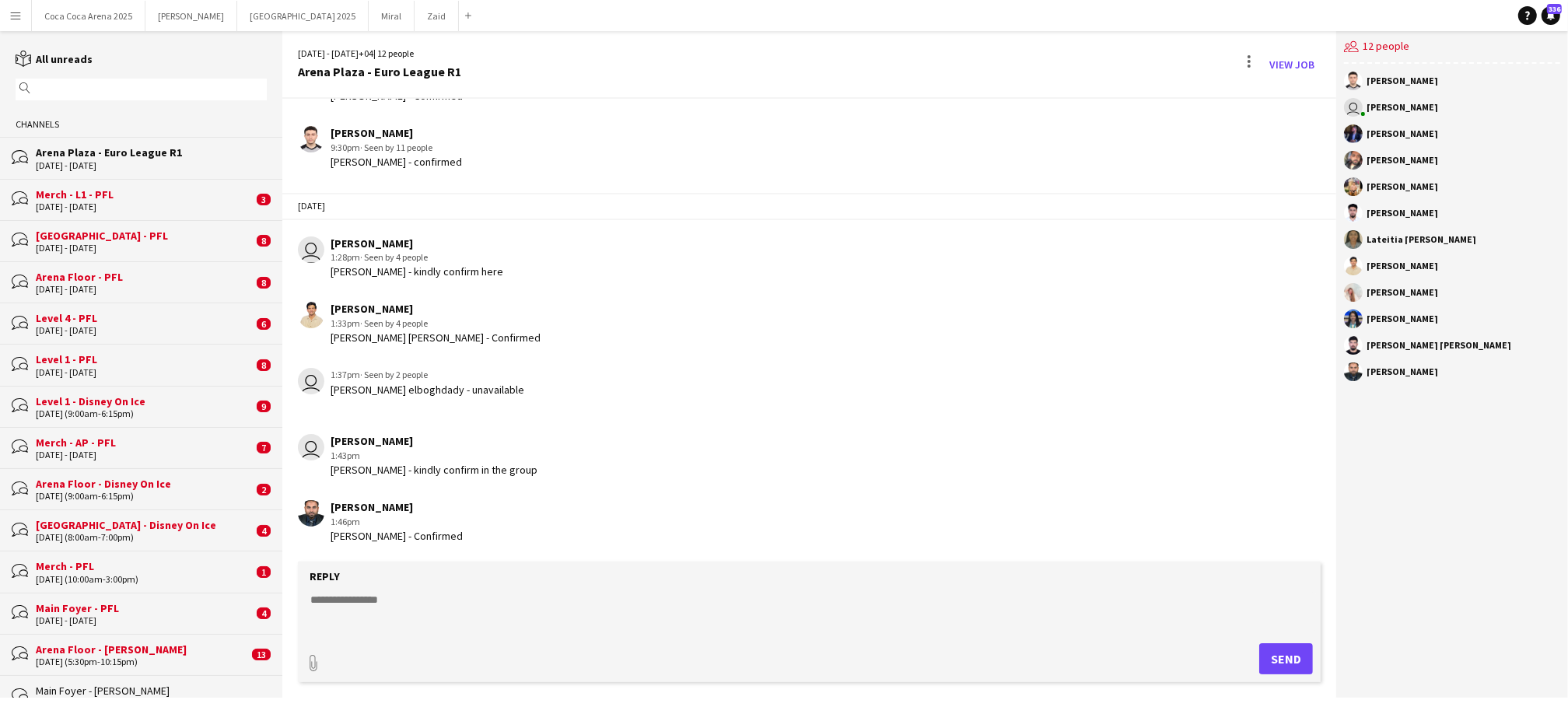
click at [460, 599] on textarea at bounding box center [812, 612] width 1008 height 40
type textarea "**********"
click at [1289, 661] on button "Send" at bounding box center [1285, 659] width 54 height 31
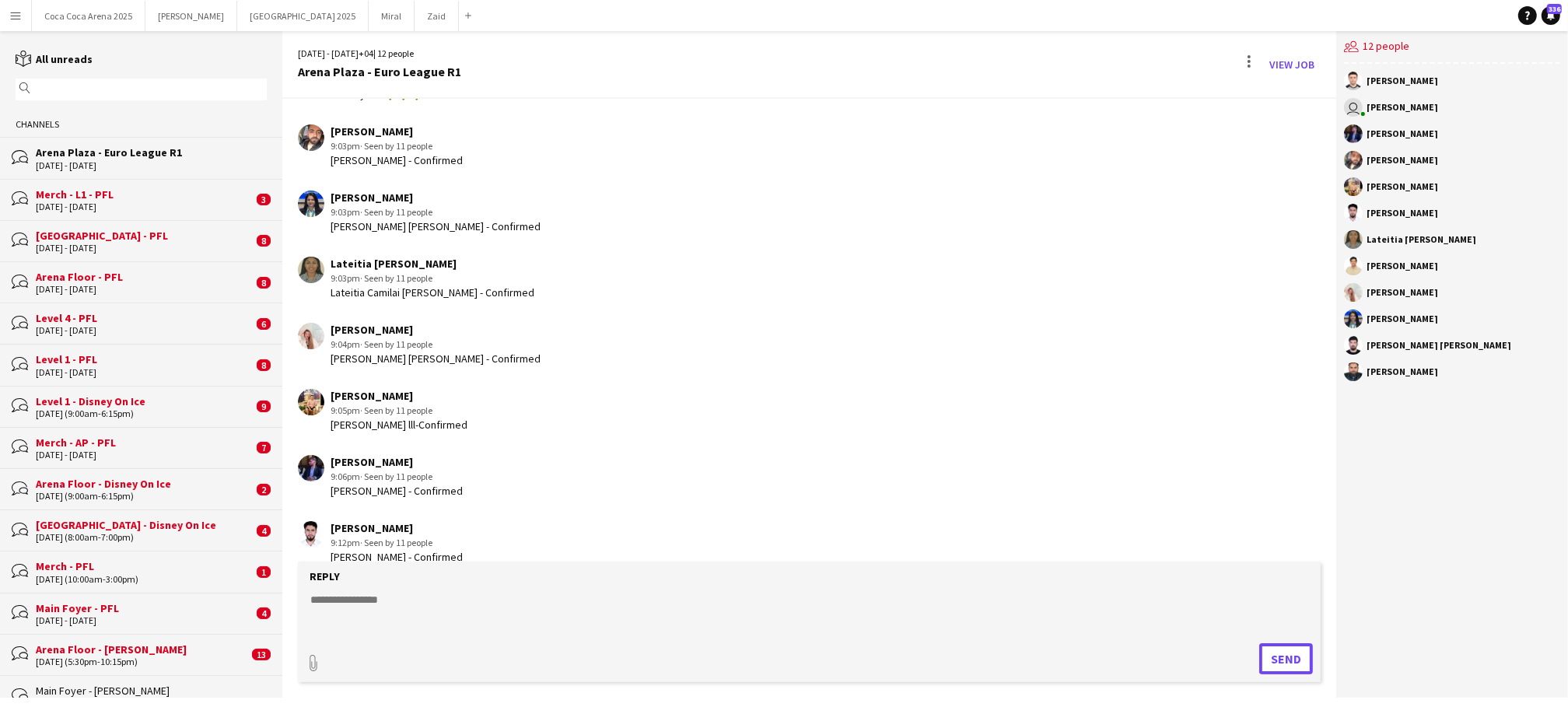
scroll to position [920, 0]
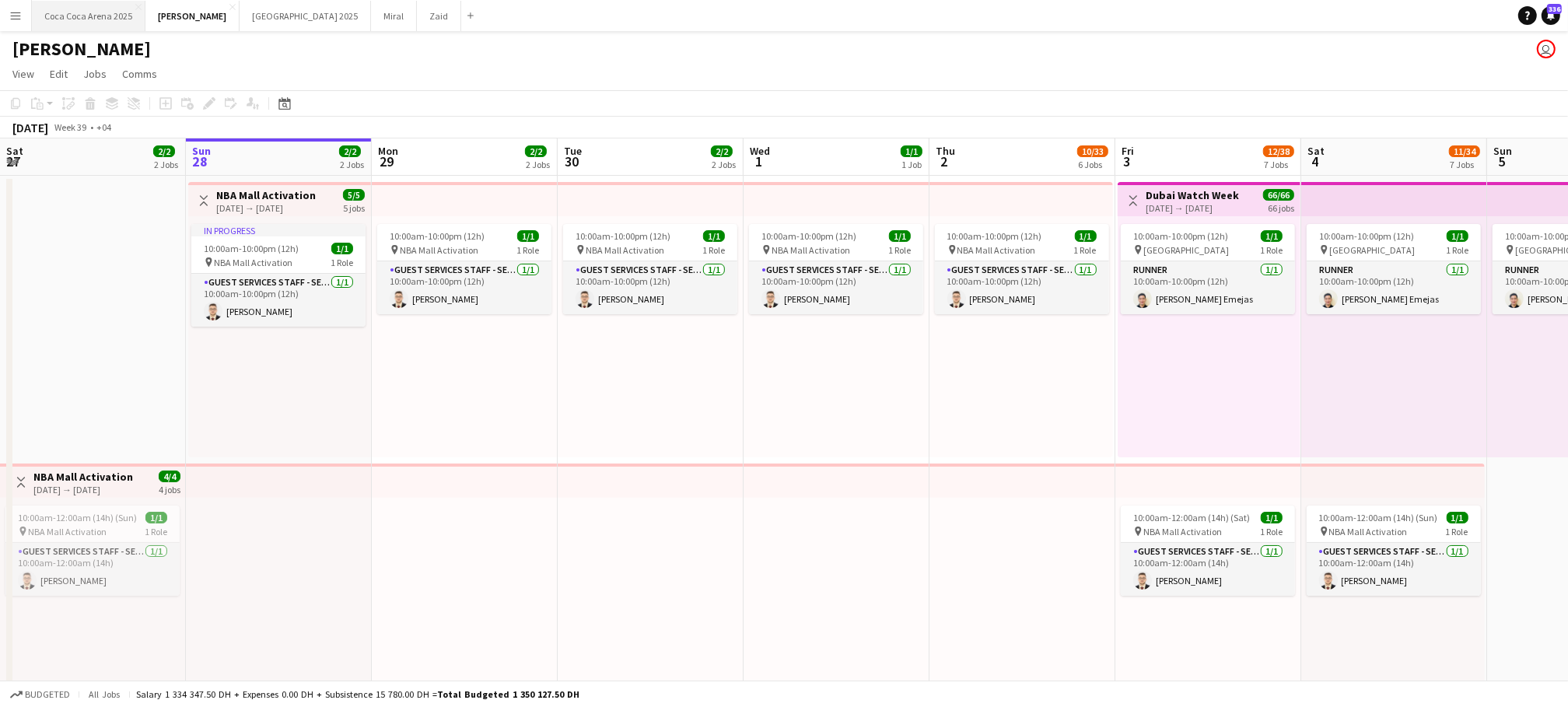
click at [110, 18] on button "[GEOGRAPHIC_DATA] 2025 Close" at bounding box center [89, 16] width 113 height 30
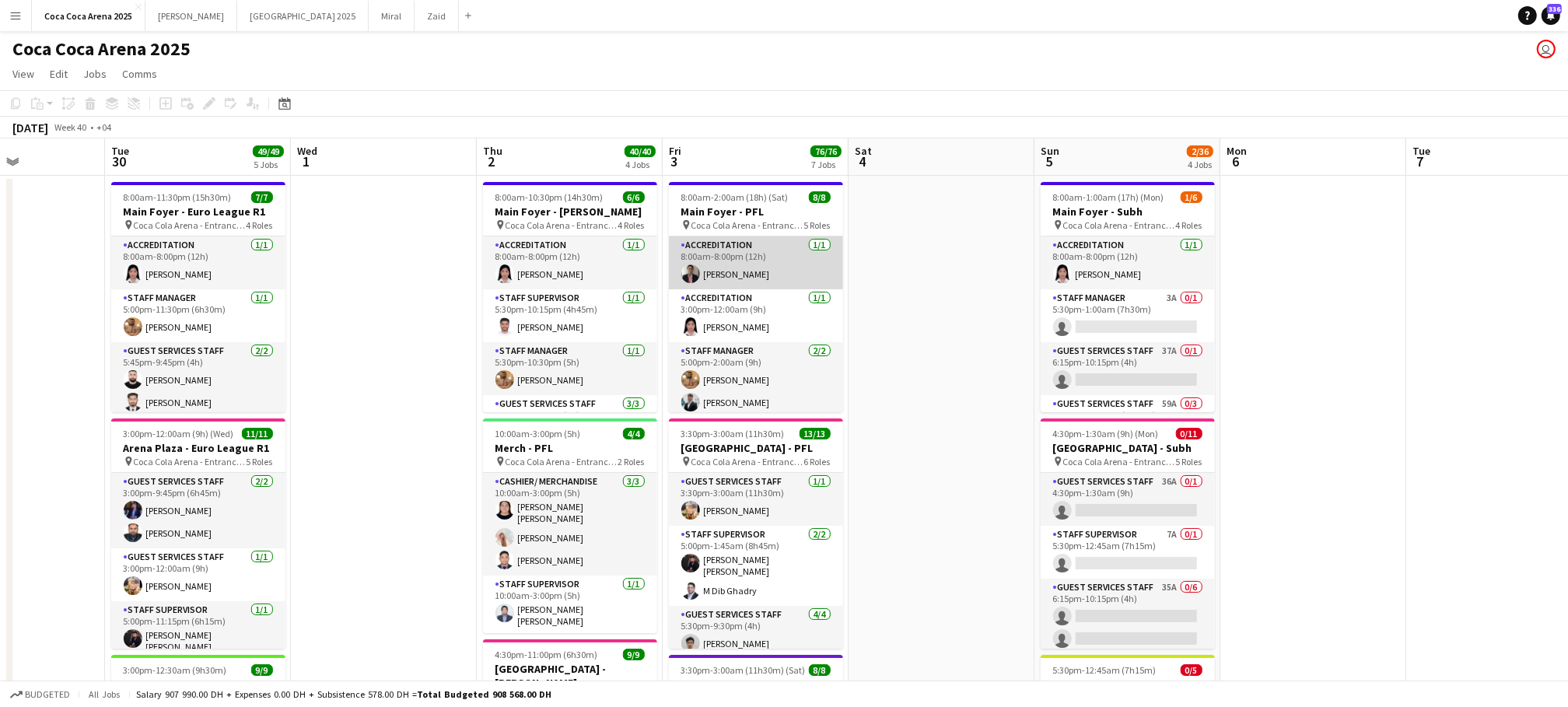
click at [737, 269] on app-card-role "Accreditation 1/1 8:00am-8:00pm (12h) Gladys Santos" at bounding box center [756, 263] width 174 height 53
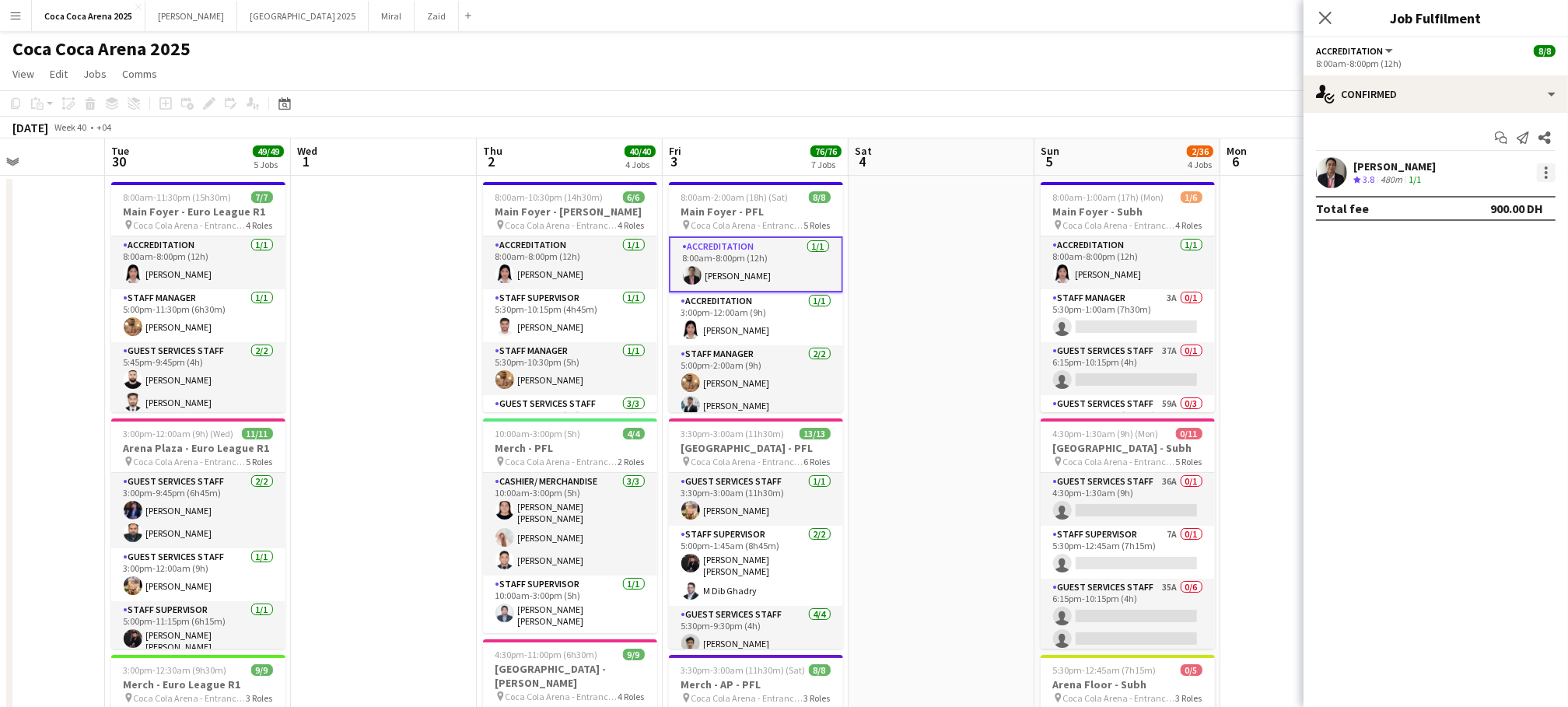
click at [1547, 177] on div at bounding box center [1546, 172] width 19 height 19
click at [1486, 239] on span "Switch crew" at bounding box center [1481, 239] width 66 height 14
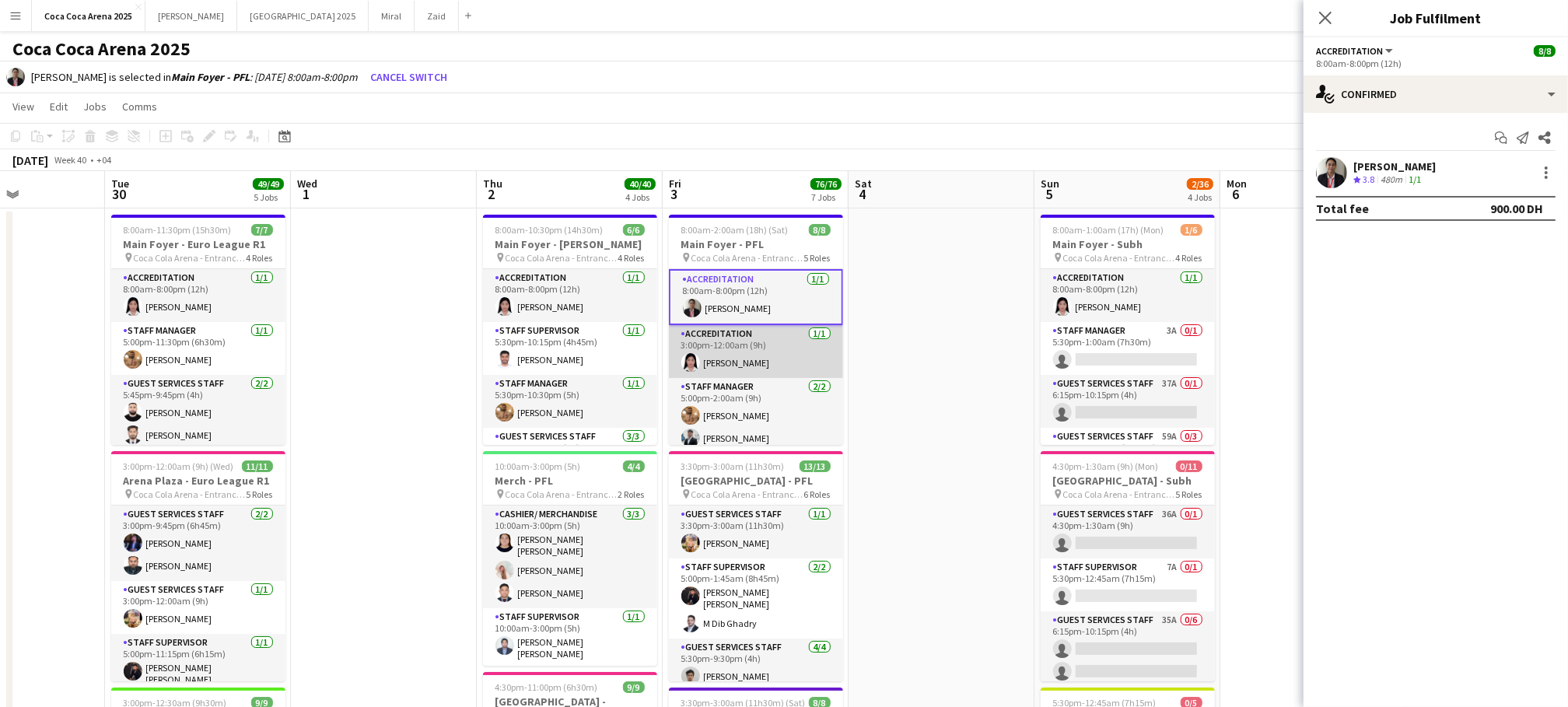
click at [752, 352] on app-card-role "Accreditation 1/1 3:00pm-12:00am (9h) Michelle Marie Brillo" at bounding box center [756, 352] width 174 height 53
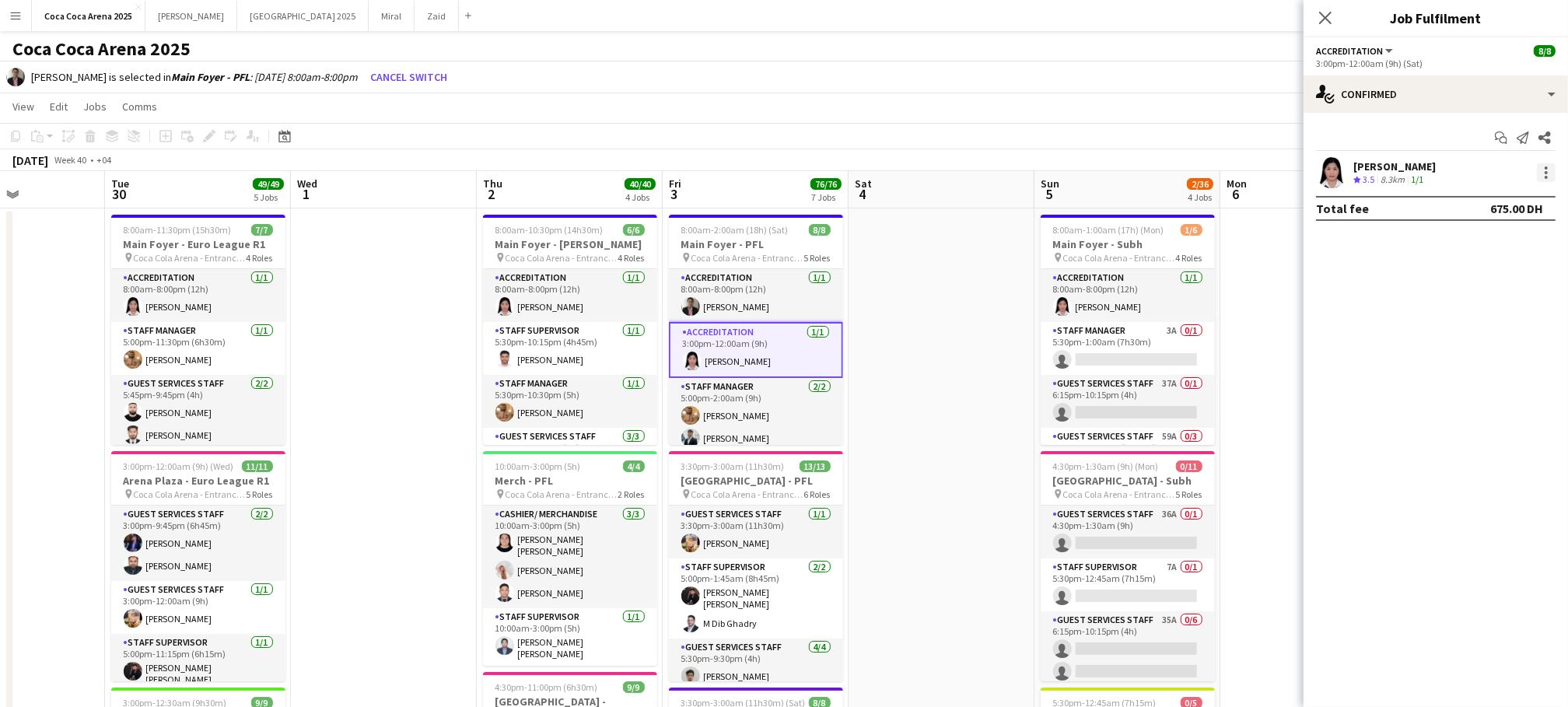
click at [1545, 169] on div at bounding box center [1546, 172] width 19 height 19
click at [1491, 231] on button "Switch with" at bounding box center [1496, 239] width 121 height 37
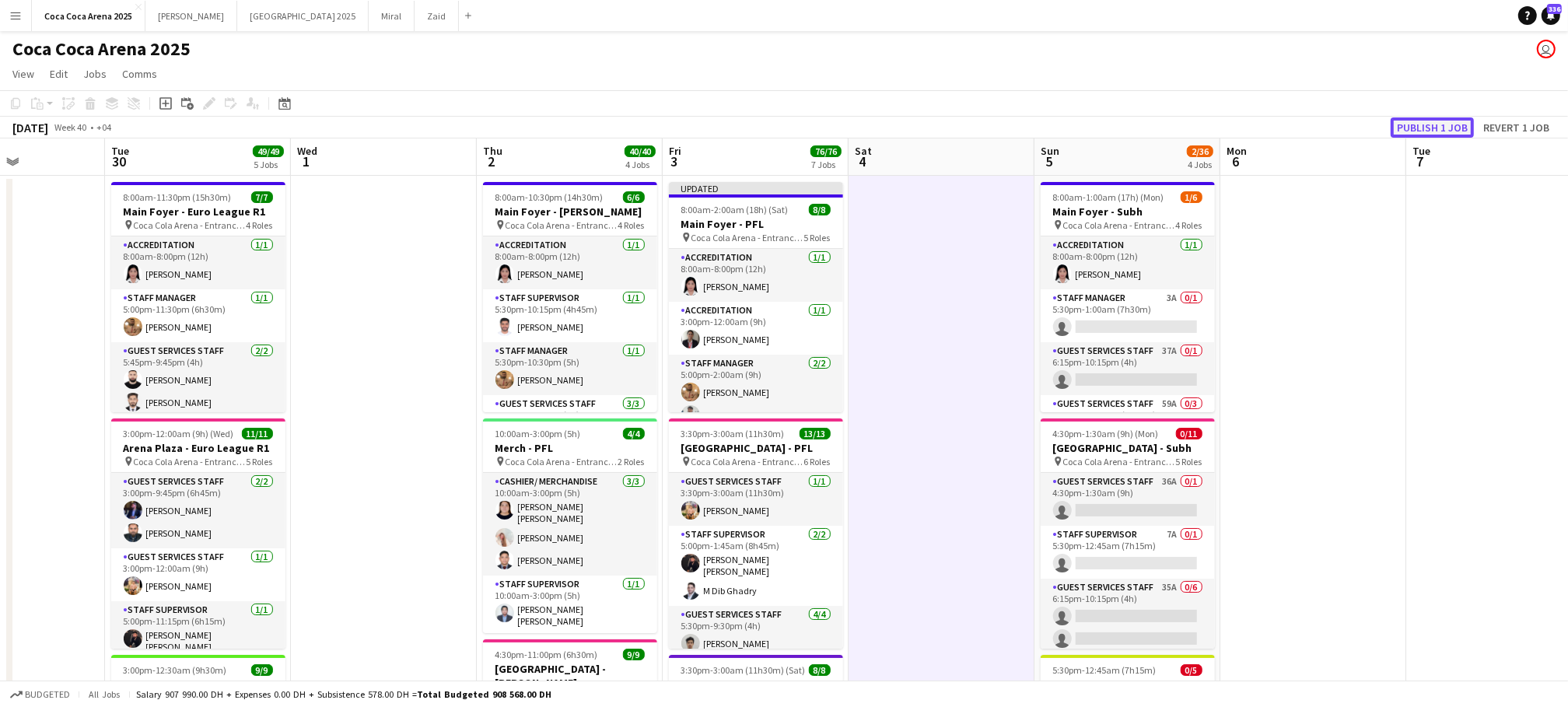
click at [1432, 124] on button "Publish 1 job" at bounding box center [1432, 127] width 83 height 21
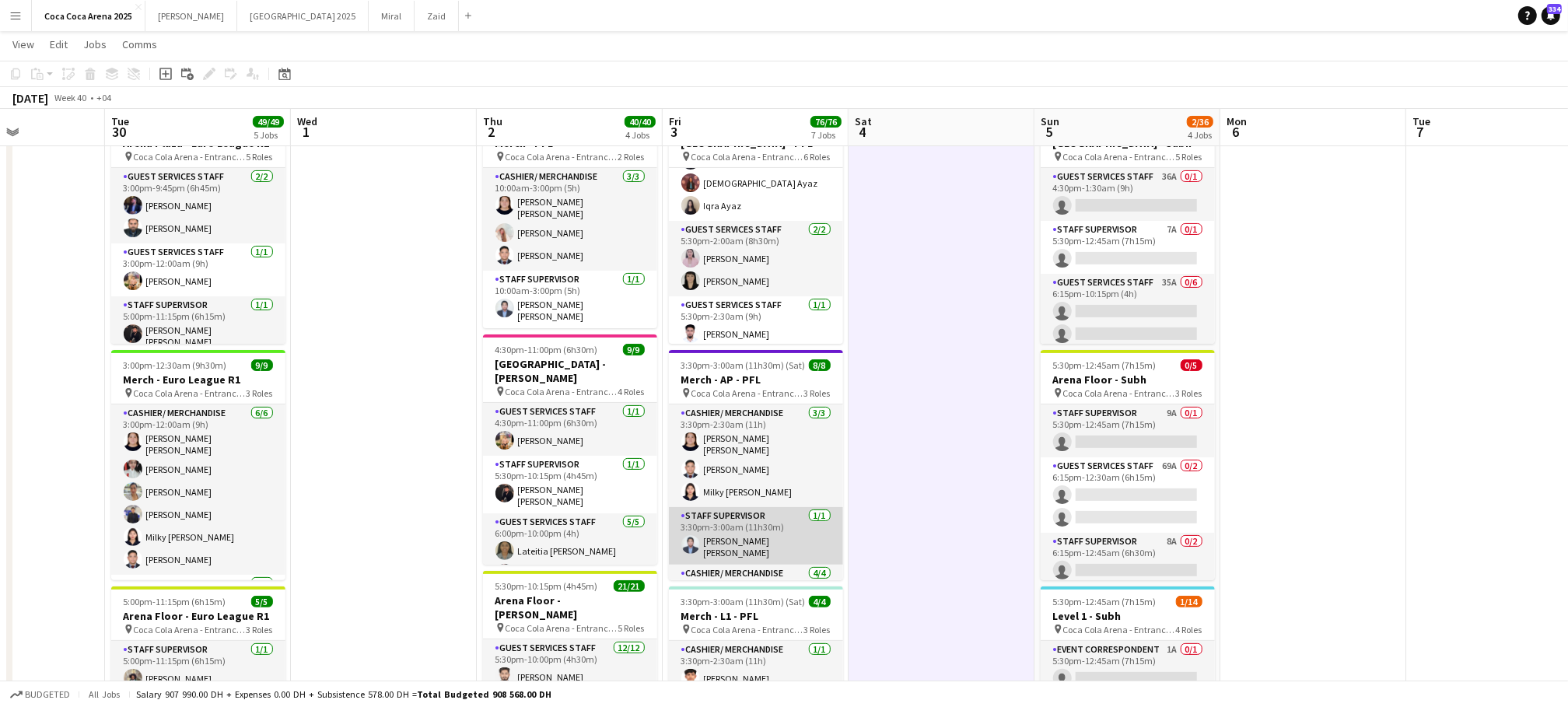
scroll to position [95, 0]
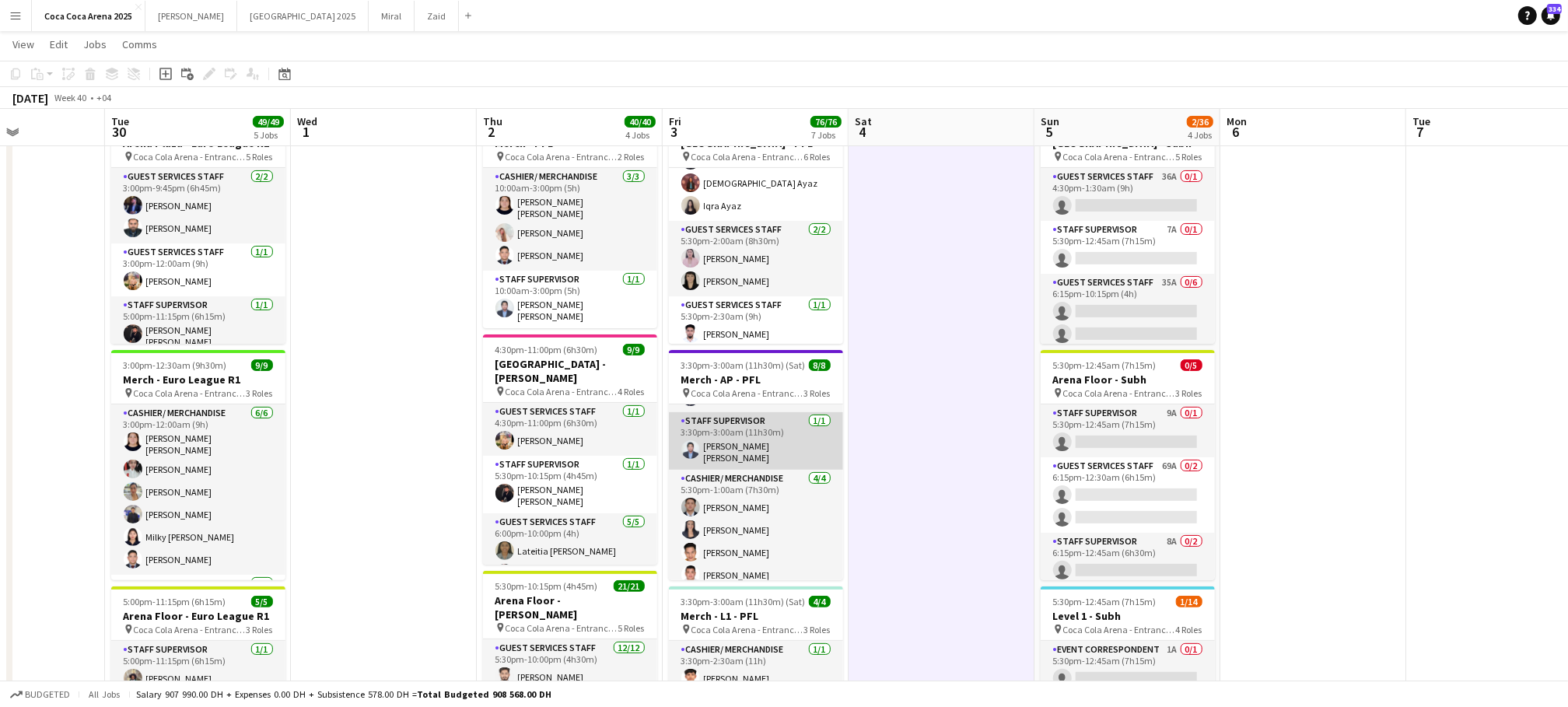
click at [758, 523] on app-card-role "Cashier/ Merchandise [DATE] 5:30pm-1:00am (7h30m) [PERSON_NAME] [PERSON_NAME] […" at bounding box center [756, 530] width 174 height 120
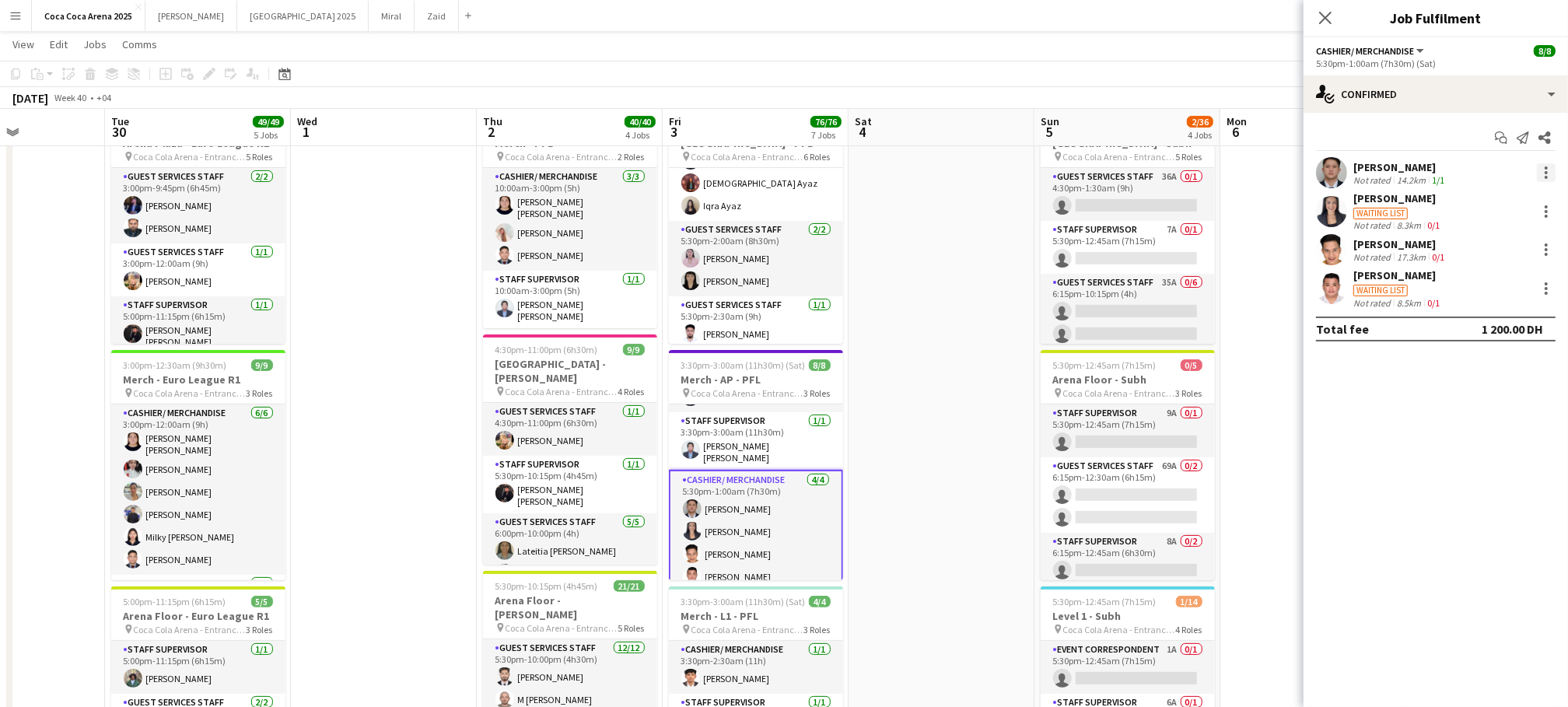
click at [1546, 178] on div at bounding box center [1546, 172] width 19 height 19
click at [1497, 317] on span "Start chat" at bounding box center [1474, 313] width 53 height 14
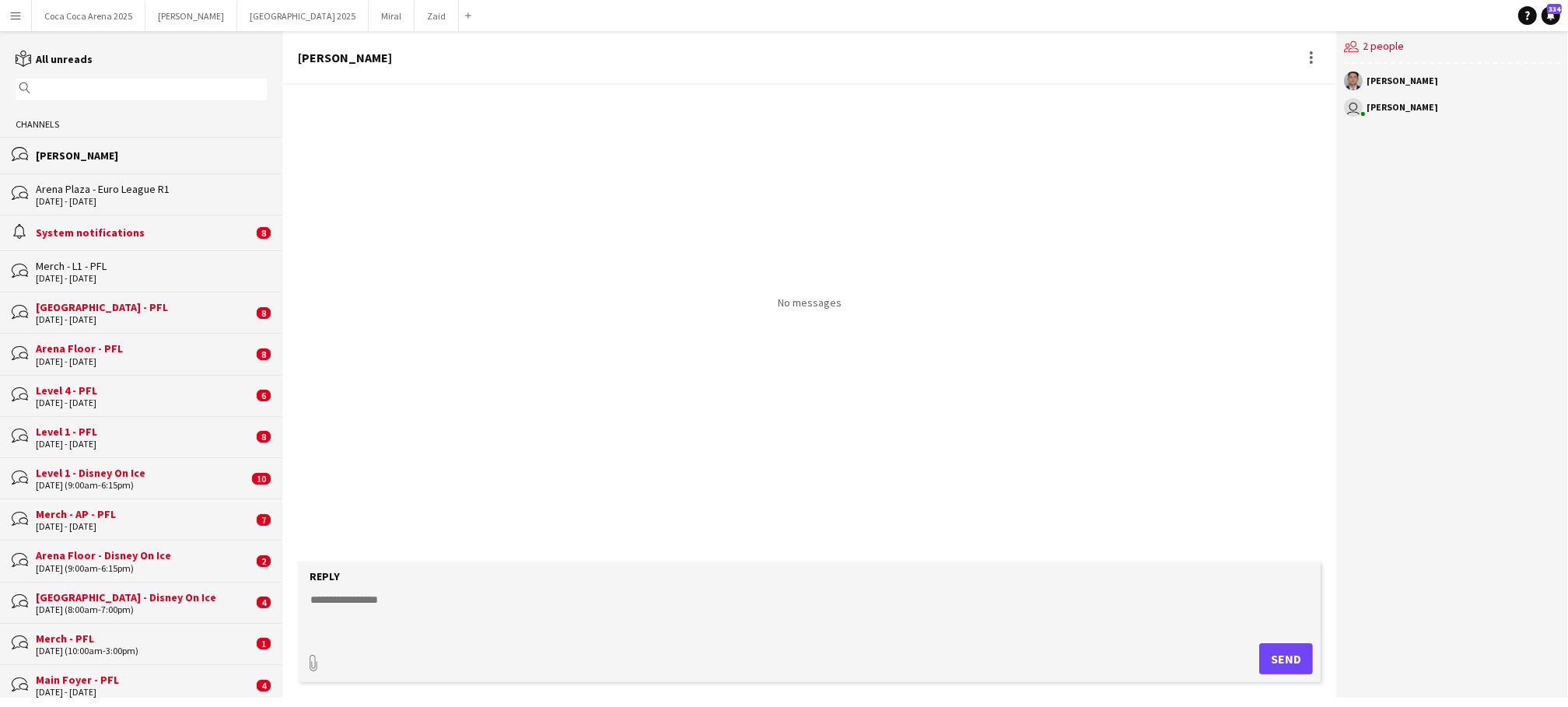
click at [693, 619] on textarea at bounding box center [812, 612] width 1008 height 40
type textarea "*****"
click at [1301, 646] on button "Send" at bounding box center [1285, 659] width 54 height 31
click at [918, 629] on textarea at bounding box center [812, 612] width 1008 height 40
type textarea "**********"
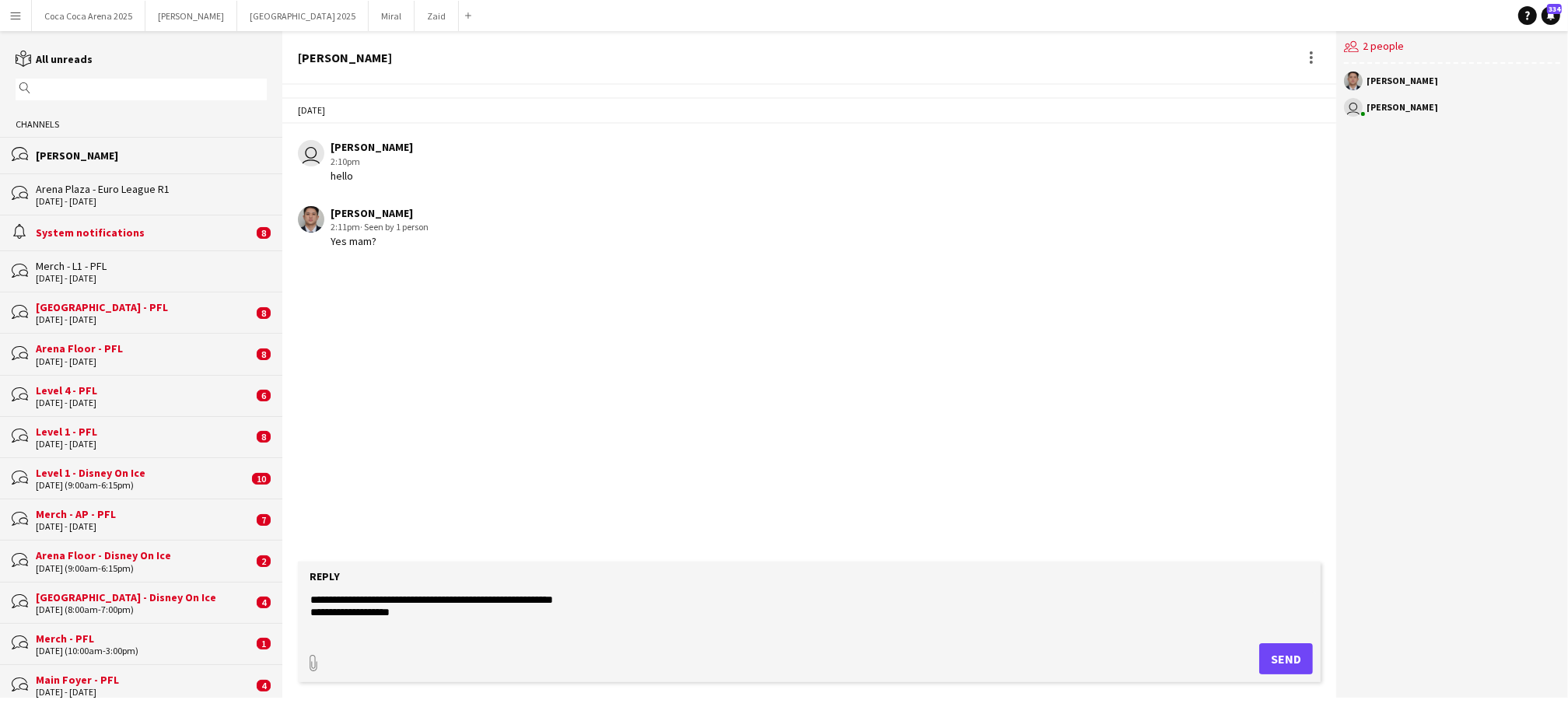
type textarea "**********"
click at [1296, 649] on button "Send" at bounding box center [1285, 659] width 54 height 31
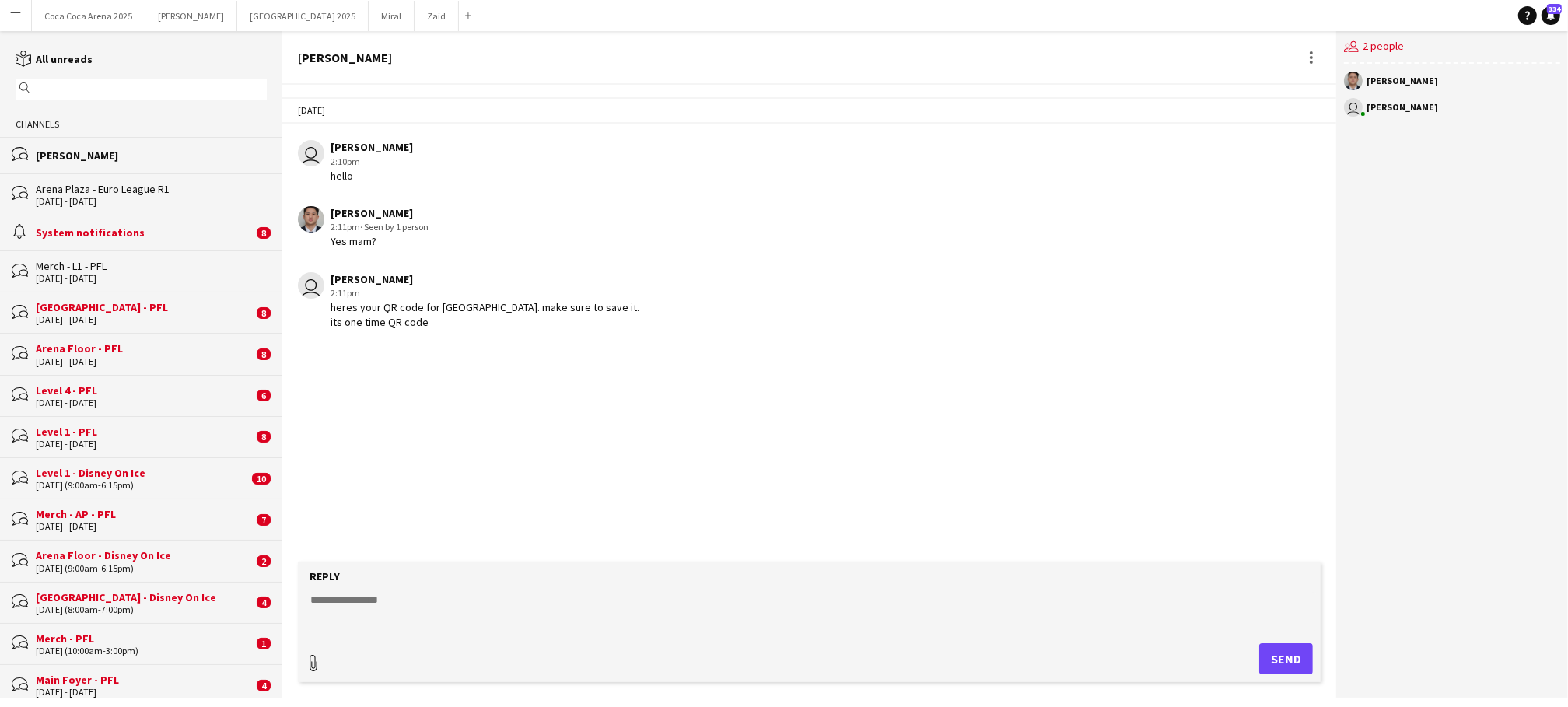
type input "**********"
click at [1279, 658] on span "Upload Upload" at bounding box center [1267, 657] width 67 height 19
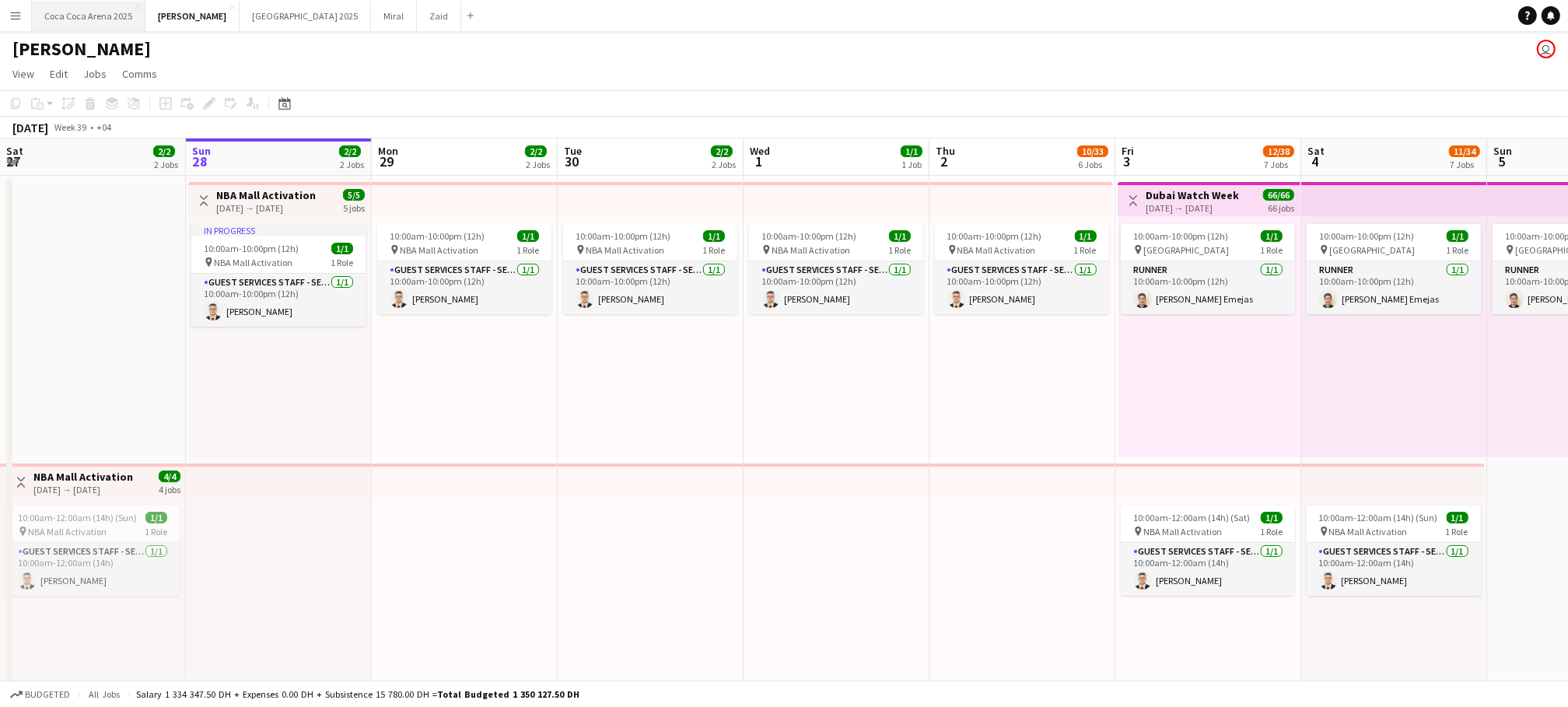
click at [79, 21] on button "[GEOGRAPHIC_DATA] 2025 Close" at bounding box center [89, 16] width 113 height 30
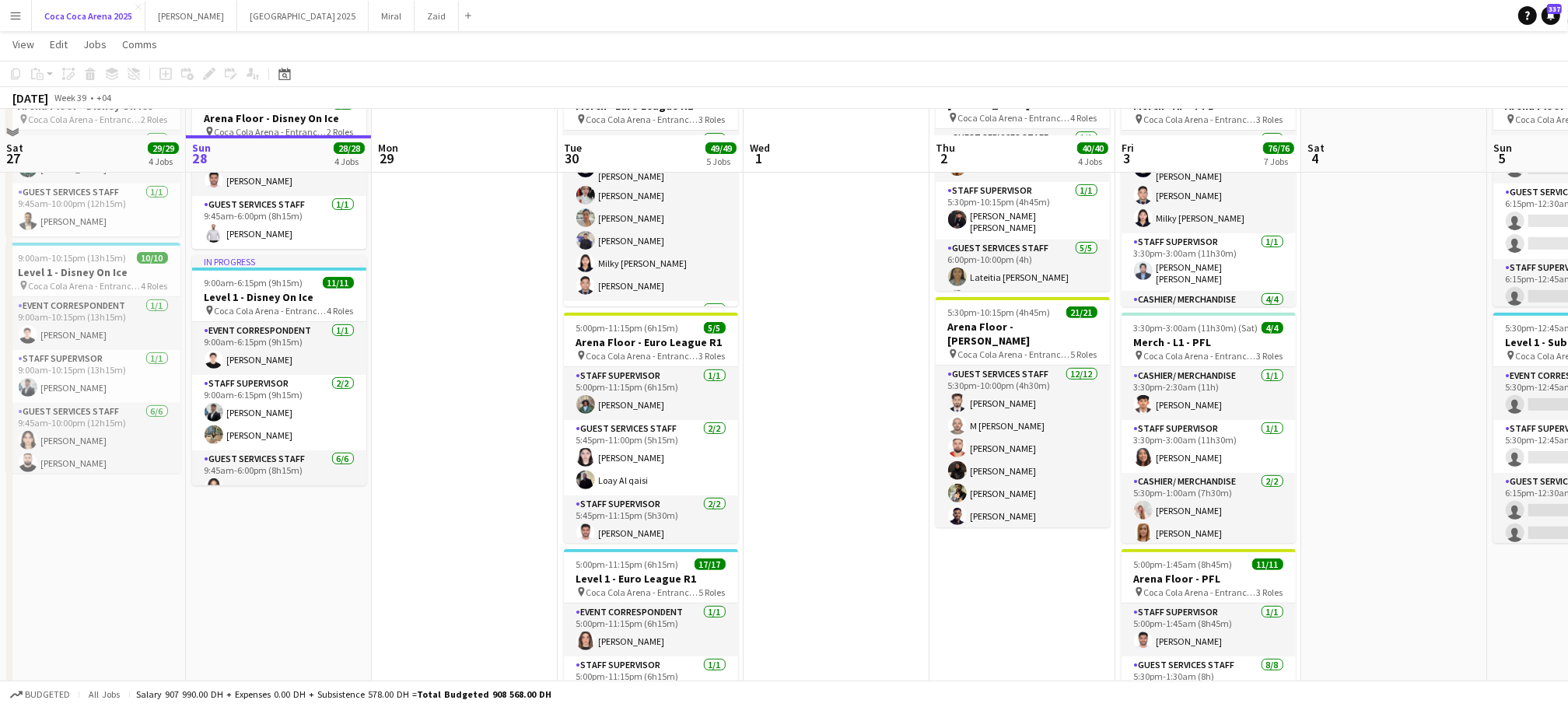
scroll to position [603, 0]
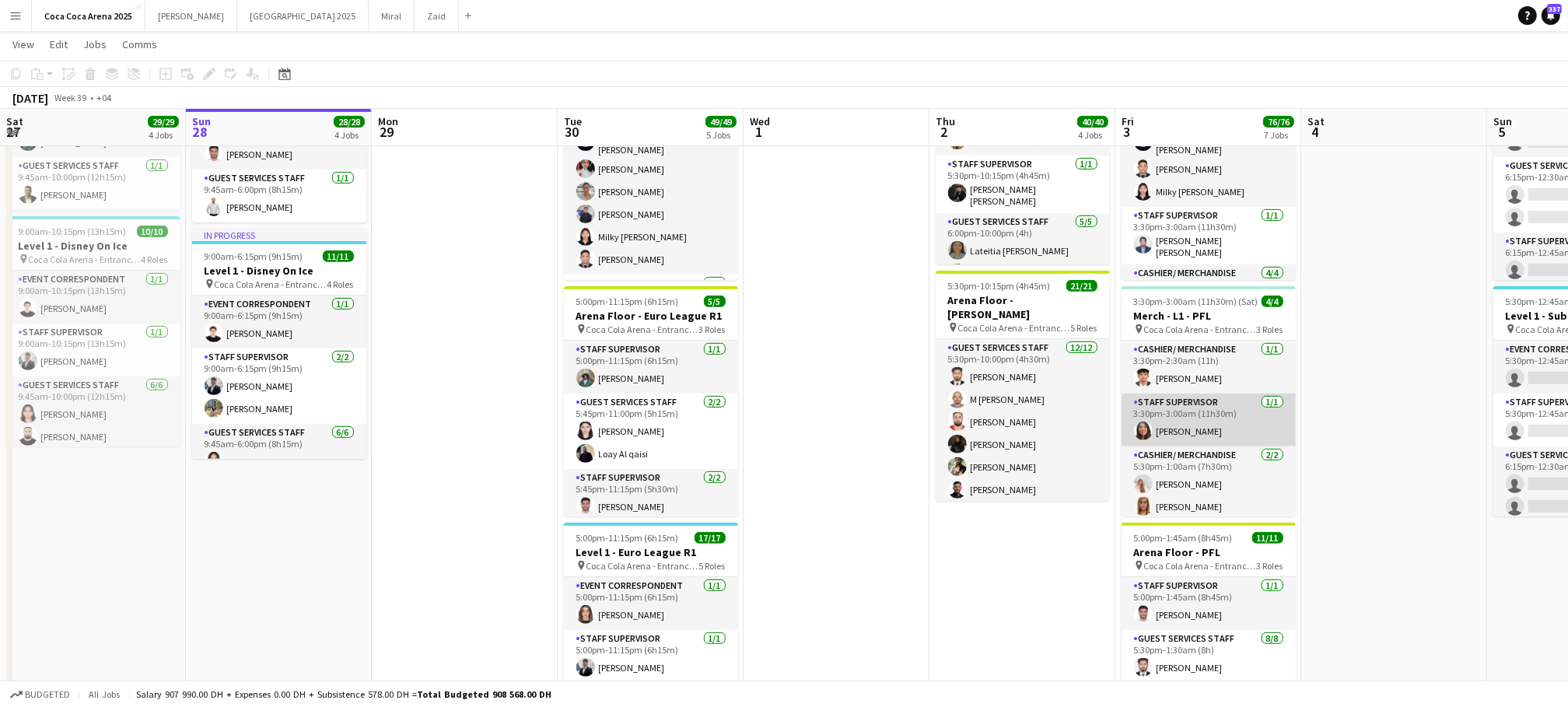
click at [1178, 404] on app-card-role "Staff Supervisor [DATE] 3:30pm-3:00am (11h30m) [PERSON_NAME]" at bounding box center [1208, 420] width 174 height 53
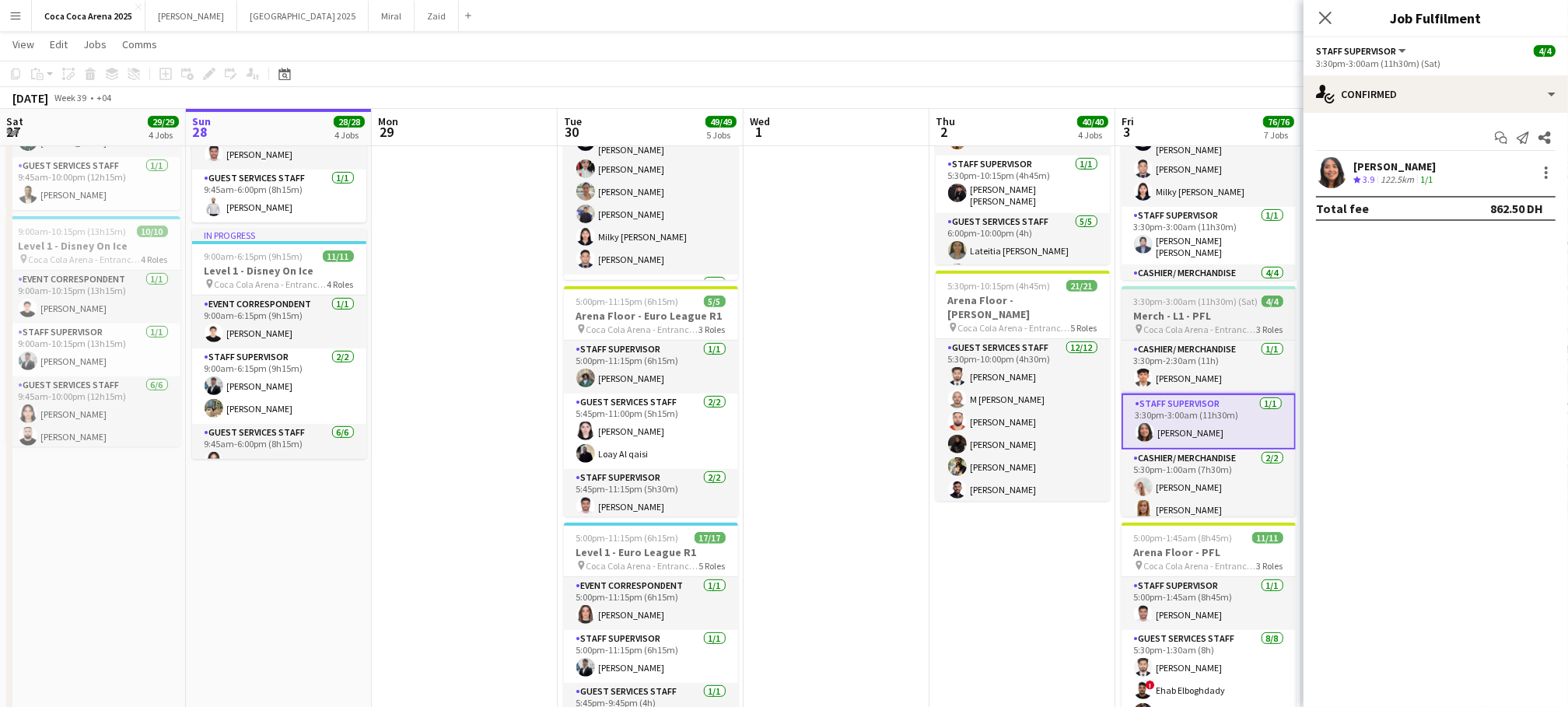
click at [1179, 315] on h3 "Merch - L1 - PFL" at bounding box center [1208, 316] width 174 height 14
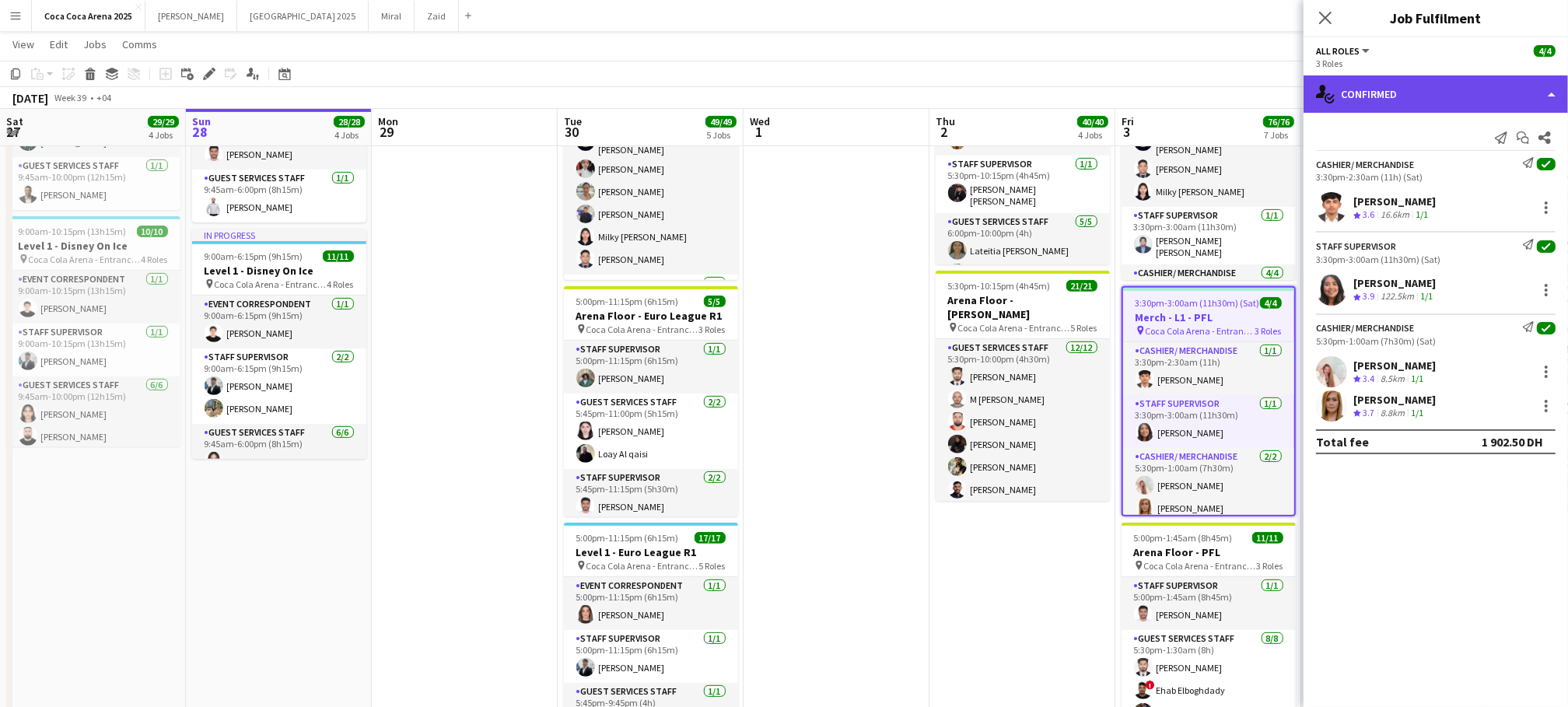
click at [1365, 97] on div "single-neutral-actions-check-2 Confirmed" at bounding box center [1436, 94] width 265 height 37
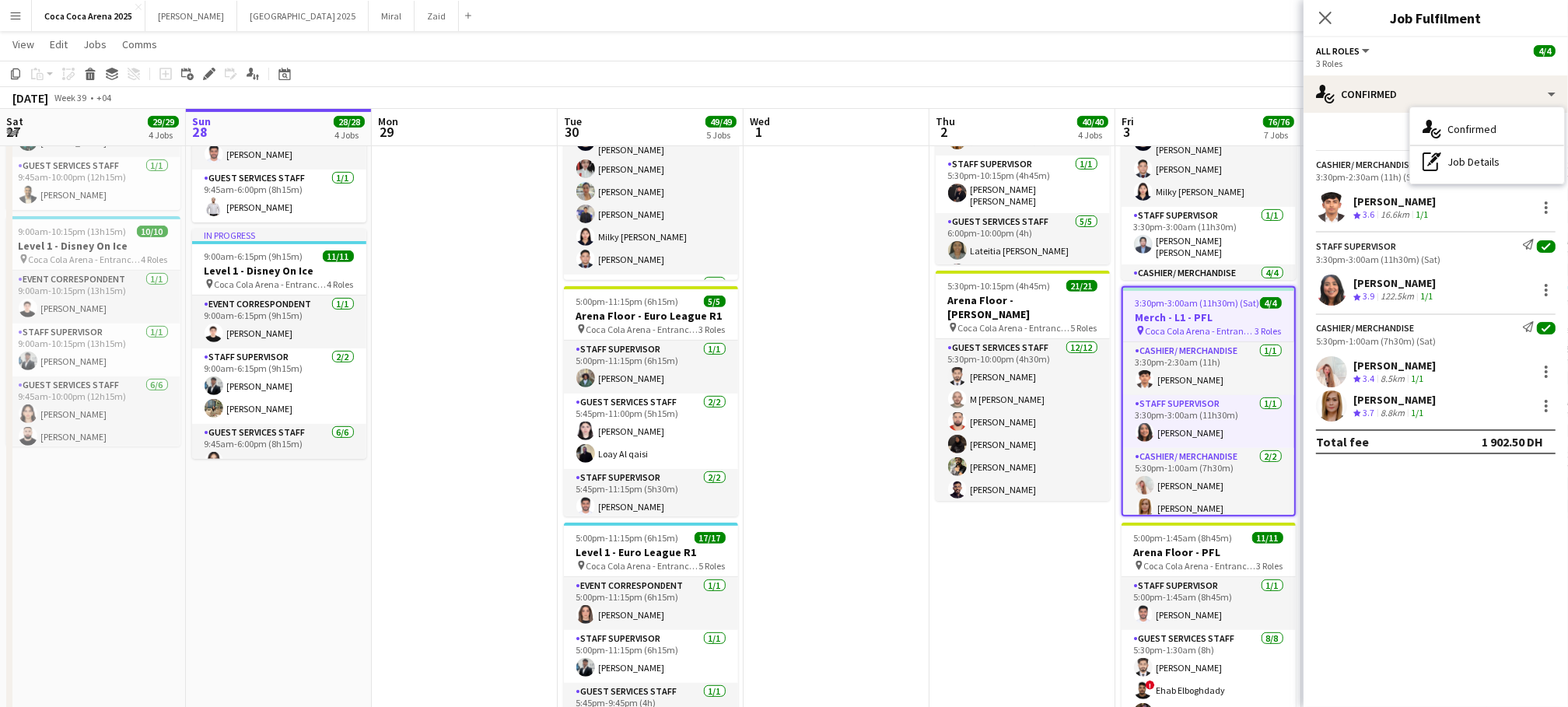
click at [1362, 346] on div "Cashier/ Merchandise Send notification check 5:30pm-1:00am (7h30m) (Sat) [PERSO…" at bounding box center [1436, 368] width 265 height 109
click at [1383, 287] on div "[PERSON_NAME]" at bounding box center [1394, 283] width 82 height 14
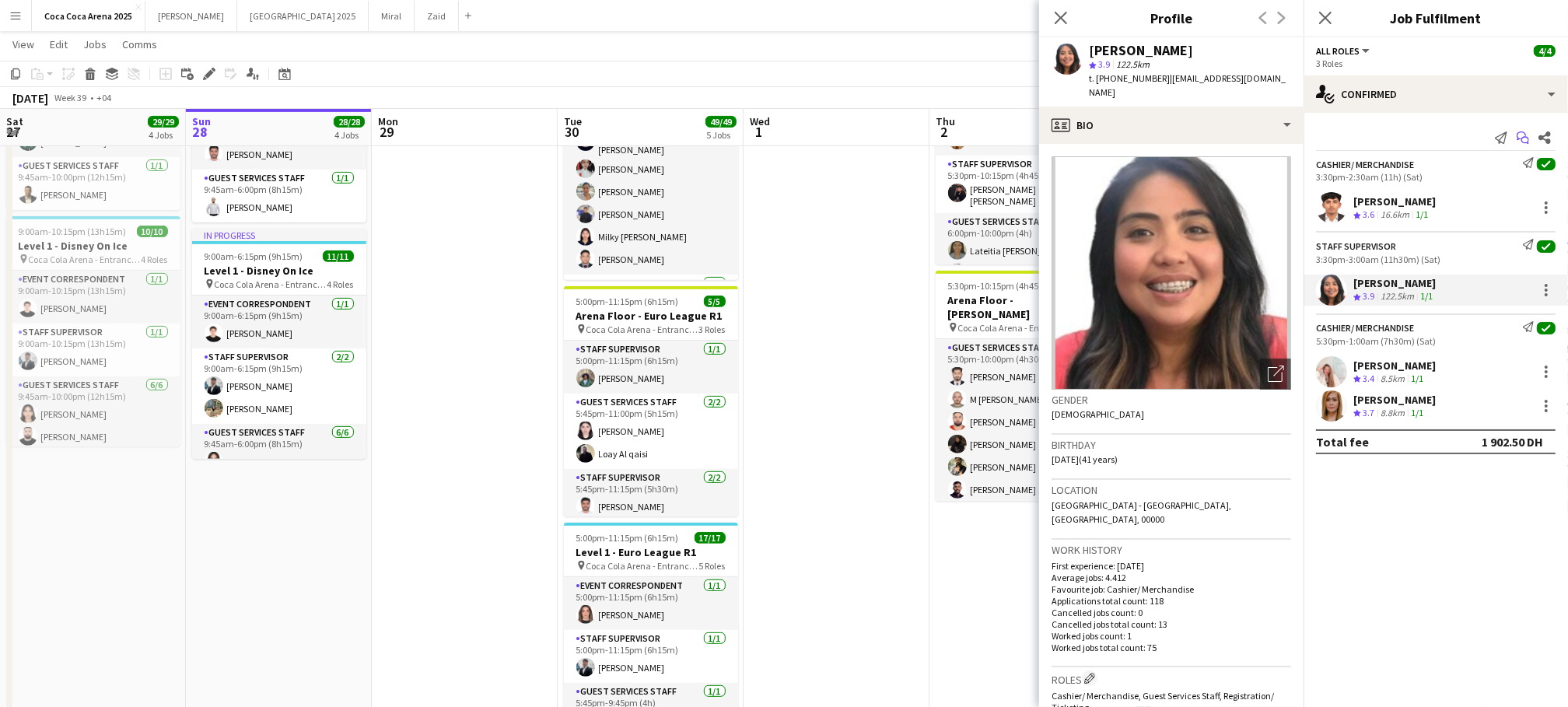
click at [1517, 139] on icon at bounding box center [1522, 135] width 10 height 9
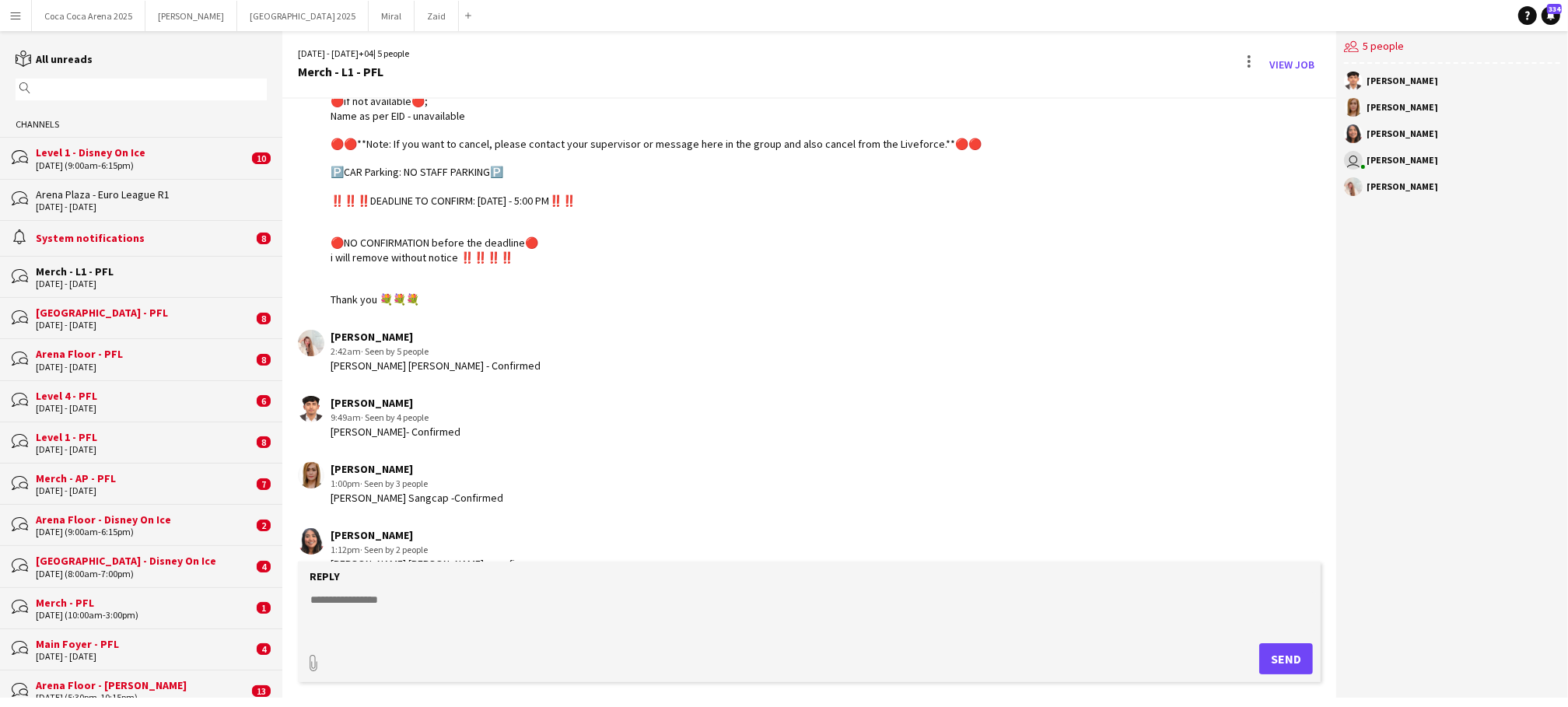
scroll to position [215, 0]
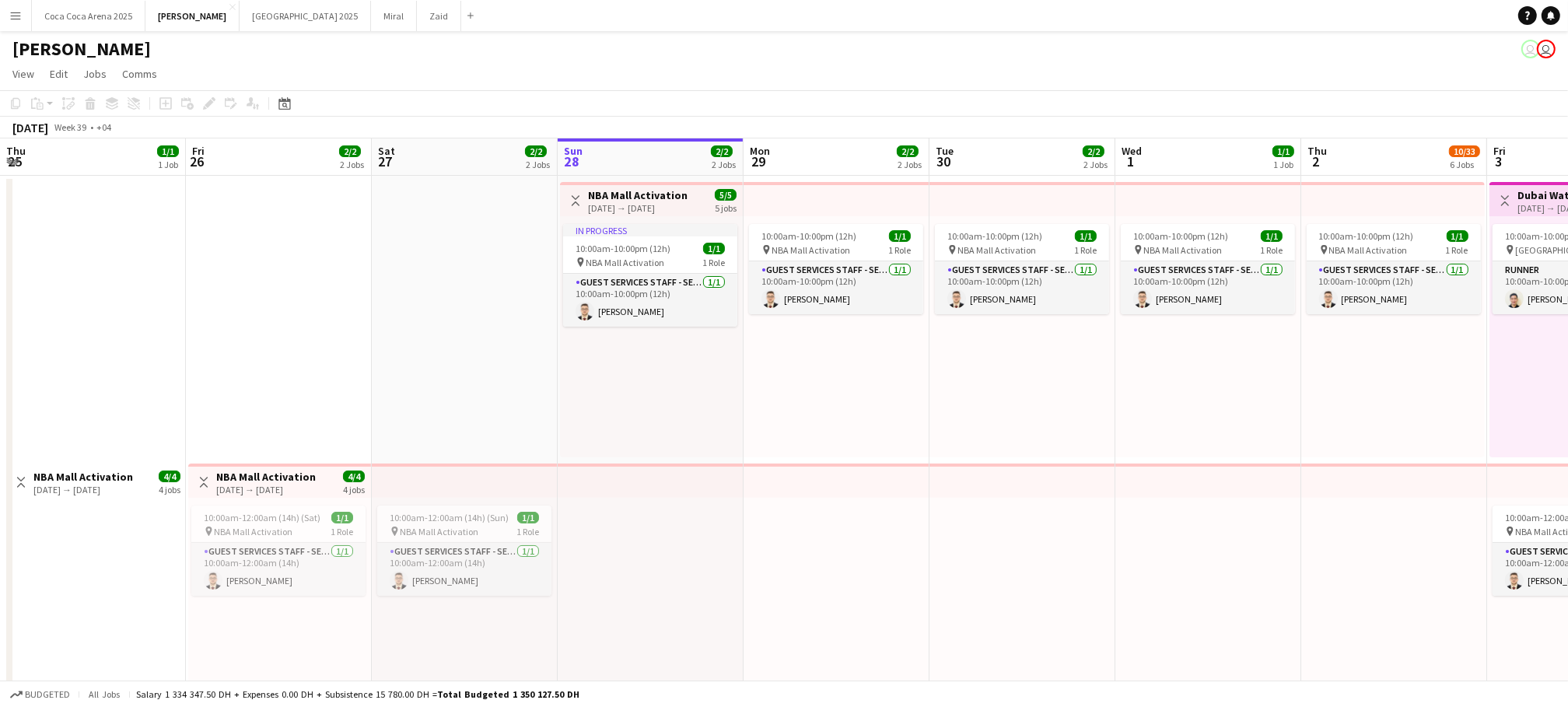
scroll to position [0, 371]
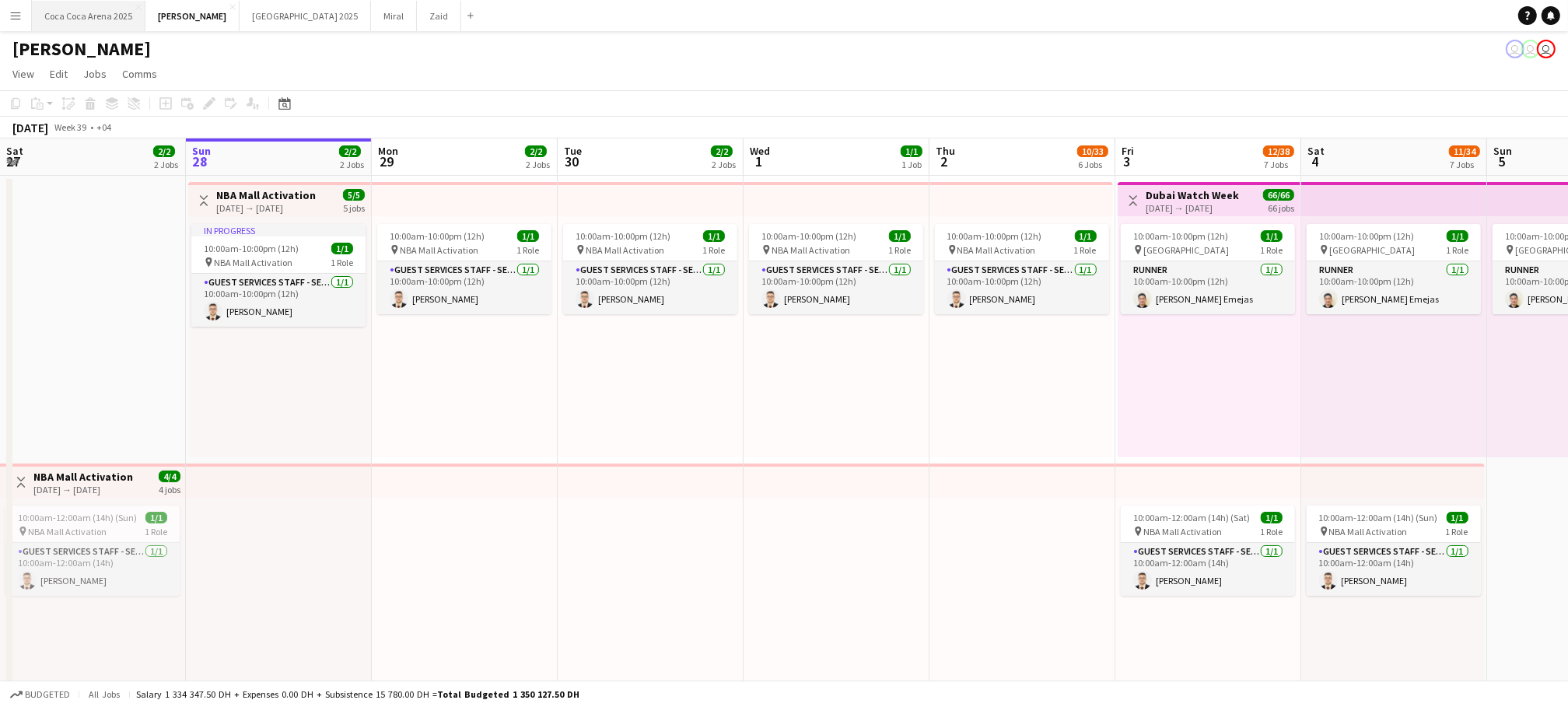
click at [94, 22] on button "[GEOGRAPHIC_DATA] 2025 Close" at bounding box center [89, 16] width 113 height 30
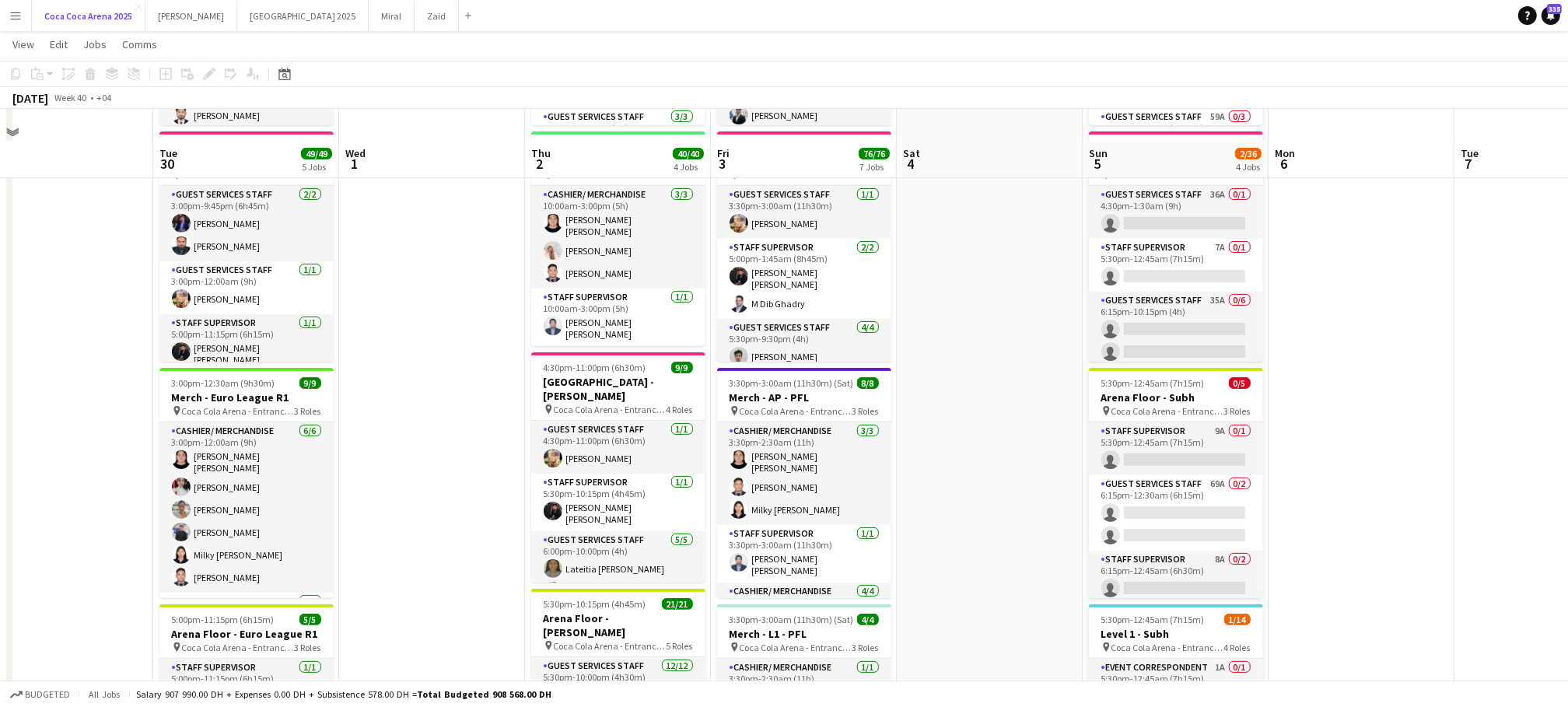
scroll to position [317, 0]
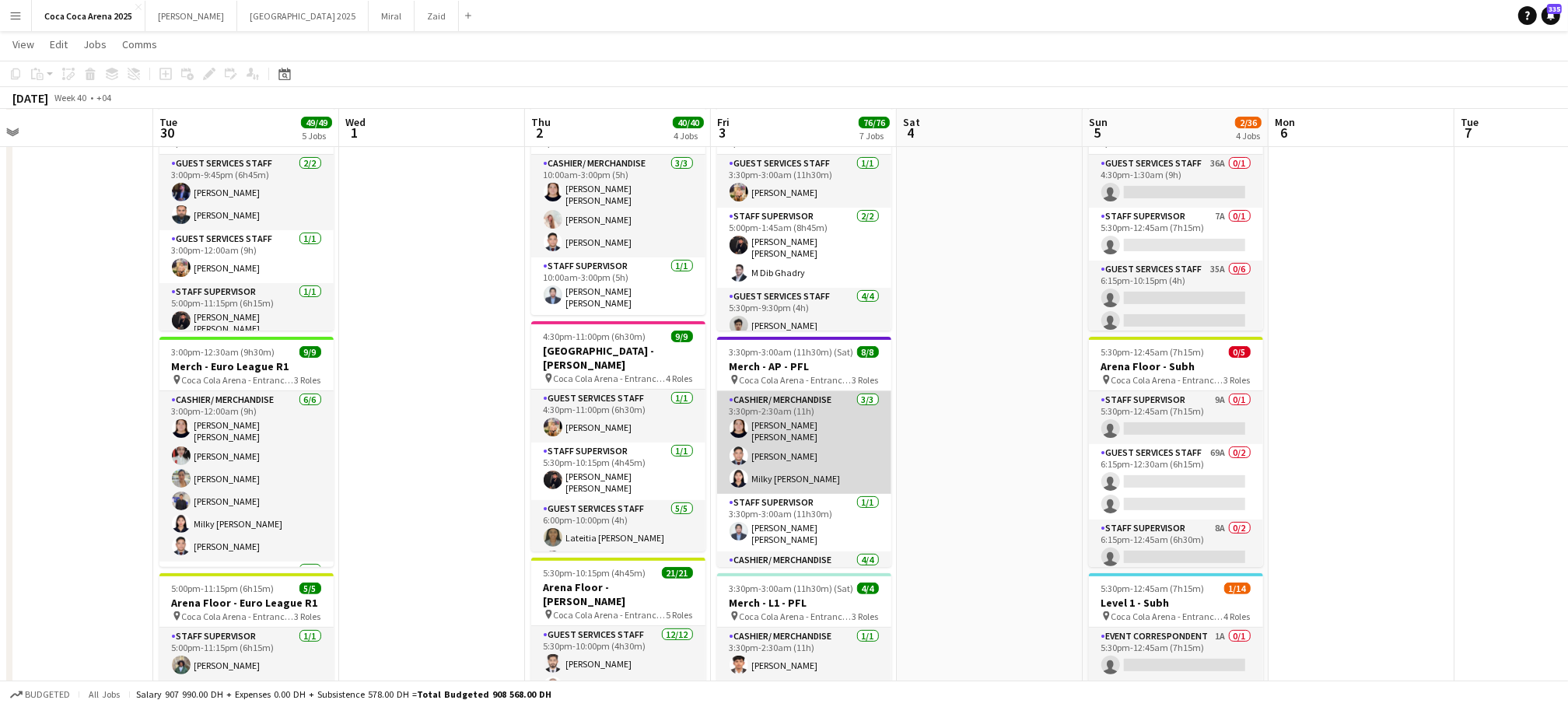
click at [828, 445] on app-card-role "Cashier/ Merchandise [DATE] 3:30pm-2:30am (11h) [PERSON_NAME] [PERSON_NAME] Laj…" at bounding box center [805, 442] width 174 height 103
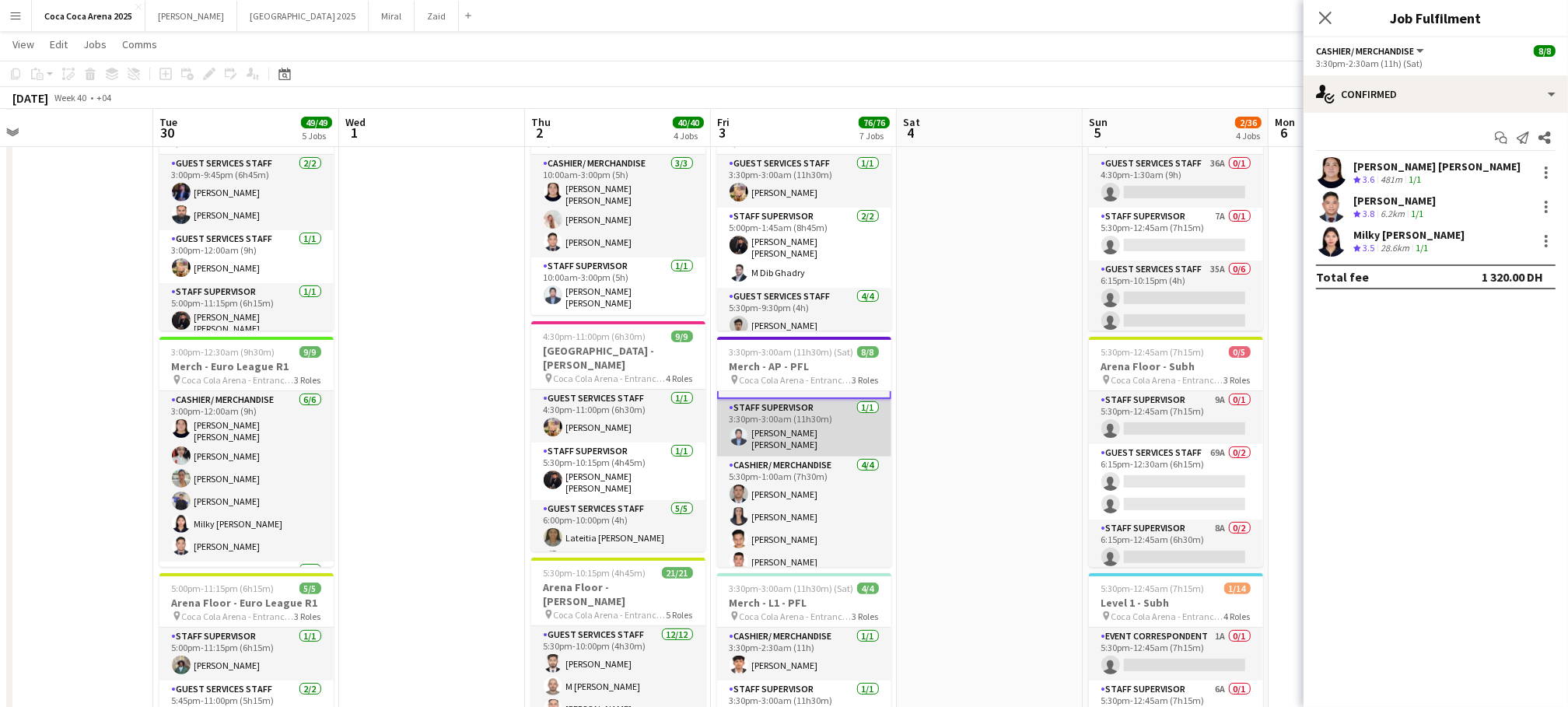
click at [804, 502] on app-card-role "Cashier/ Merchandise [DATE] 5:30pm-1:00am (7h30m) [PERSON_NAME] [PERSON_NAME] […" at bounding box center [805, 516] width 174 height 120
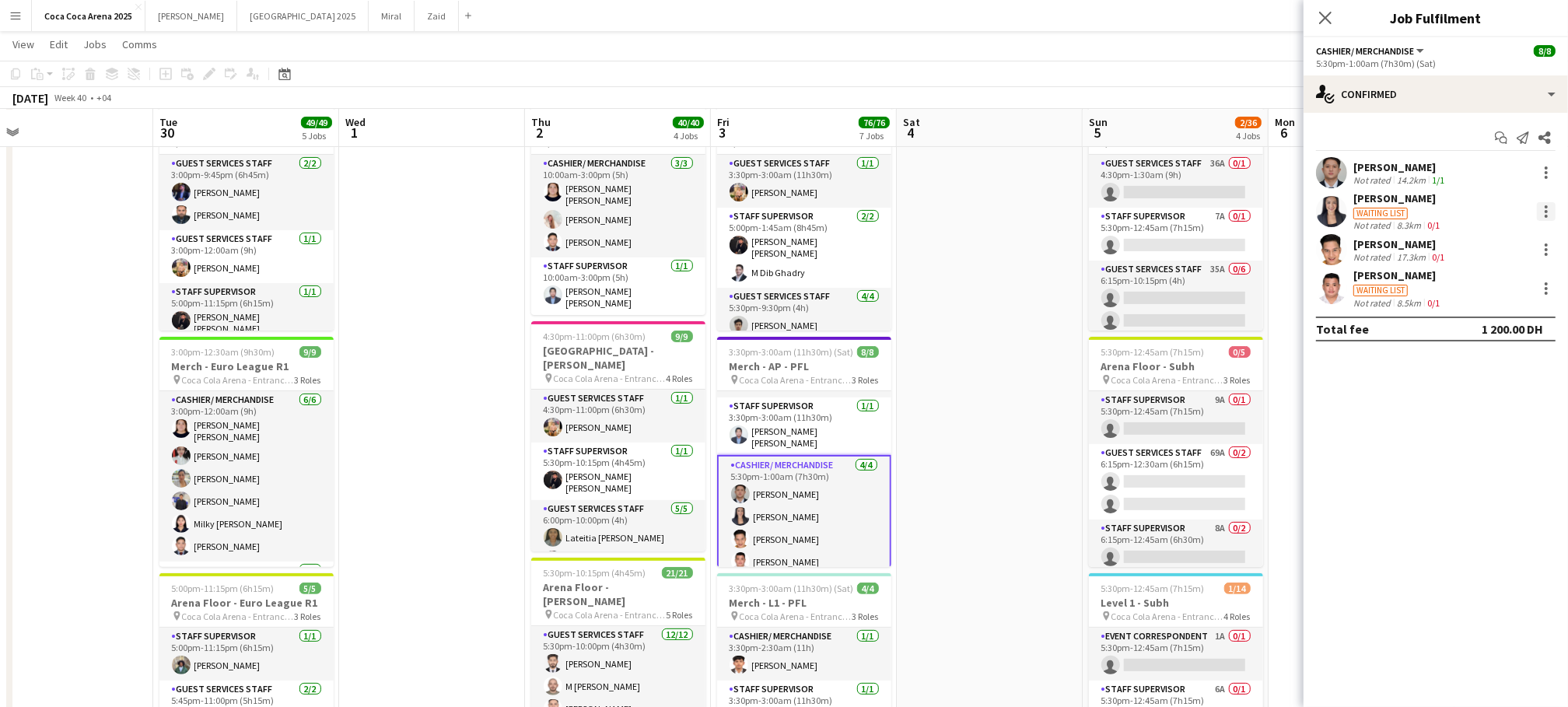
click at [1546, 211] on div at bounding box center [1546, 211] width 3 height 3
click at [1482, 349] on span "Start chat" at bounding box center [1474, 351] width 53 height 14
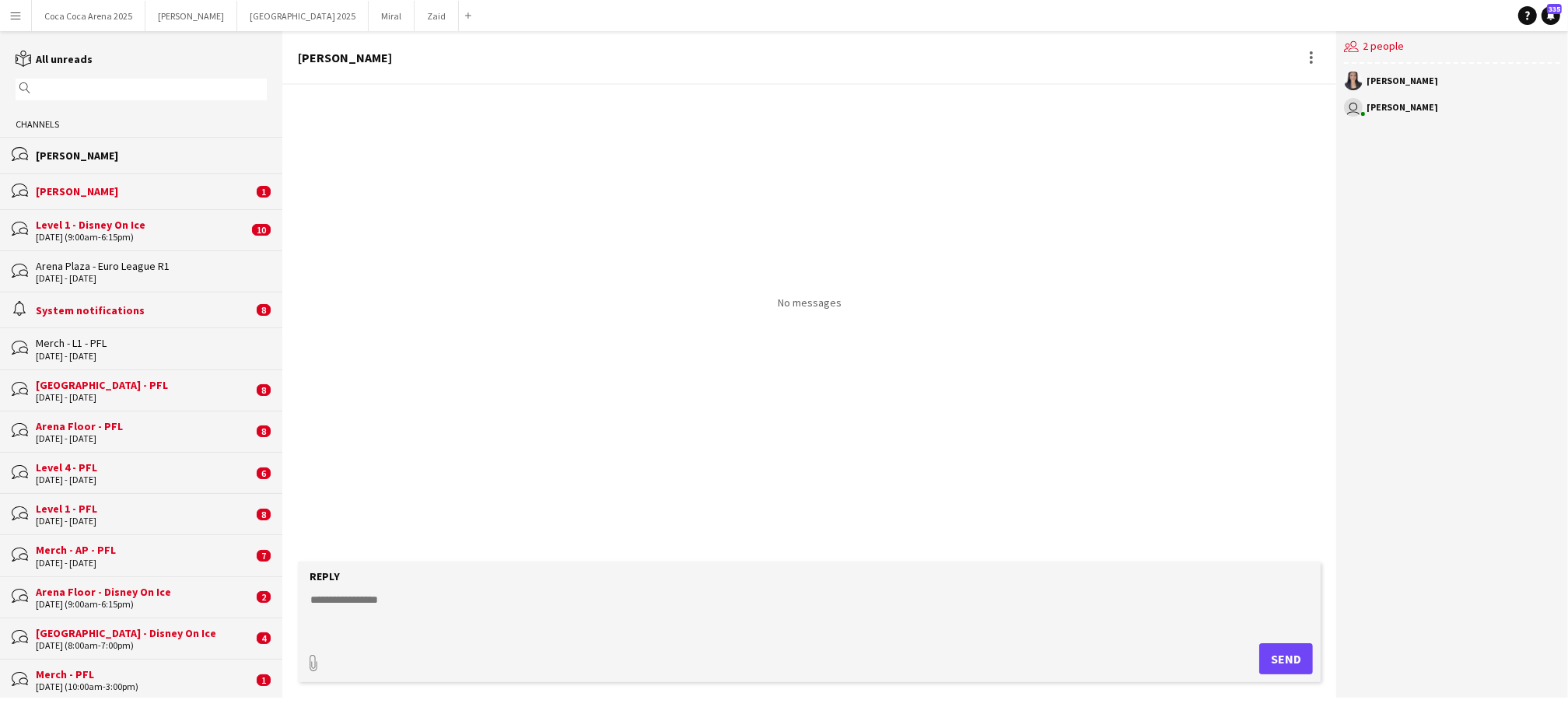
click at [455, 607] on textarea at bounding box center [812, 612] width 1008 height 40
type textarea "**********"
type input "**********"
click at [1242, 658] on app-icon "Upload" at bounding box center [1244, 657] width 22 height 19
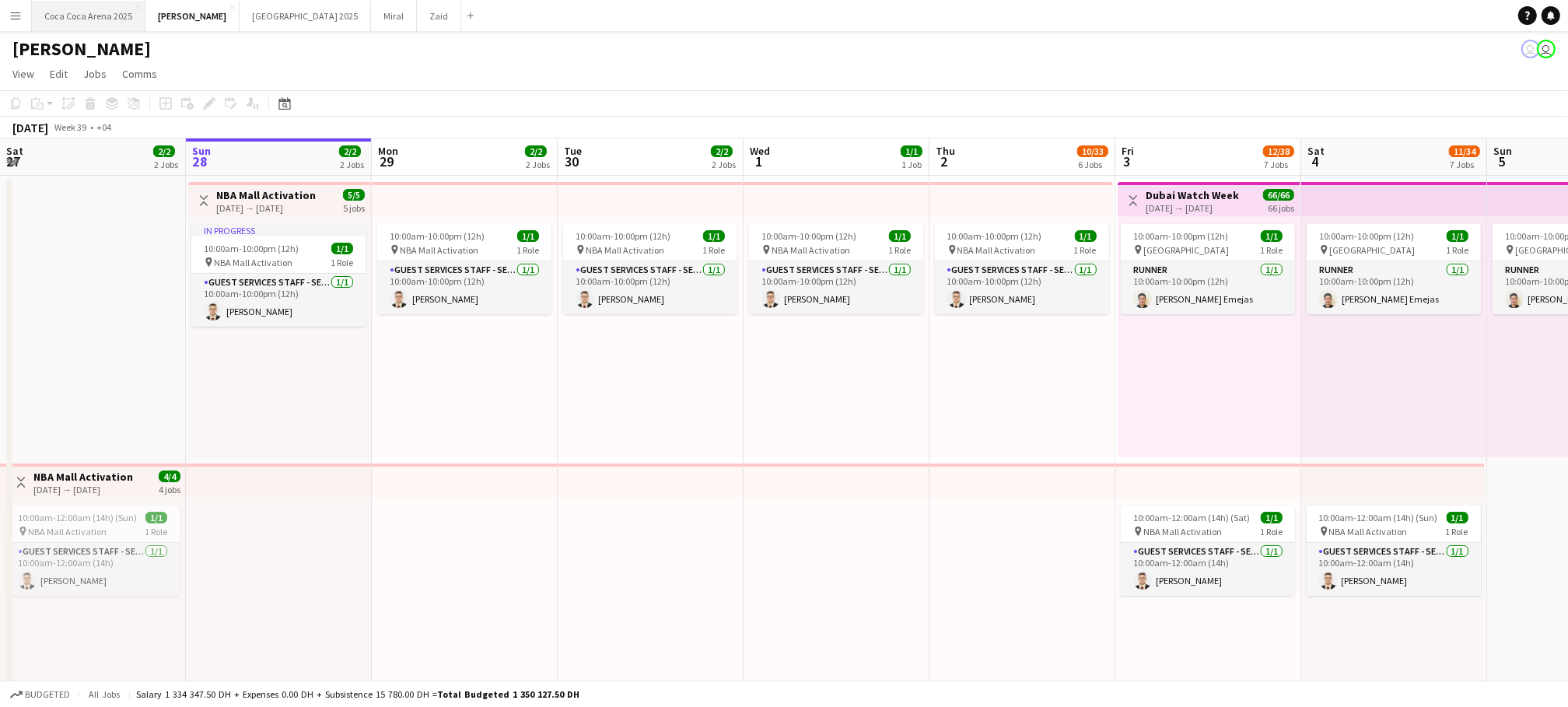
click at [103, 17] on button "[GEOGRAPHIC_DATA] 2025 Close" at bounding box center [89, 16] width 113 height 30
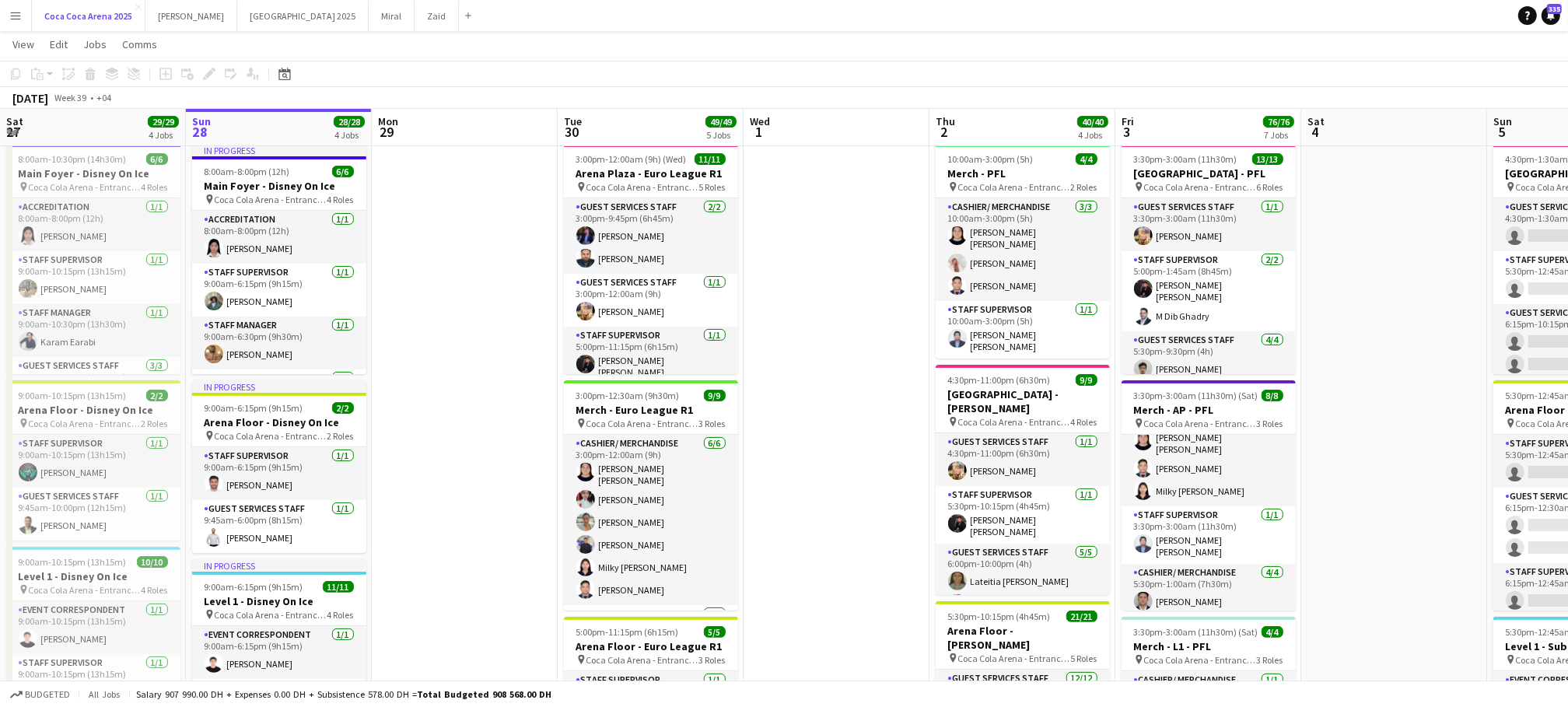
scroll to position [95, 0]
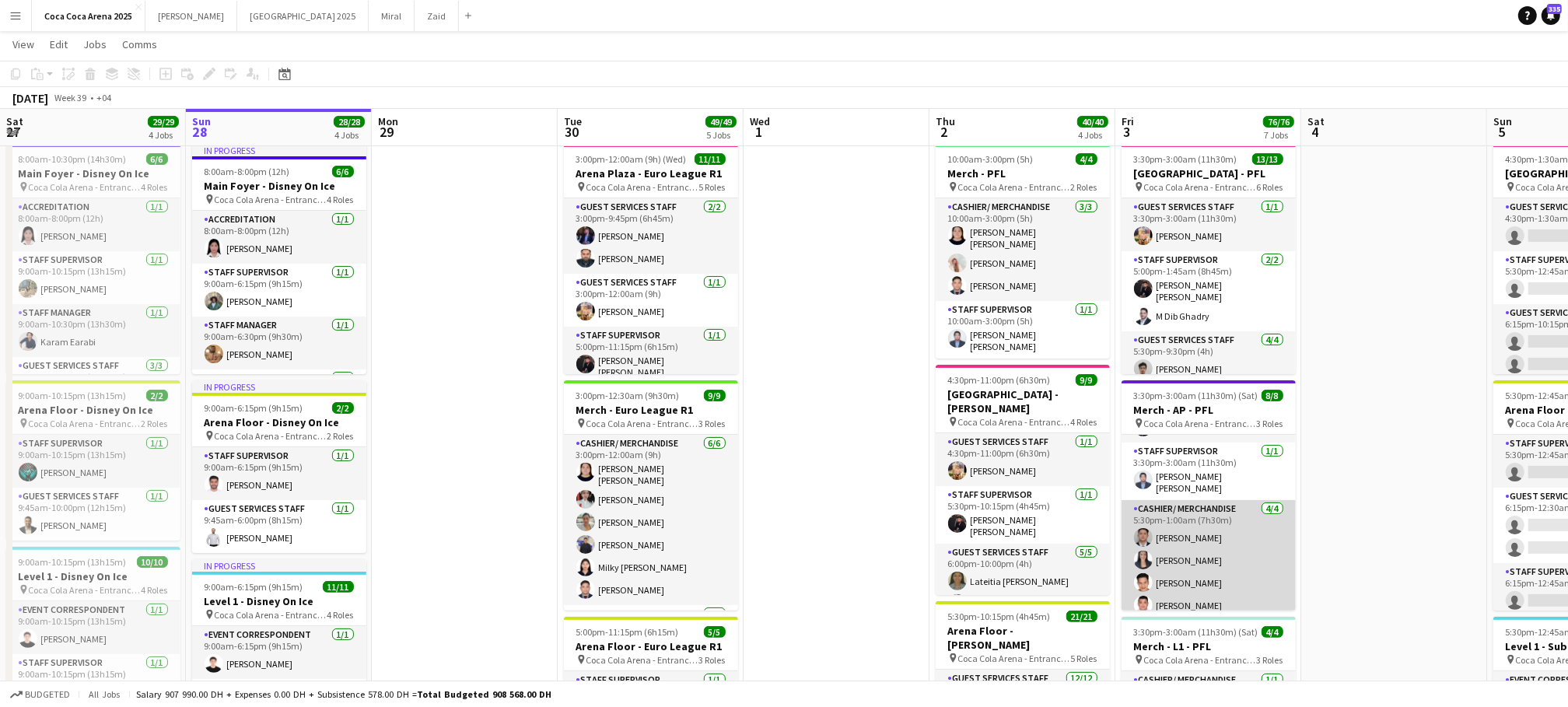
click at [1217, 560] on app-card-role "Cashier/ Merchandise [DATE] 5:30pm-1:00am (7h30m) [PERSON_NAME] [PERSON_NAME] […" at bounding box center [1208, 560] width 174 height 120
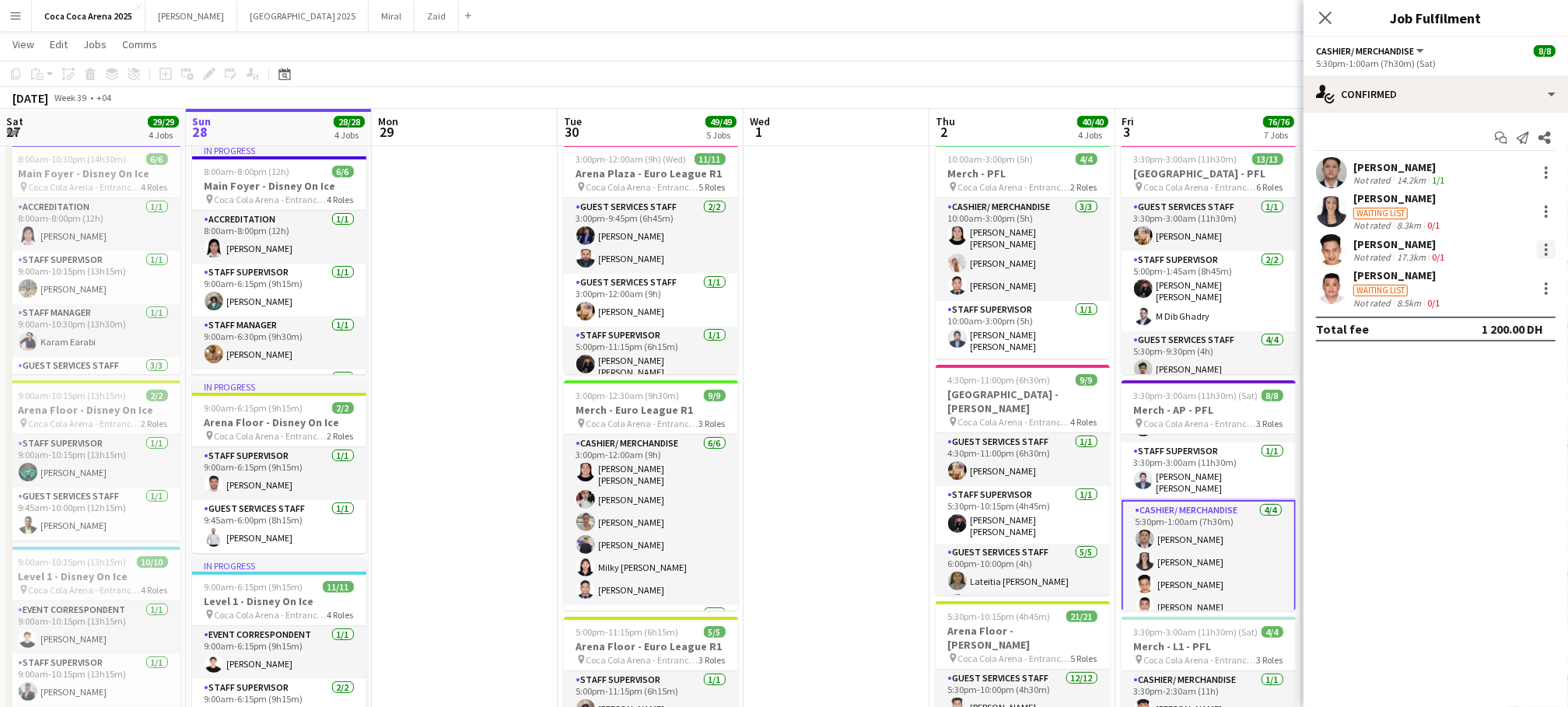
click at [1540, 245] on div at bounding box center [1546, 249] width 19 height 19
click at [1484, 391] on span "Start chat" at bounding box center [1474, 390] width 53 height 14
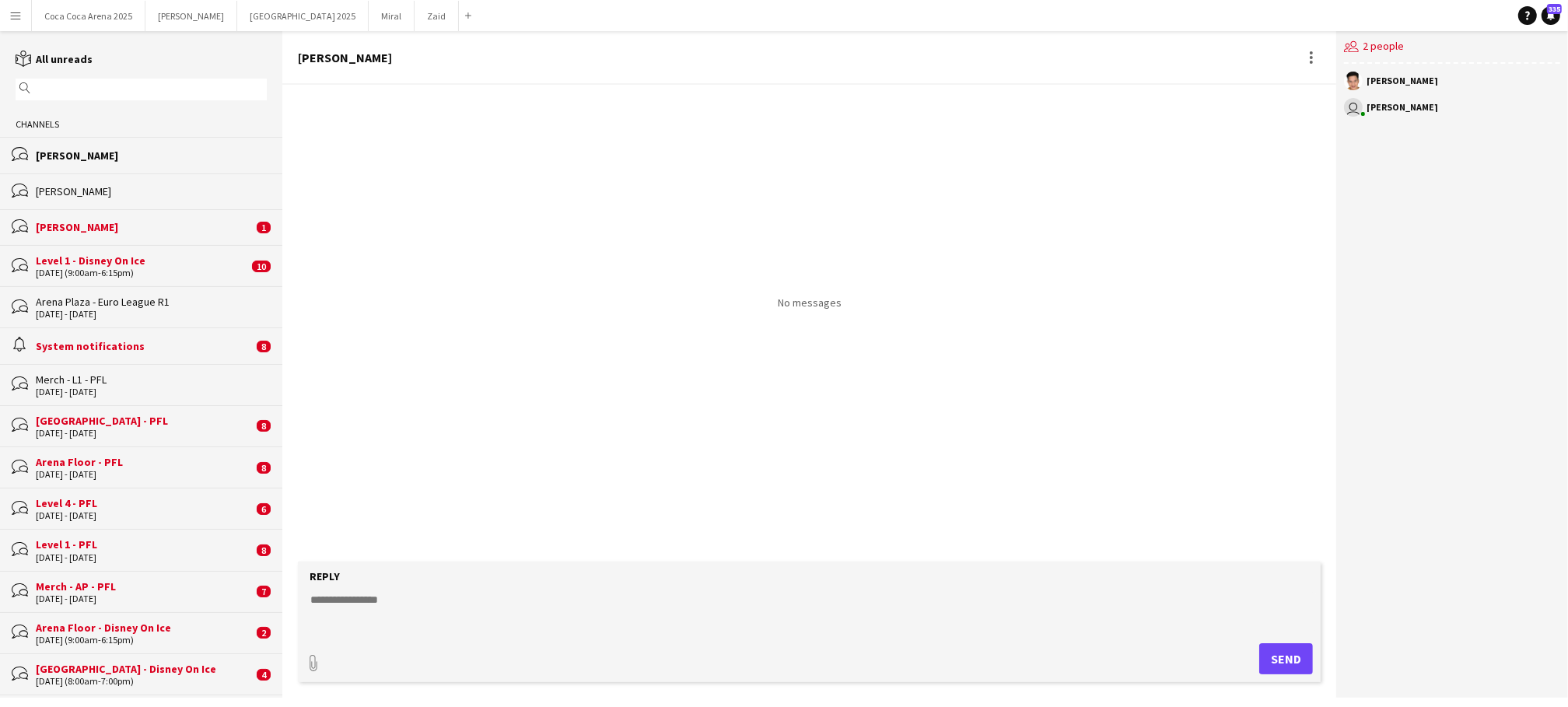
click at [145, 190] on div "[PERSON_NAME]" at bounding box center [152, 192] width 231 height 14
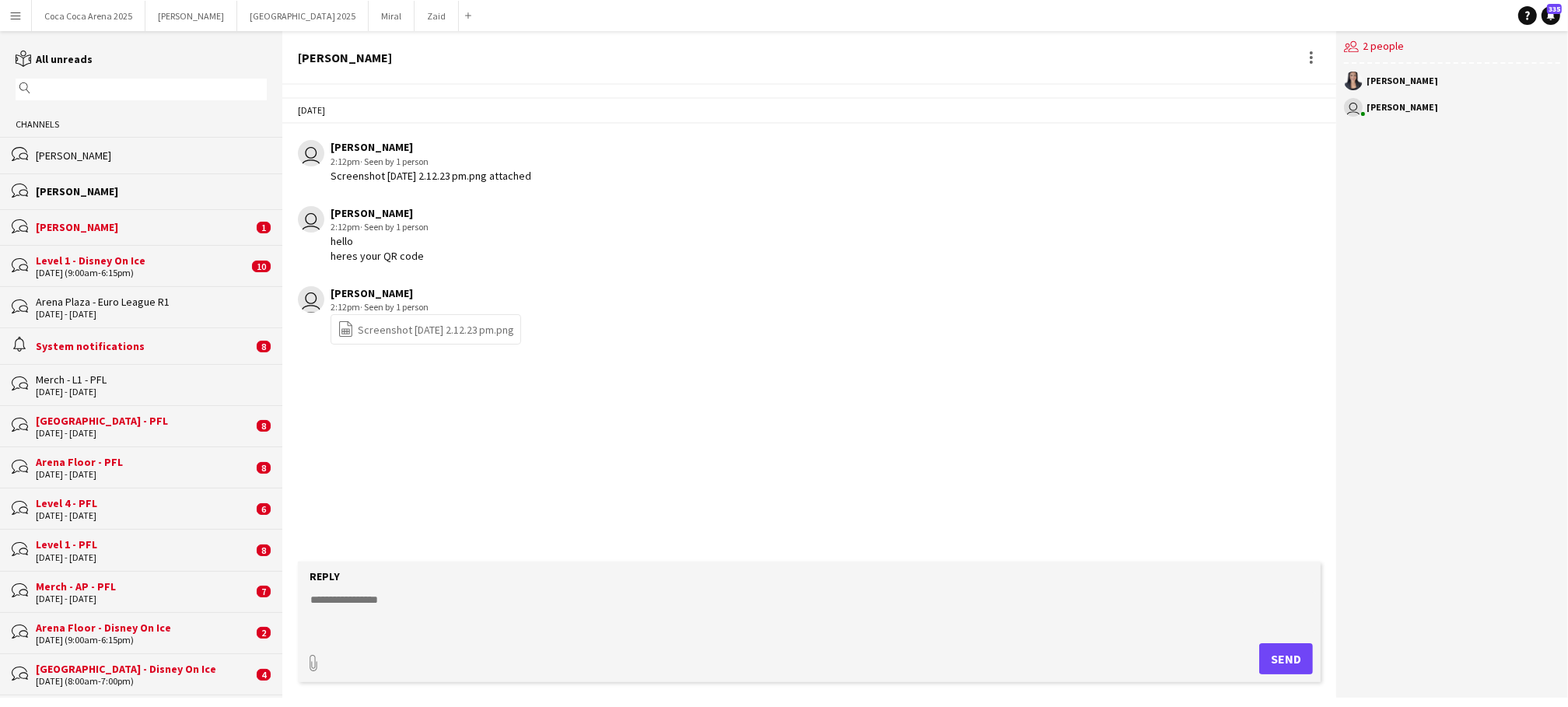
drag, startPoint x: 438, startPoint y: 259, endPoint x: 327, endPoint y: 242, distance: 112.3
click at [327, 242] on div "user [PERSON_NAME] 2:12pm · Seen by 1 person hello heres your QR code" at bounding box center [719, 235] width 844 height 57
copy div "hello heres your QR code"
click at [79, 193] on div "[PERSON_NAME]" at bounding box center [152, 192] width 231 height 14
click at [85, 154] on div "[PERSON_NAME]" at bounding box center [152, 155] width 231 height 14
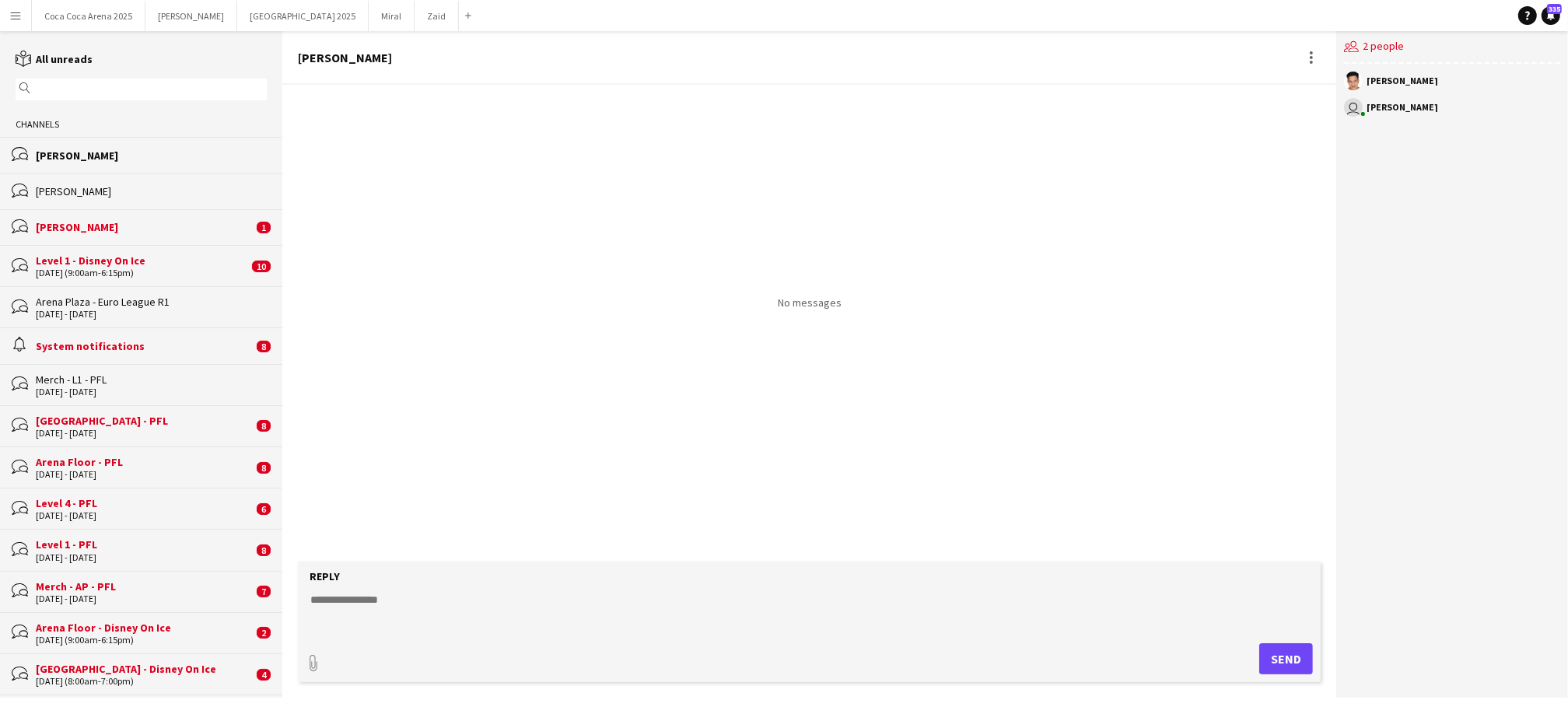
click at [431, 599] on textarea at bounding box center [812, 612] width 1008 height 40
paste textarea "**********"
type textarea "**********"
type input "**********"
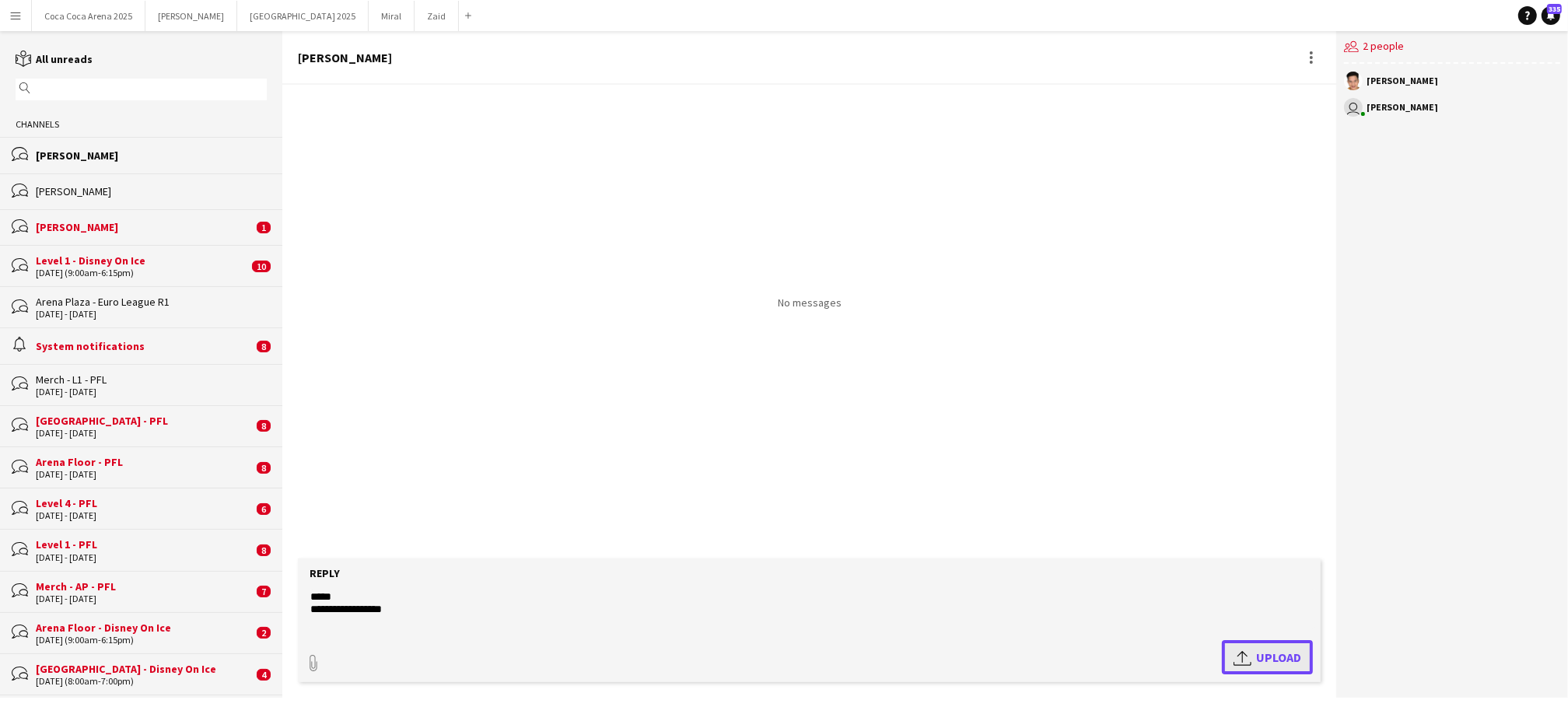
click at [1288, 661] on span "Upload Upload" at bounding box center [1267, 657] width 67 height 19
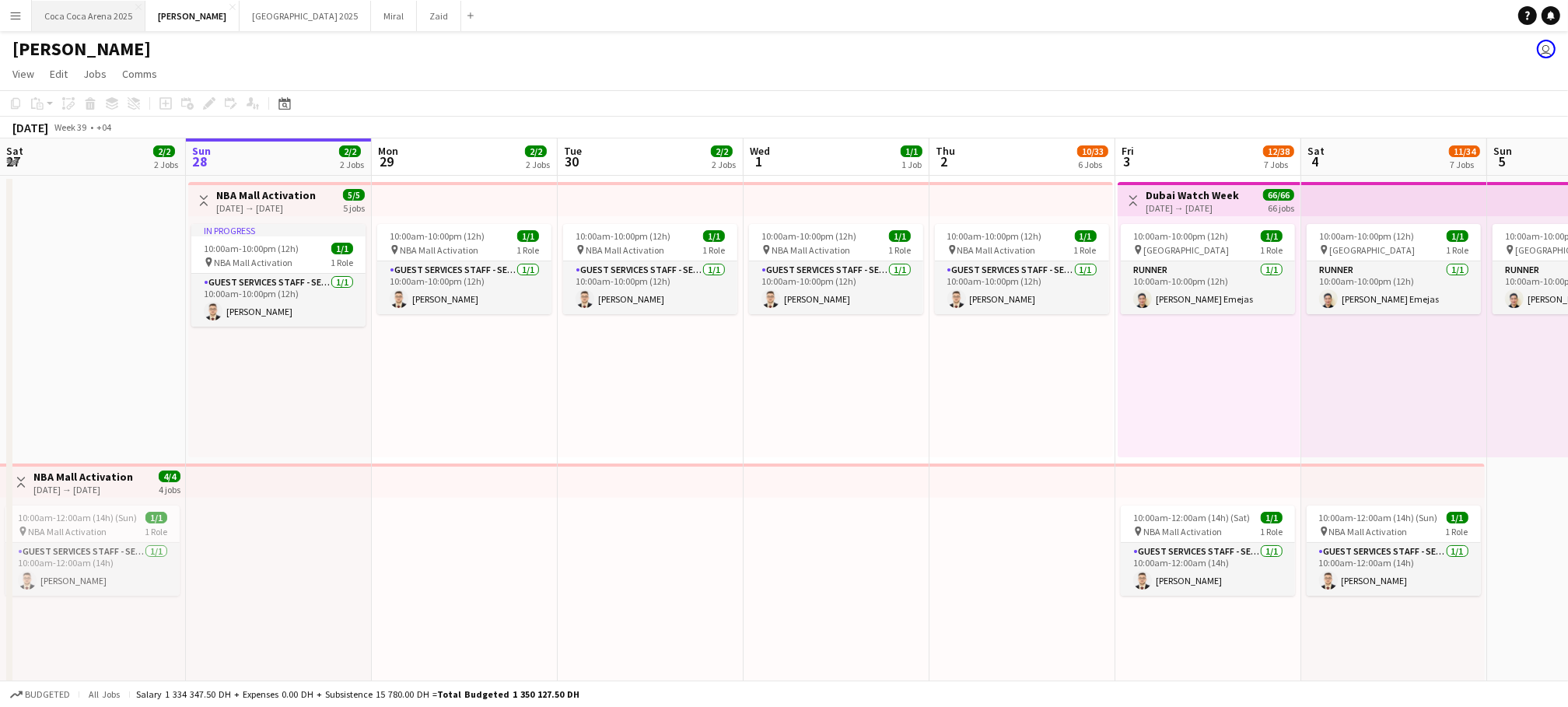
click at [97, 18] on button "[GEOGRAPHIC_DATA] 2025 Close" at bounding box center [89, 16] width 113 height 30
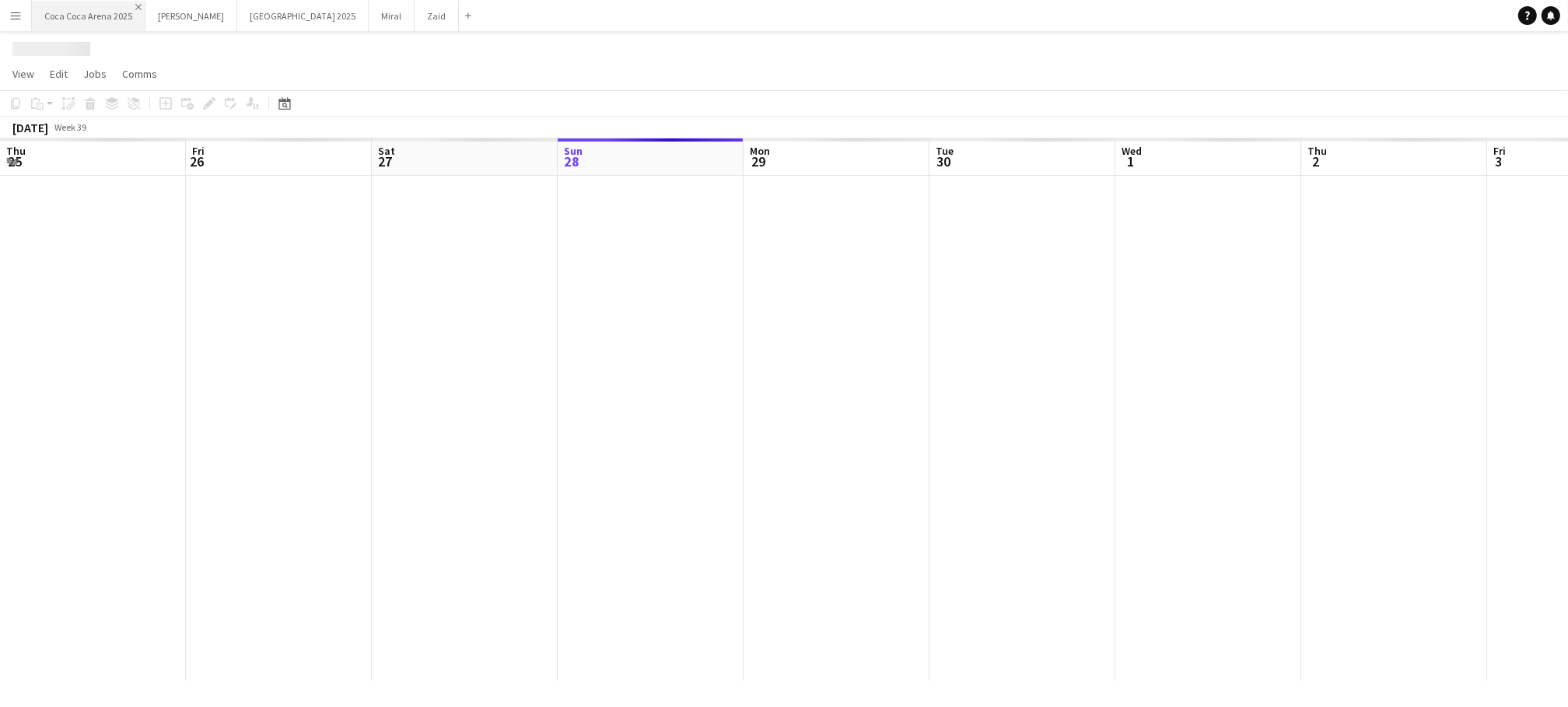
scroll to position [0, 371]
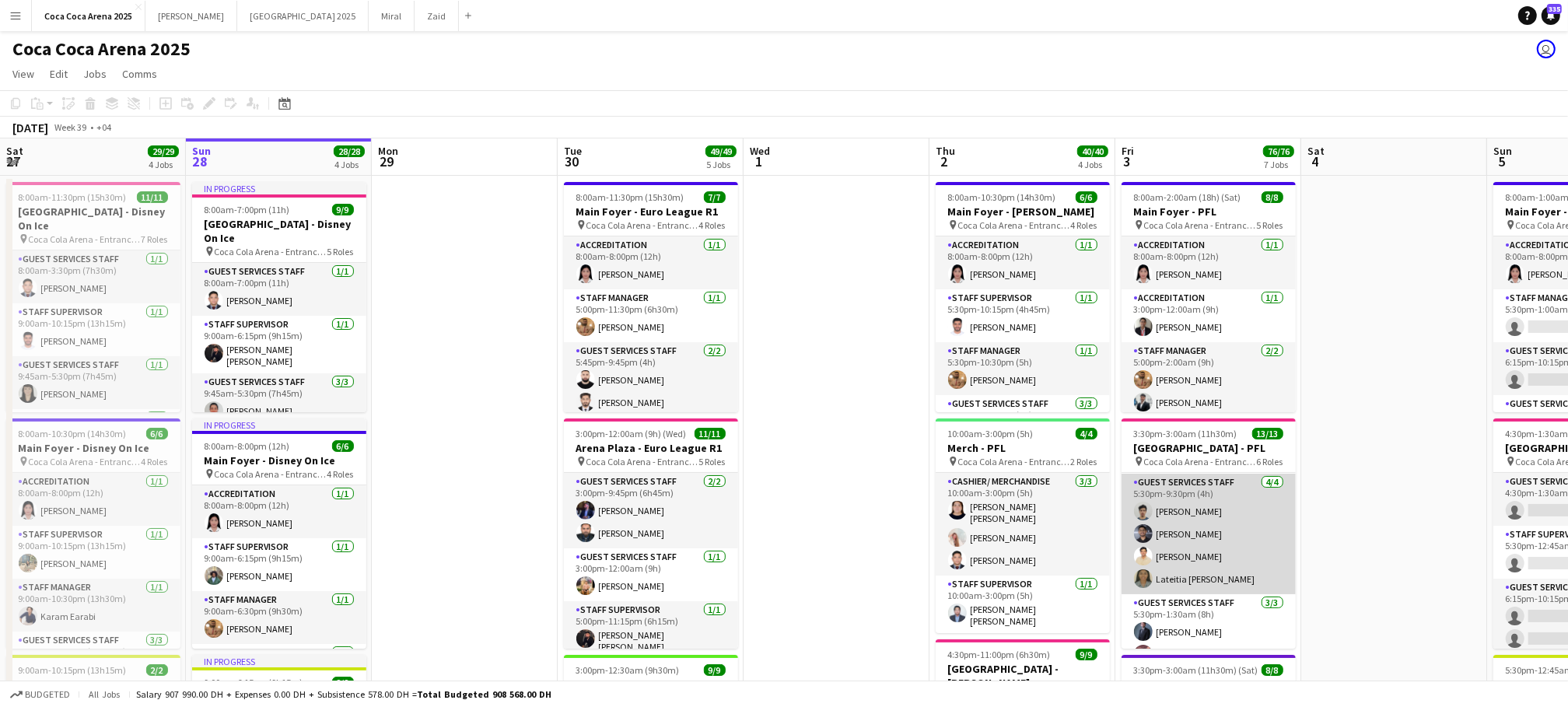
click at [1222, 550] on app-card-role "Guest Services Staff [DATE] 5:30pm-9:30pm (4h) [PERSON_NAME] [PERSON_NAME] [PER…" at bounding box center [1208, 534] width 174 height 120
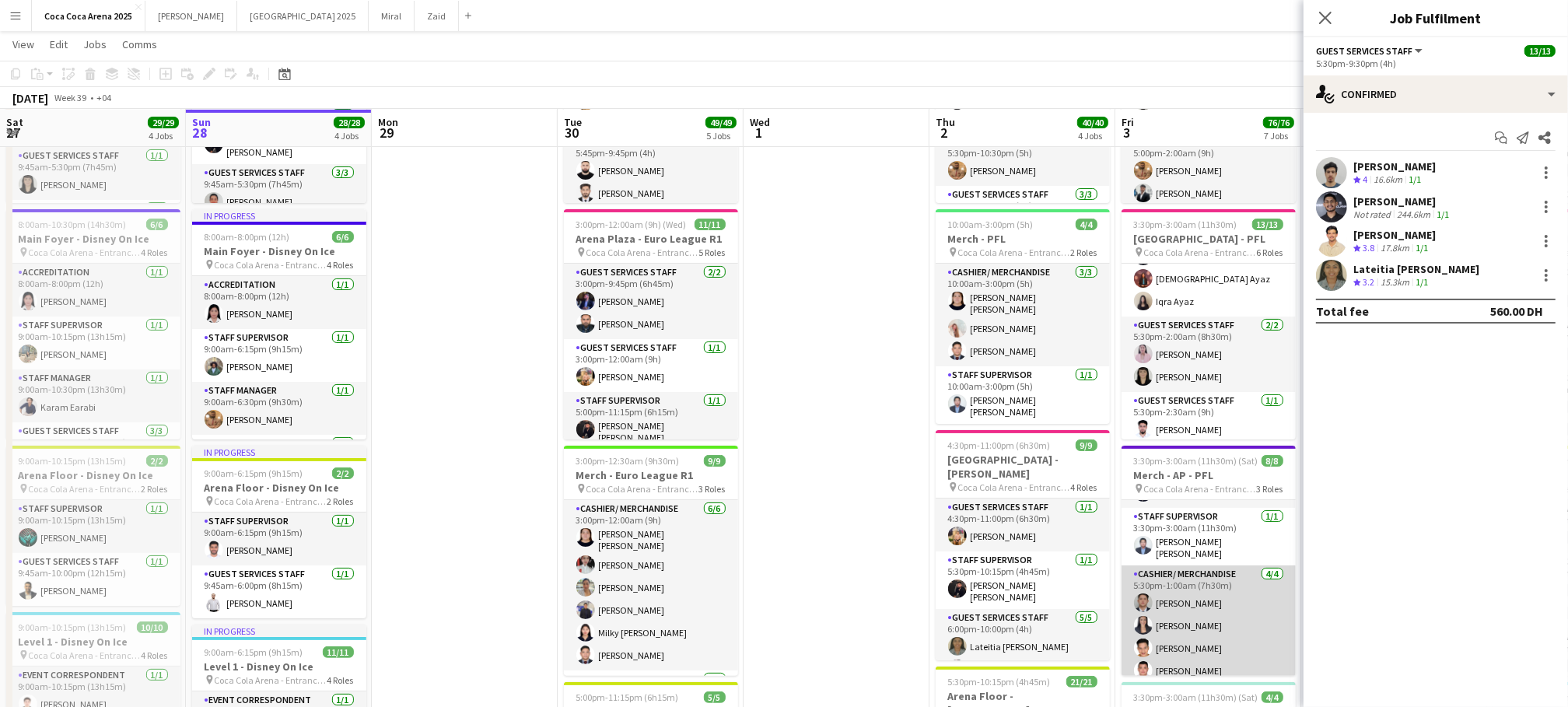
scroll to position [92, 0]
click at [1209, 618] on app-card-role "Cashier/ Merchandise [DATE] 5:30pm-1:00am (7h30m) [PERSON_NAME] [PERSON_NAME] […" at bounding box center [1208, 629] width 174 height 120
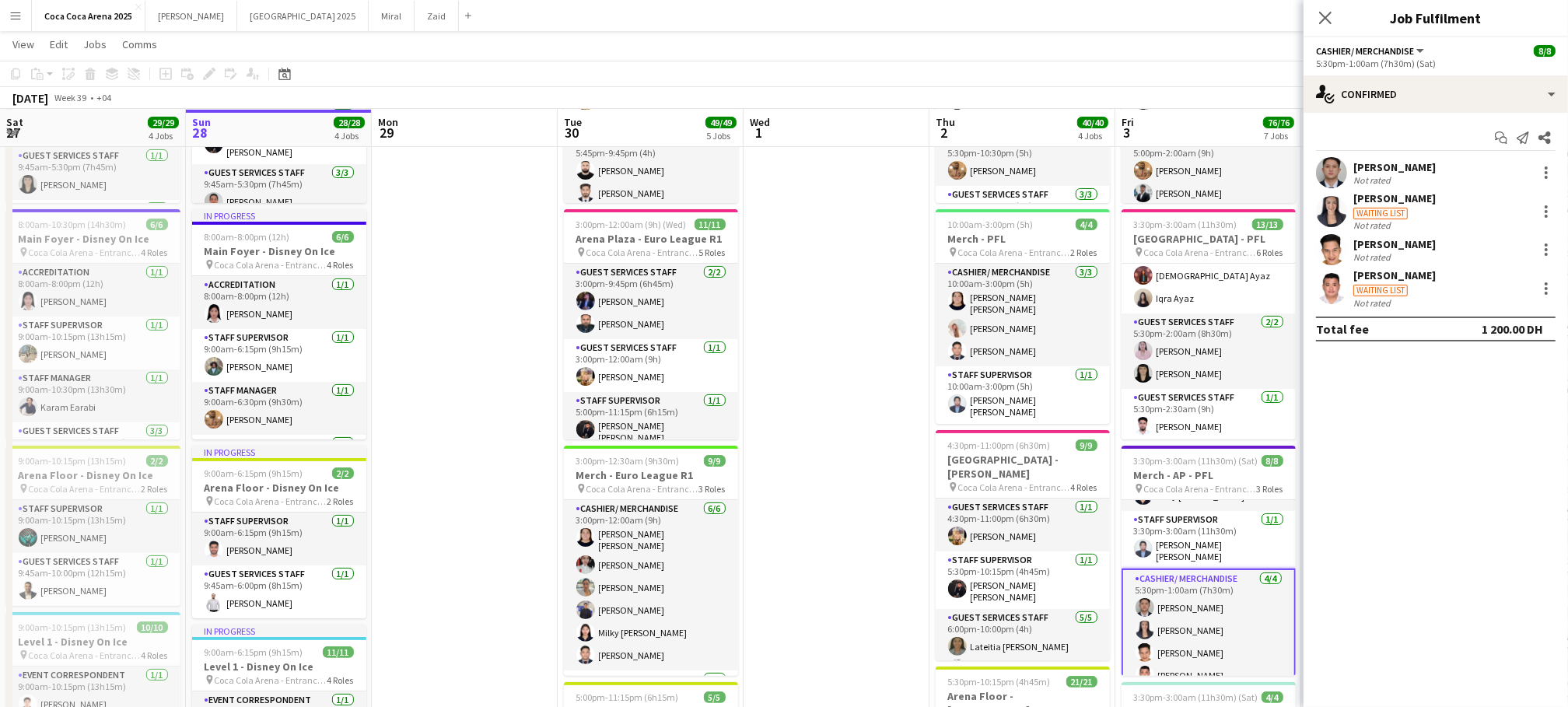
scroll to position [299, 0]
click at [1546, 284] on div at bounding box center [1546, 284] width 3 height 3
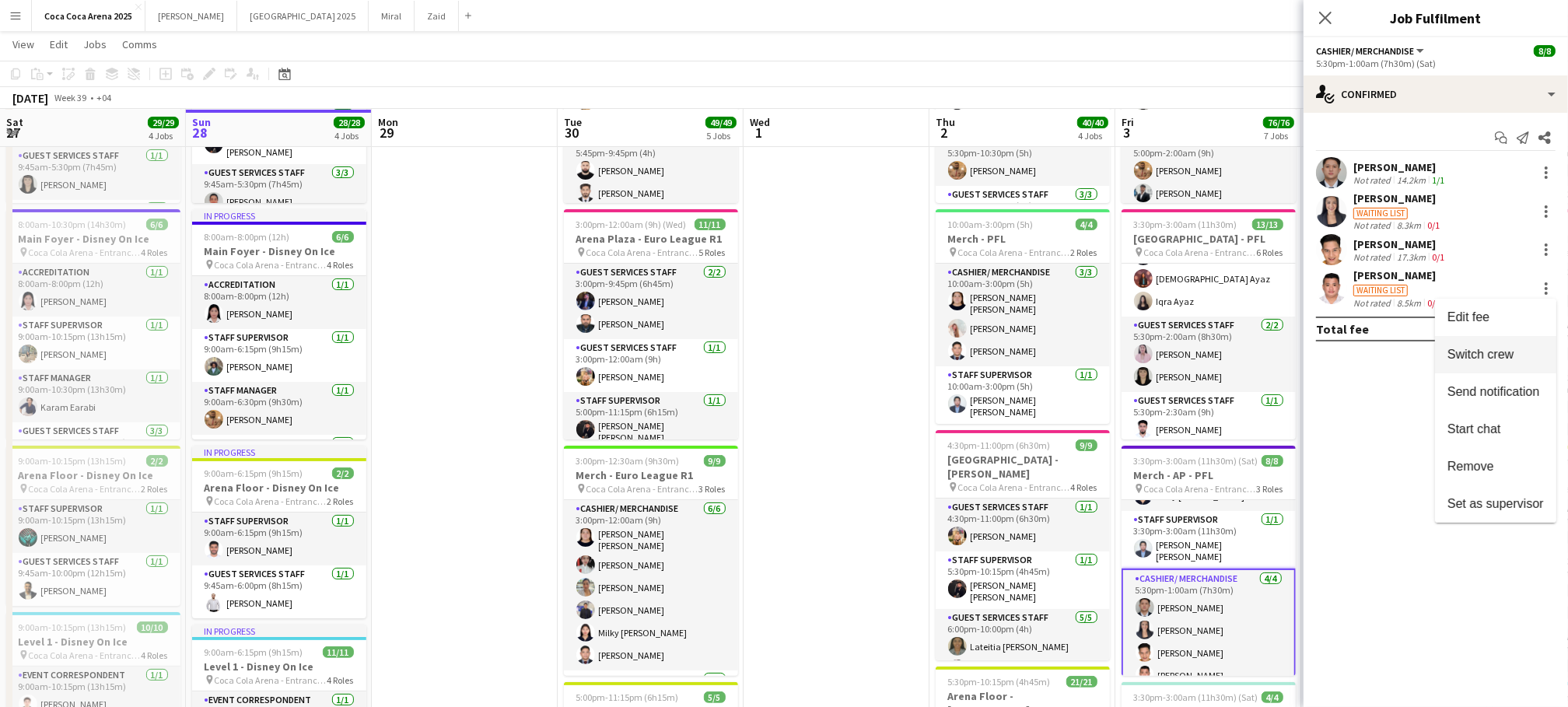
click at [1509, 356] on span "Switch crew" at bounding box center [1481, 354] width 66 height 14
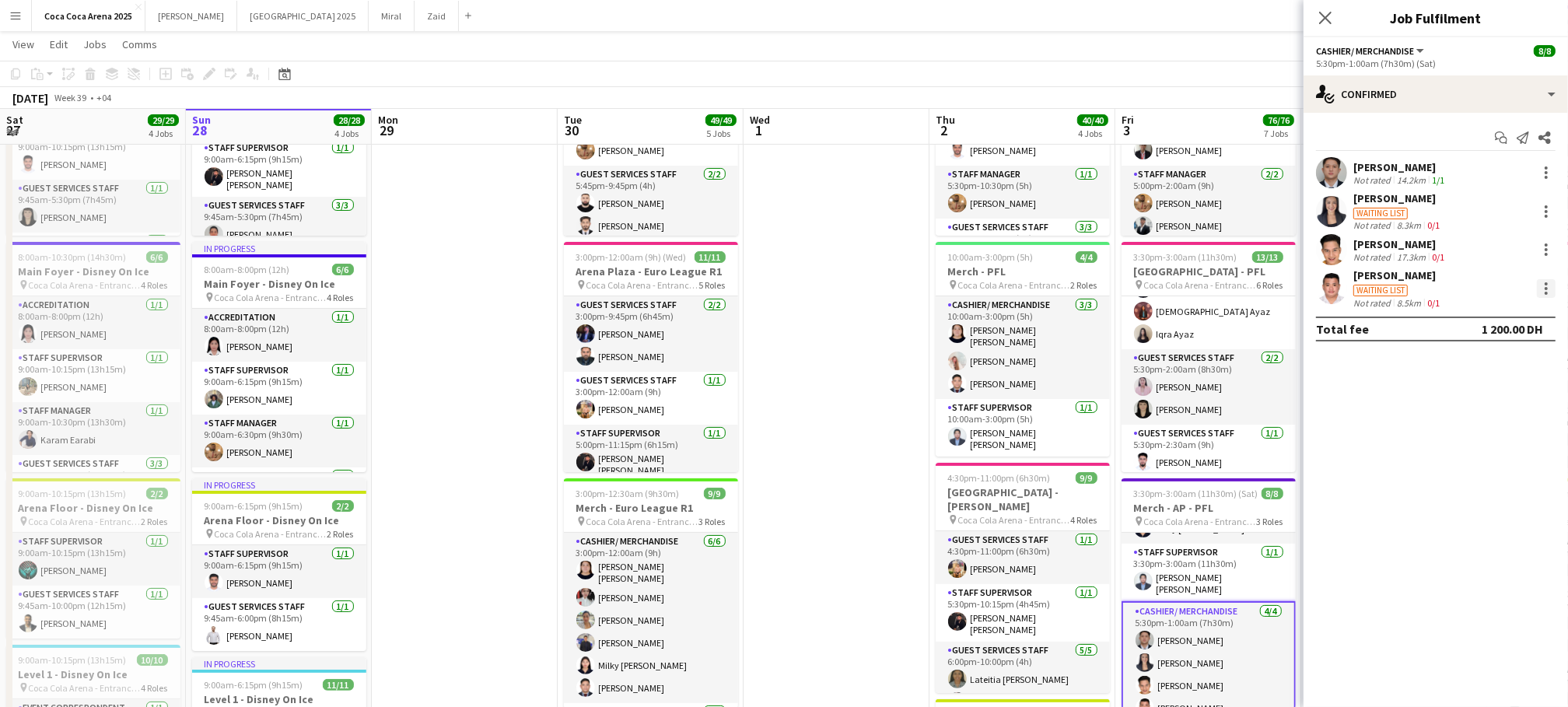
click at [1545, 284] on div at bounding box center [1546, 284] width 3 height 3
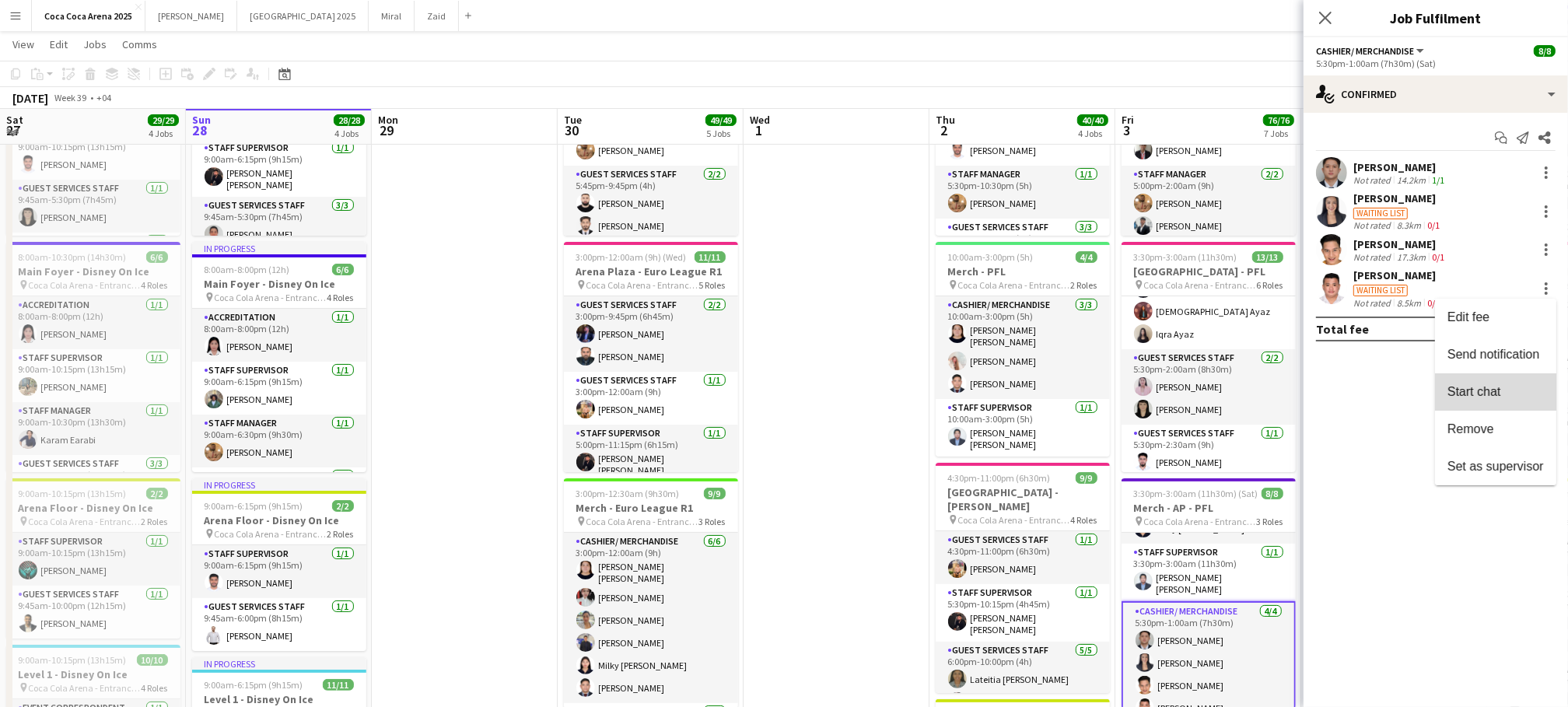
click at [1497, 395] on span "Start chat" at bounding box center [1474, 391] width 53 height 14
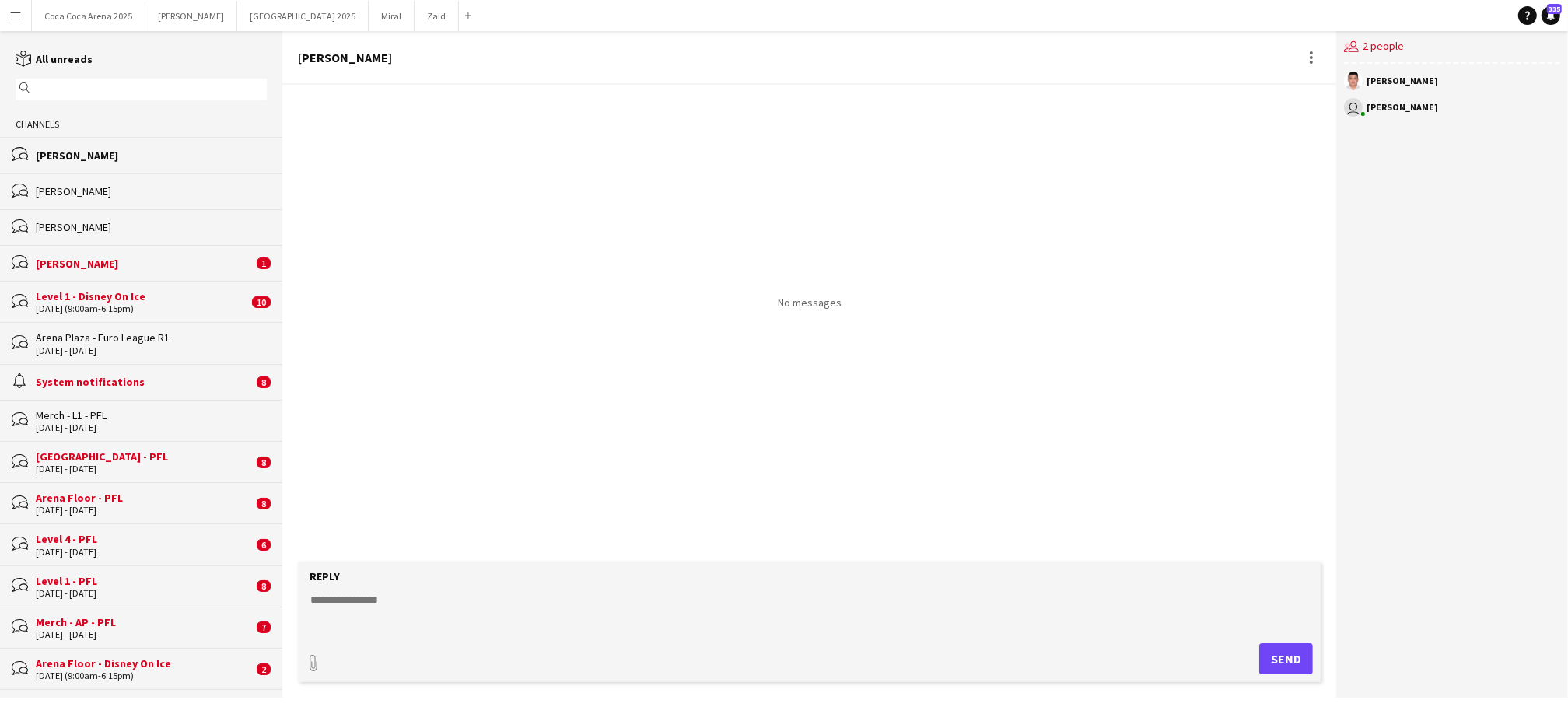
click at [794, 597] on textarea at bounding box center [812, 612] width 1008 height 40
paste textarea "**********"
type textarea "**********"
type input "**********"
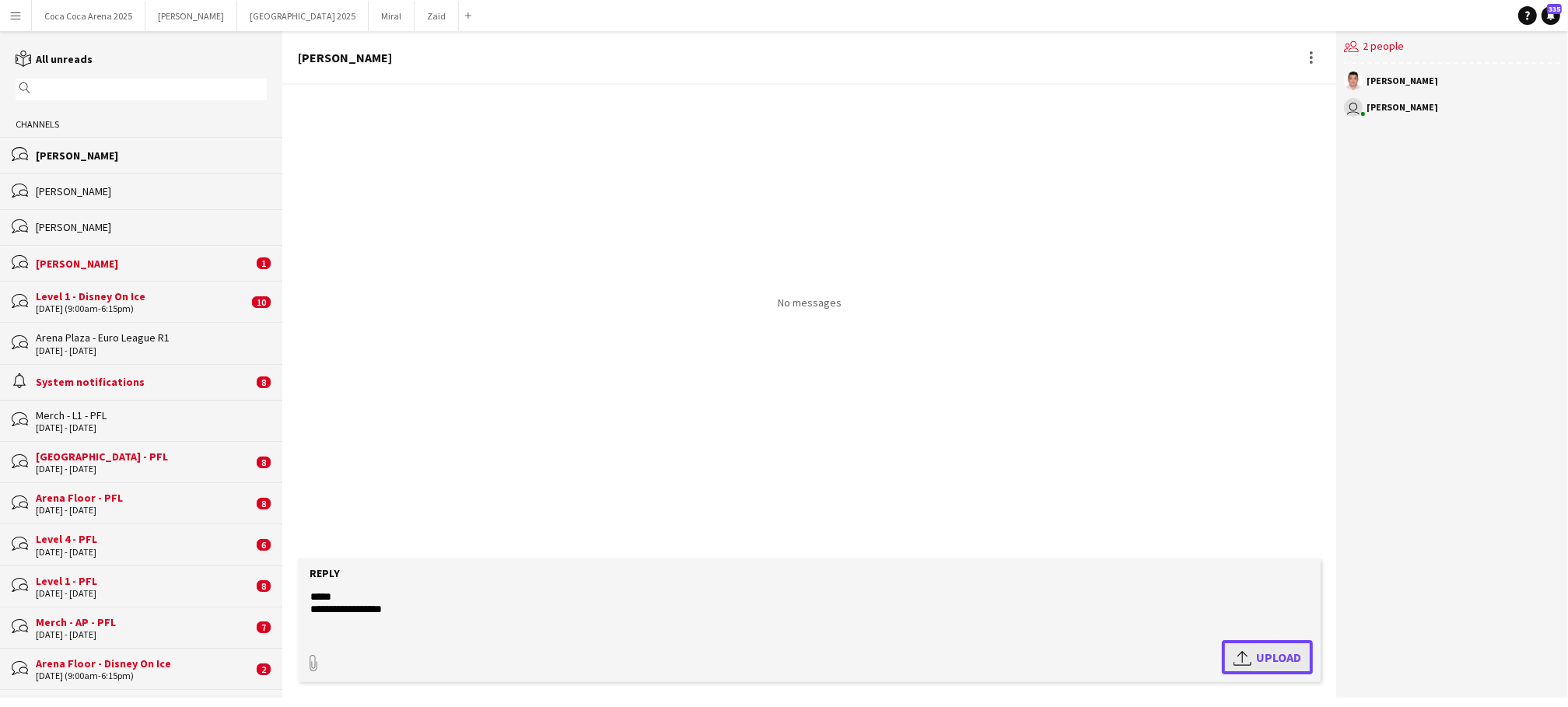
click at [1278, 660] on span "Upload Upload" at bounding box center [1267, 657] width 67 height 19
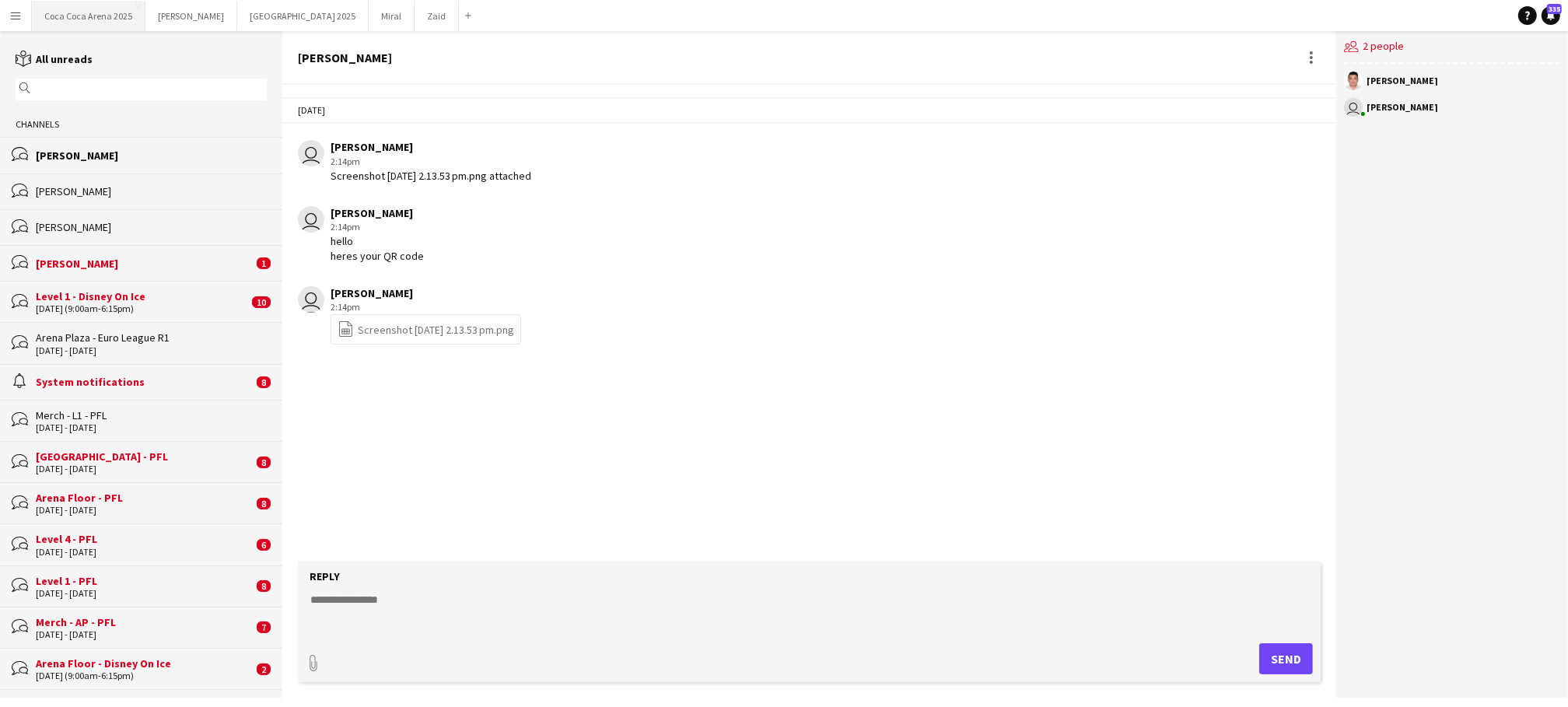
click at [93, 14] on button "[GEOGRAPHIC_DATA] 2025 Close" at bounding box center [89, 16] width 113 height 30
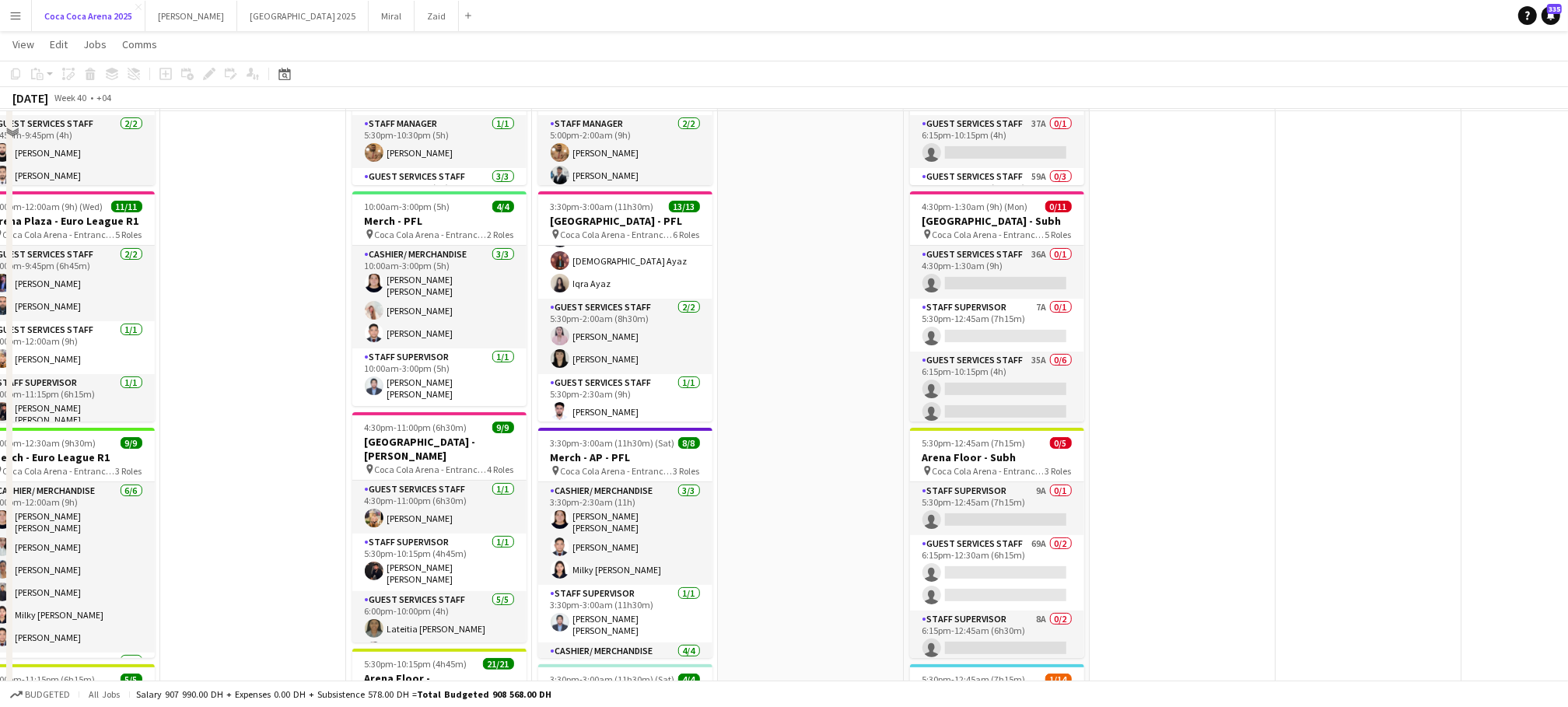
scroll to position [230, 0]
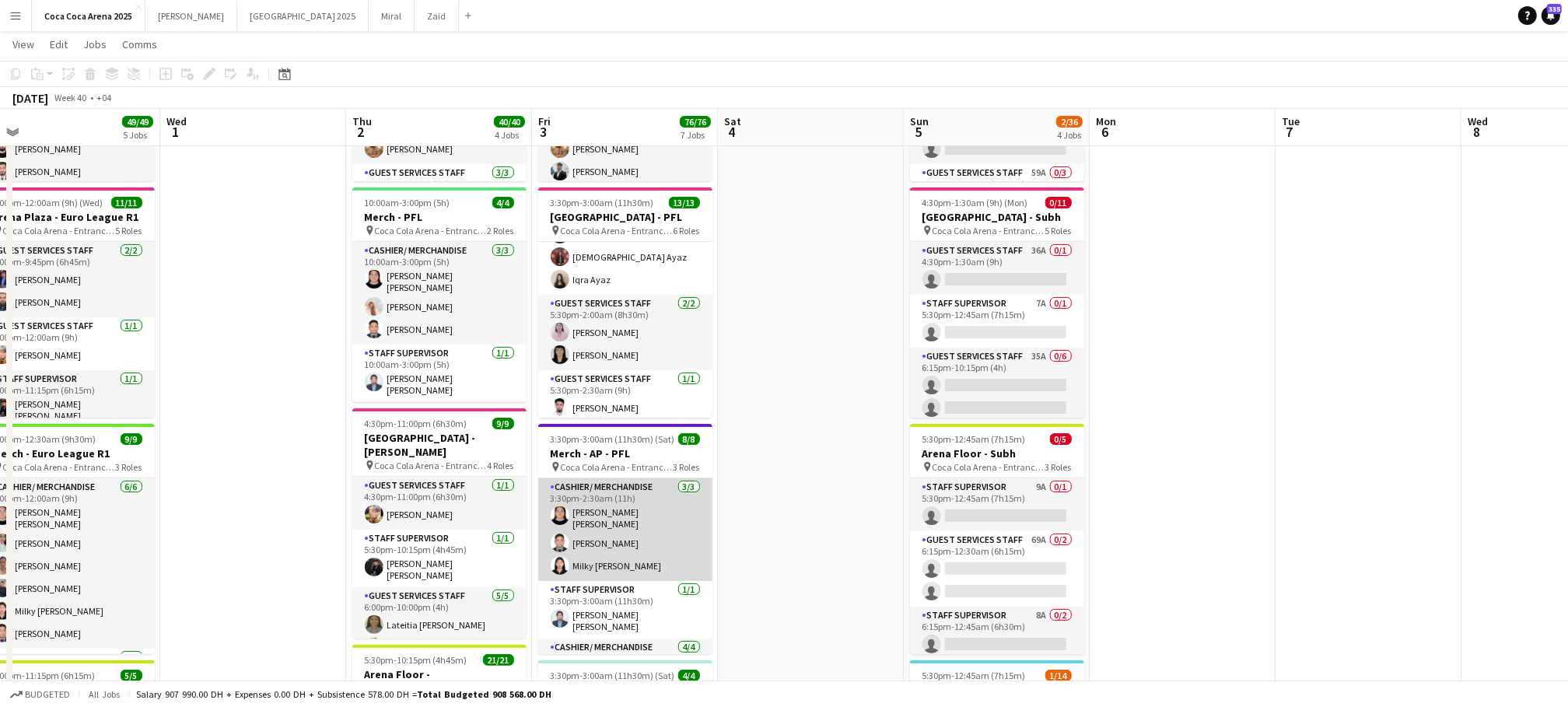
click at [595, 527] on app-card-role "Cashier/ Merchandise [DATE] 3:30pm-2:30am (11h) [PERSON_NAME] [PERSON_NAME] Laj…" at bounding box center [626, 529] width 174 height 103
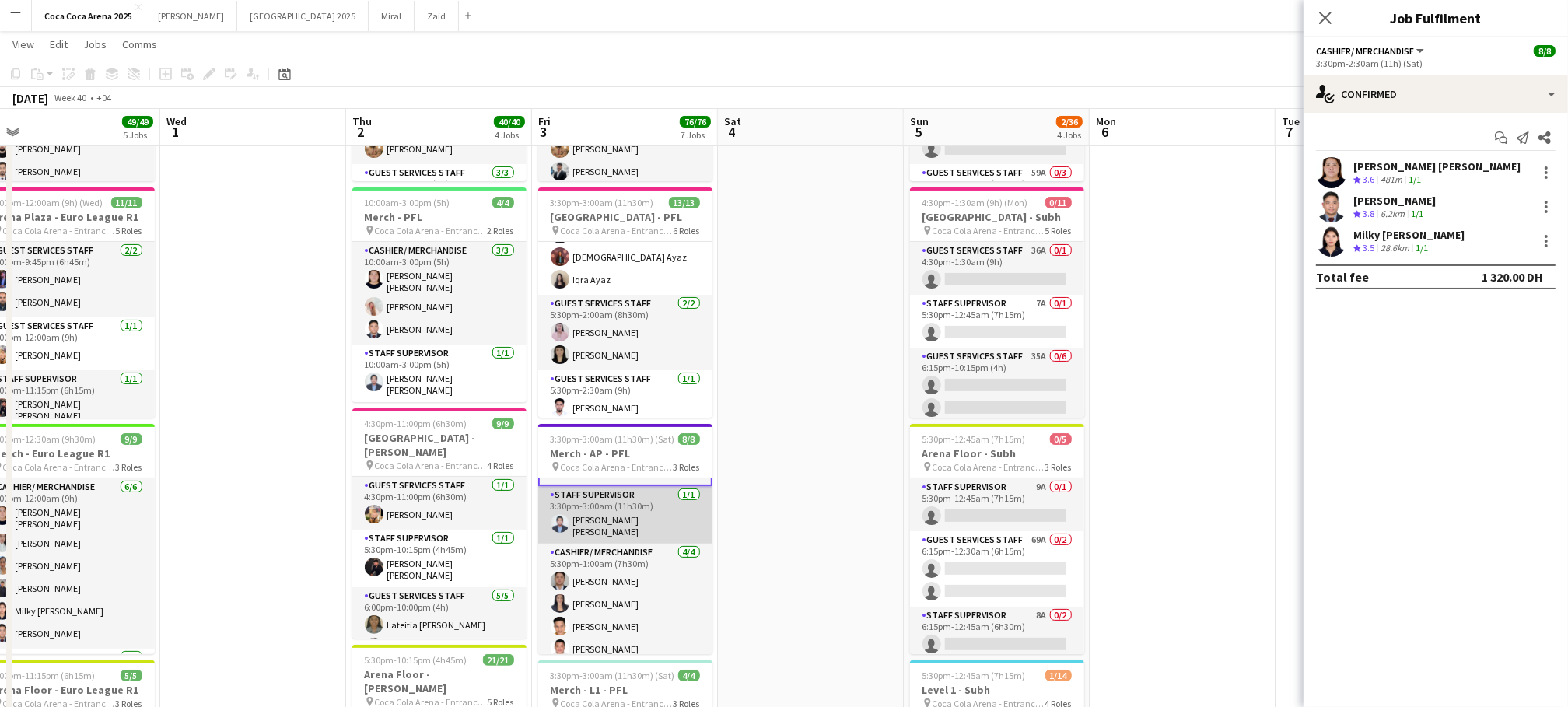
click at [642, 608] on app-card-role "Cashier/ Merchandise [DATE] 5:30pm-1:00am (7h30m) [PERSON_NAME] [PERSON_NAME] […" at bounding box center [626, 603] width 174 height 120
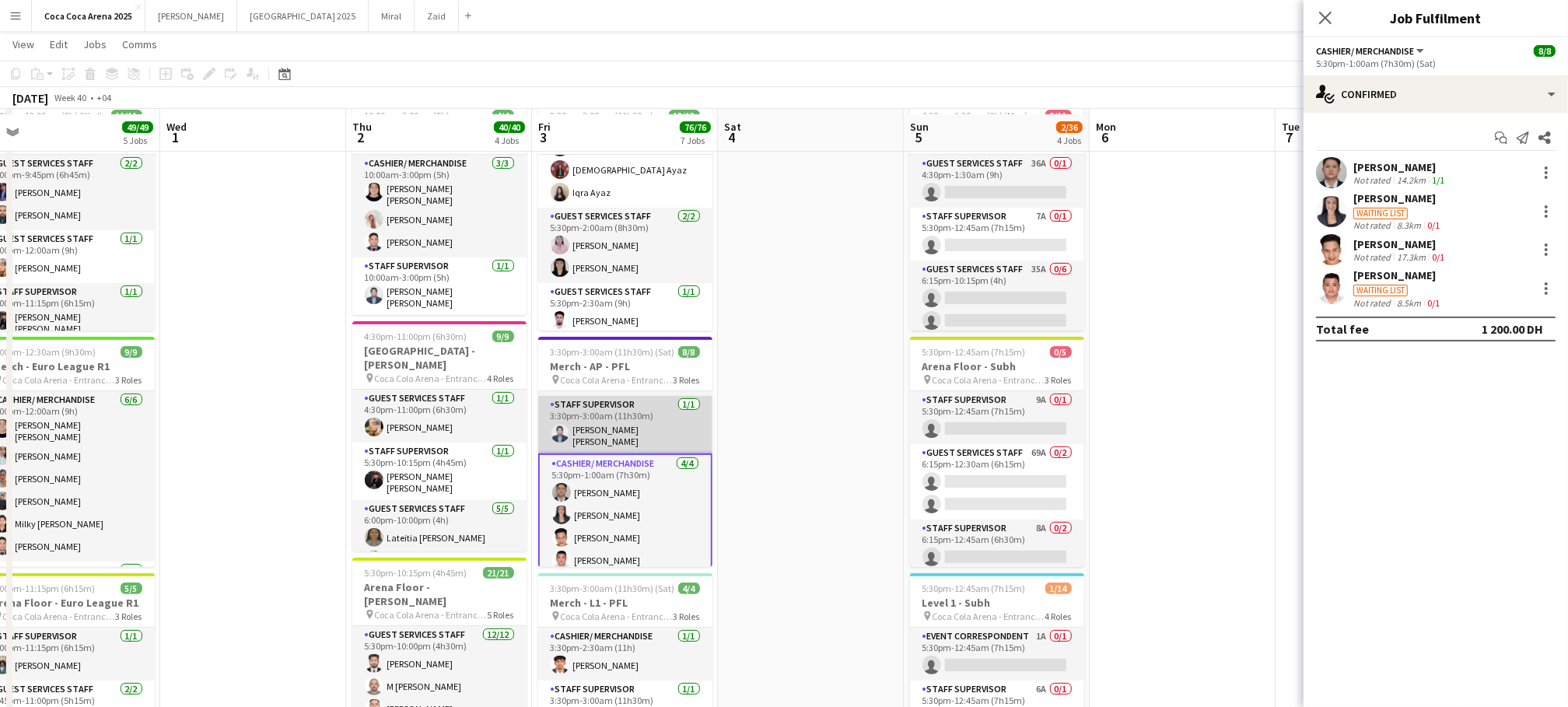
scroll to position [325, 0]
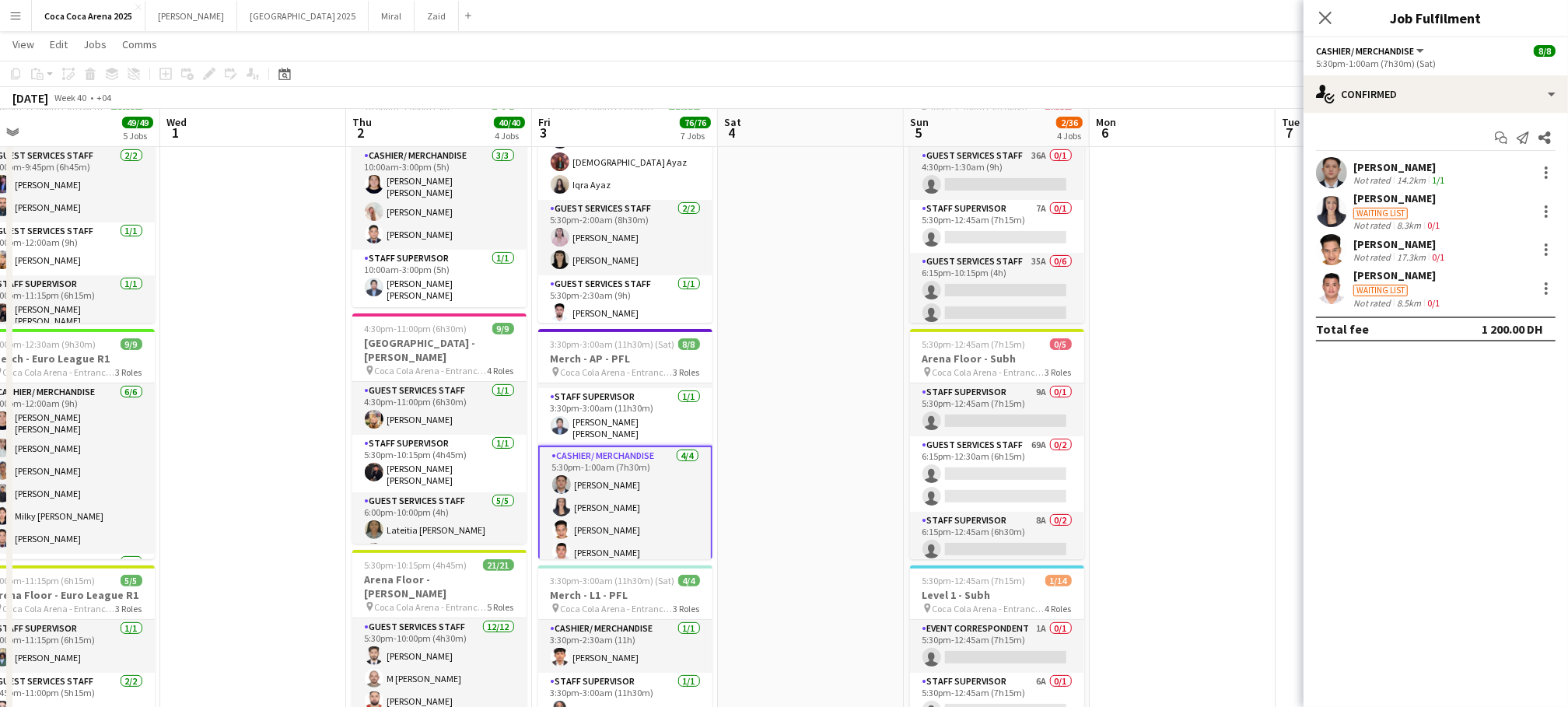
click at [627, 446] on app-card-role "Cashier/ Merchandise [DATE] 5:30pm-1:00am (7h30m) [PERSON_NAME] [PERSON_NAME] […" at bounding box center [626, 508] width 174 height 124
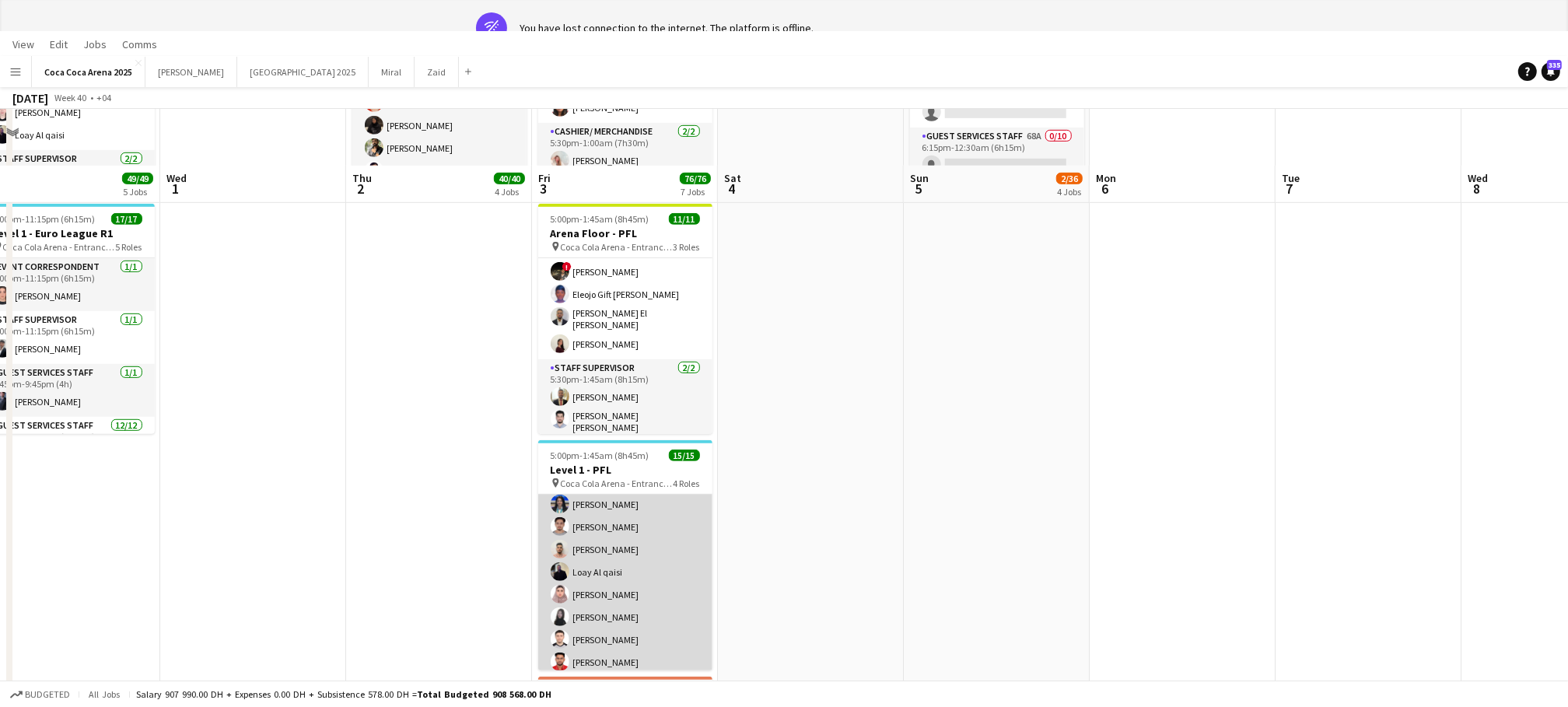
scroll to position [0, 0]
